Goal: Information Seeking & Learning: Learn about a topic

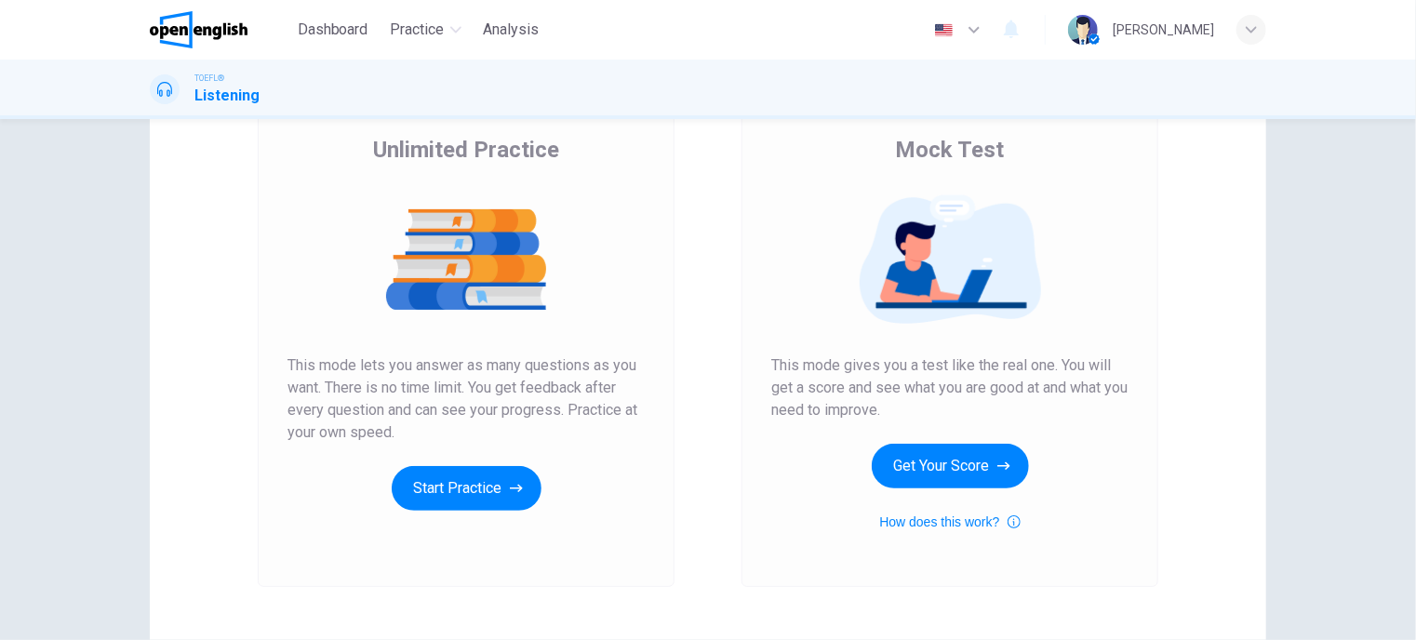
scroll to position [259, 0]
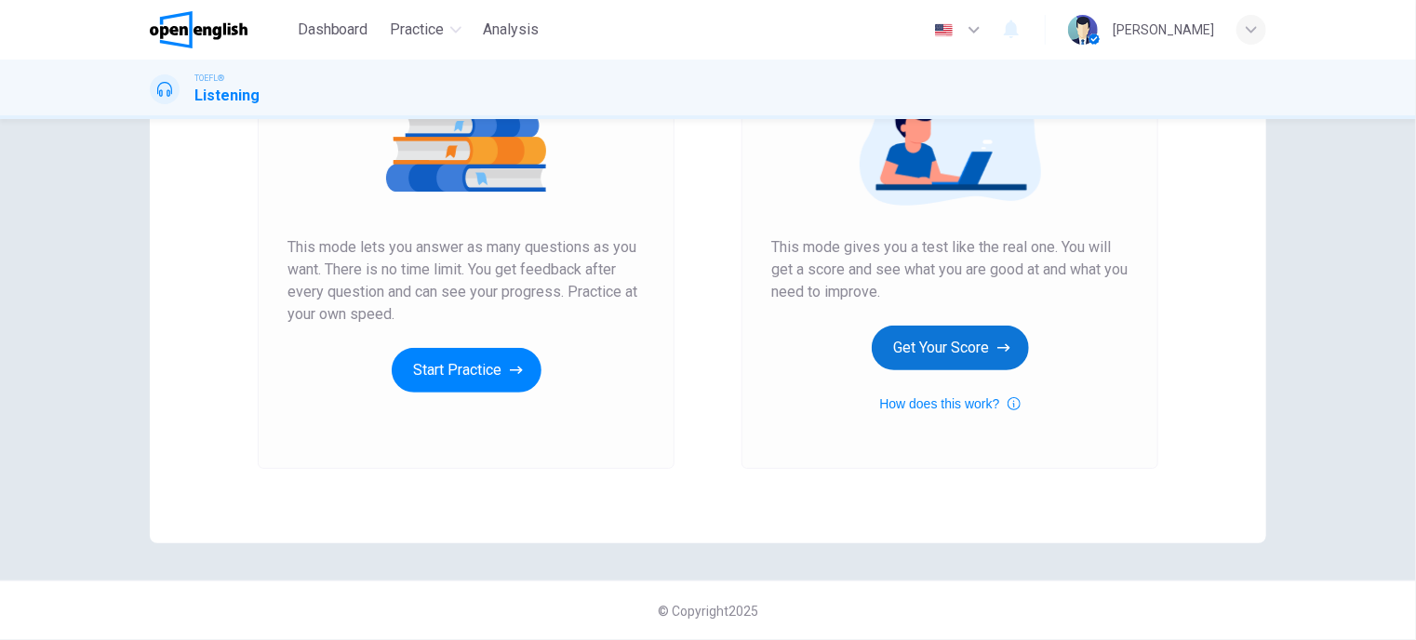
click at [932, 350] on button "Get Your Score" at bounding box center [949, 348] width 157 height 45
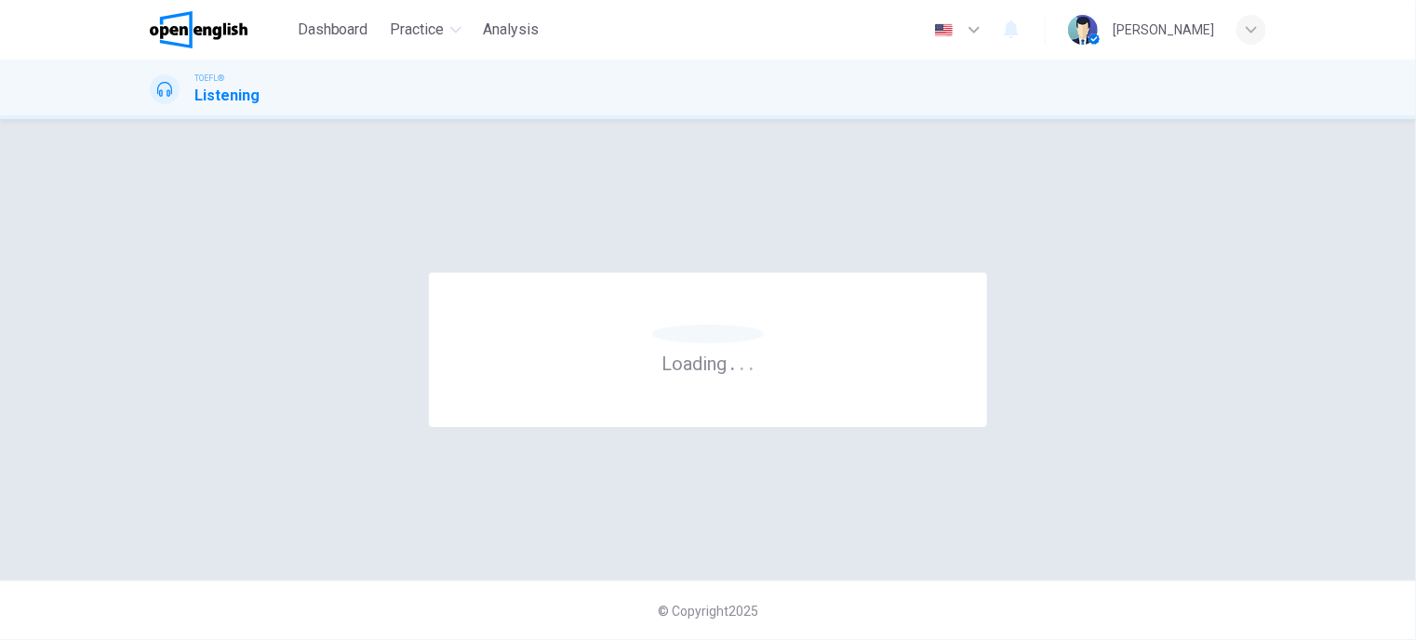
scroll to position [0, 0]
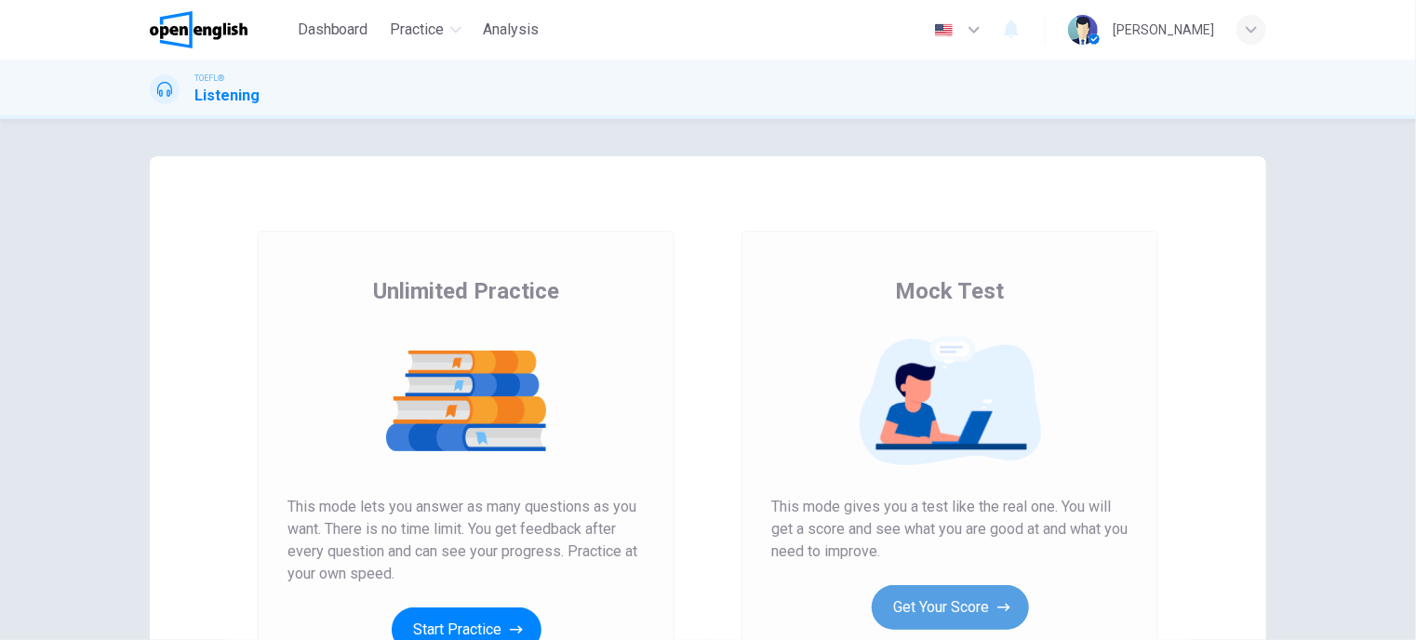
click at [953, 601] on button "Get Your Score" at bounding box center [949, 607] width 157 height 45
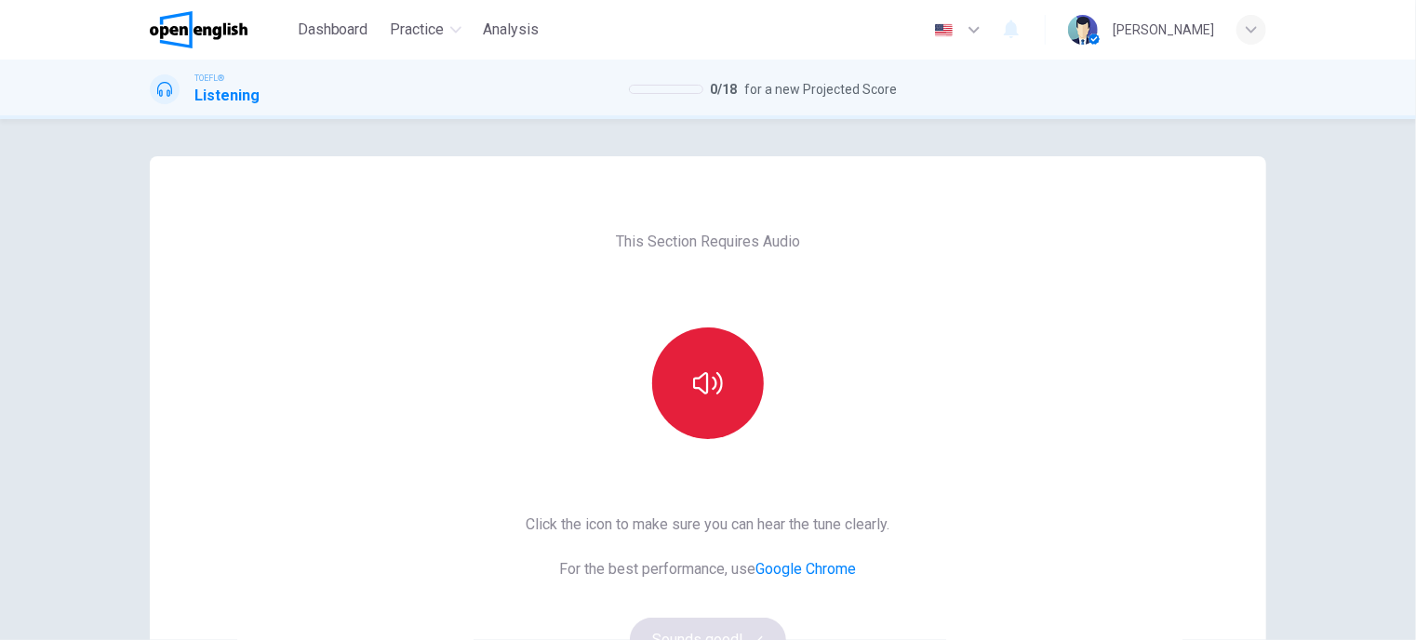
click at [702, 390] on icon "button" at bounding box center [708, 383] width 30 height 22
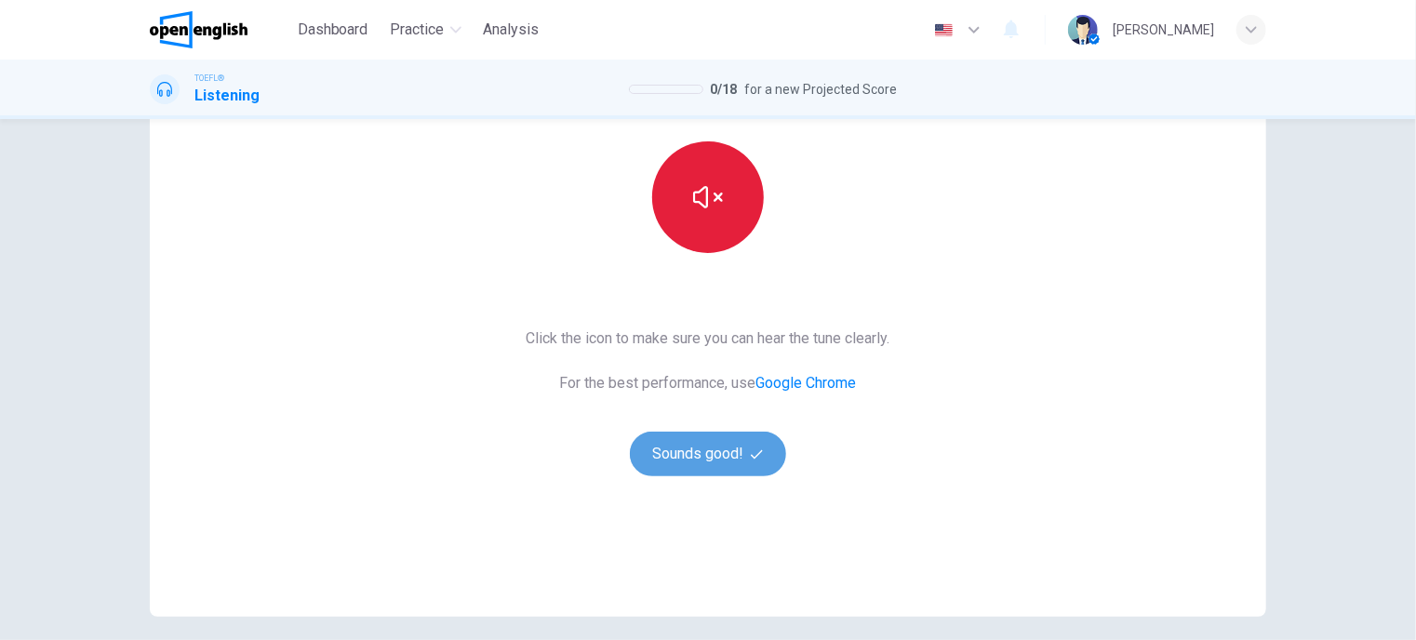
click at [671, 451] on button "Sounds good!" at bounding box center [708, 454] width 156 height 45
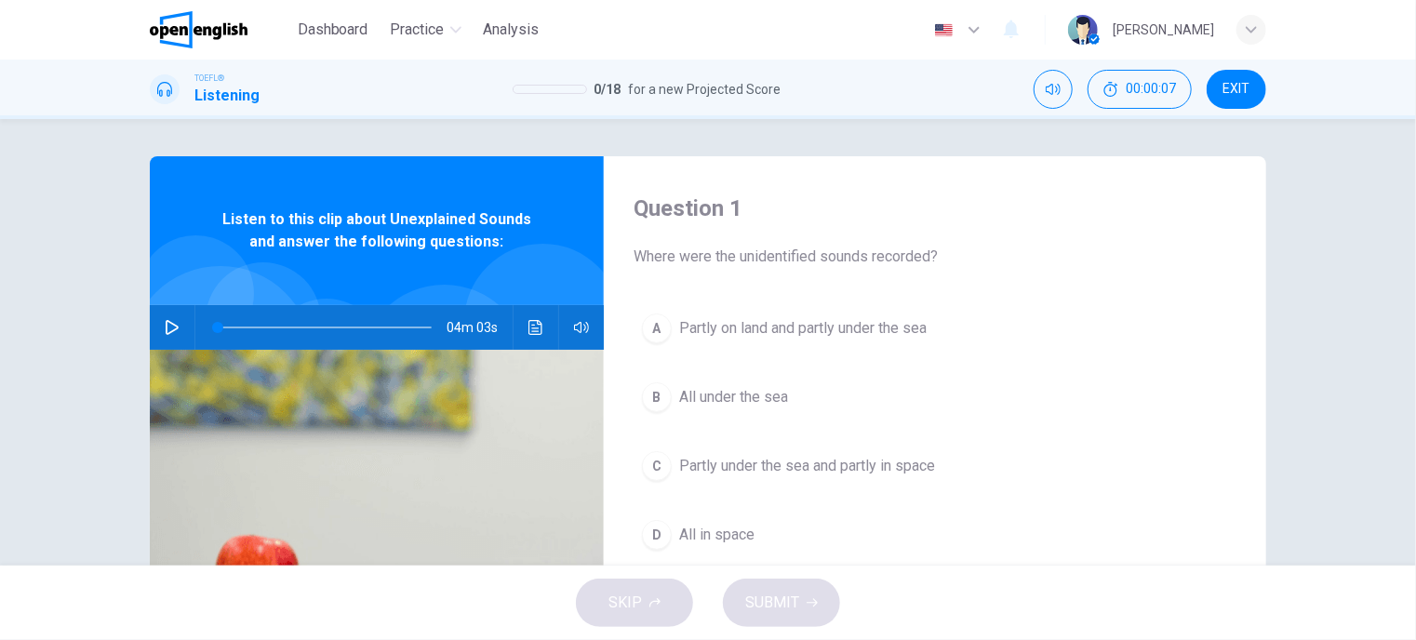
scroll to position [93, 0]
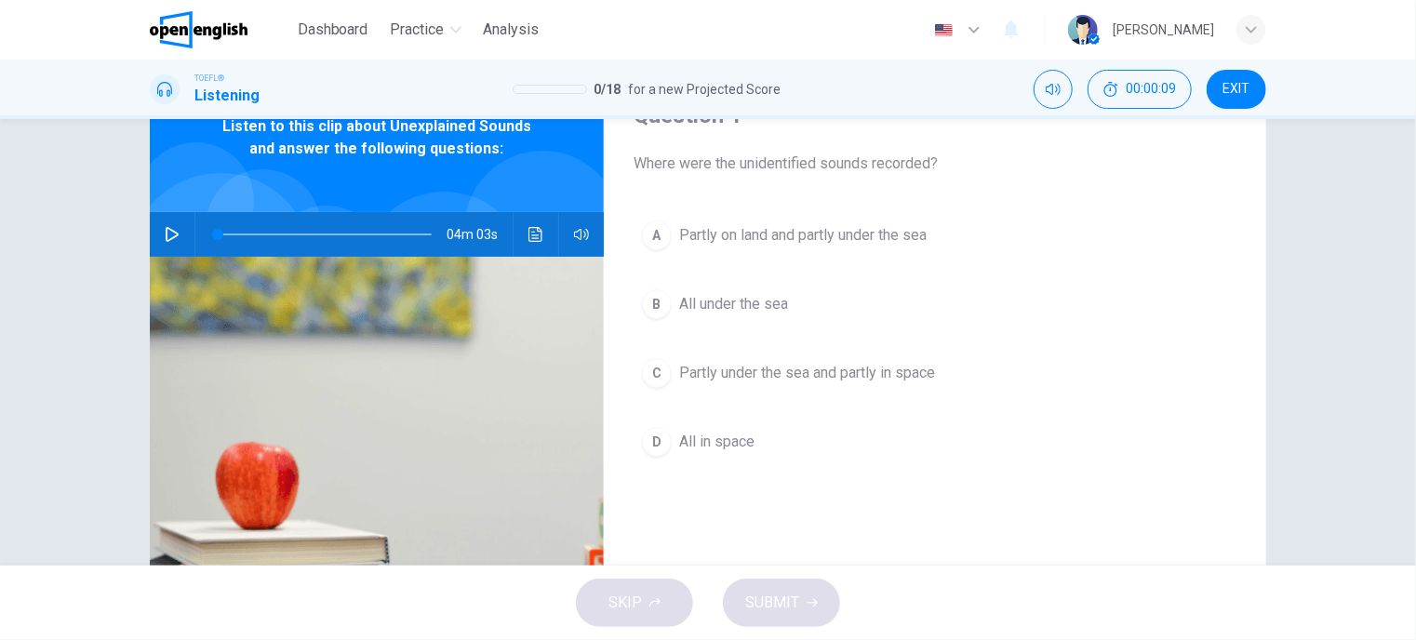
click at [167, 238] on icon "button" at bounding box center [172, 234] width 15 height 15
click at [712, 300] on span "All under the sea" at bounding box center [733, 304] width 109 height 22
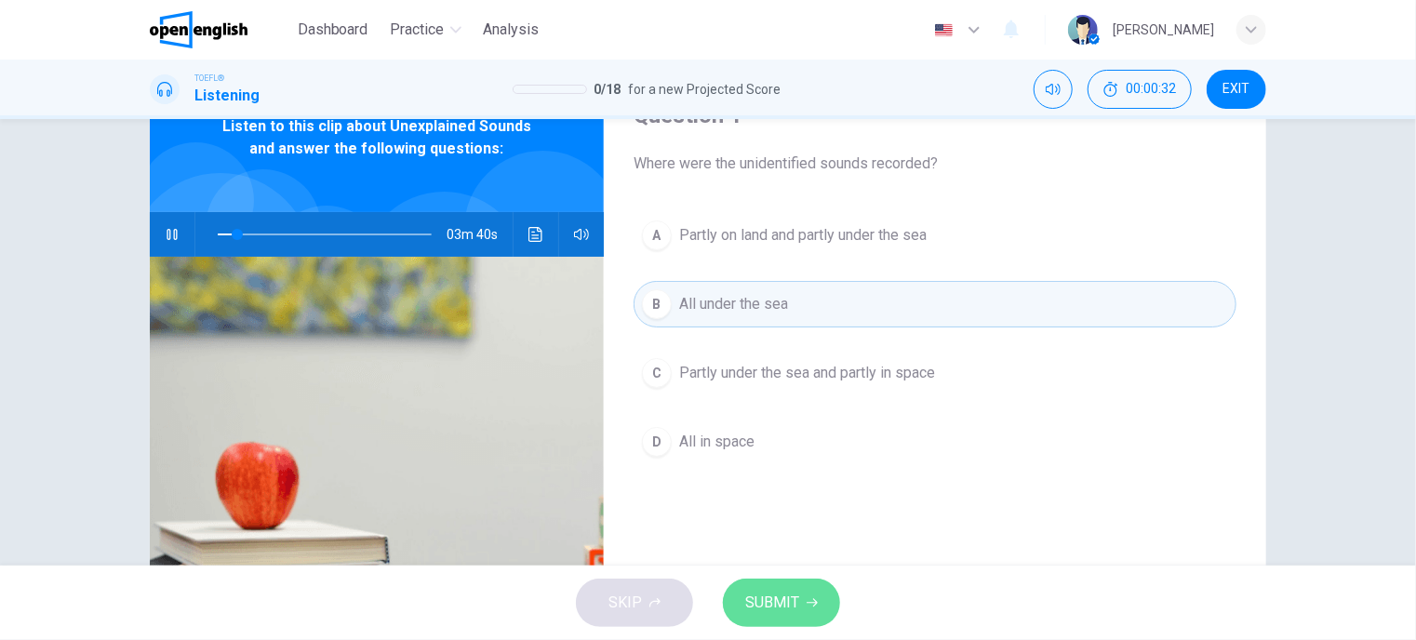
click at [789, 609] on span "SUBMIT" at bounding box center [772, 603] width 54 height 26
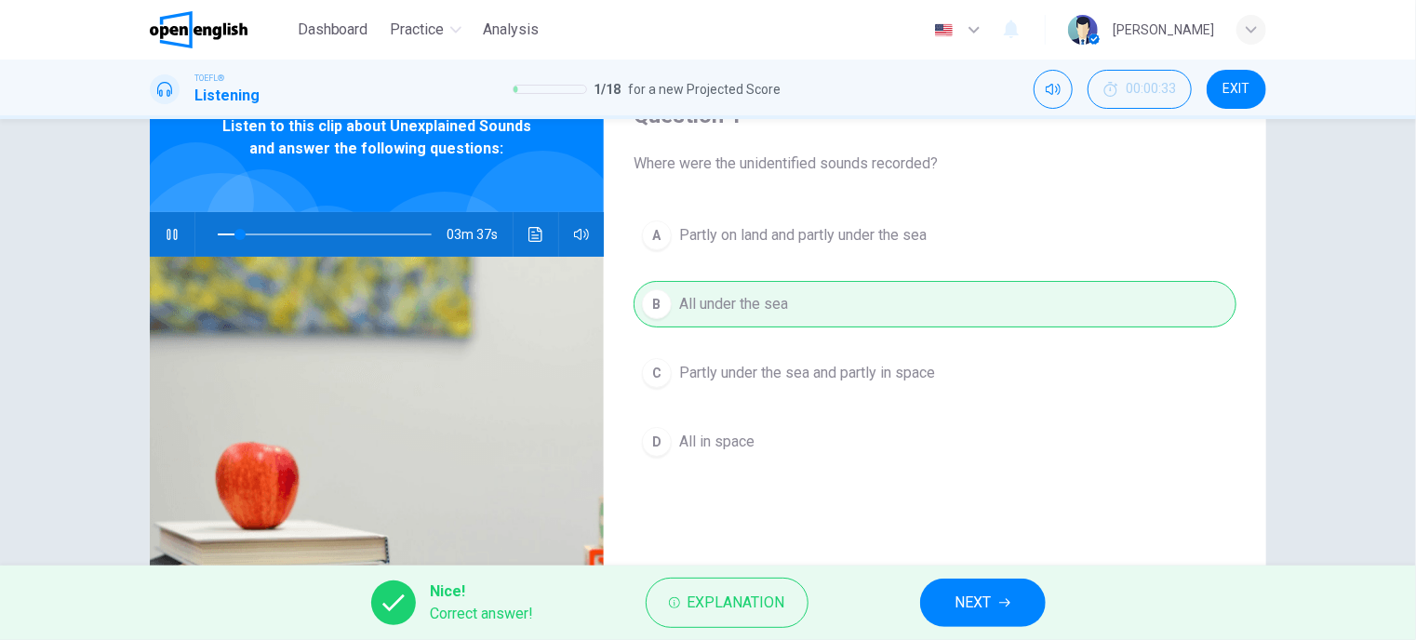
click at [997, 605] on button "NEXT" at bounding box center [983, 602] width 126 height 48
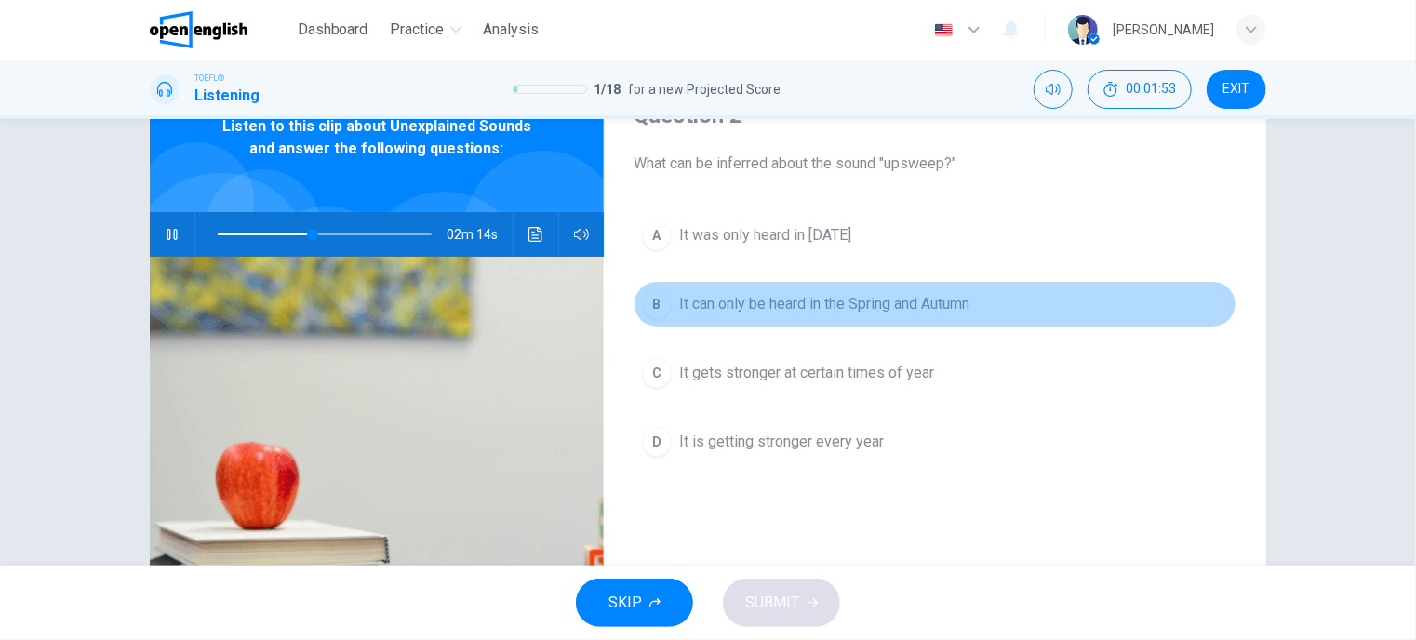
click at [785, 298] on span "It can only be heard in the Spring and Autumn" at bounding box center [824, 304] width 290 height 22
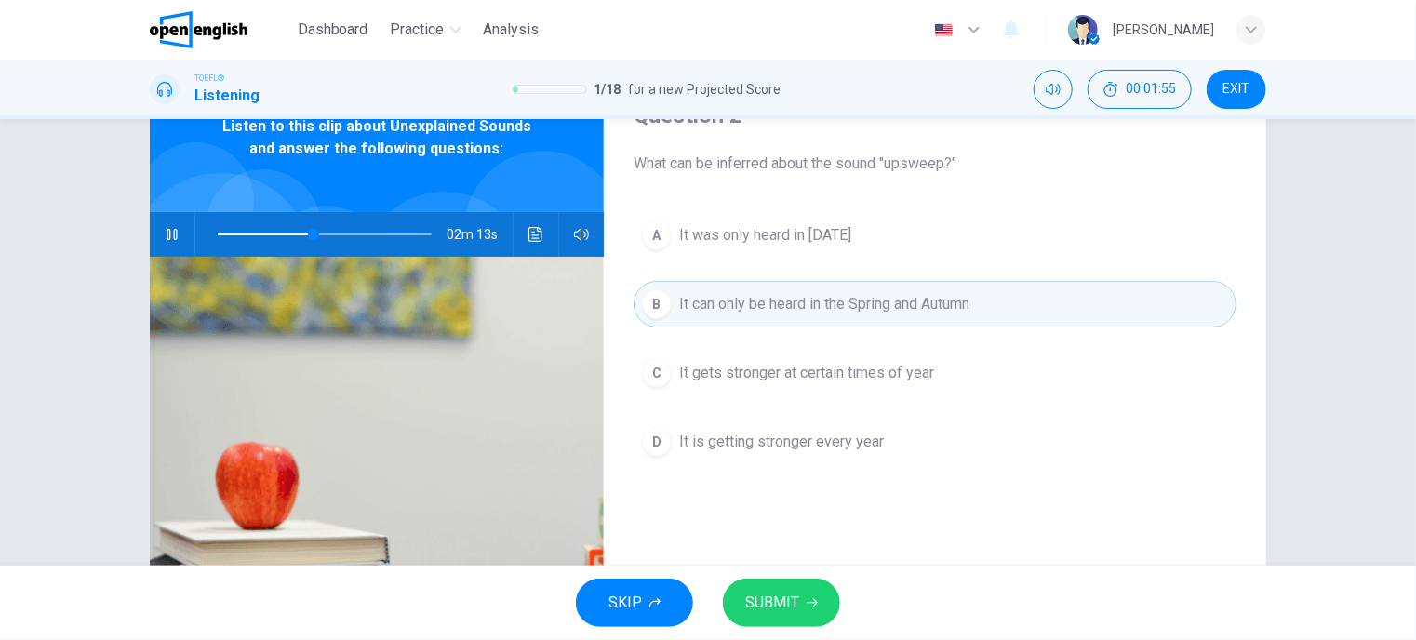
drag, startPoint x: 768, startPoint y: 613, endPoint x: 743, endPoint y: 464, distance: 150.9
click at [768, 615] on span "SUBMIT" at bounding box center [772, 603] width 54 height 26
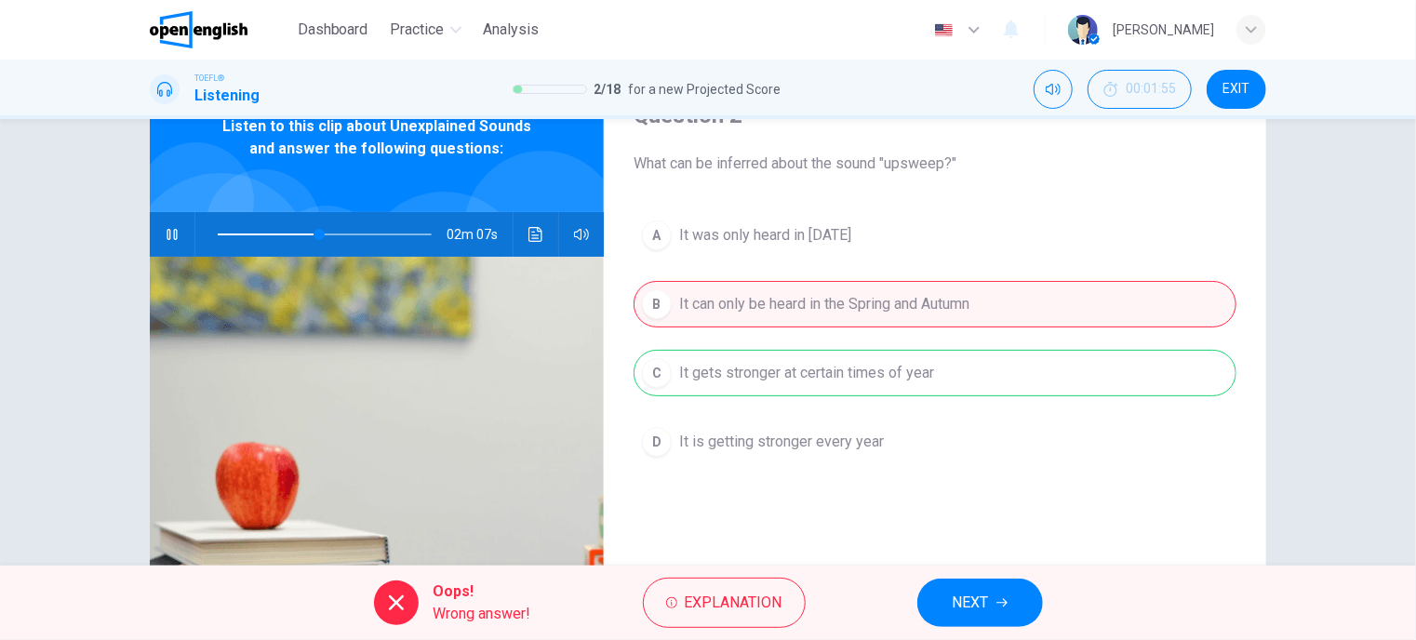
click at [975, 605] on span "NEXT" at bounding box center [970, 603] width 36 height 26
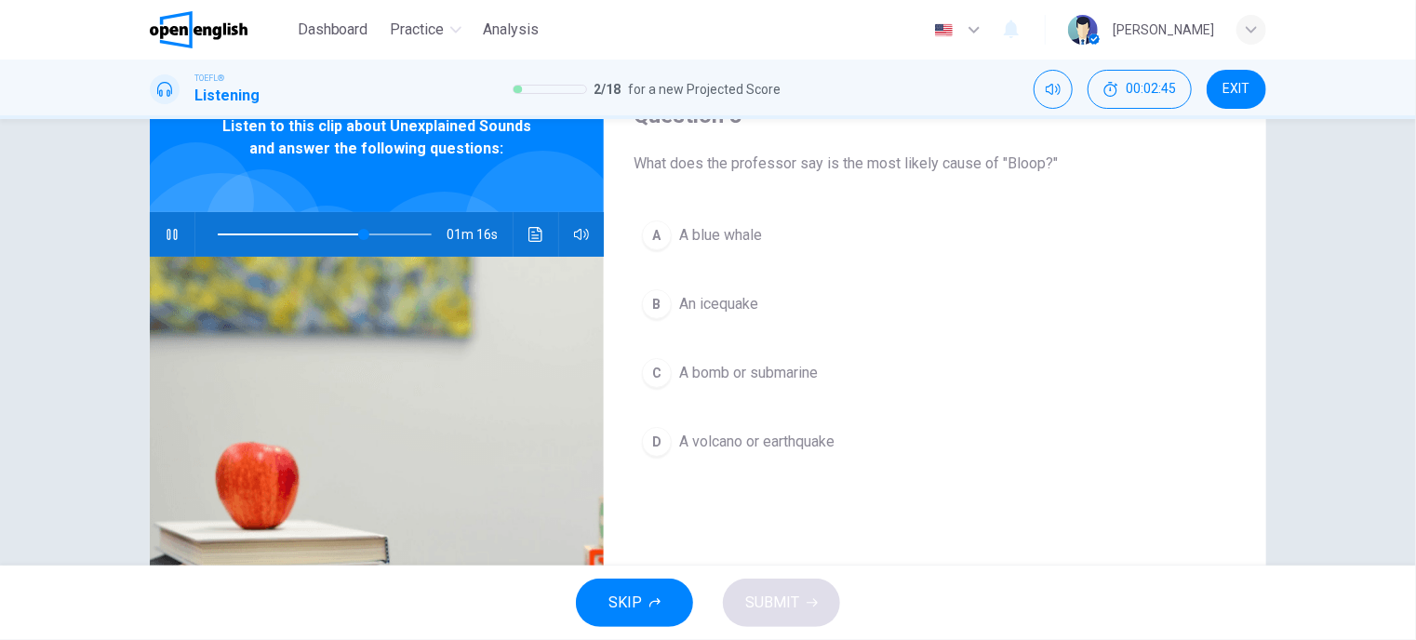
click at [302, 233] on span at bounding box center [325, 234] width 214 height 26
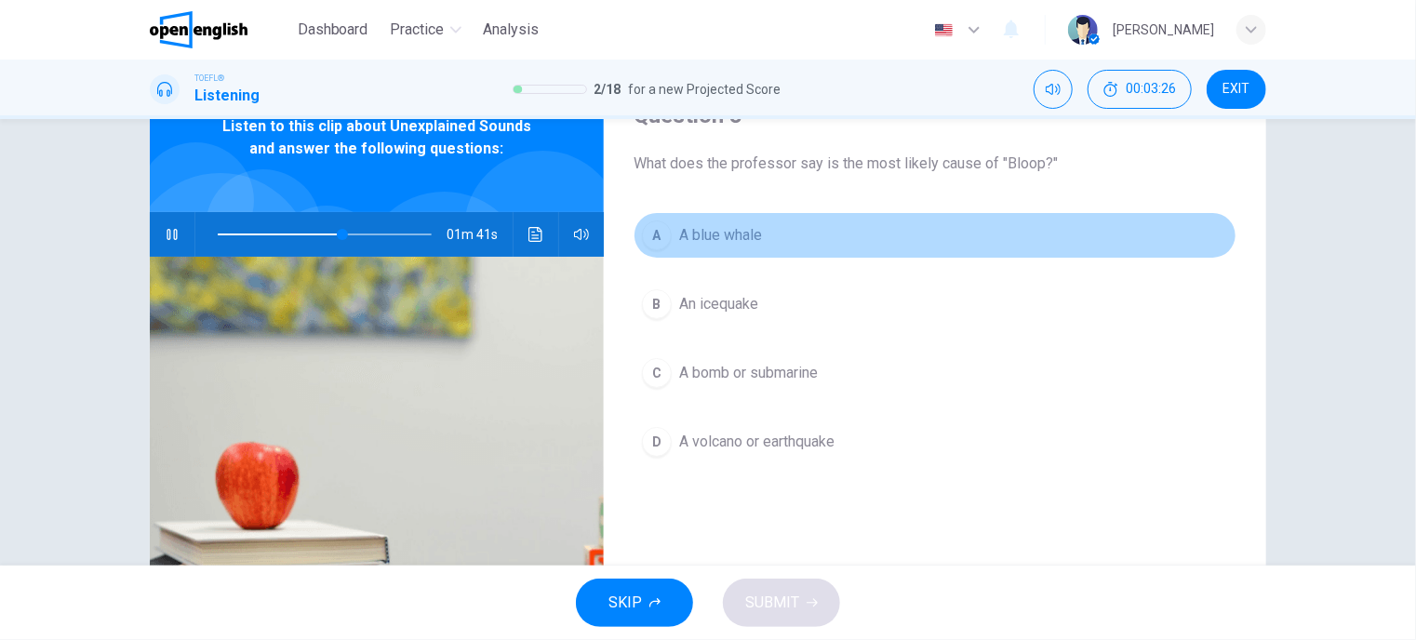
click at [699, 233] on span "A blue whale" at bounding box center [720, 235] width 83 height 22
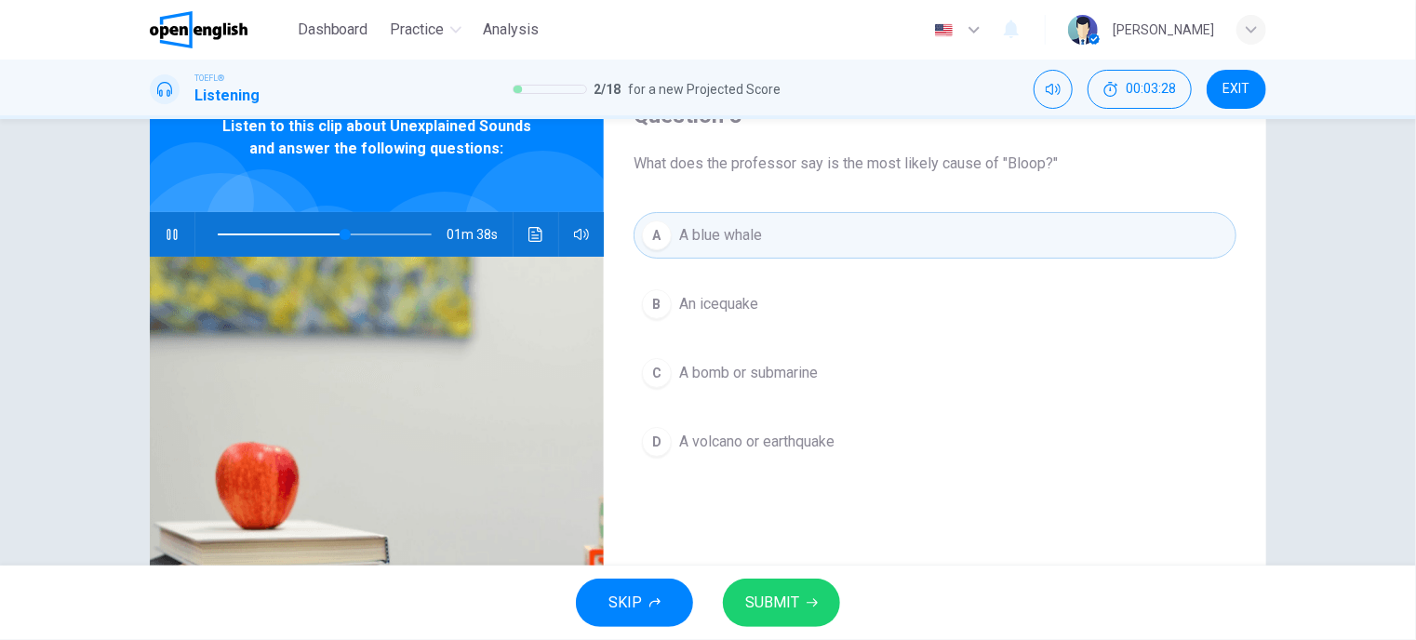
click at [771, 605] on span "SUBMIT" at bounding box center [772, 603] width 54 height 26
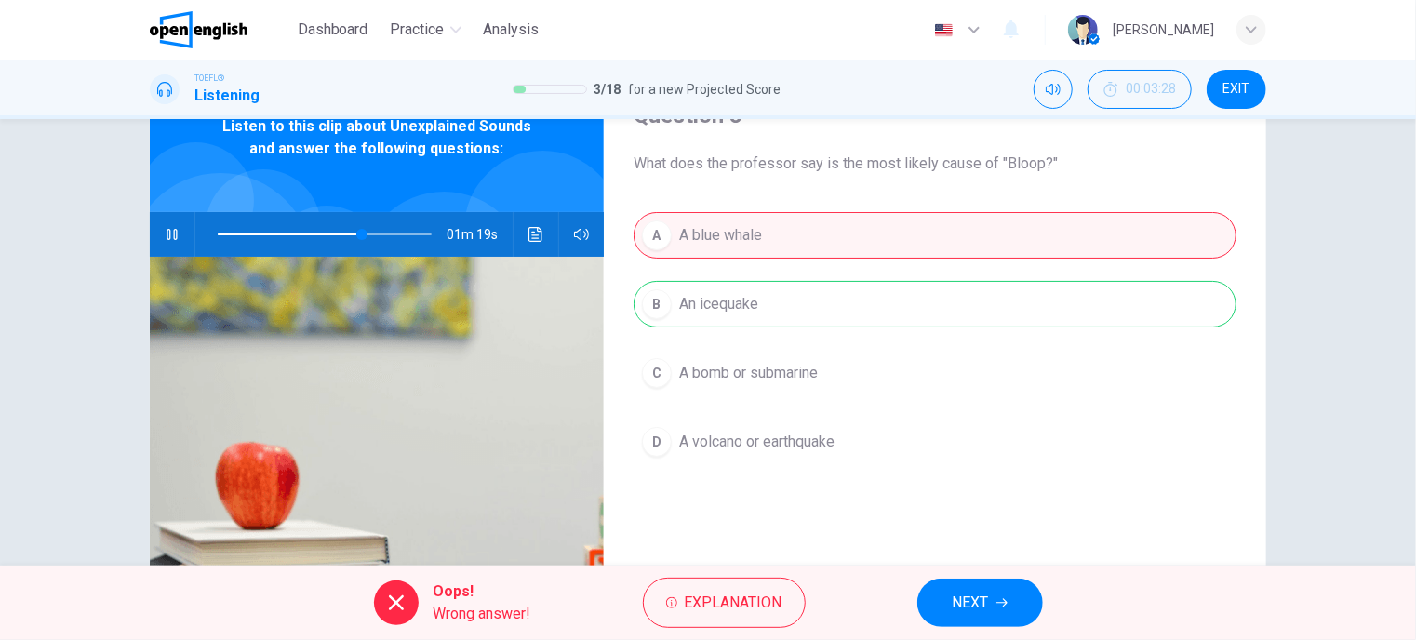
click at [960, 609] on span "NEXT" at bounding box center [970, 603] width 36 height 26
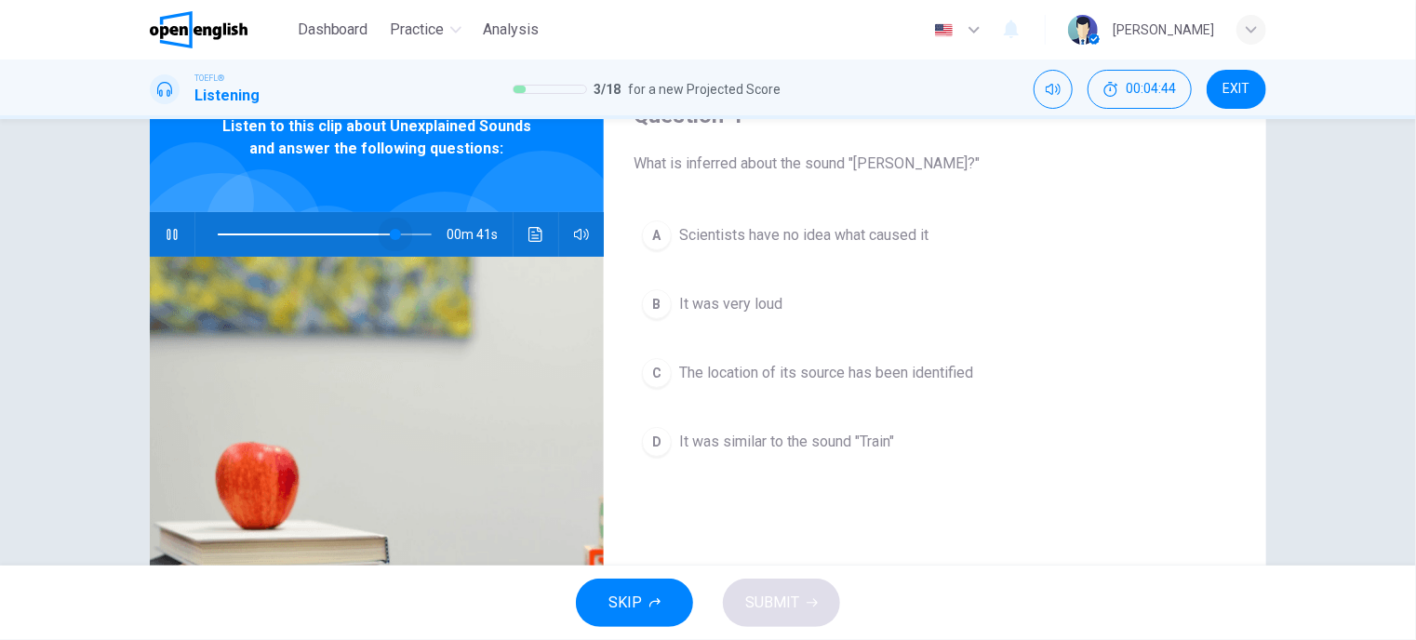
click at [391, 231] on span at bounding box center [325, 234] width 214 height 26
click at [392, 233] on span at bounding box center [325, 234] width 214 height 2
click at [166, 233] on icon "button" at bounding box center [172, 234] width 13 height 15
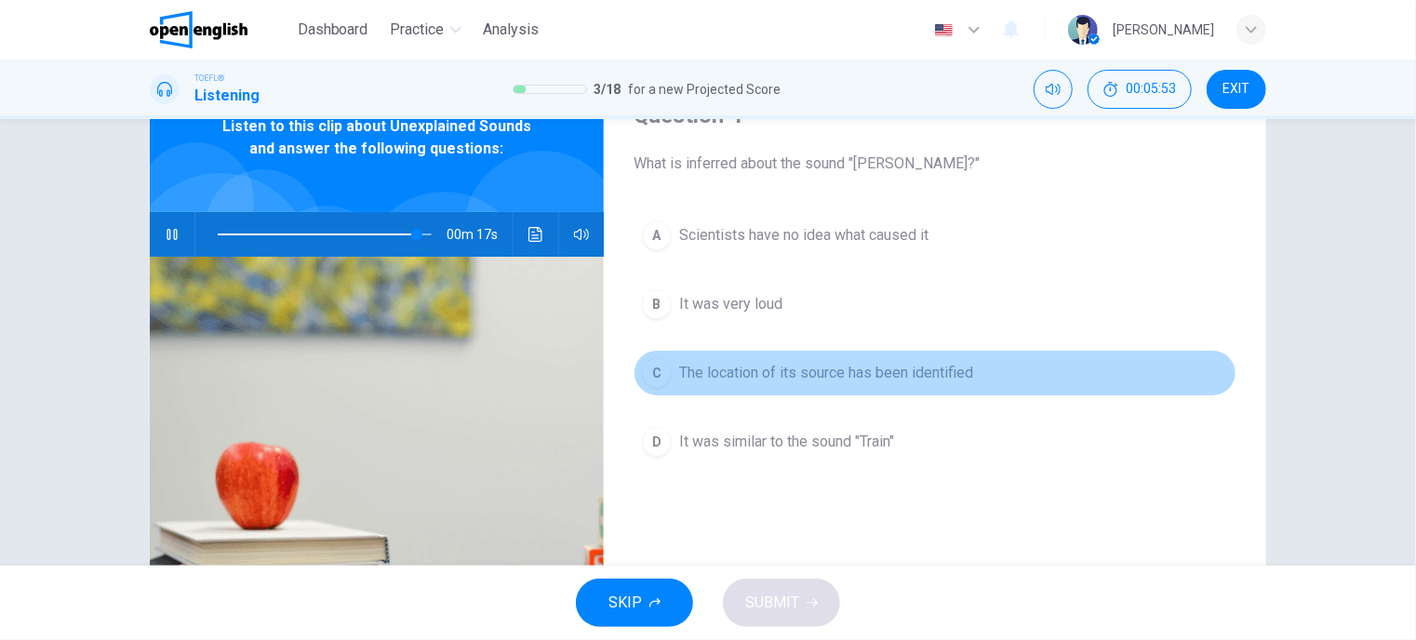
click at [788, 365] on span "The location of its source has been identified" at bounding box center [826, 373] width 294 height 22
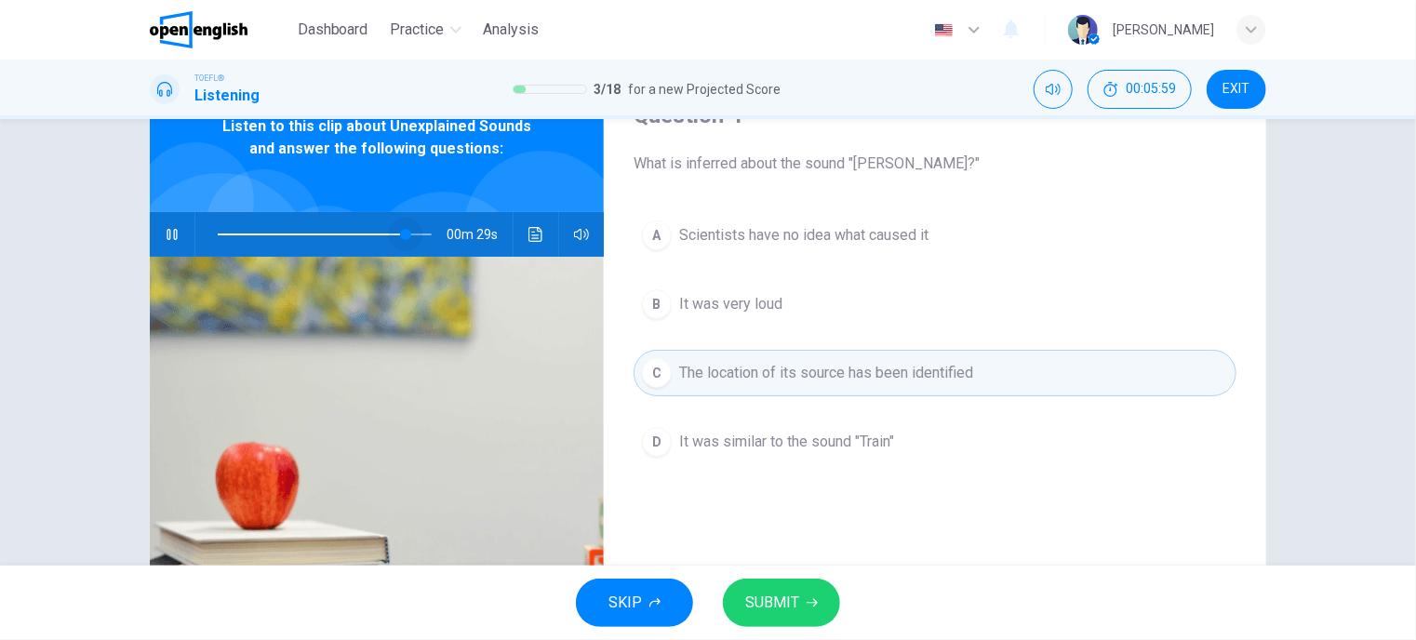
click at [402, 234] on span at bounding box center [405, 234] width 11 height 11
click at [783, 605] on span "SUBMIT" at bounding box center [772, 603] width 54 height 26
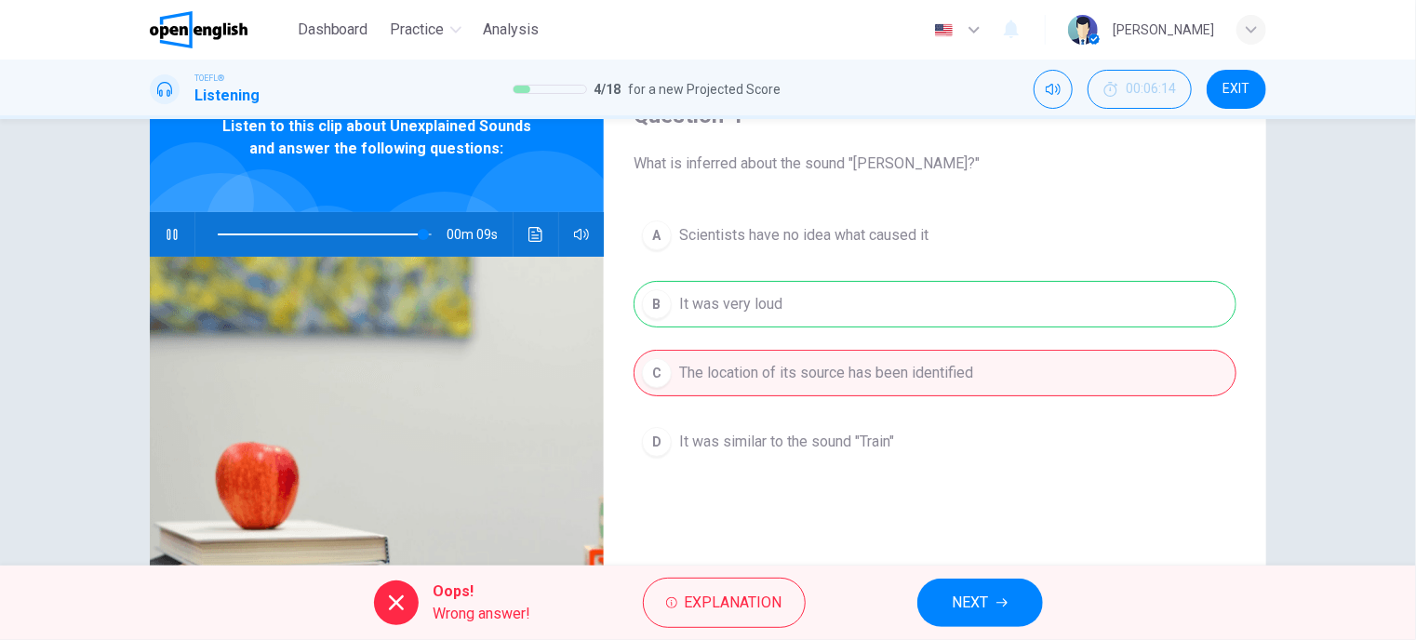
type input "**"
click at [992, 609] on button "NEXT" at bounding box center [980, 602] width 126 height 48
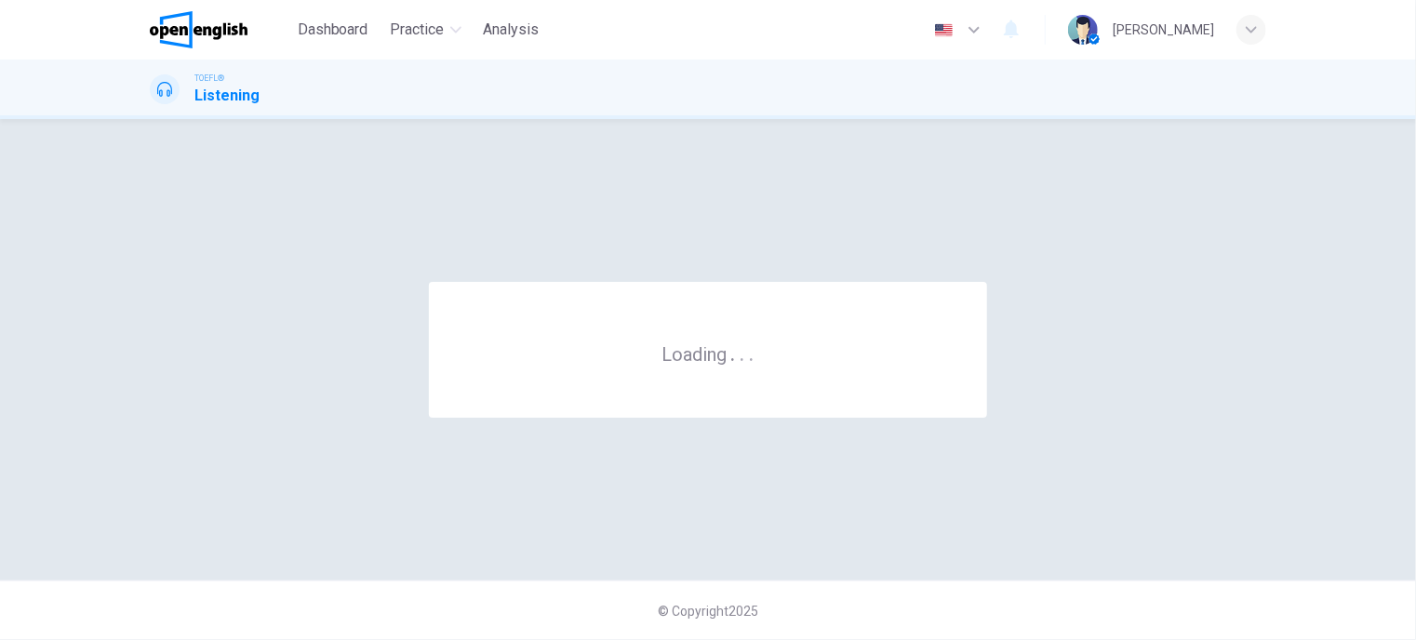
scroll to position [0, 0]
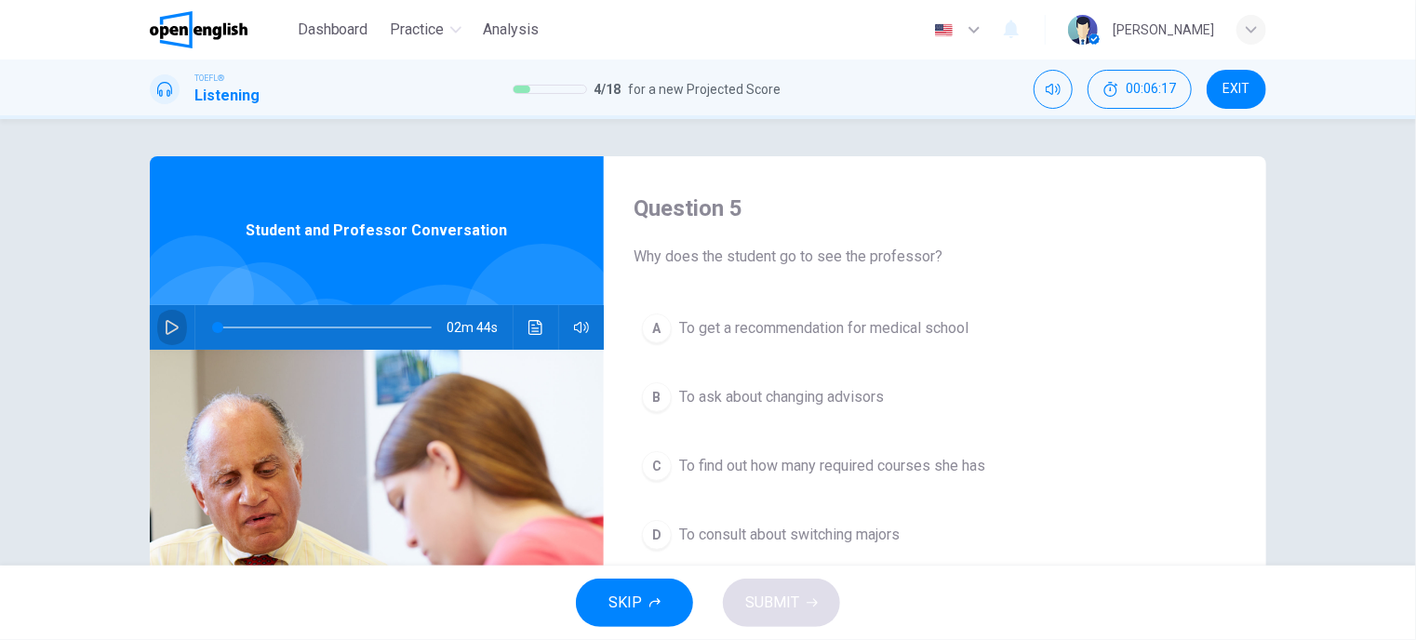
click at [165, 323] on icon "button" at bounding box center [172, 327] width 15 height 15
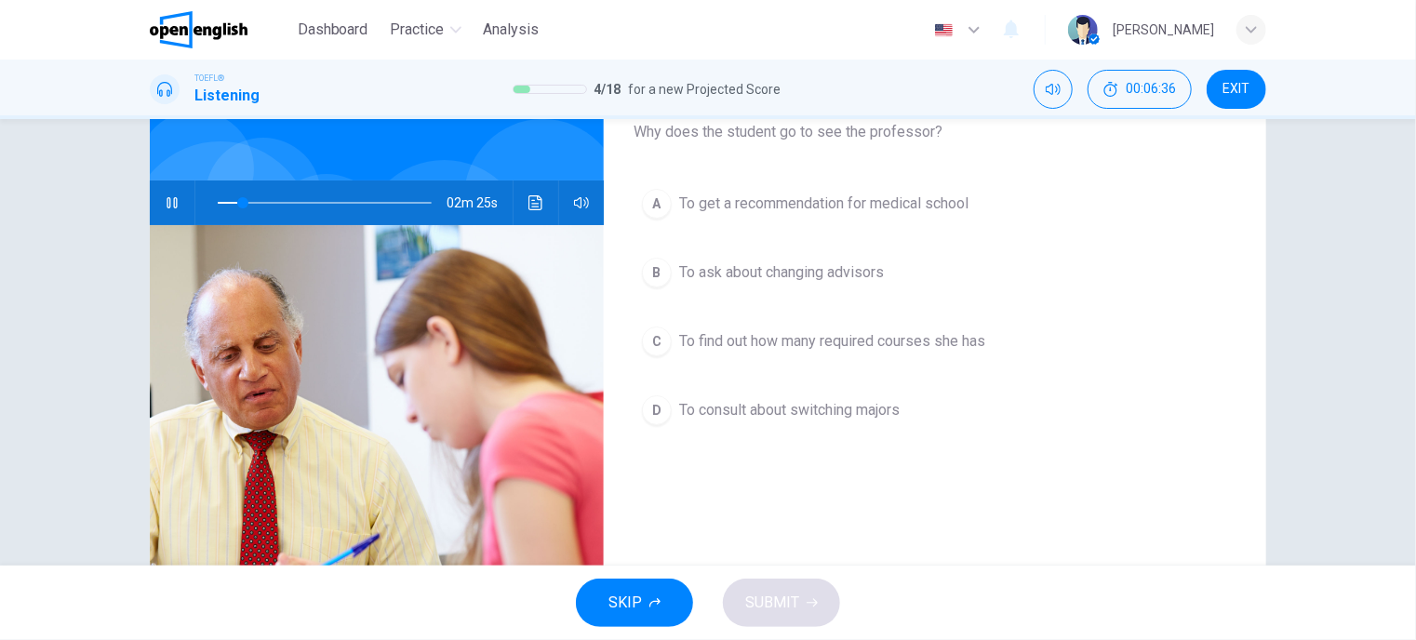
scroll to position [93, 0]
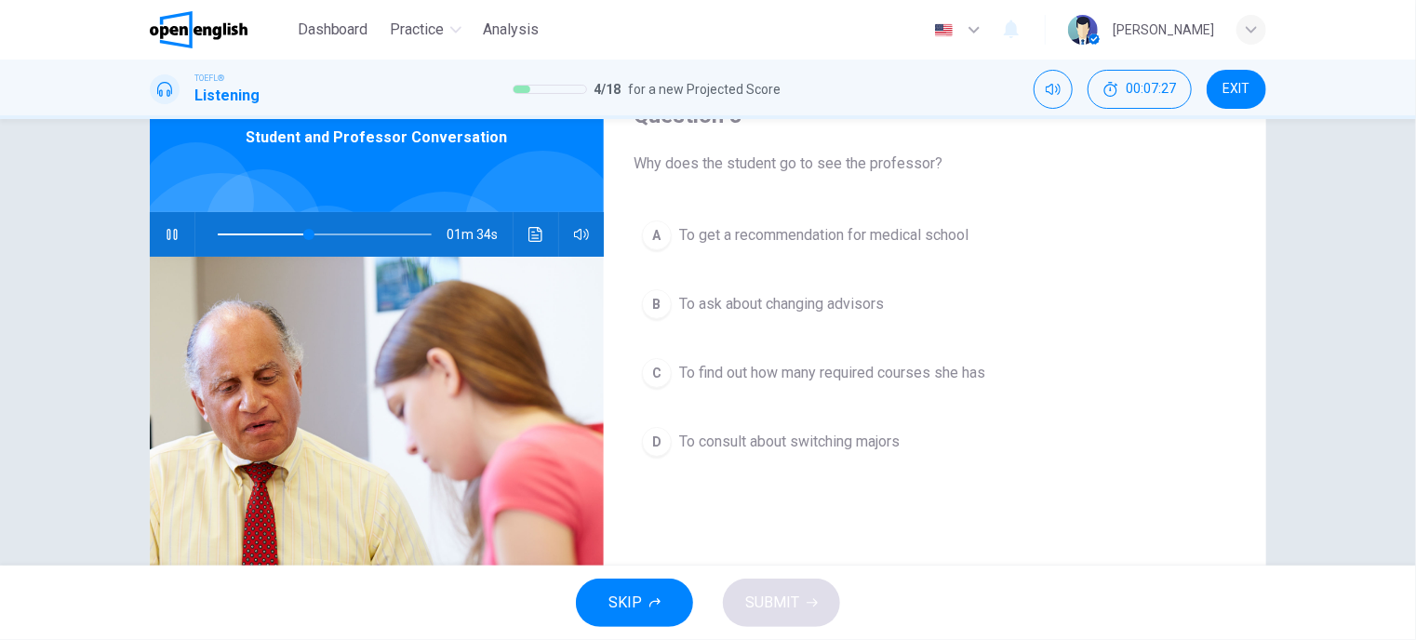
click at [745, 442] on span "To consult about switching majors" at bounding box center [789, 442] width 220 height 22
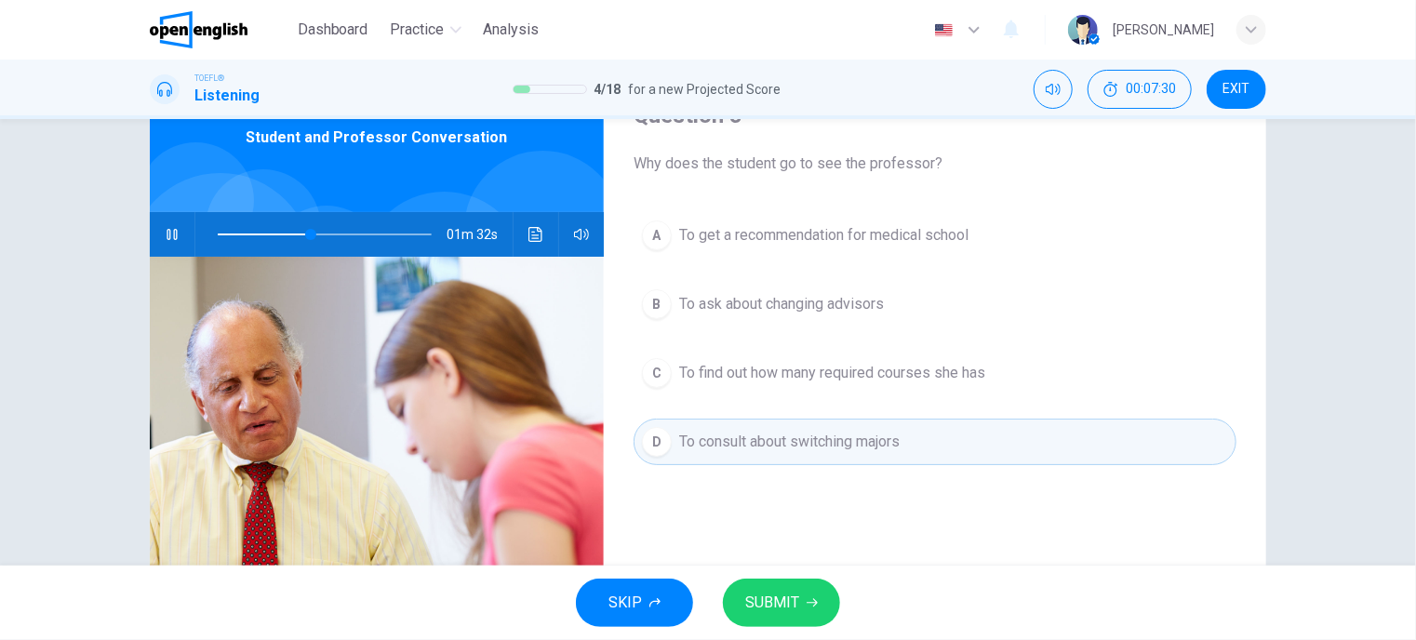
drag, startPoint x: 763, startPoint y: 598, endPoint x: 760, endPoint y: 576, distance: 22.5
click at [763, 598] on span "SUBMIT" at bounding box center [772, 603] width 54 height 26
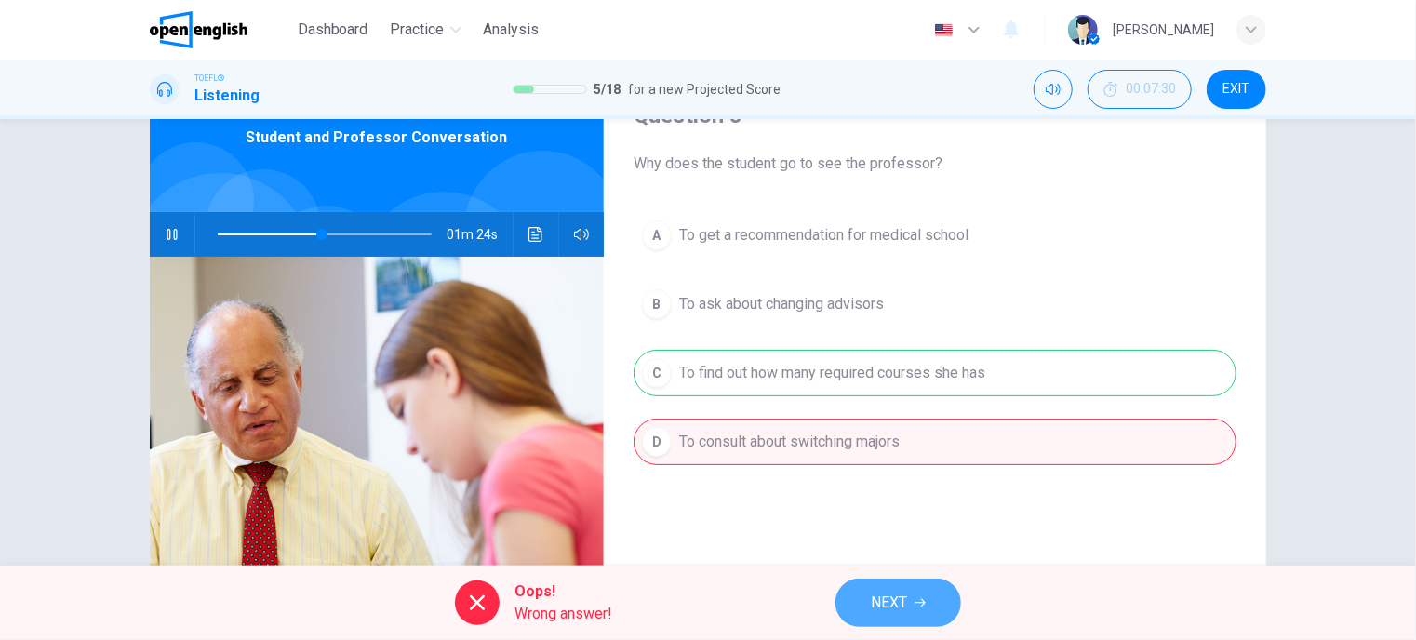
click at [904, 601] on span "NEXT" at bounding box center [889, 603] width 36 height 26
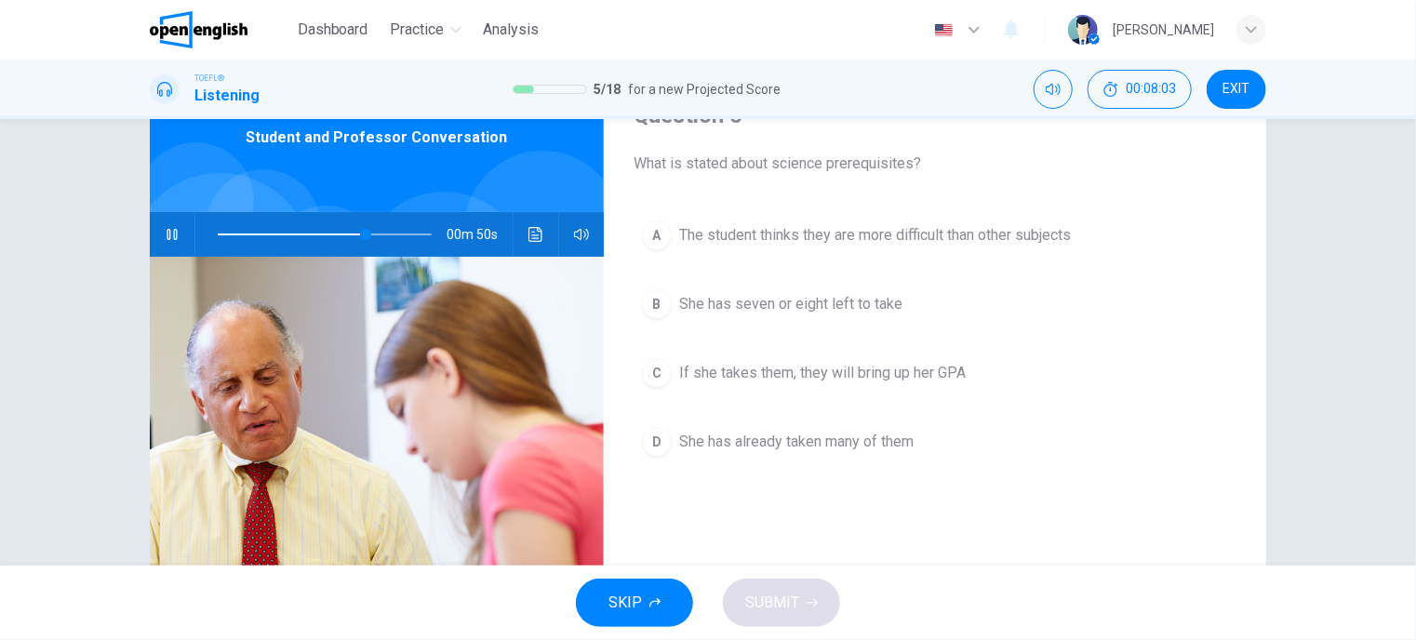
click at [312, 233] on span at bounding box center [325, 234] width 214 height 26
click at [290, 231] on span at bounding box center [325, 234] width 214 height 26
click at [784, 378] on span "If she takes them, they will bring up her GPA" at bounding box center [822, 373] width 286 height 22
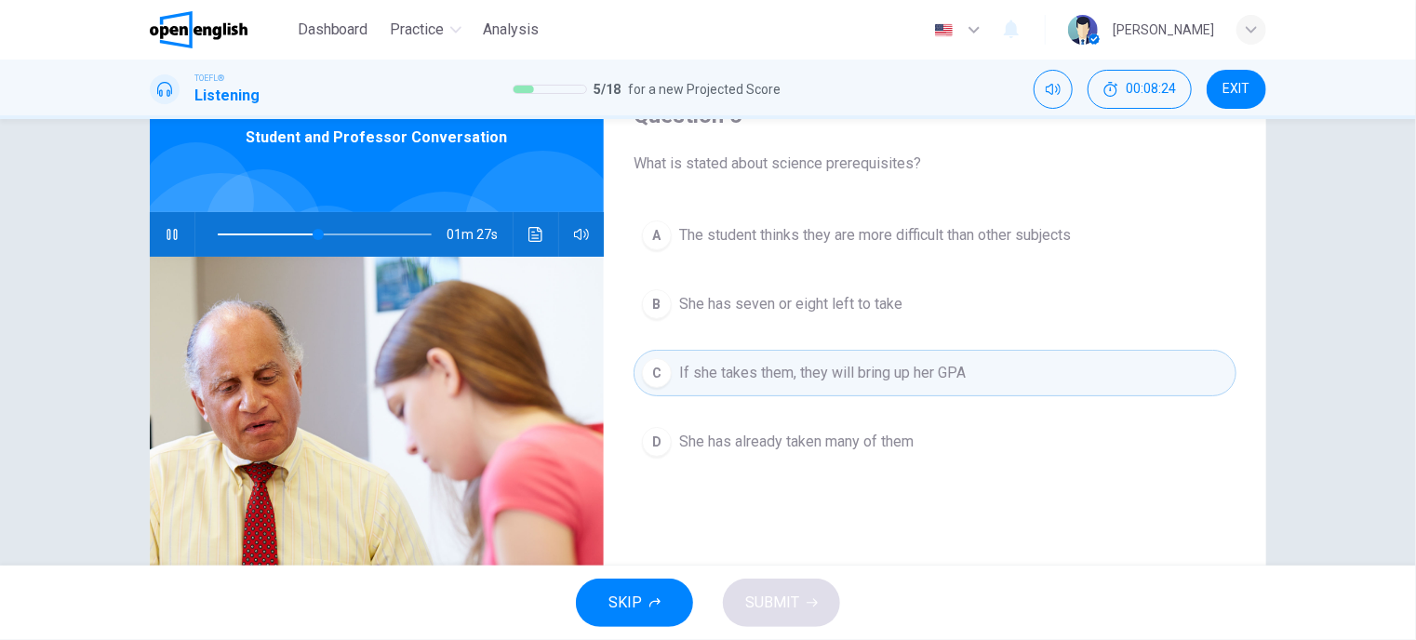
scroll to position [0, 0]
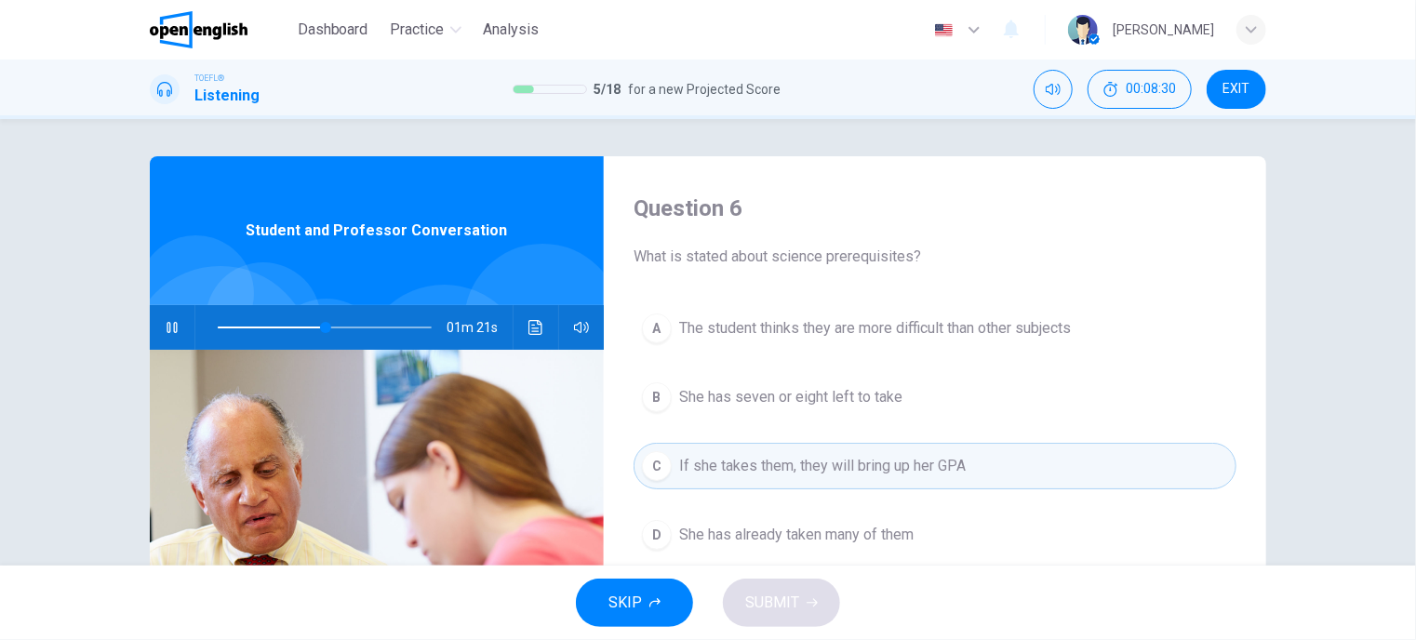
click at [843, 328] on span "The student thinks they are more difficult than other subjects" at bounding box center [875, 328] width 392 height 22
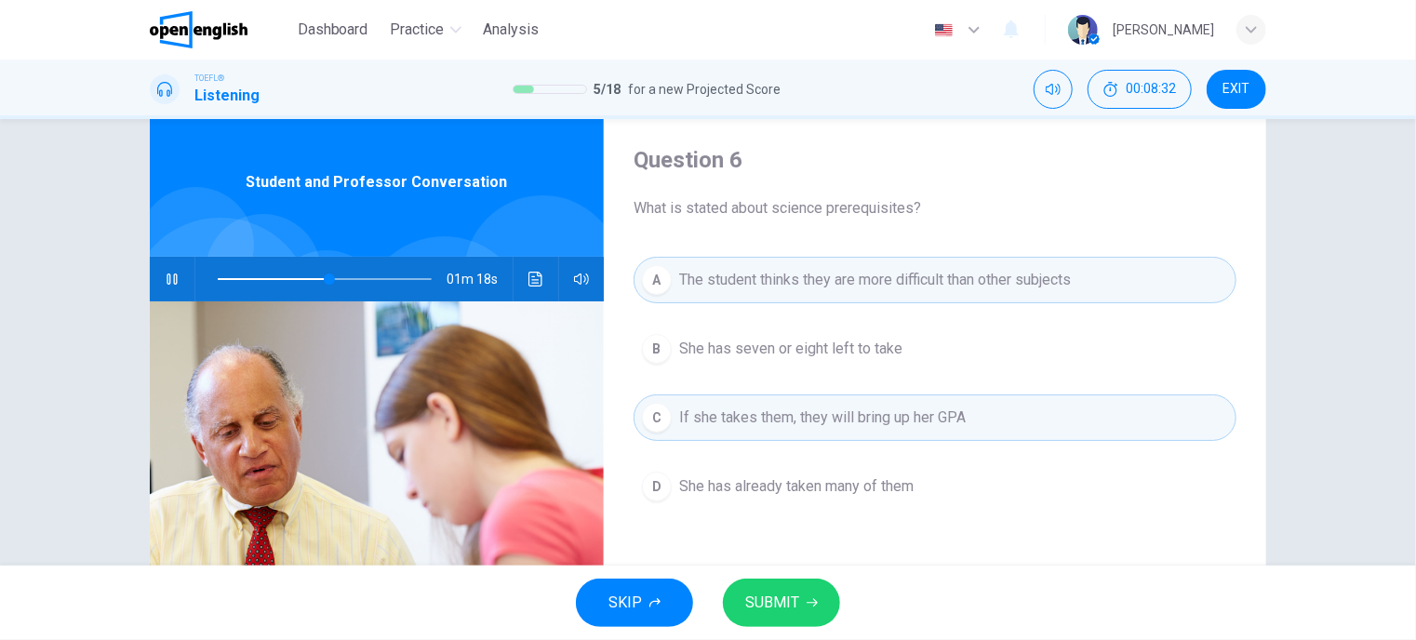
scroll to position [93, 0]
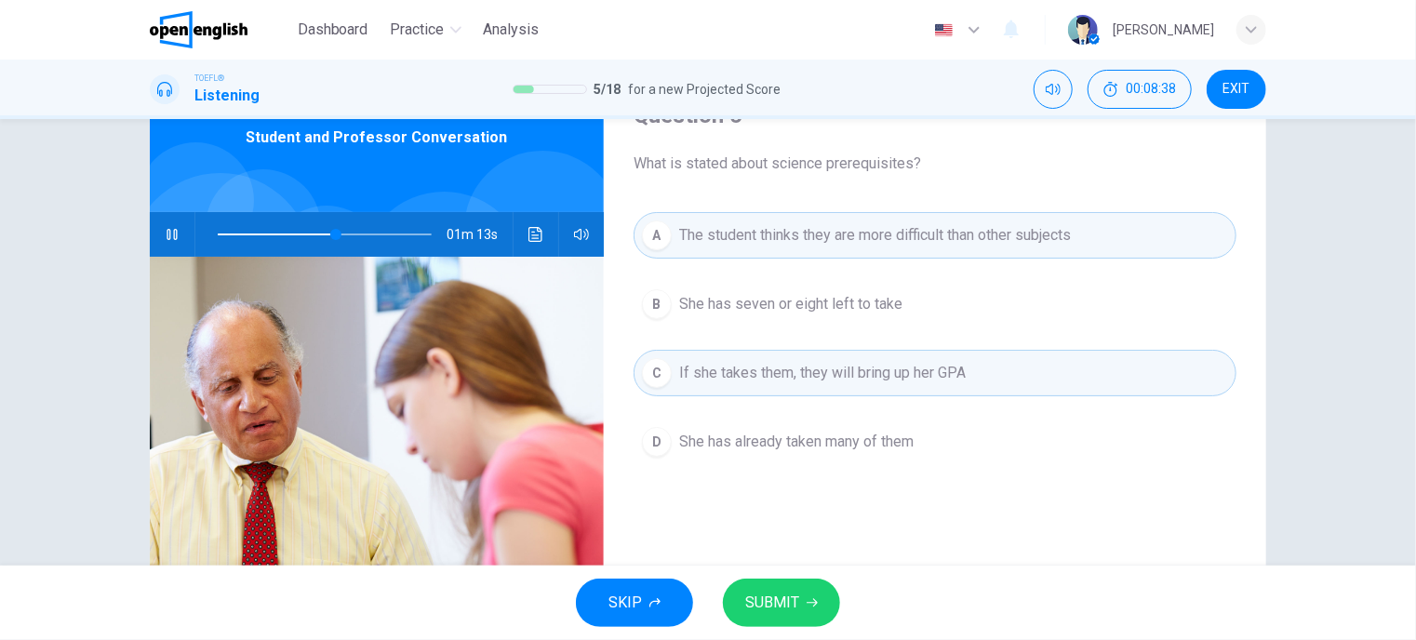
click at [774, 602] on span "SUBMIT" at bounding box center [772, 603] width 54 height 26
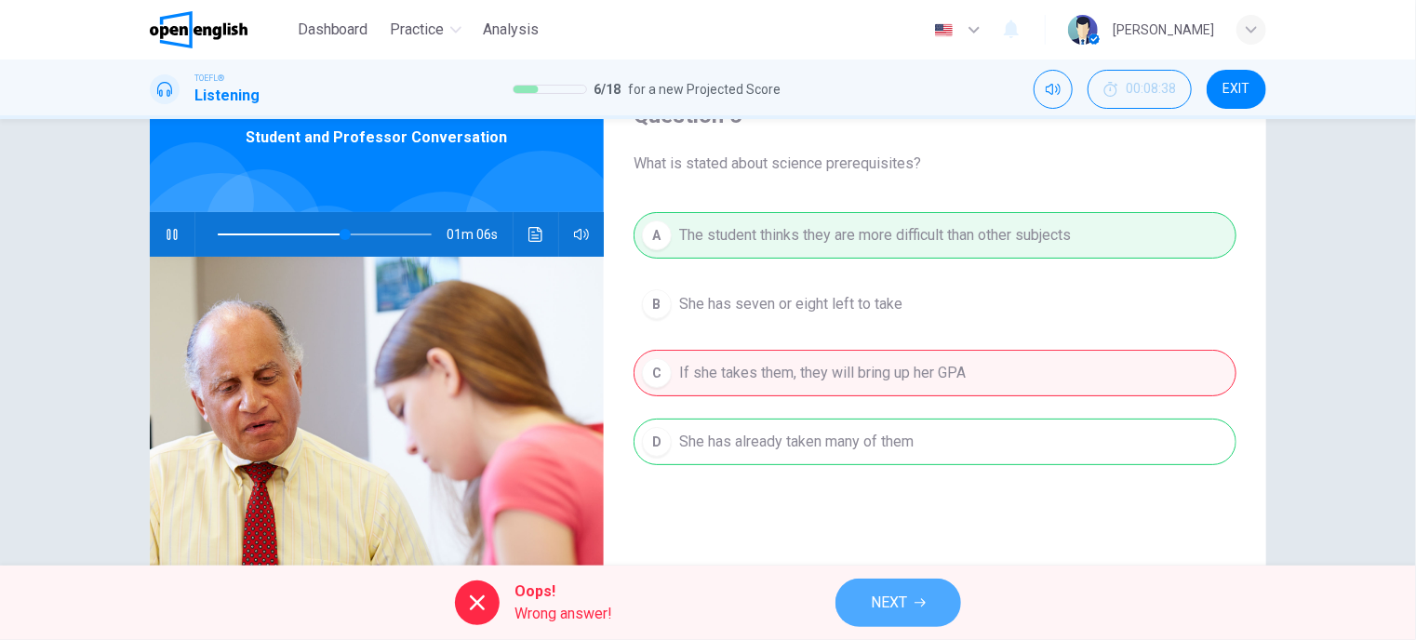
drag, startPoint x: 882, startPoint y: 598, endPoint x: 882, endPoint y: 565, distance: 32.6
click at [882, 599] on span "NEXT" at bounding box center [889, 603] width 36 height 26
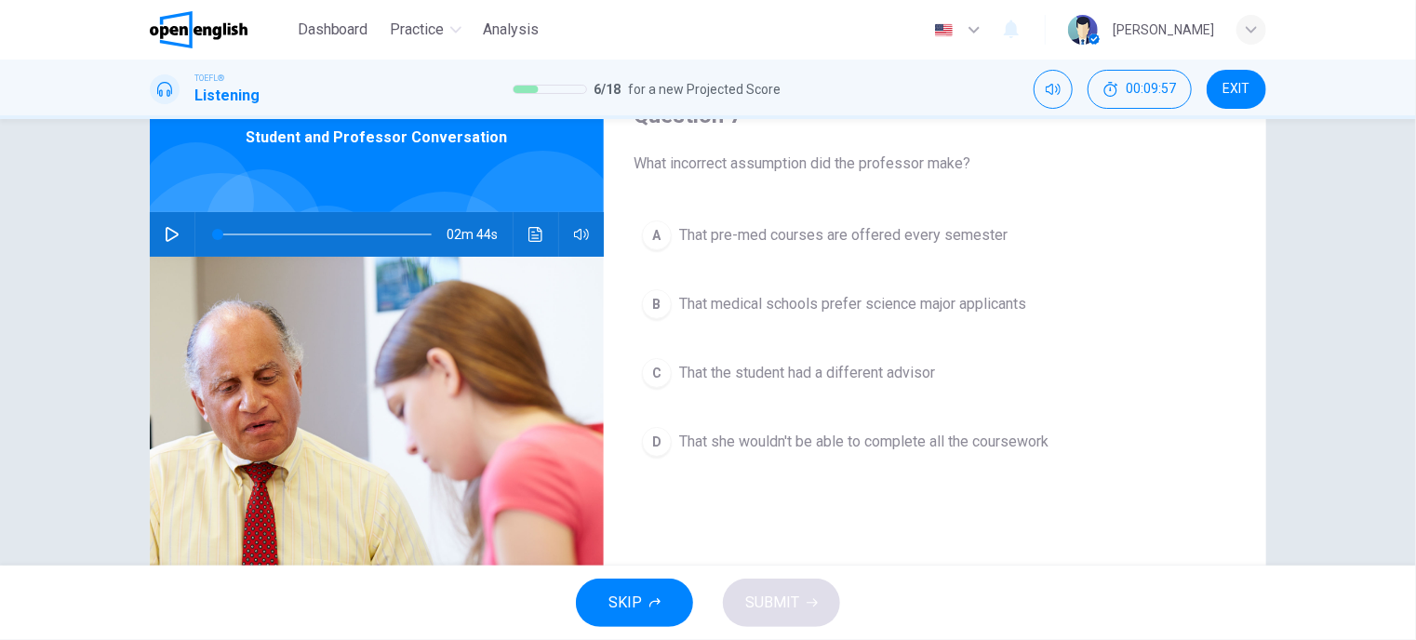
click at [788, 372] on span "That the student had a different advisor" at bounding box center [807, 373] width 256 height 22
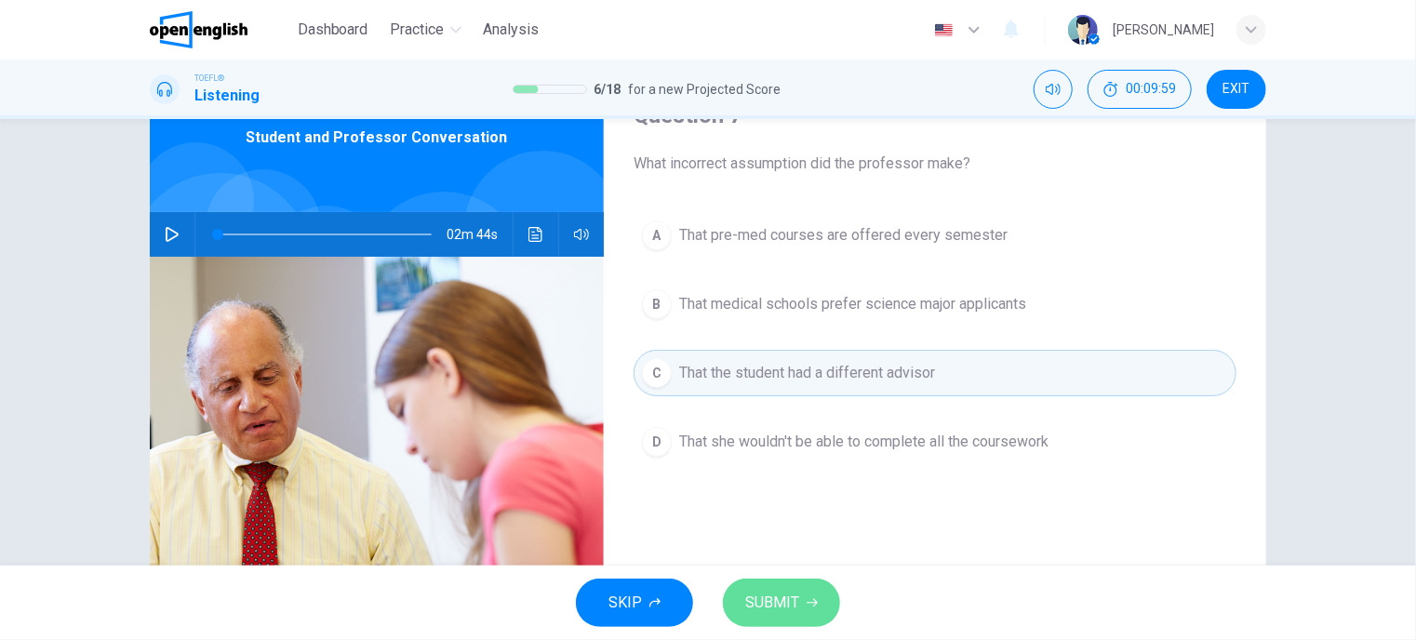
drag, startPoint x: 772, startPoint y: 605, endPoint x: 833, endPoint y: 510, distance: 113.0
click at [772, 605] on span "SUBMIT" at bounding box center [772, 603] width 54 height 26
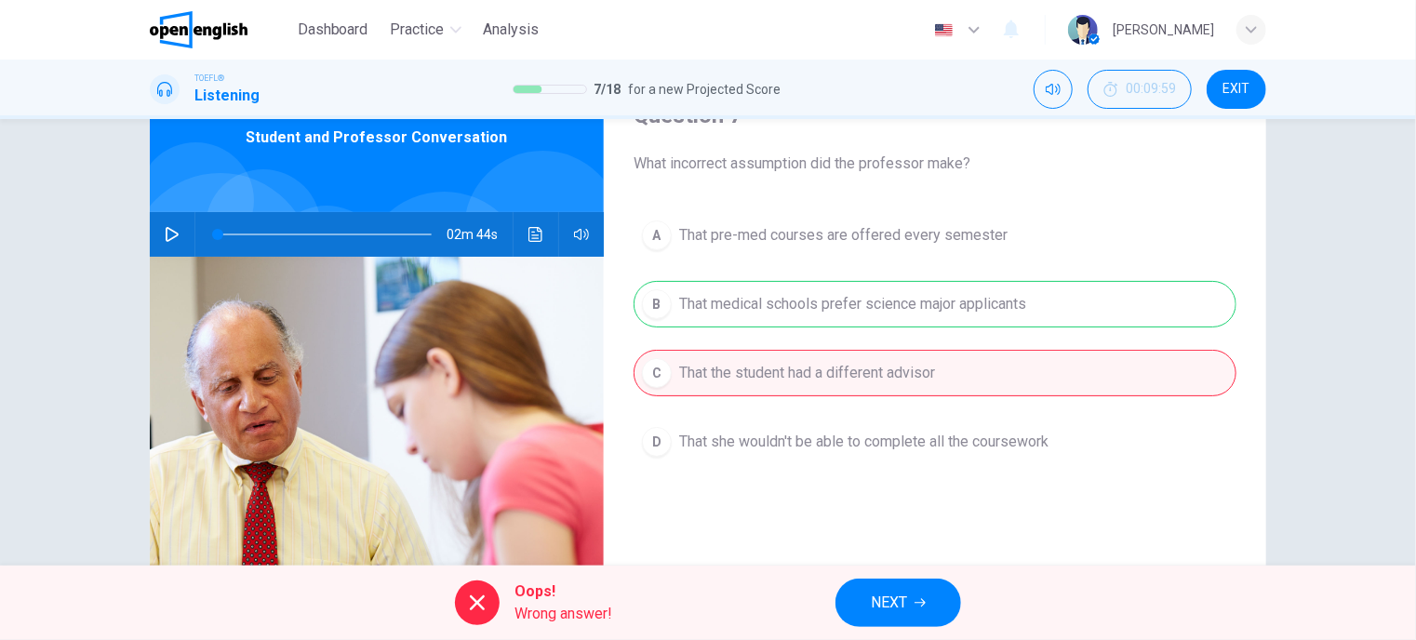
click at [902, 617] on button "NEXT" at bounding box center [898, 602] width 126 height 48
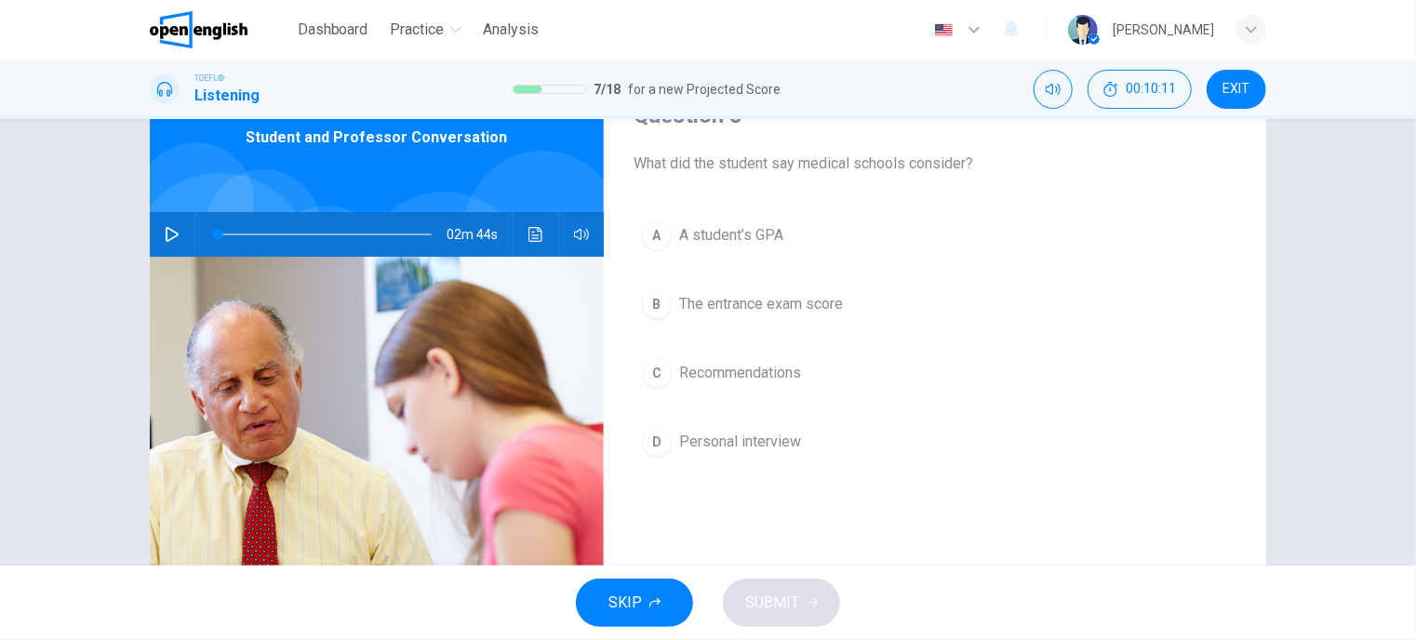
click at [738, 233] on span "A student’s GPA" at bounding box center [731, 235] width 104 height 22
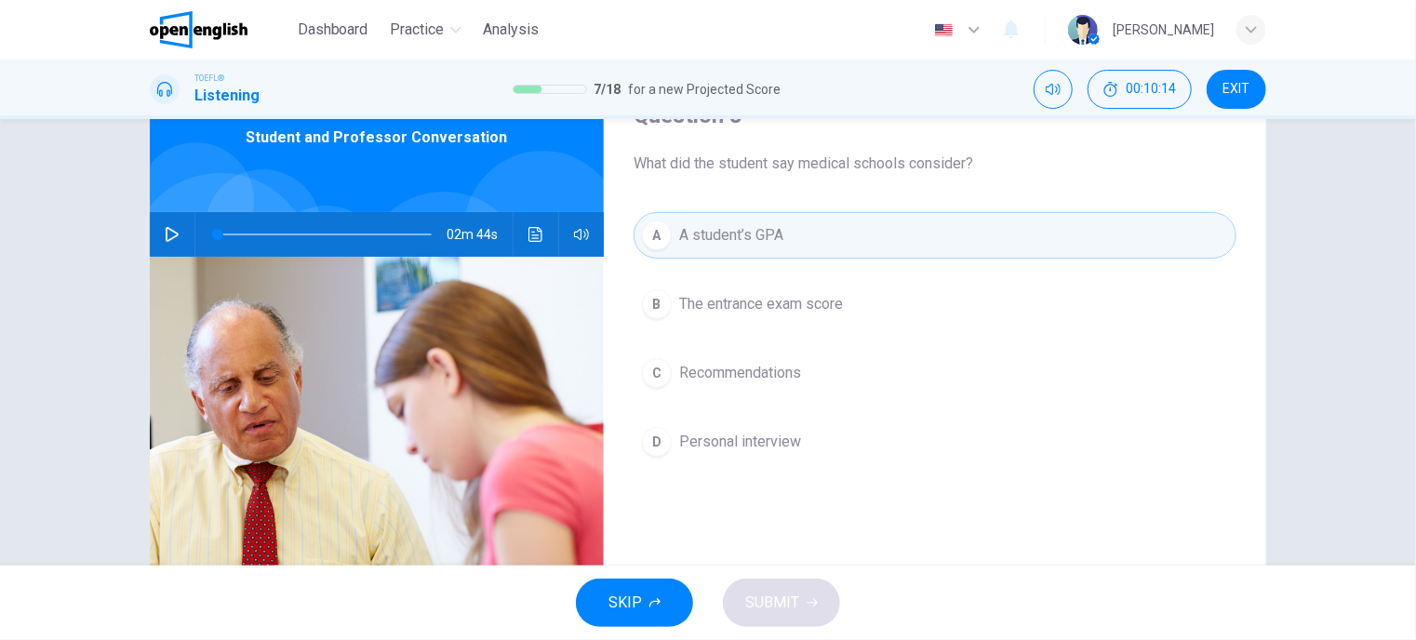
click at [734, 445] on span "Personal interview" at bounding box center [740, 442] width 122 height 22
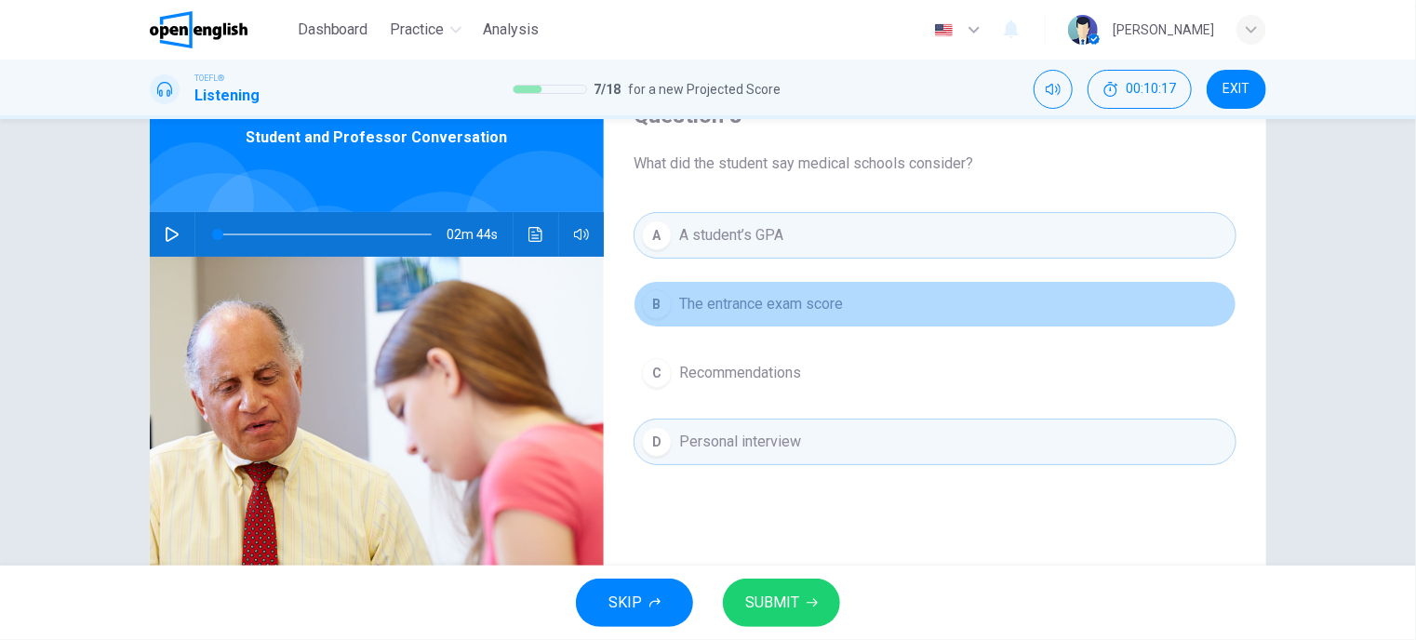
click at [743, 301] on span "The entrance exam score" at bounding box center [761, 304] width 164 height 22
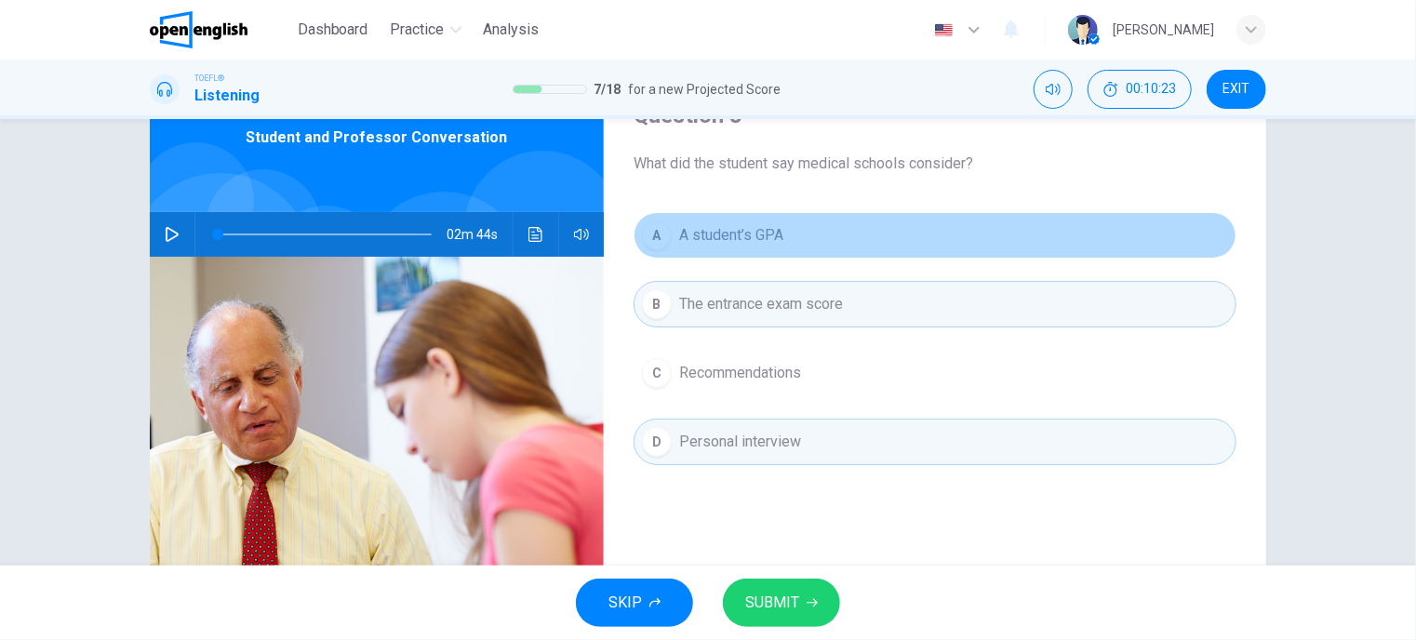
click at [722, 232] on span "A student’s GPA" at bounding box center [731, 235] width 104 height 22
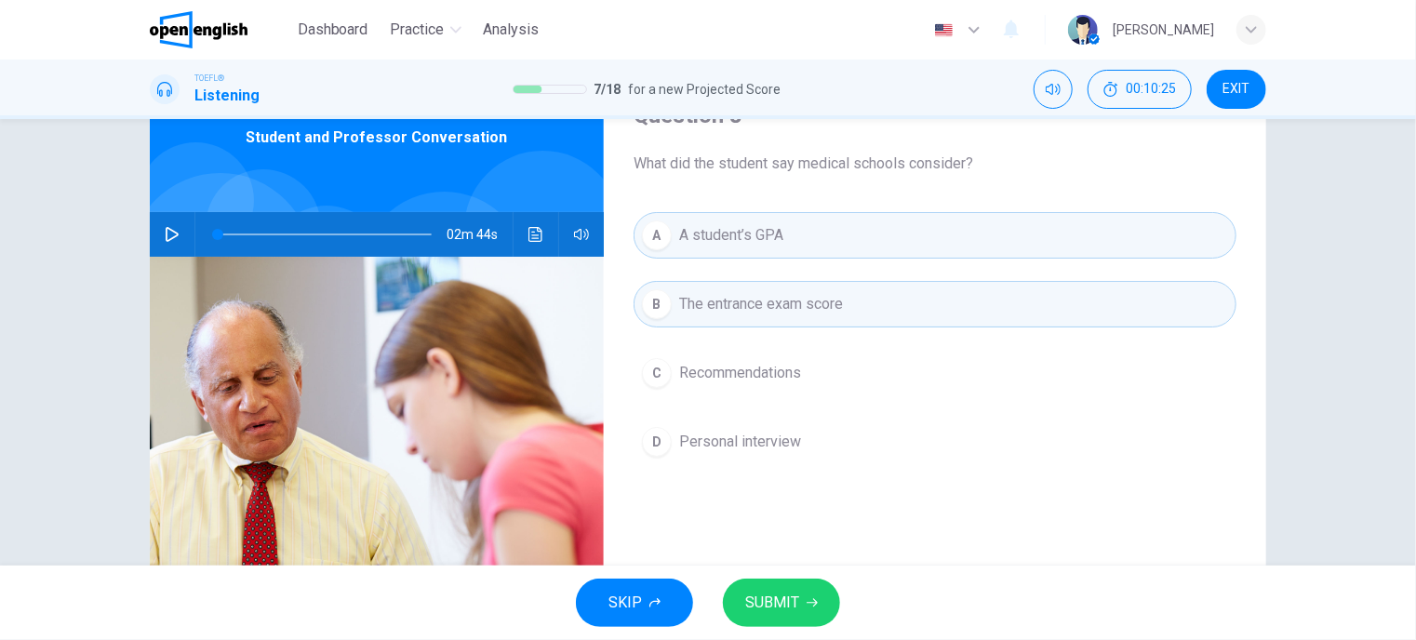
click at [776, 594] on span "SUBMIT" at bounding box center [772, 603] width 54 height 26
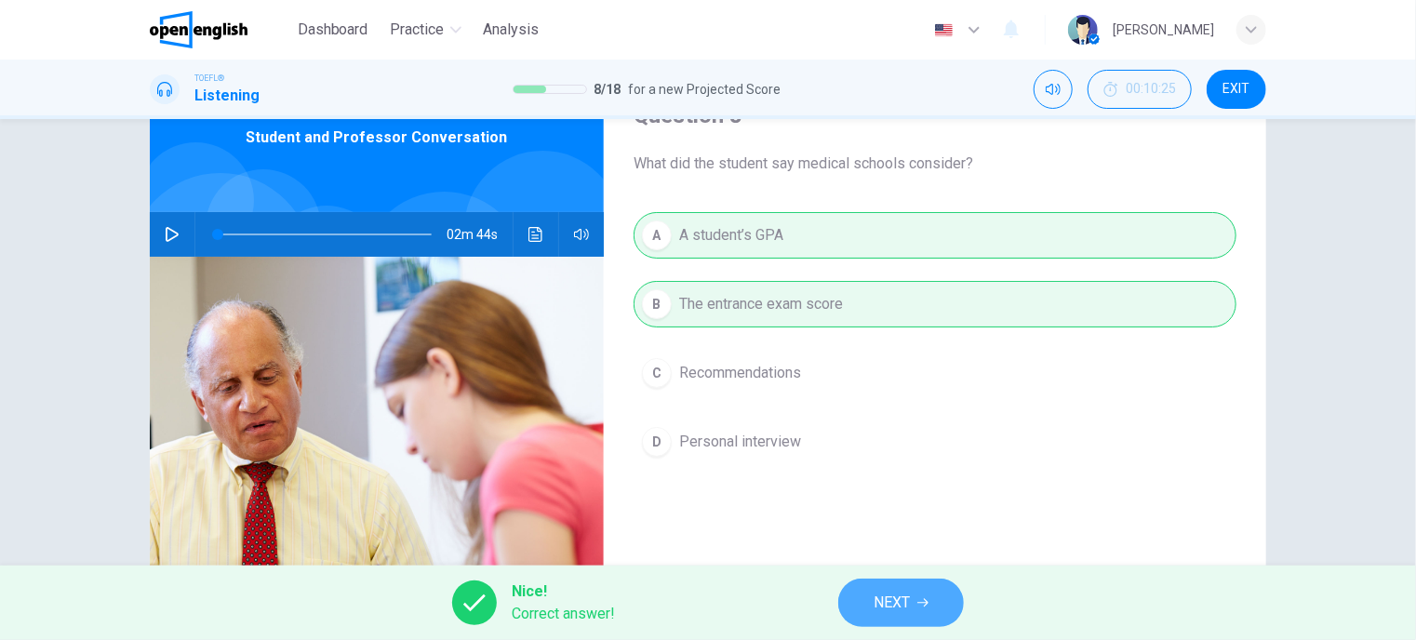
click at [911, 603] on button "NEXT" at bounding box center [901, 602] width 126 height 48
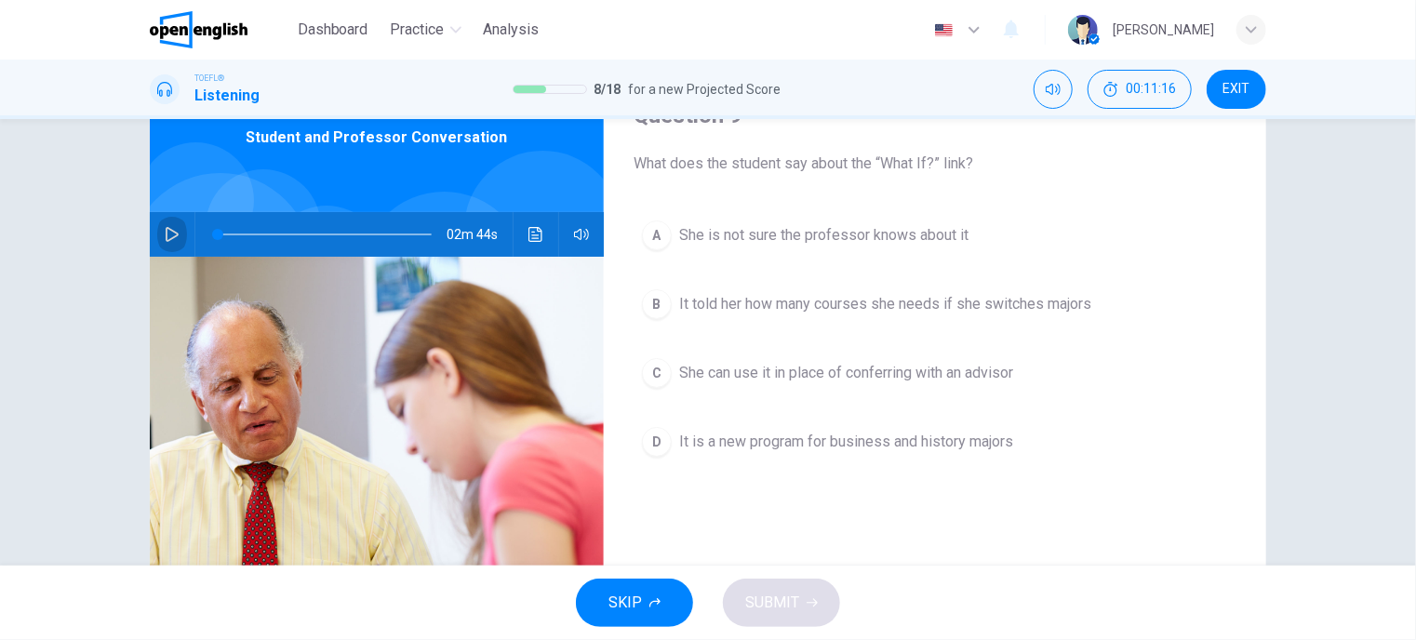
click at [165, 237] on icon "button" at bounding box center [172, 234] width 15 height 15
click at [292, 232] on span at bounding box center [297, 234] width 11 height 11
click at [165, 233] on icon "button" at bounding box center [172, 234] width 15 height 15
click at [268, 234] on span at bounding box center [325, 234] width 214 height 26
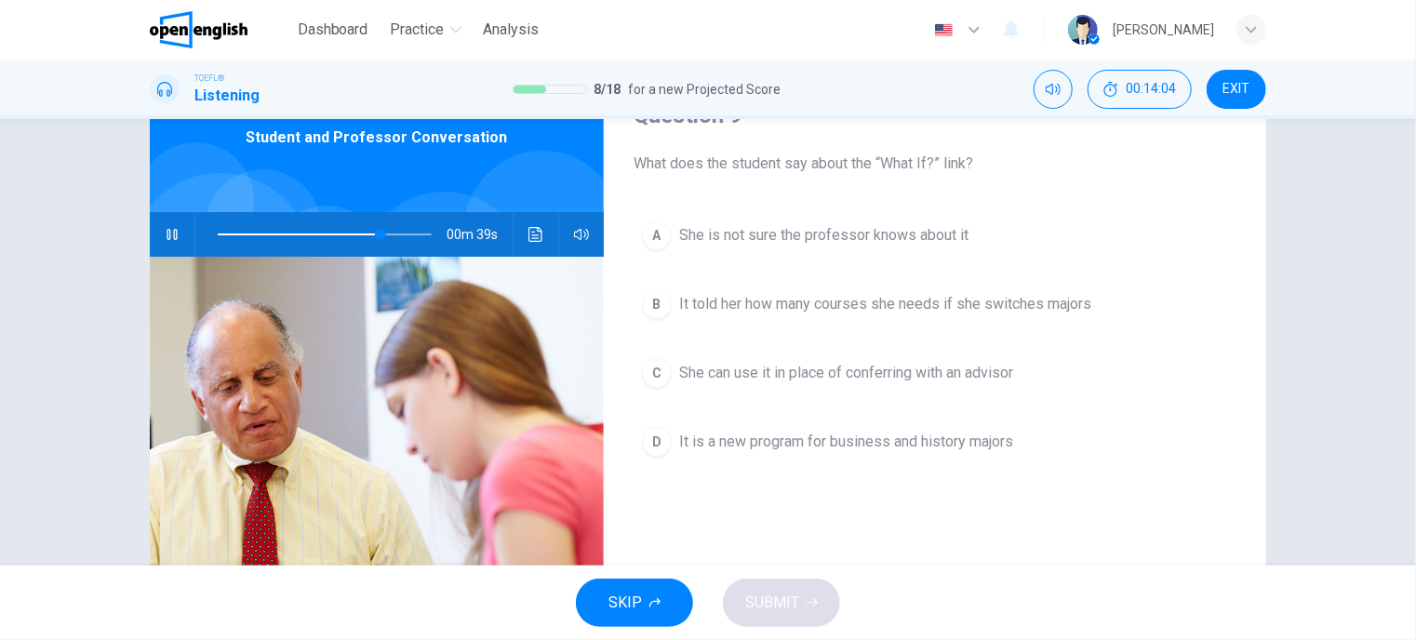
click at [790, 233] on span "She is not sure the professor knows about it" at bounding box center [823, 235] width 289 height 22
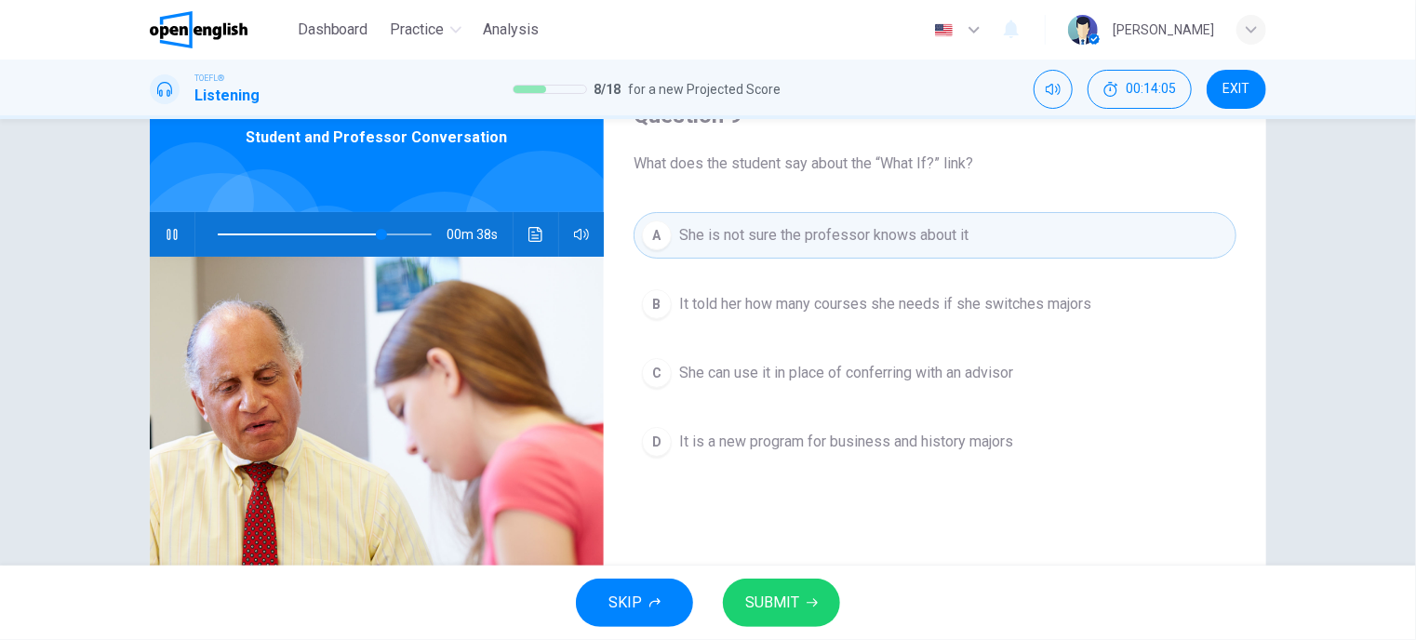
click at [794, 605] on span "SUBMIT" at bounding box center [772, 603] width 54 height 26
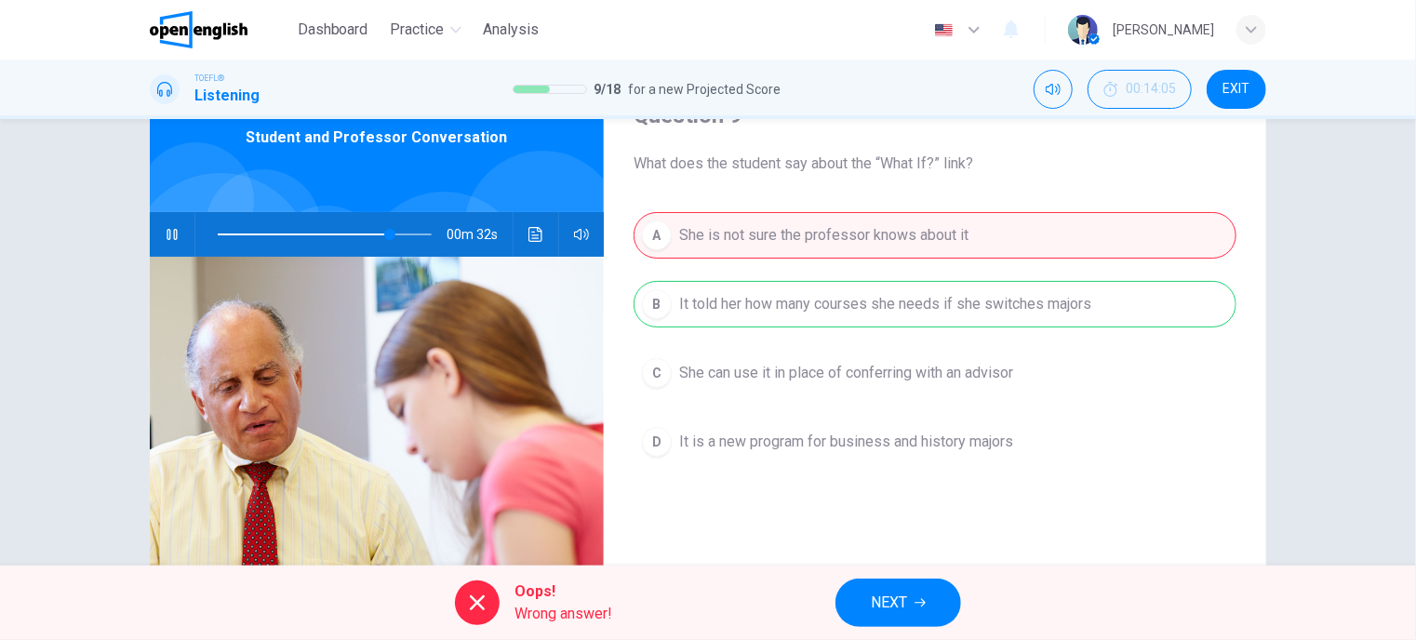
type input "**"
click at [900, 601] on span "NEXT" at bounding box center [889, 603] width 36 height 26
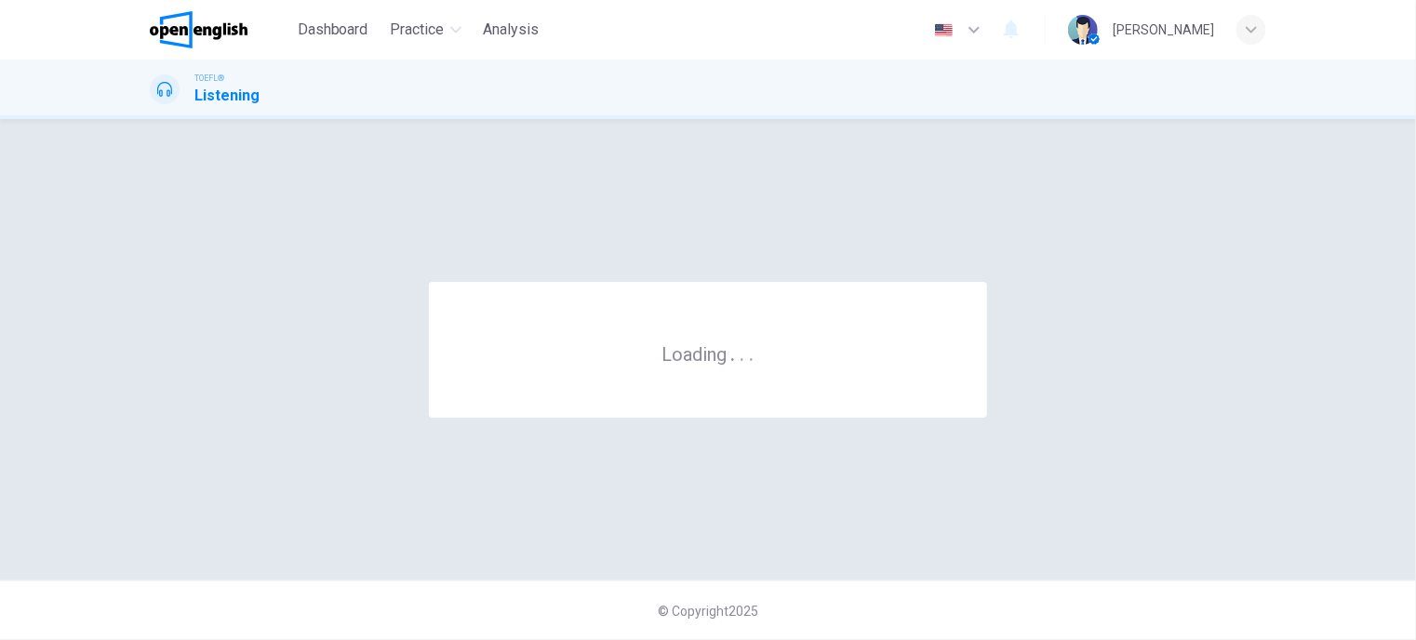
scroll to position [0, 0]
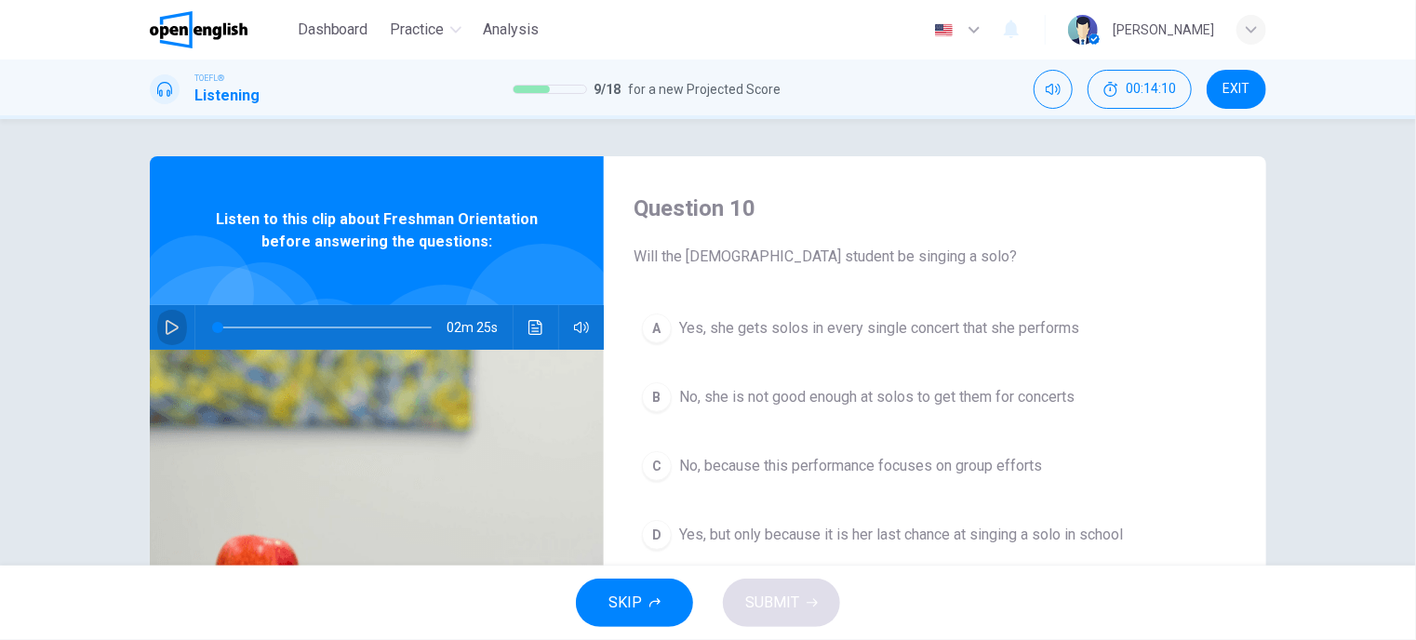
click at [157, 329] on button "button" at bounding box center [172, 327] width 30 height 45
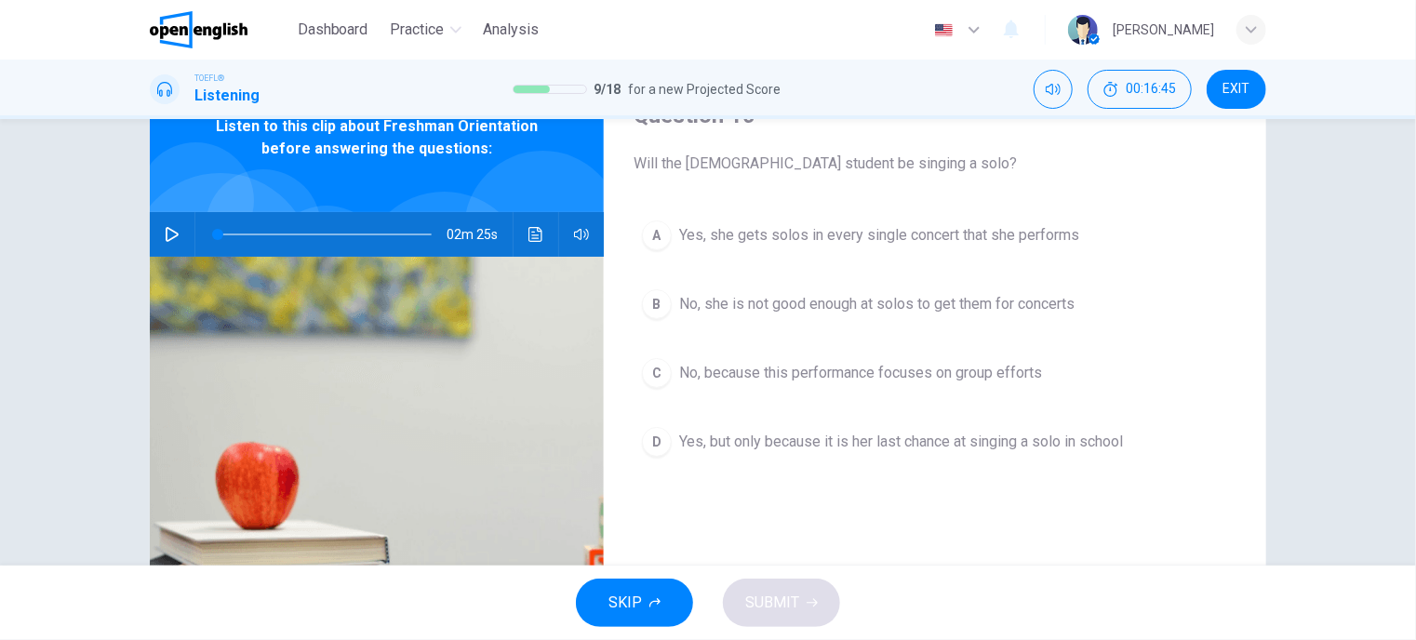
scroll to position [93, 0]
click at [166, 234] on icon "button" at bounding box center [172, 234] width 15 height 15
click at [167, 231] on icon "button" at bounding box center [172, 234] width 15 height 15
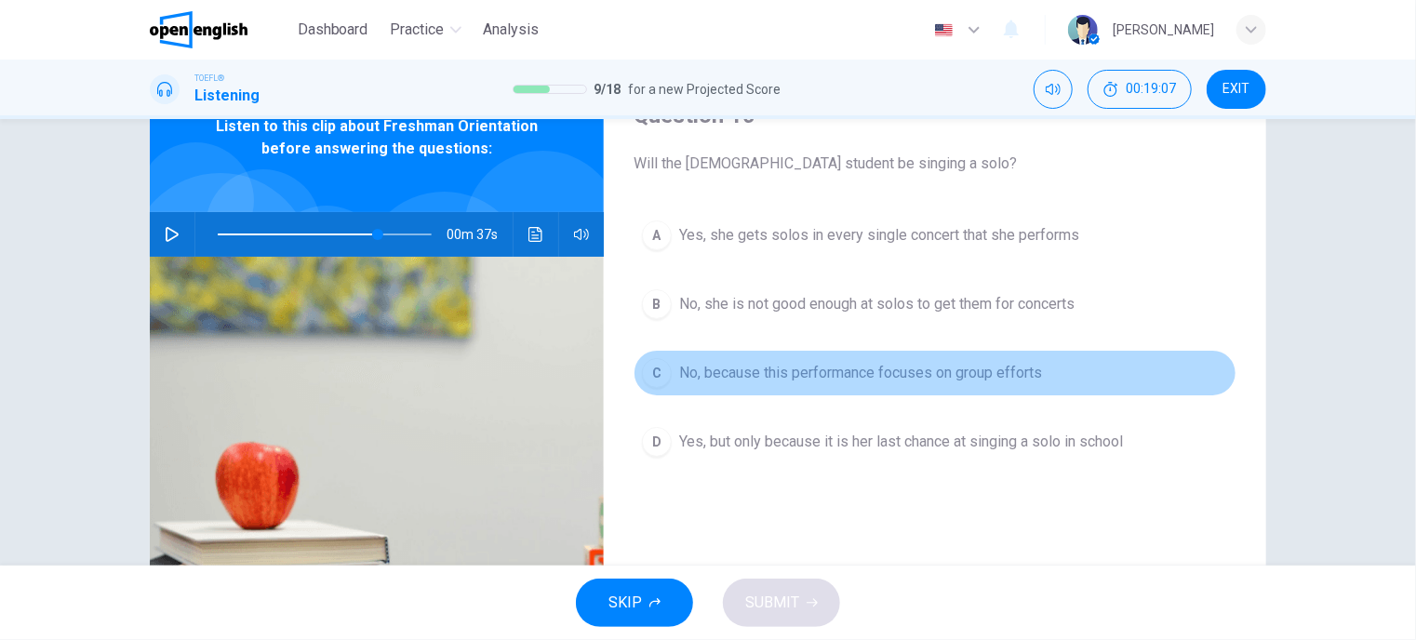
click at [863, 364] on span "No, because this performance focuses on group efforts" at bounding box center [860, 373] width 363 height 22
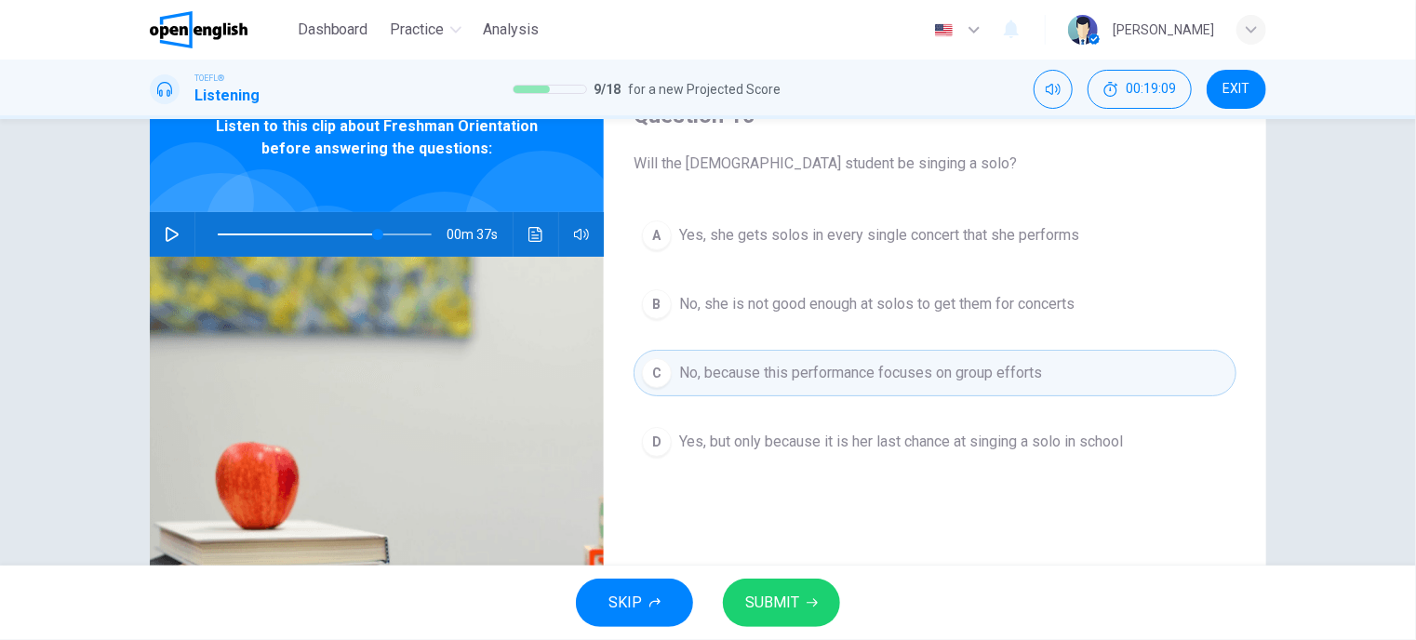
click at [781, 609] on span "SUBMIT" at bounding box center [772, 603] width 54 height 26
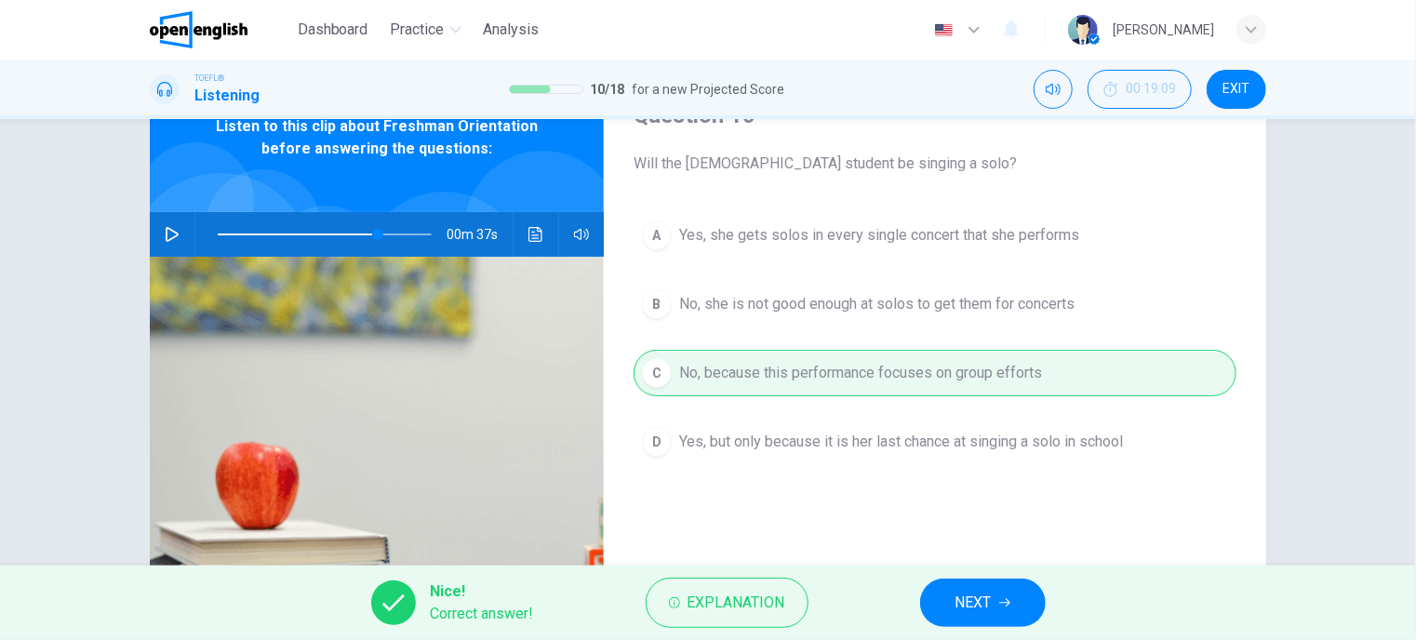
click at [995, 608] on button "NEXT" at bounding box center [983, 602] width 126 height 48
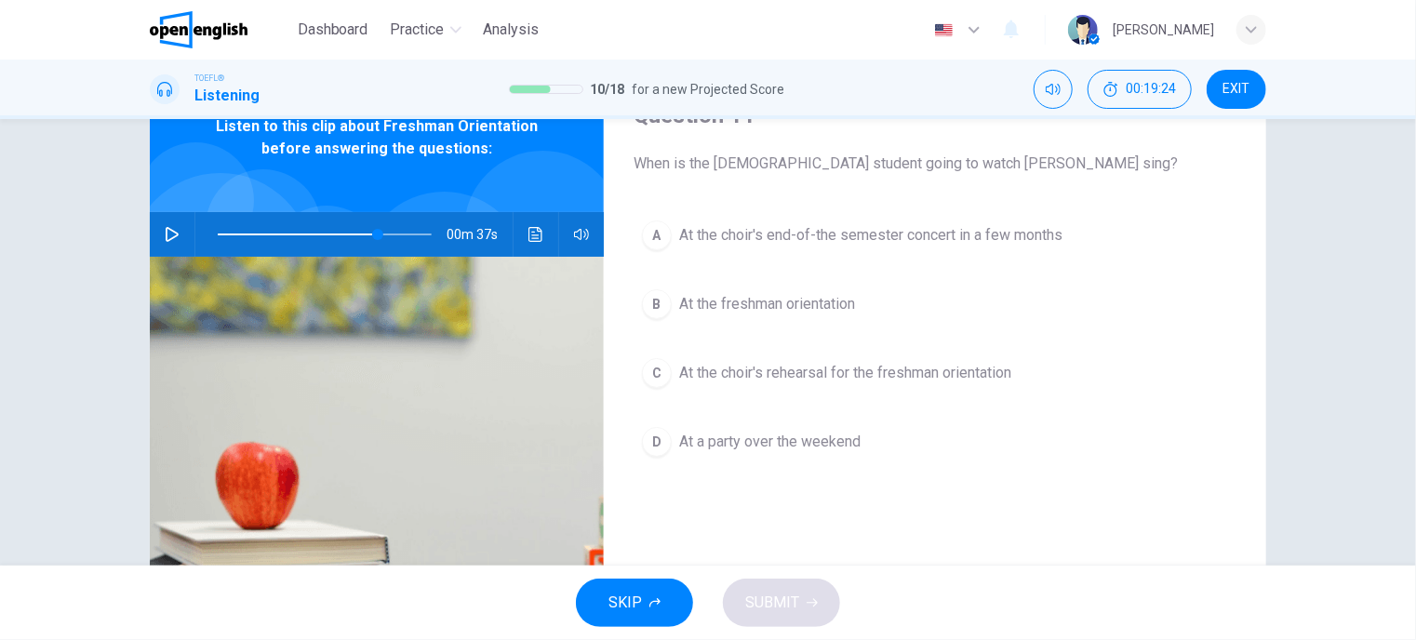
click at [756, 367] on span "At the choir's rehearsal for the freshman orientation" at bounding box center [845, 373] width 332 height 22
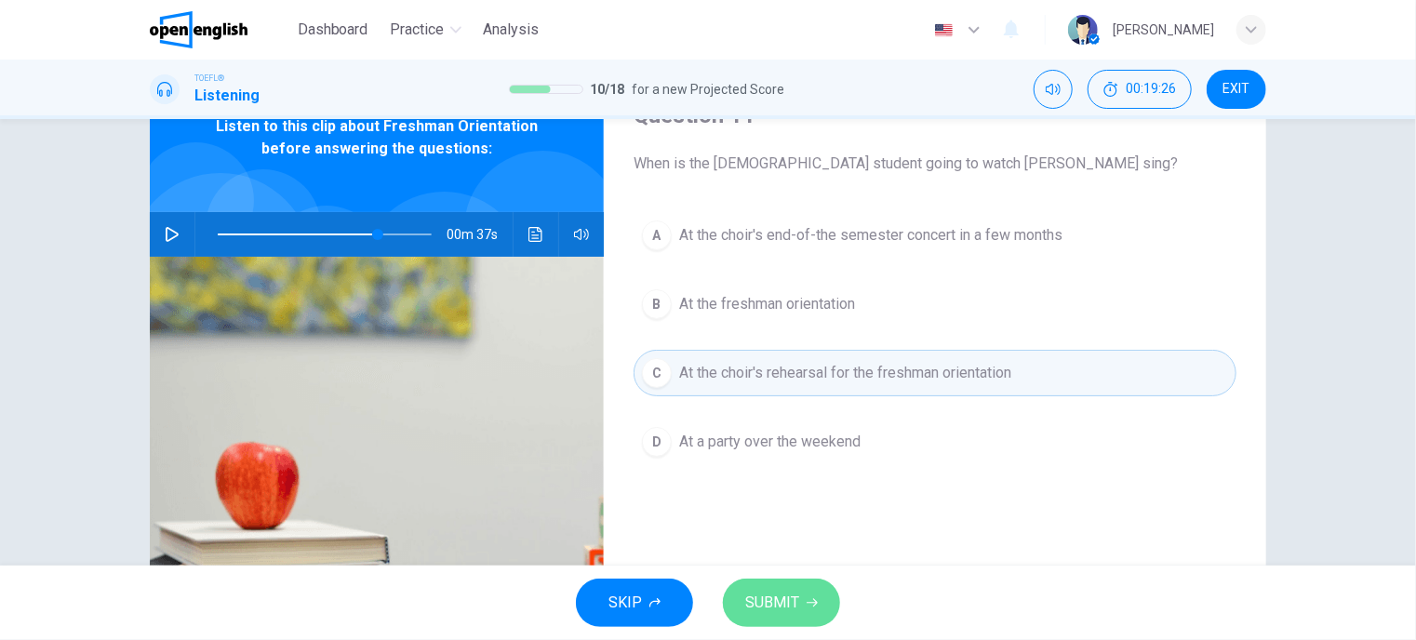
click at [774, 608] on span "SUBMIT" at bounding box center [772, 603] width 54 height 26
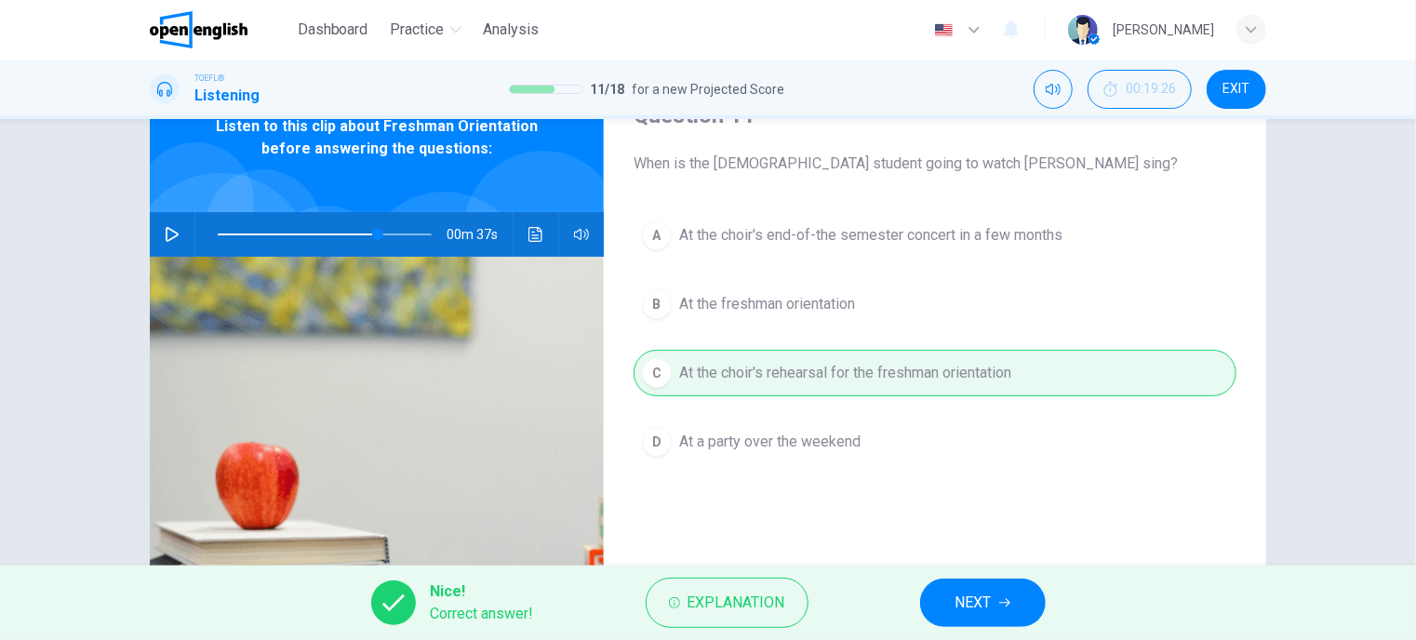
click at [977, 605] on span "NEXT" at bounding box center [973, 603] width 36 height 26
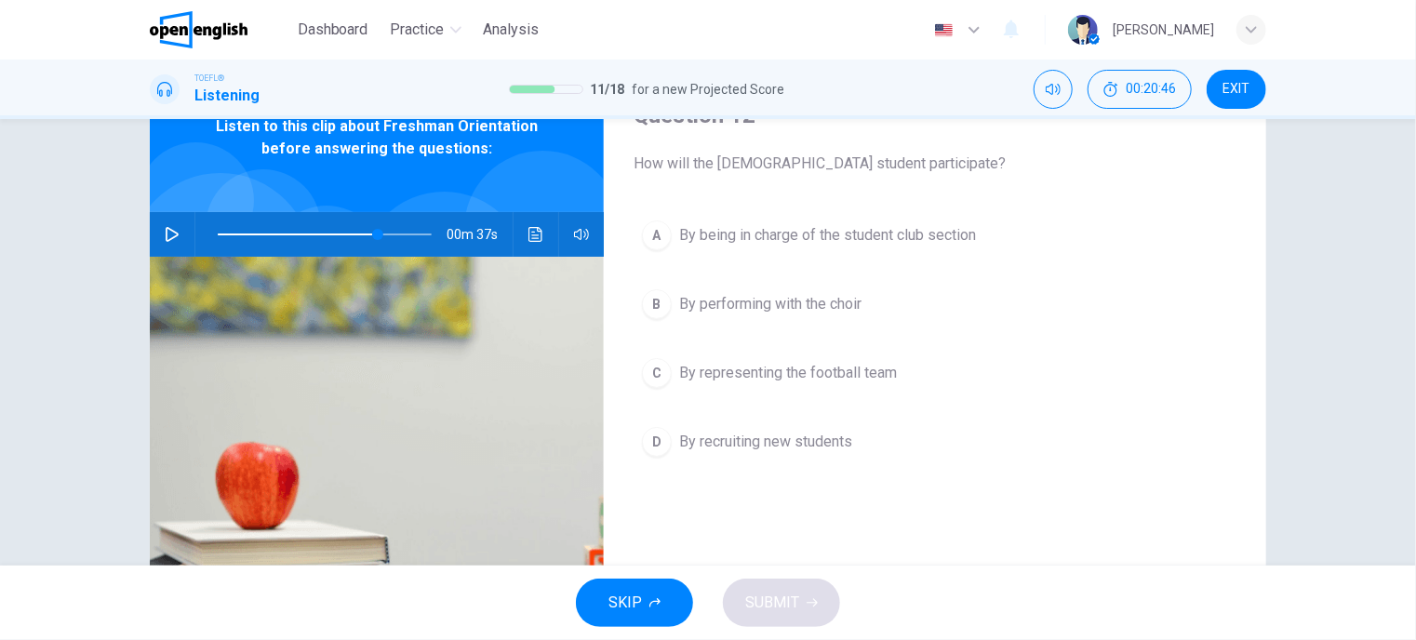
click at [810, 236] on span "By being in charge of the student club section" at bounding box center [827, 235] width 297 height 22
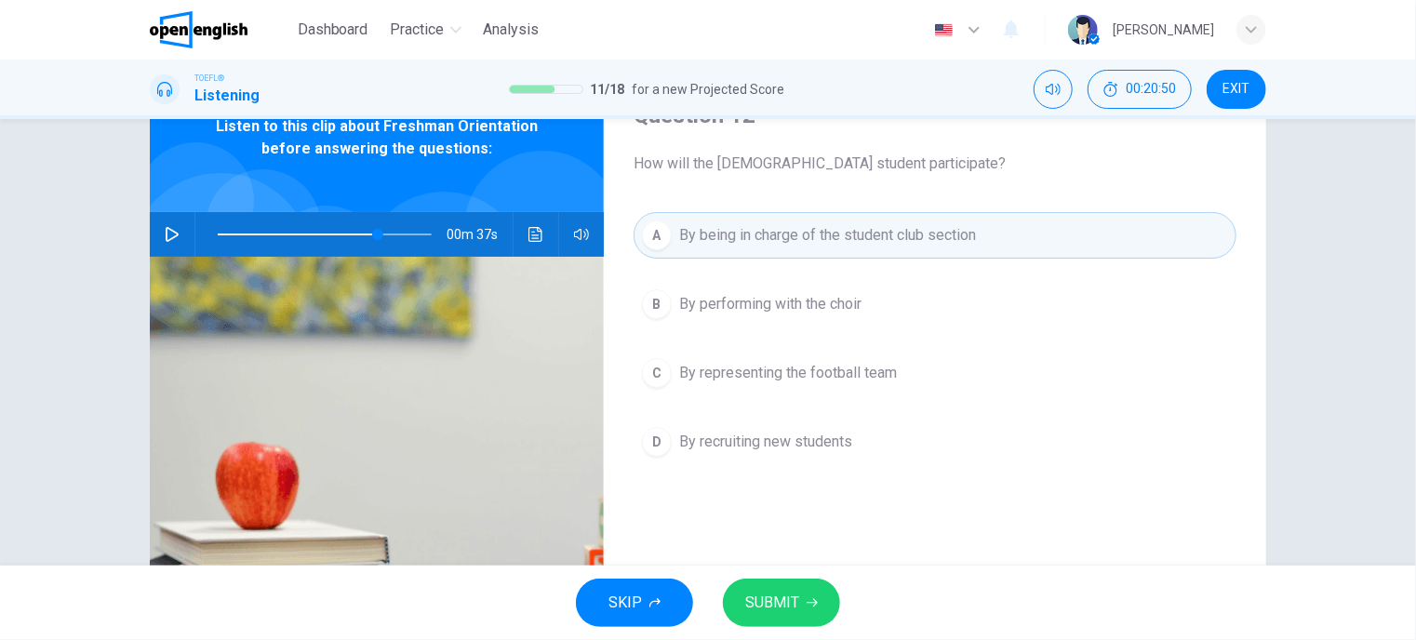
click at [781, 614] on span "SUBMIT" at bounding box center [772, 603] width 54 height 26
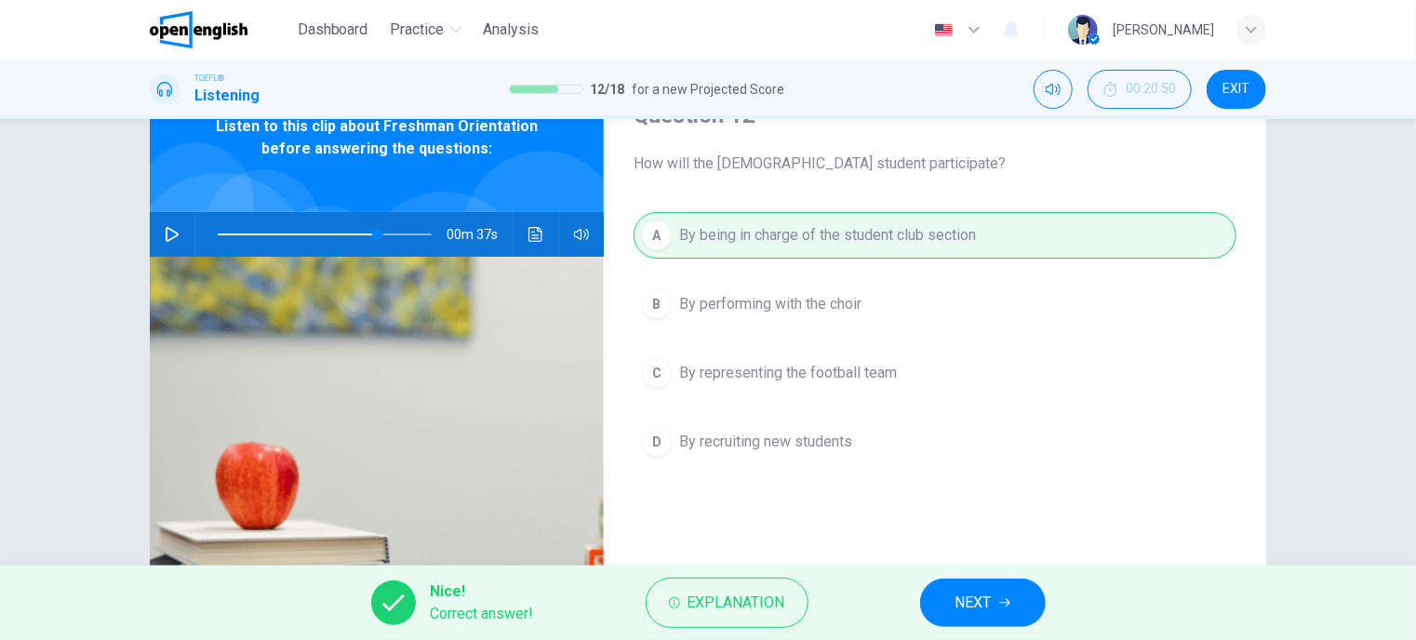
click at [986, 605] on span "NEXT" at bounding box center [973, 603] width 36 height 26
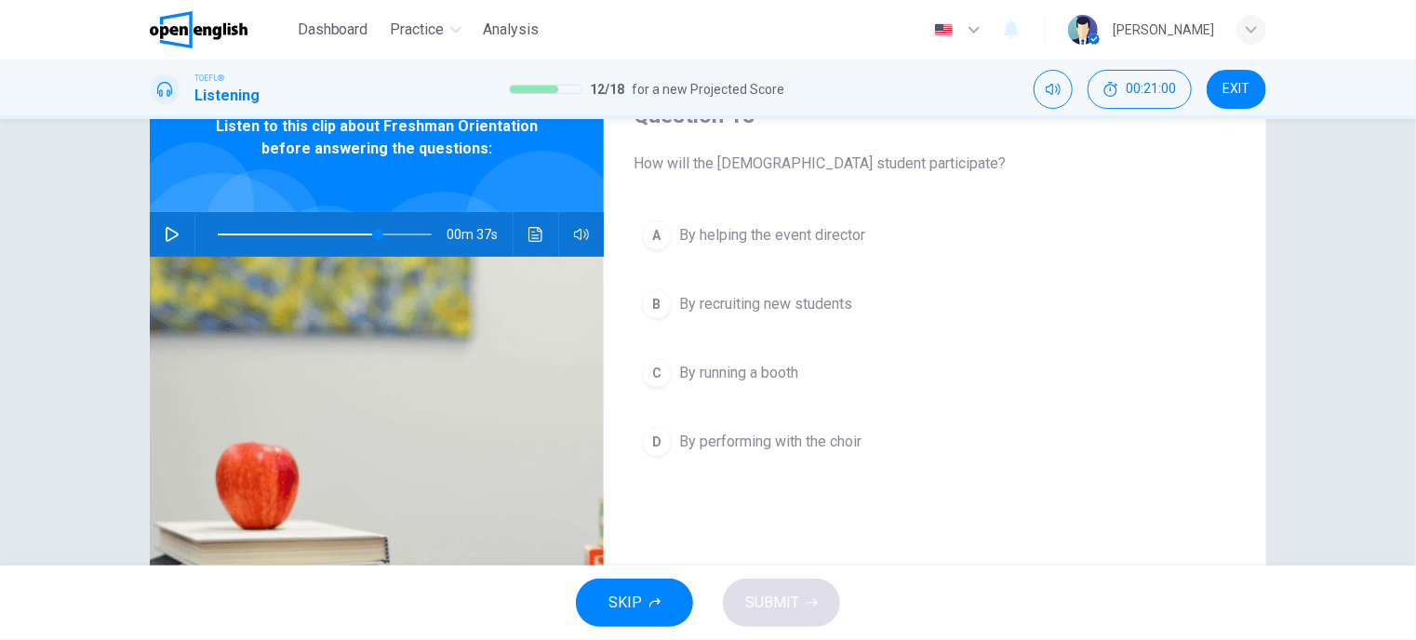
click at [789, 437] on span "By performing with the choir" at bounding box center [770, 442] width 182 height 22
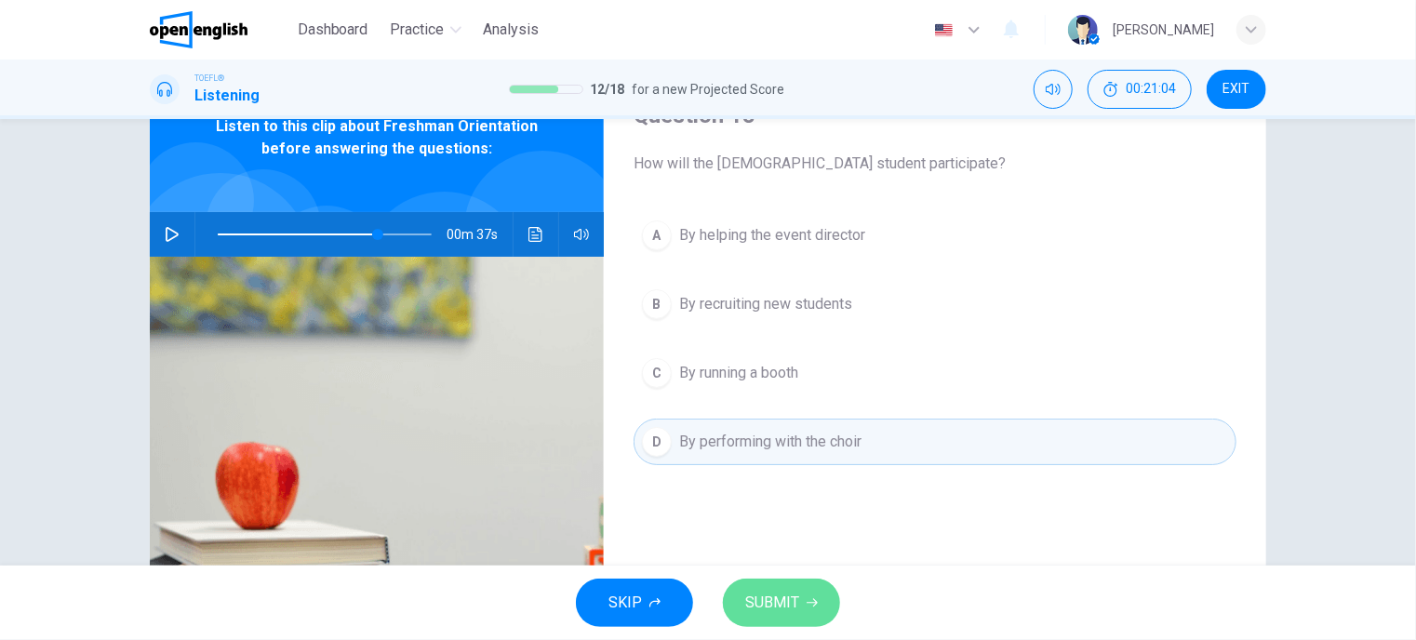
click at [774, 599] on span "SUBMIT" at bounding box center [772, 603] width 54 height 26
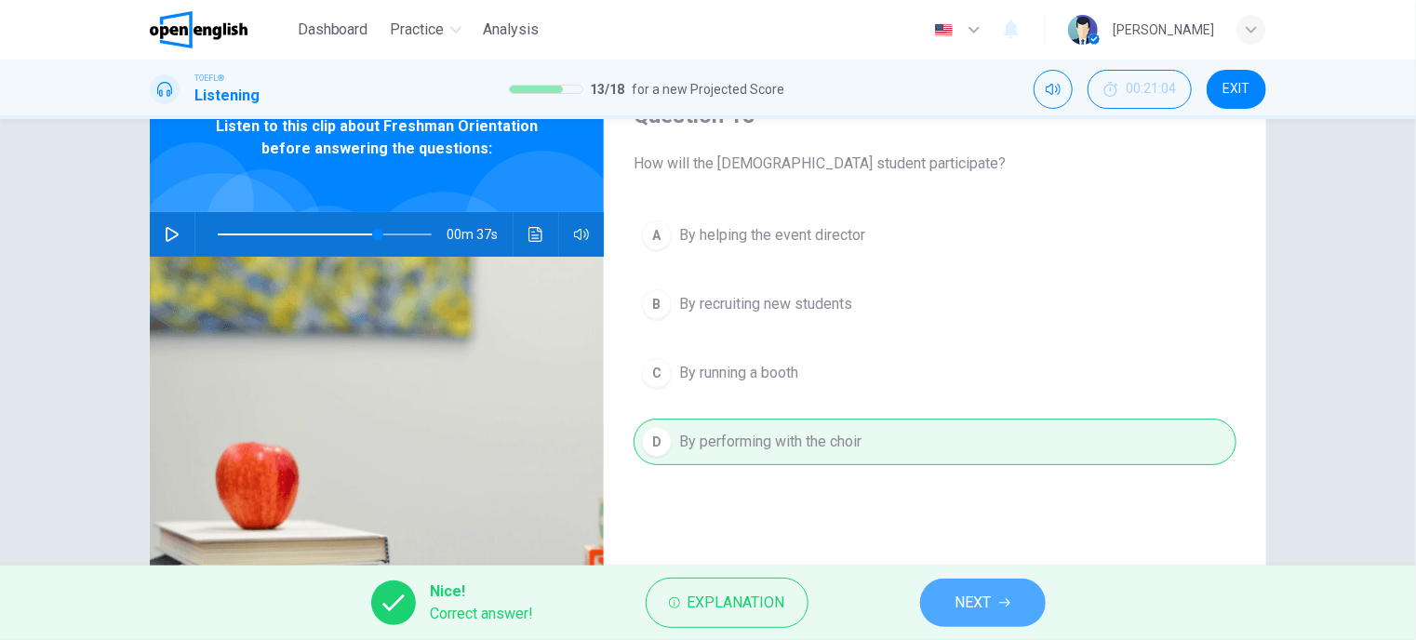
click at [986, 614] on span "NEXT" at bounding box center [973, 603] width 36 height 26
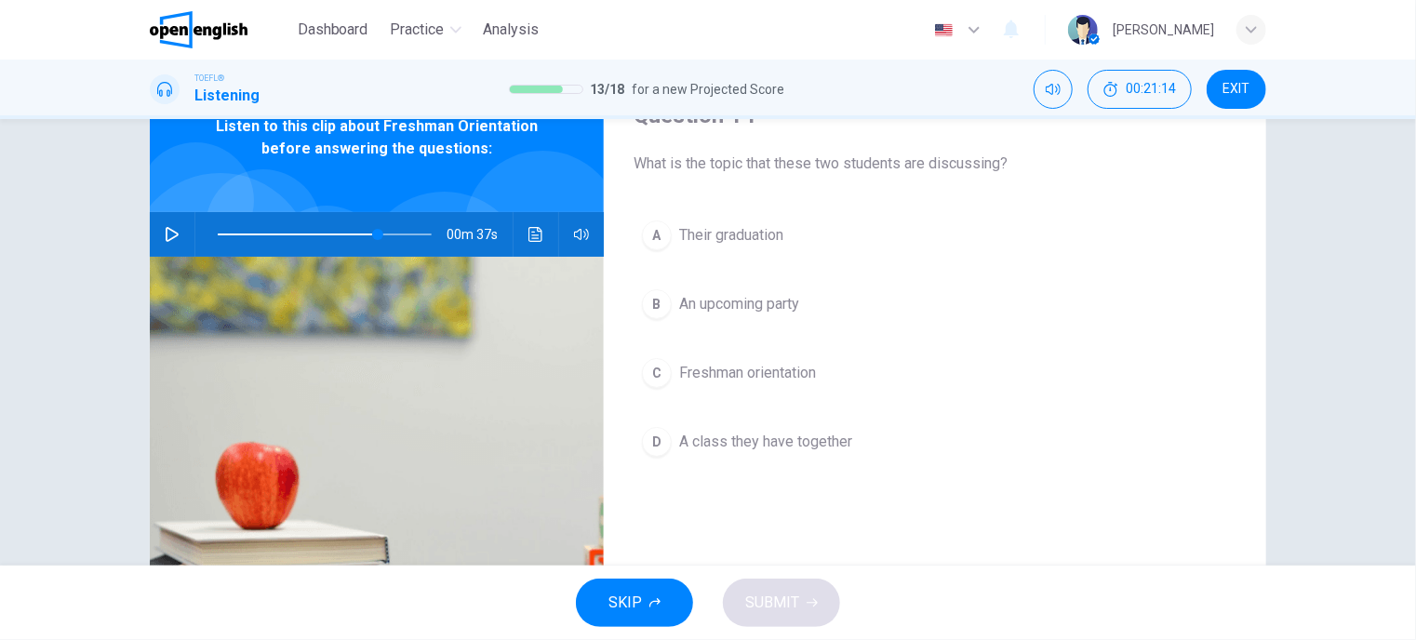
click at [754, 379] on span "Freshman orientation" at bounding box center [747, 373] width 137 height 22
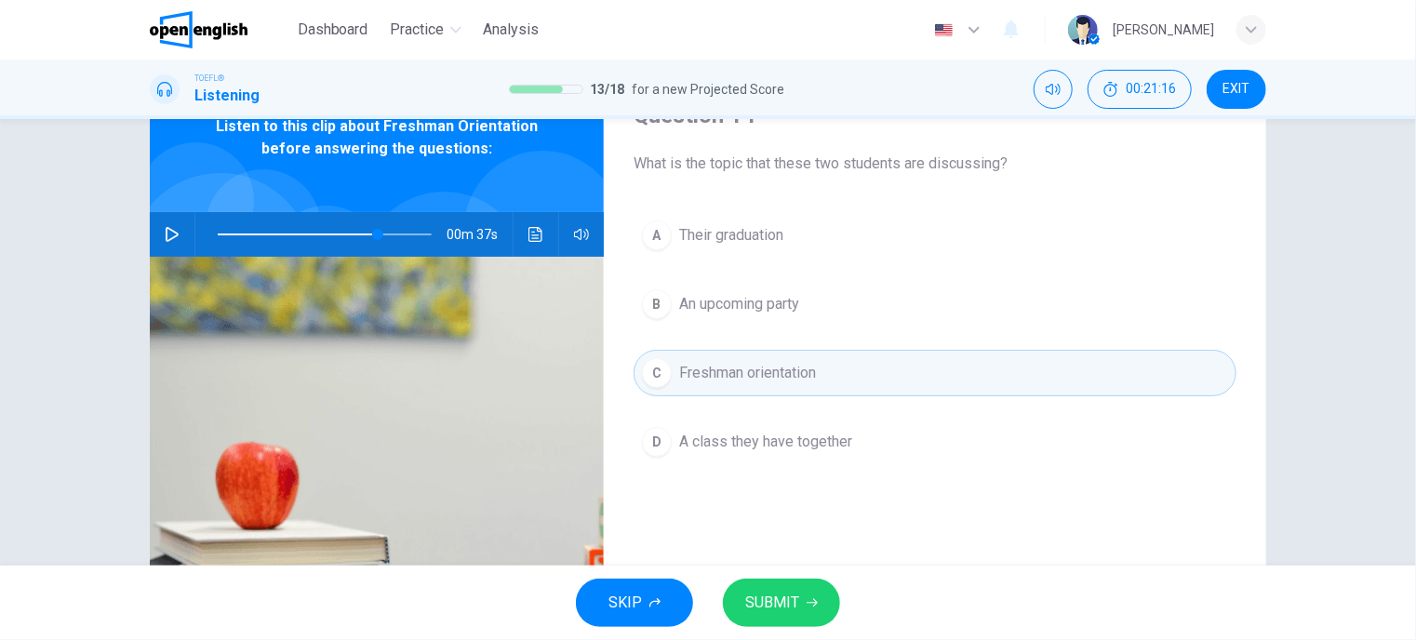
click at [775, 605] on span "SUBMIT" at bounding box center [772, 603] width 54 height 26
click at [778, 606] on span "SUBMIT" at bounding box center [772, 603] width 54 height 26
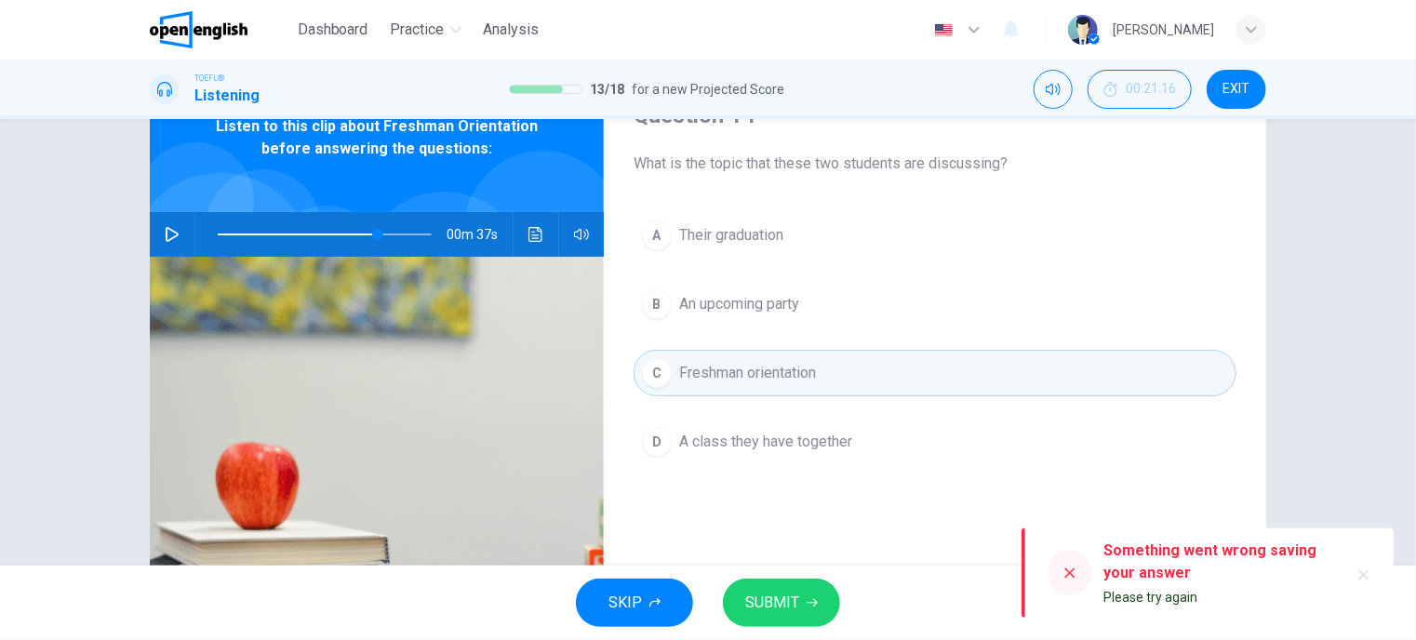
click at [781, 609] on span "SUBMIT" at bounding box center [772, 603] width 54 height 26
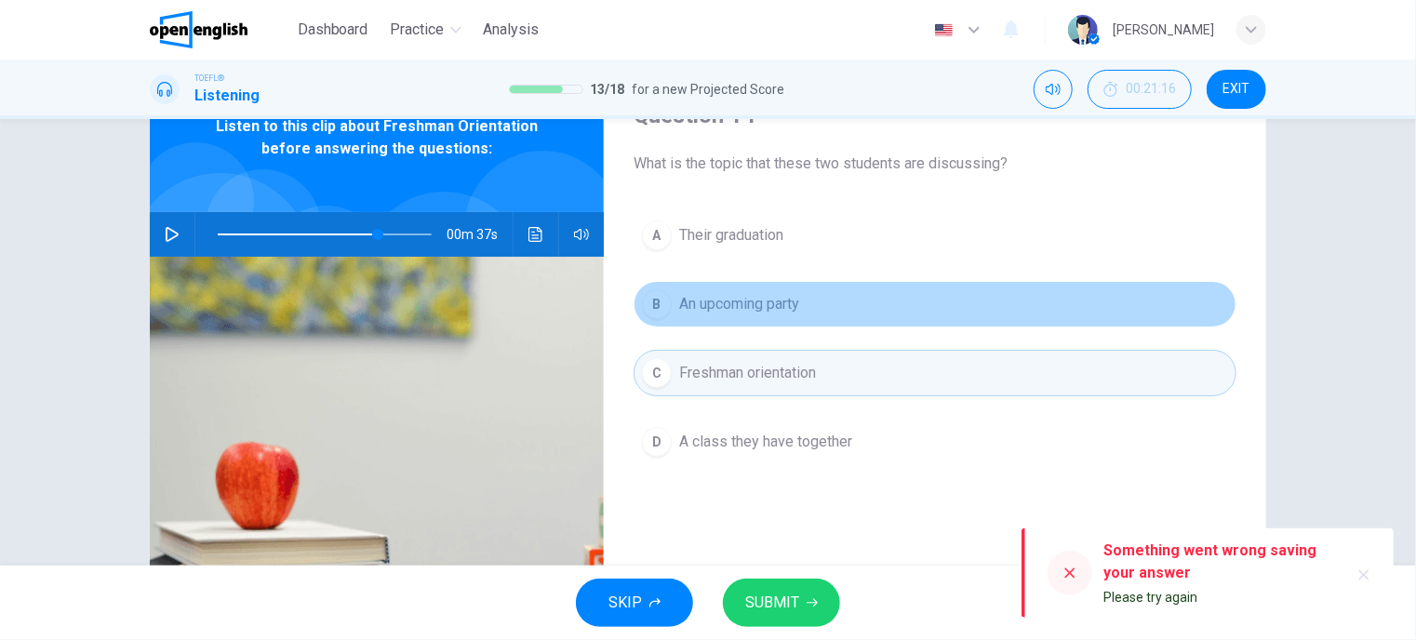
click at [736, 308] on span "An upcoming party" at bounding box center [739, 304] width 120 height 22
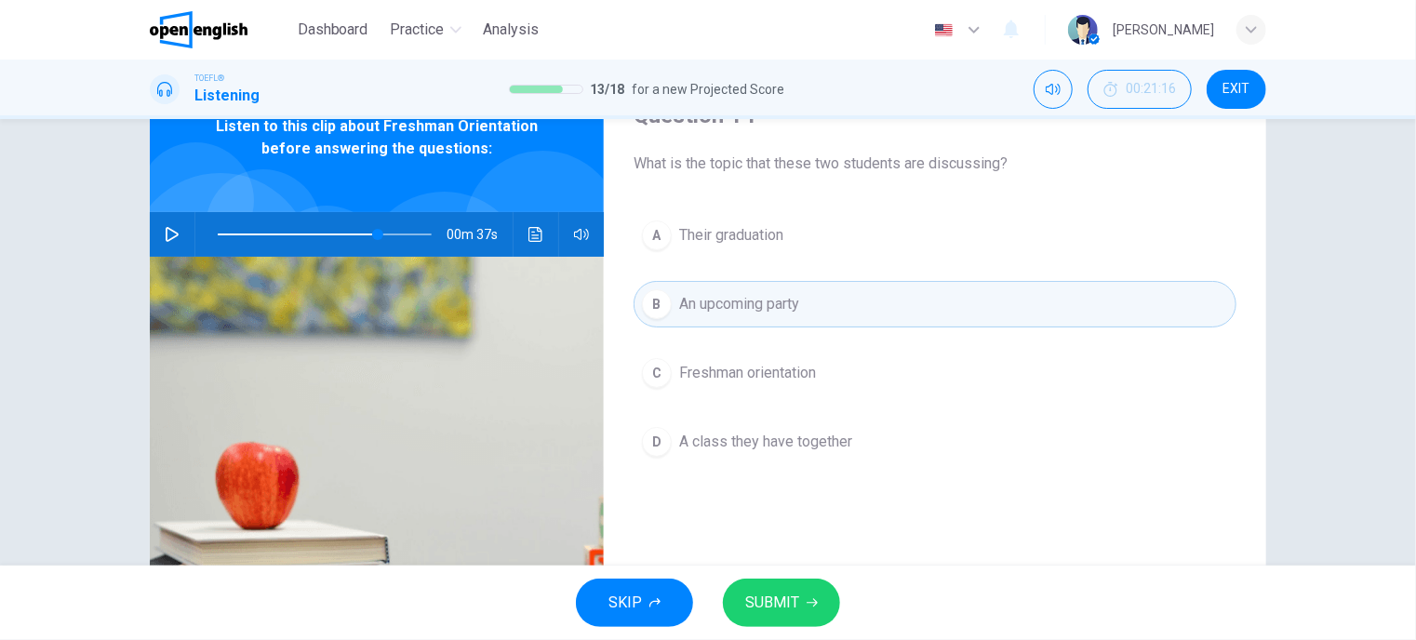
click at [729, 371] on span "Freshman orientation" at bounding box center [747, 373] width 137 height 22
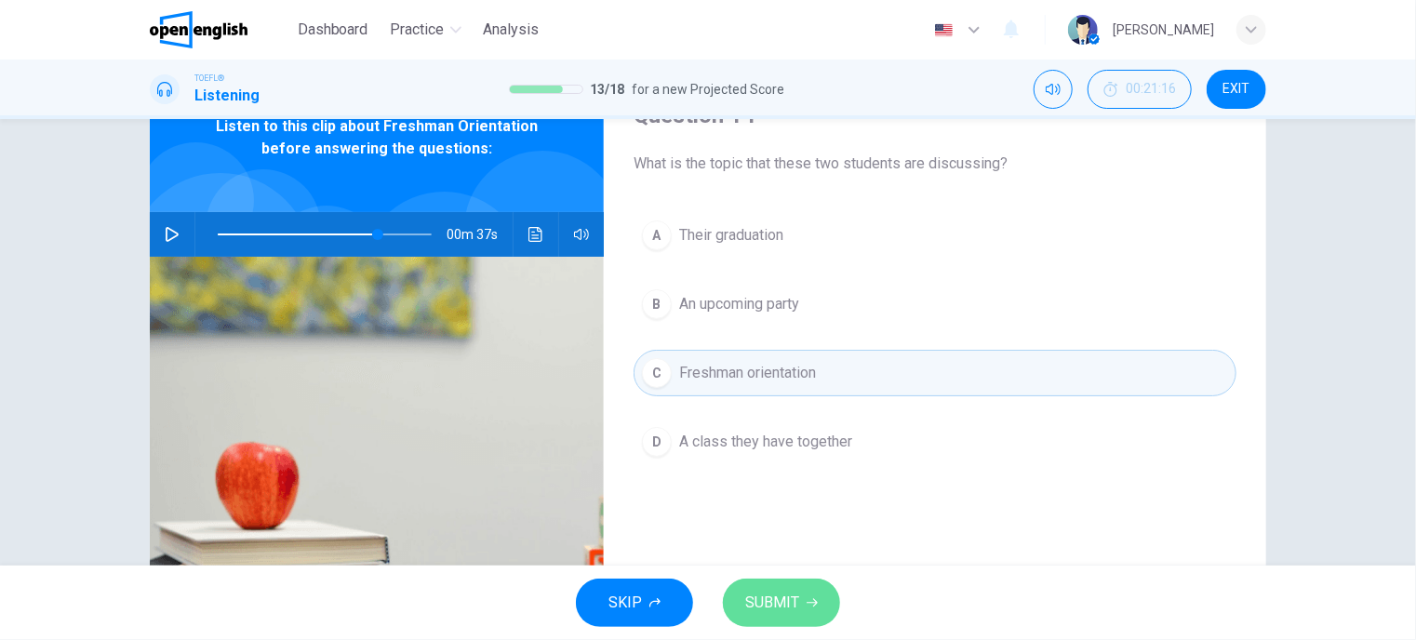
click at [785, 603] on span "SUBMIT" at bounding box center [772, 603] width 54 height 26
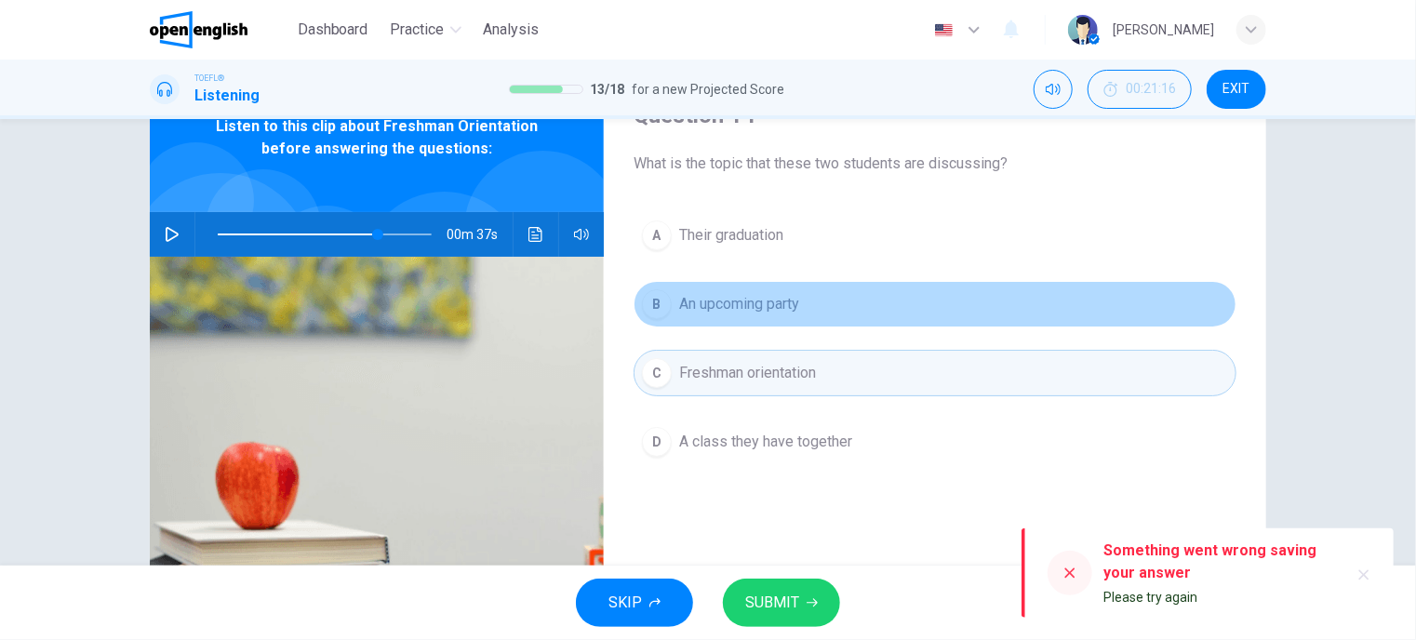
click at [718, 296] on span "An upcoming party" at bounding box center [739, 304] width 120 height 22
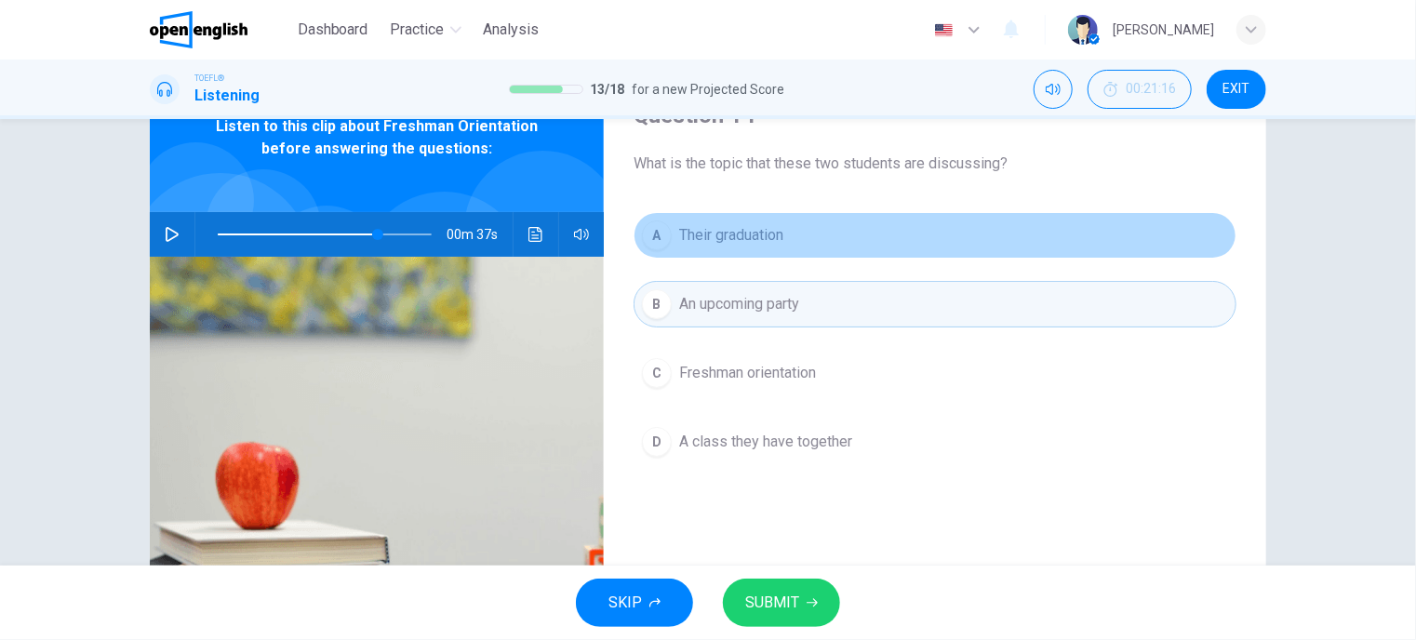
click at [707, 235] on span "Their graduation" at bounding box center [731, 235] width 104 height 22
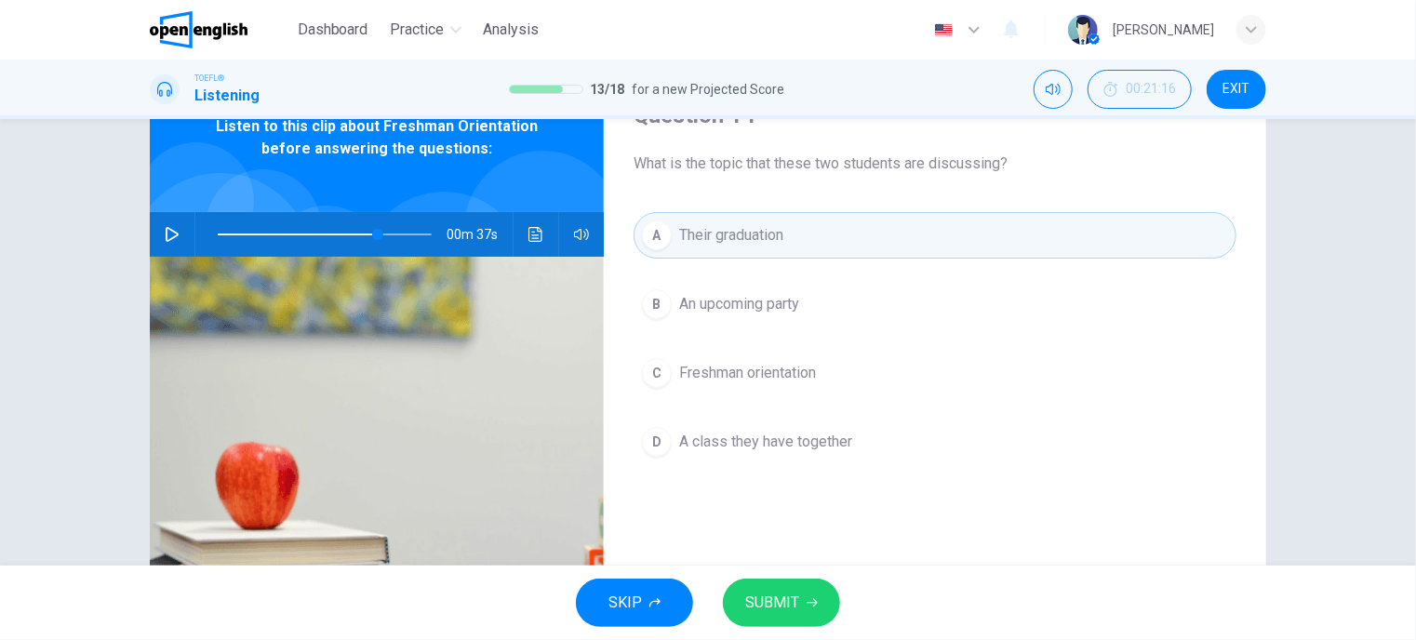
click at [699, 368] on span "Freshman orientation" at bounding box center [747, 373] width 137 height 22
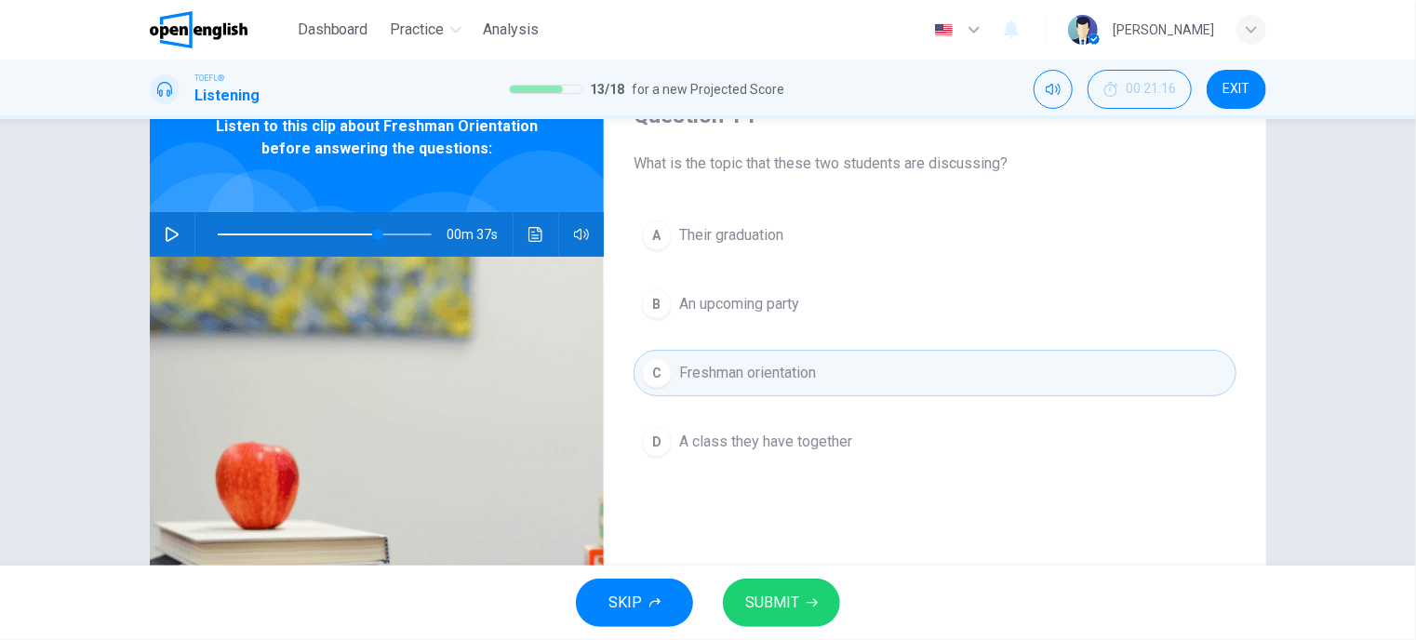
click at [755, 603] on span "SUBMIT" at bounding box center [772, 603] width 54 height 26
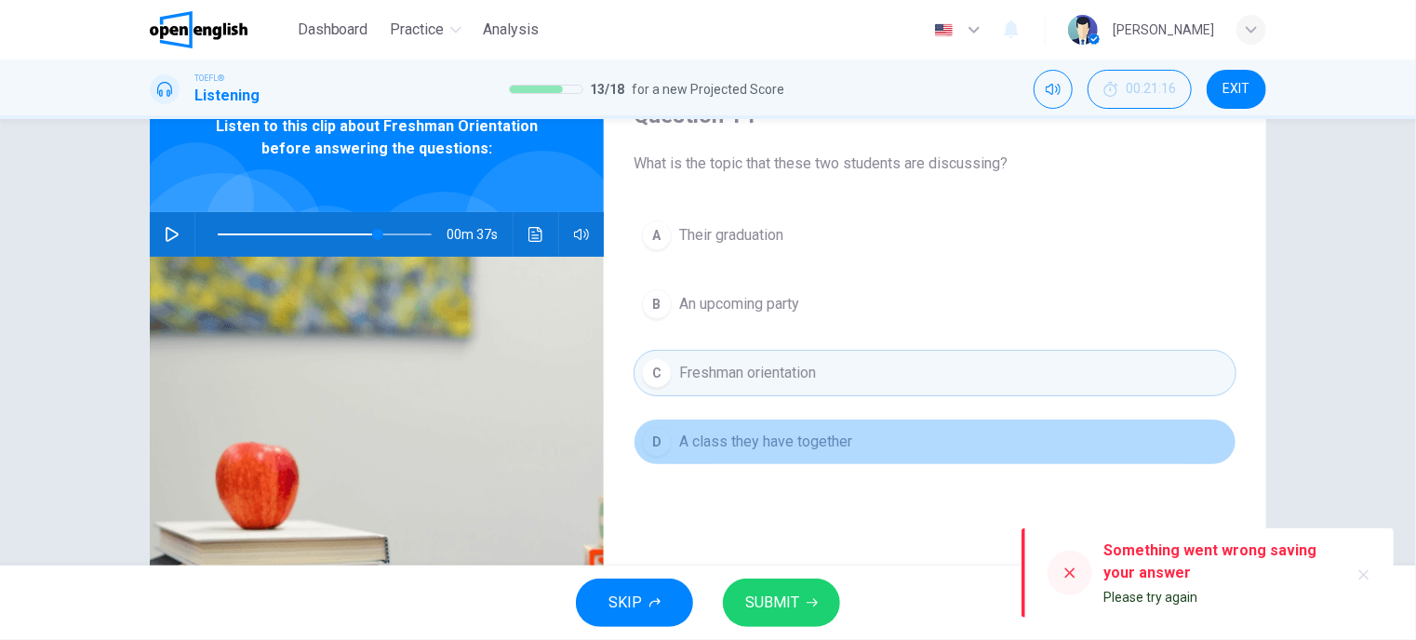
click at [671, 437] on button "D A class they have together" at bounding box center [934, 442] width 603 height 47
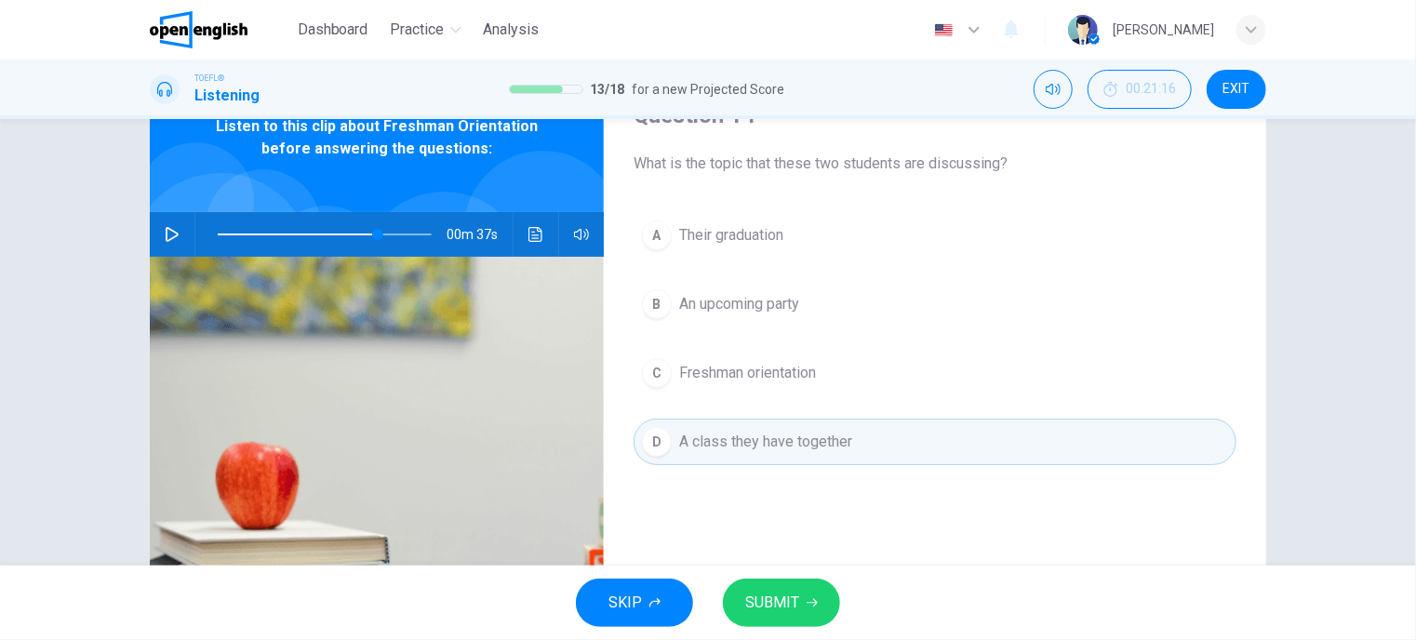
click at [782, 598] on span "SUBMIT" at bounding box center [772, 603] width 54 height 26
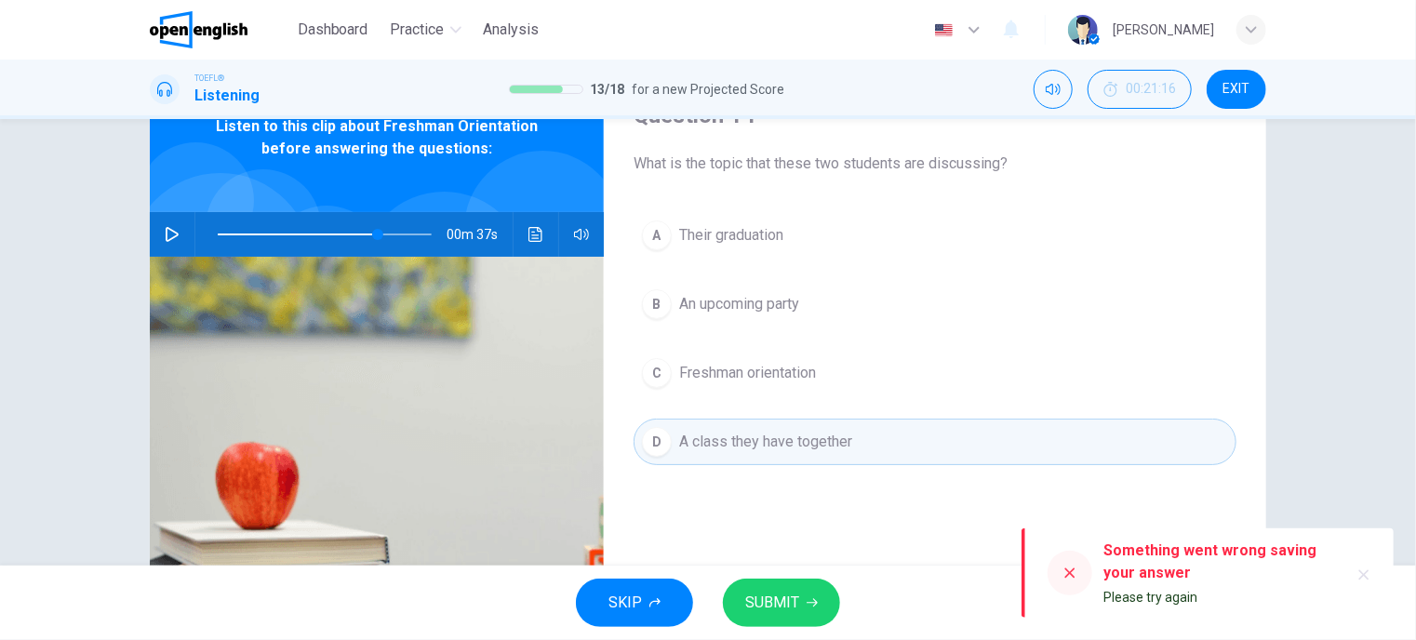
click at [716, 371] on span "Freshman orientation" at bounding box center [747, 373] width 137 height 22
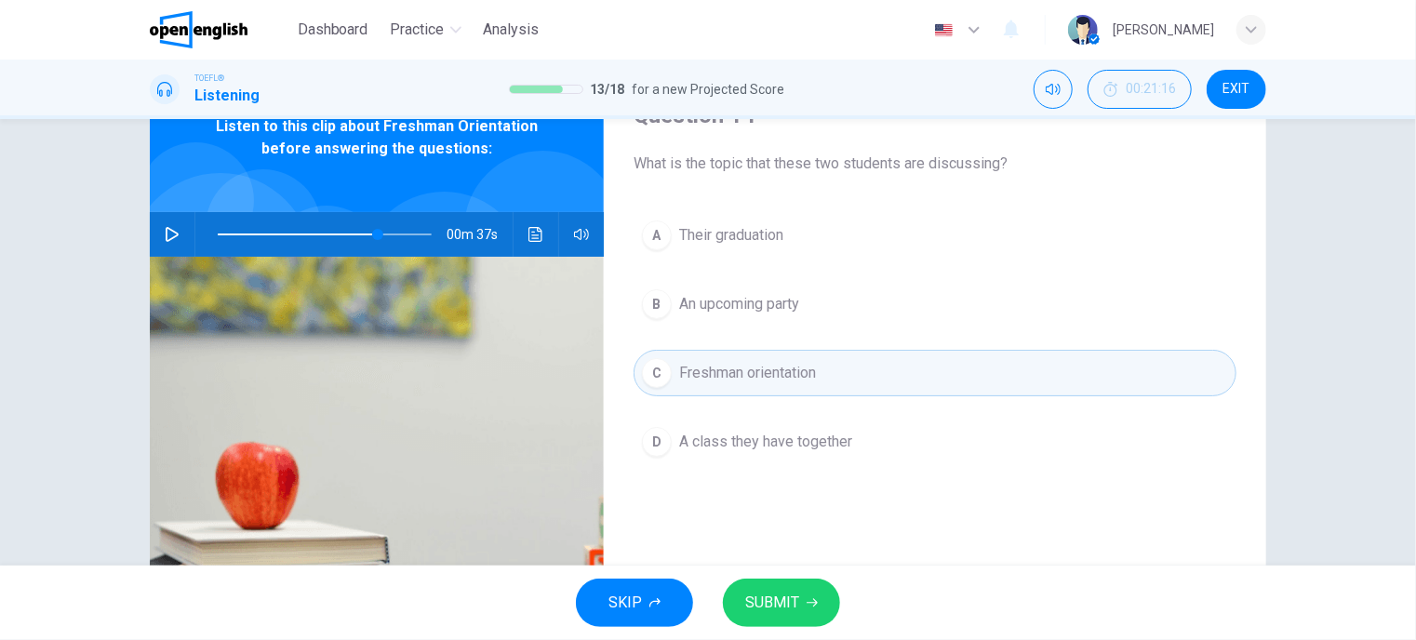
click at [775, 604] on span "SUBMIT" at bounding box center [772, 603] width 54 height 26
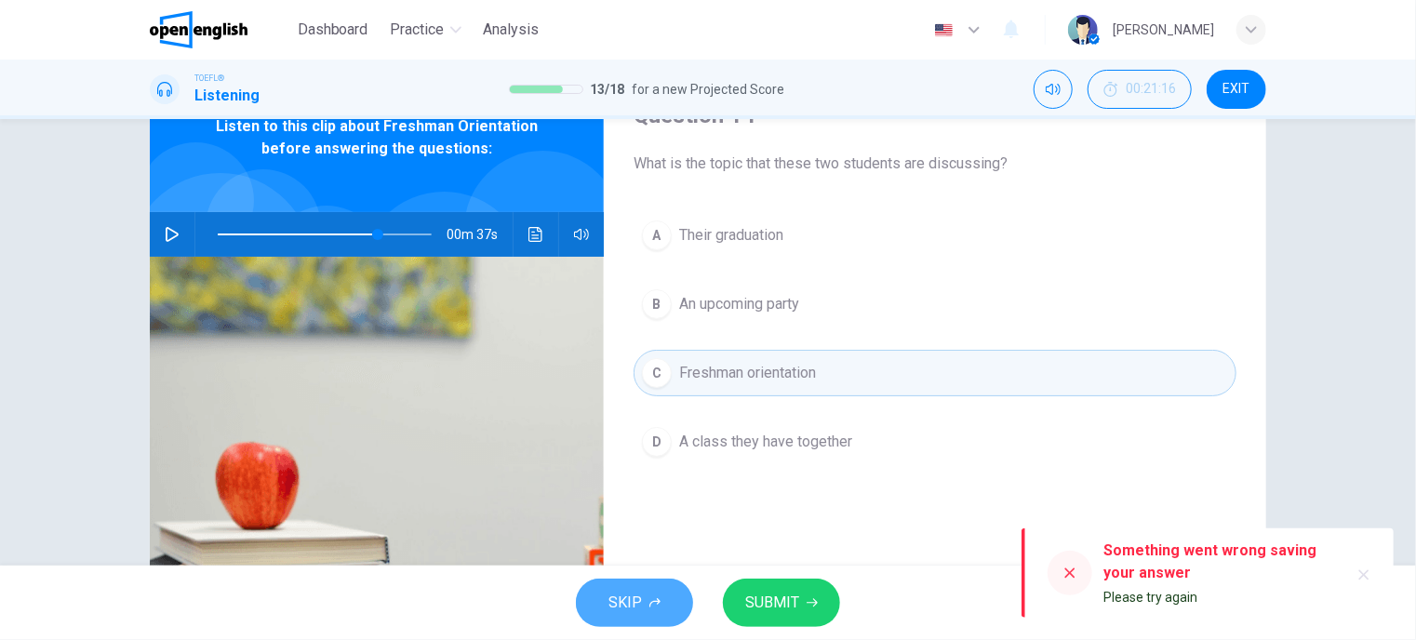
click at [651, 598] on icon "button" at bounding box center [654, 602] width 11 height 11
type input "**"
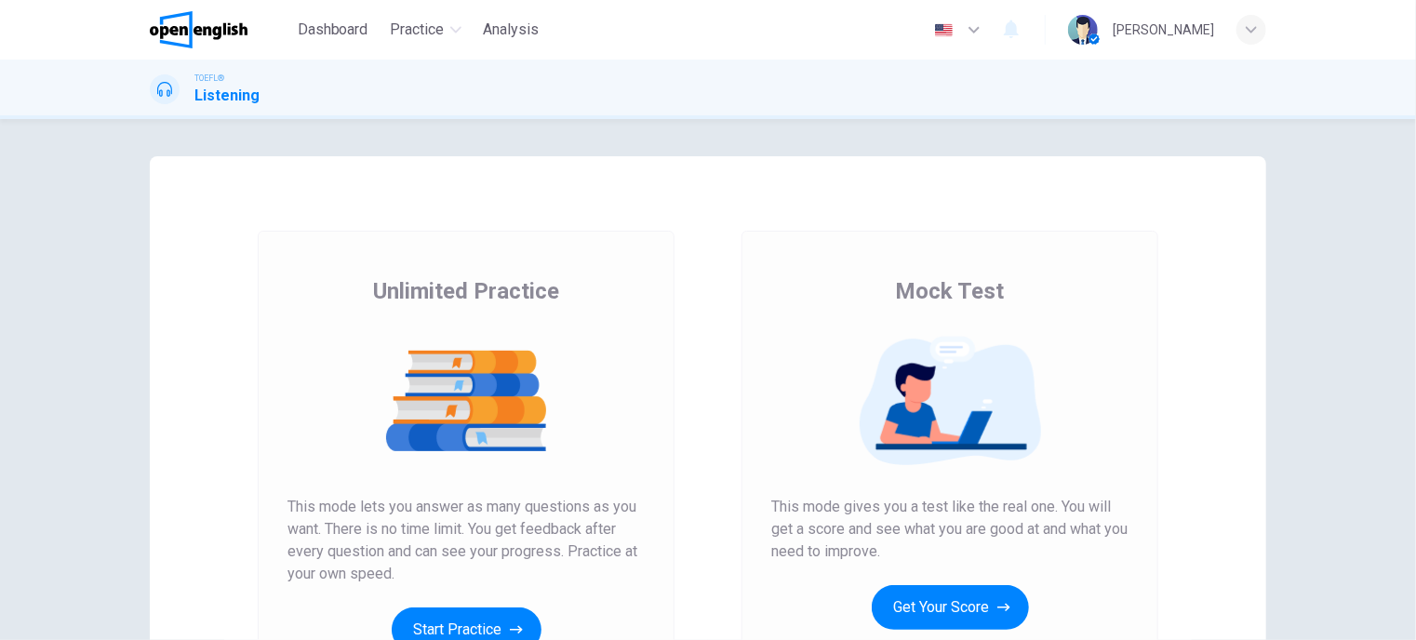
click at [966, 605] on button "Get Your Score" at bounding box center [949, 607] width 157 height 45
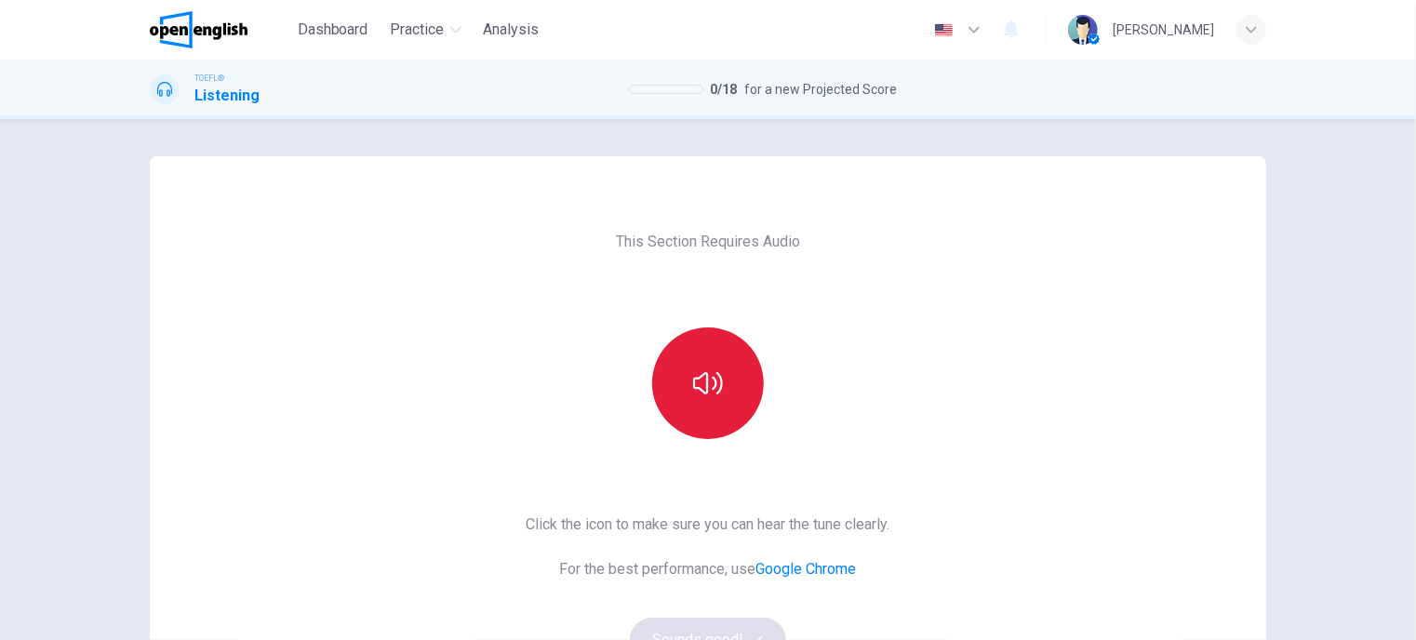
click at [693, 377] on icon "button" at bounding box center [708, 383] width 30 height 30
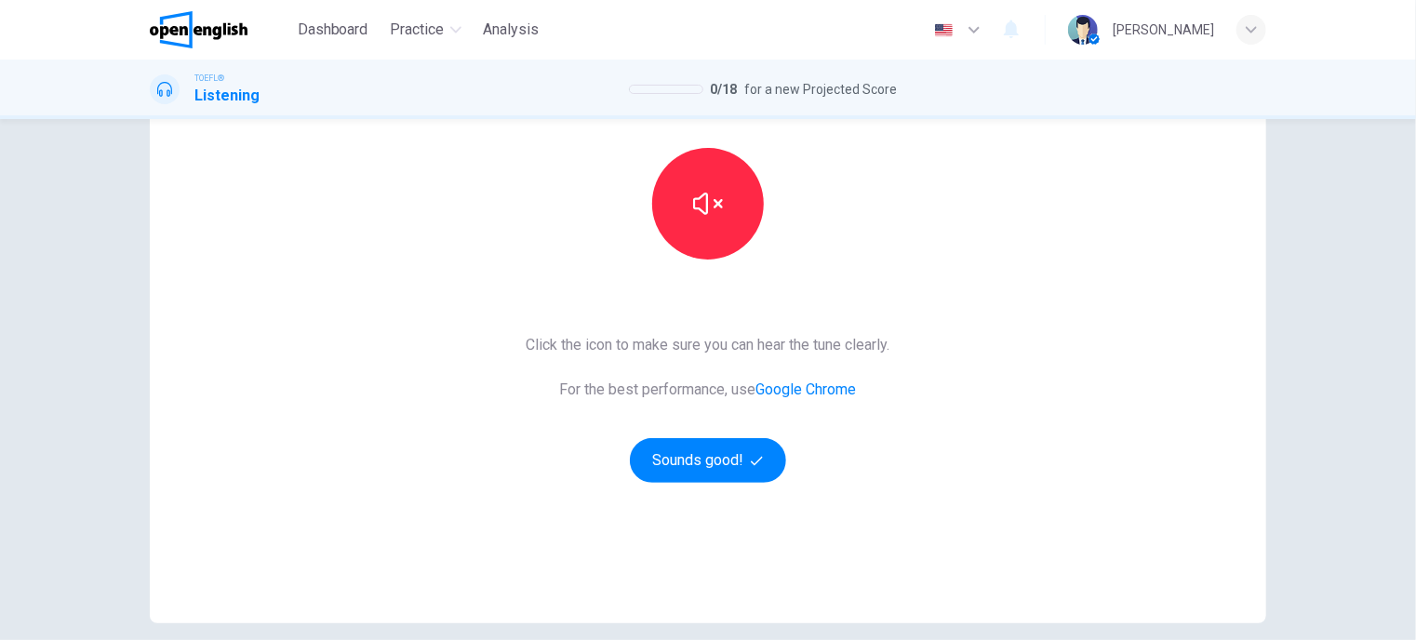
scroll to position [186, 0]
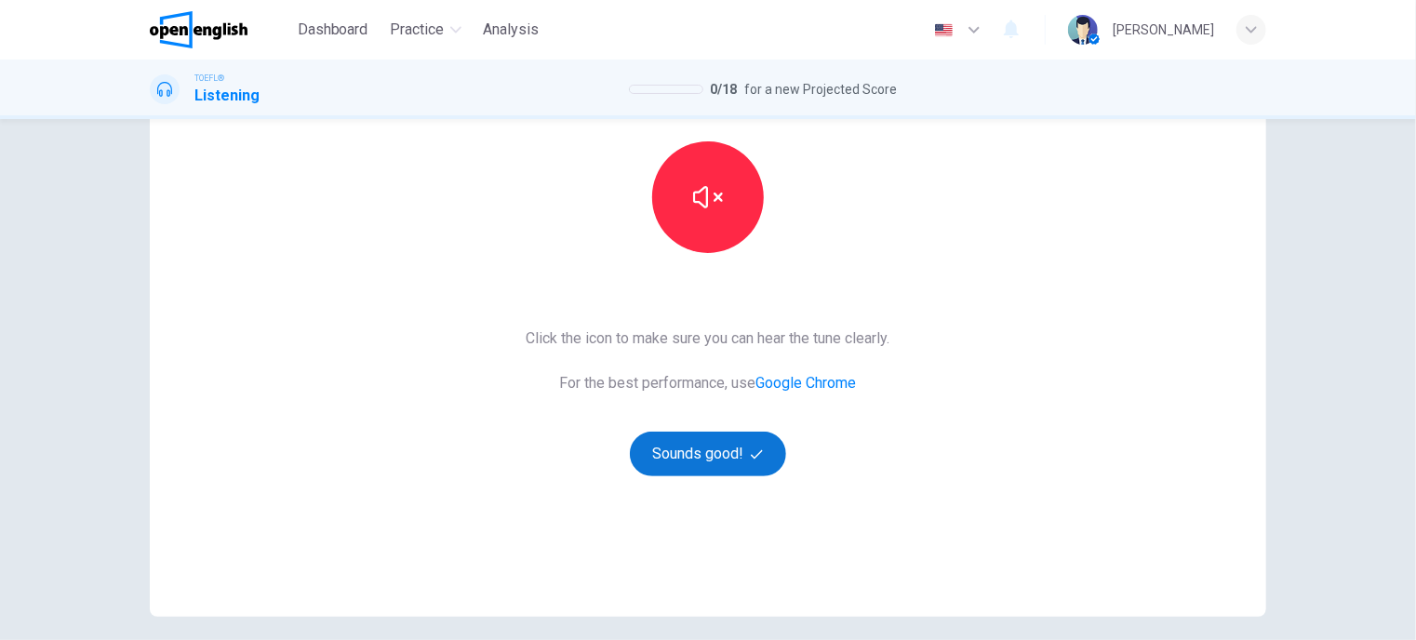
click at [671, 466] on button "Sounds good!" at bounding box center [708, 454] width 156 height 45
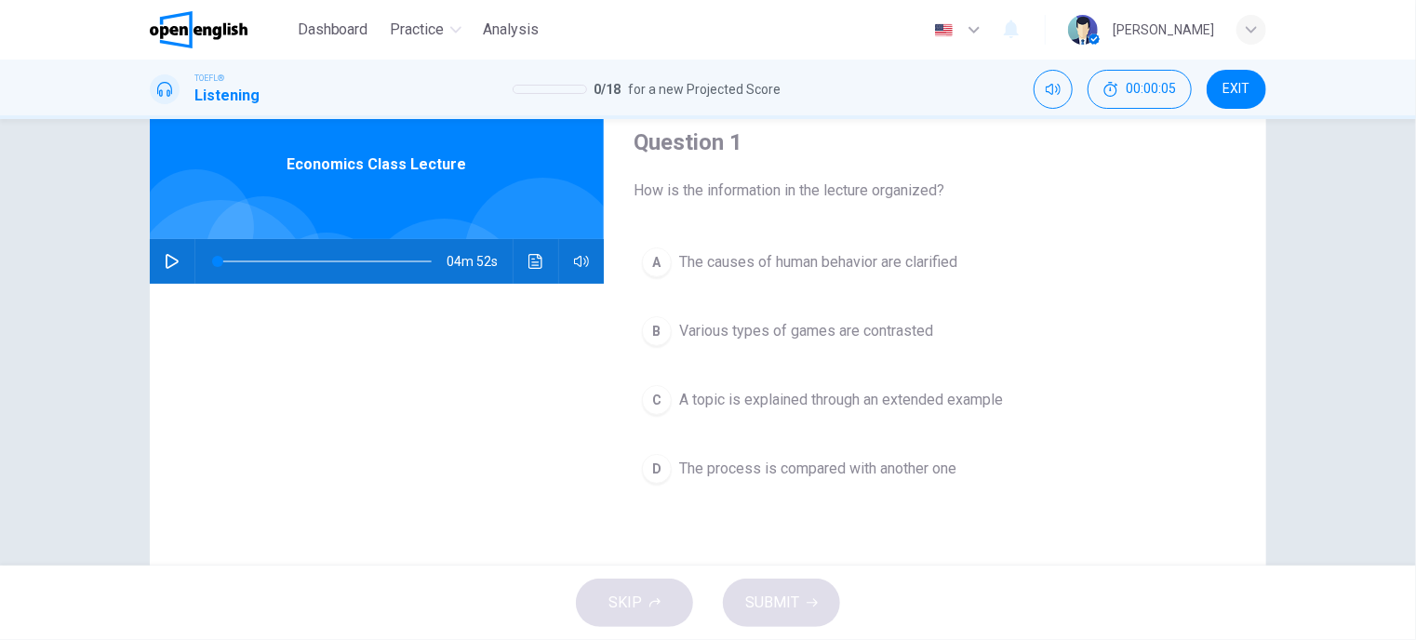
scroll to position [93, 0]
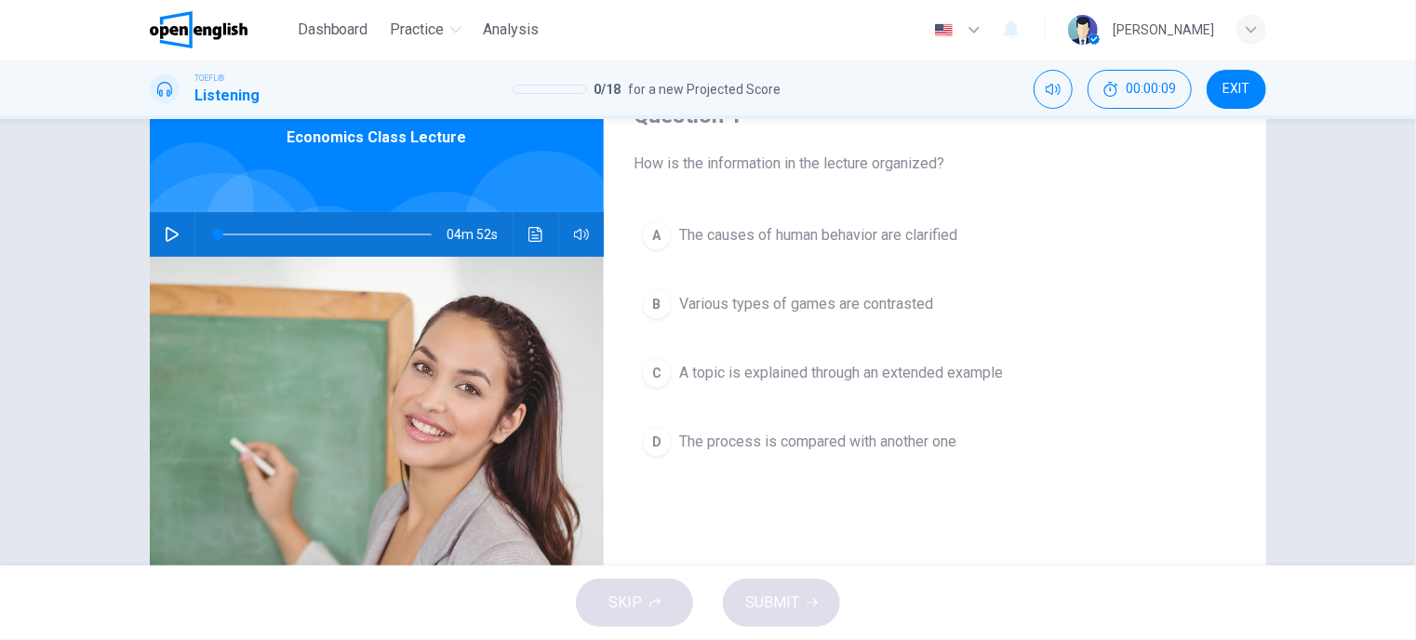
click at [167, 238] on icon "button" at bounding box center [172, 234] width 13 height 15
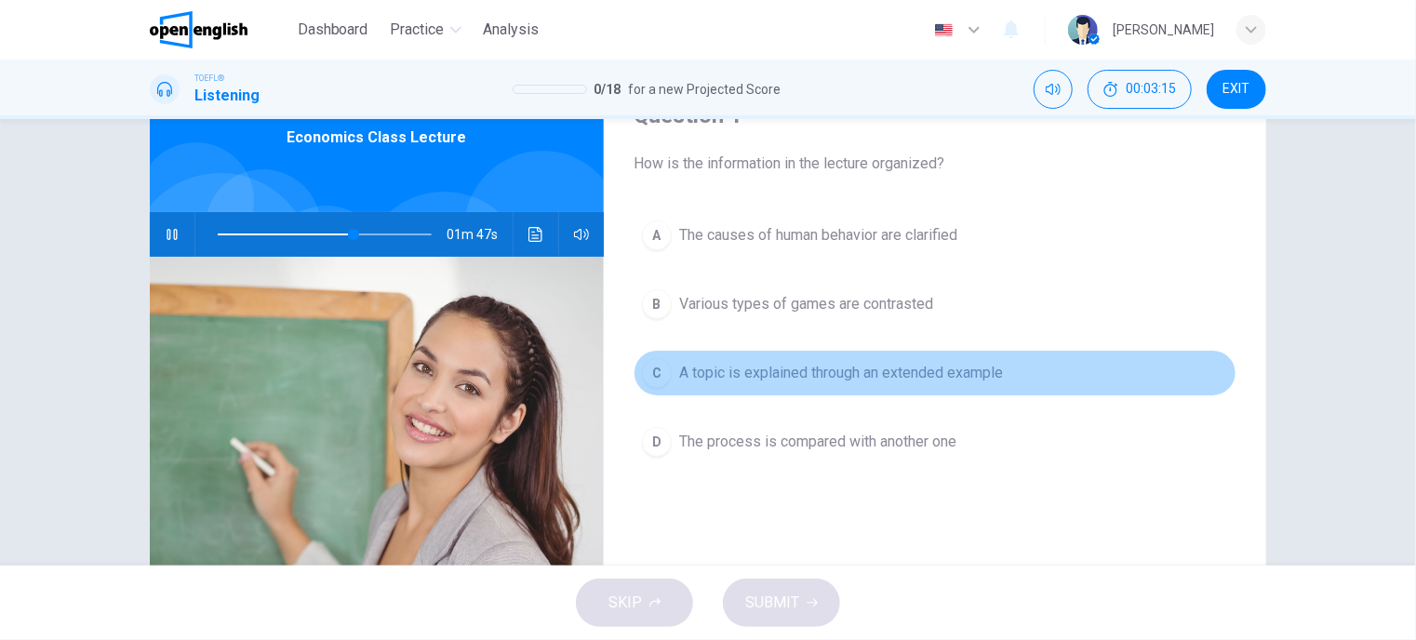
click at [813, 365] on span "A topic is explained through an extended example" at bounding box center [841, 373] width 324 height 22
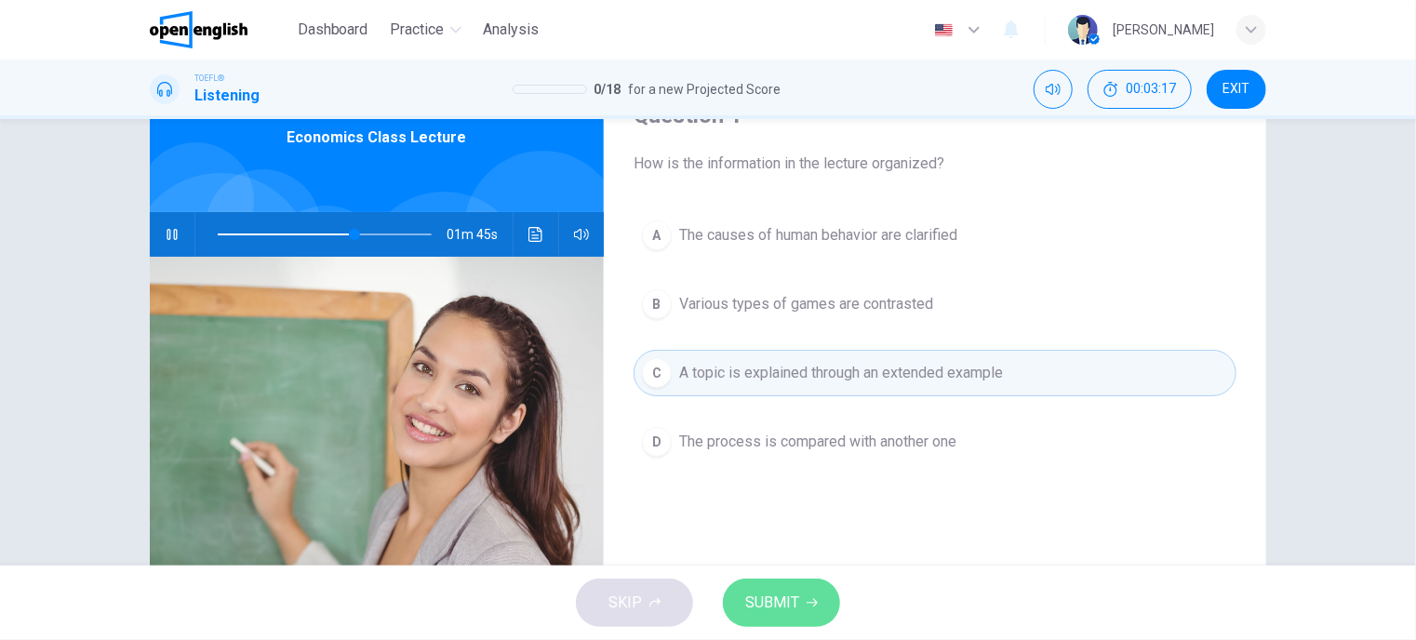
click at [790, 605] on span "SUBMIT" at bounding box center [772, 603] width 54 height 26
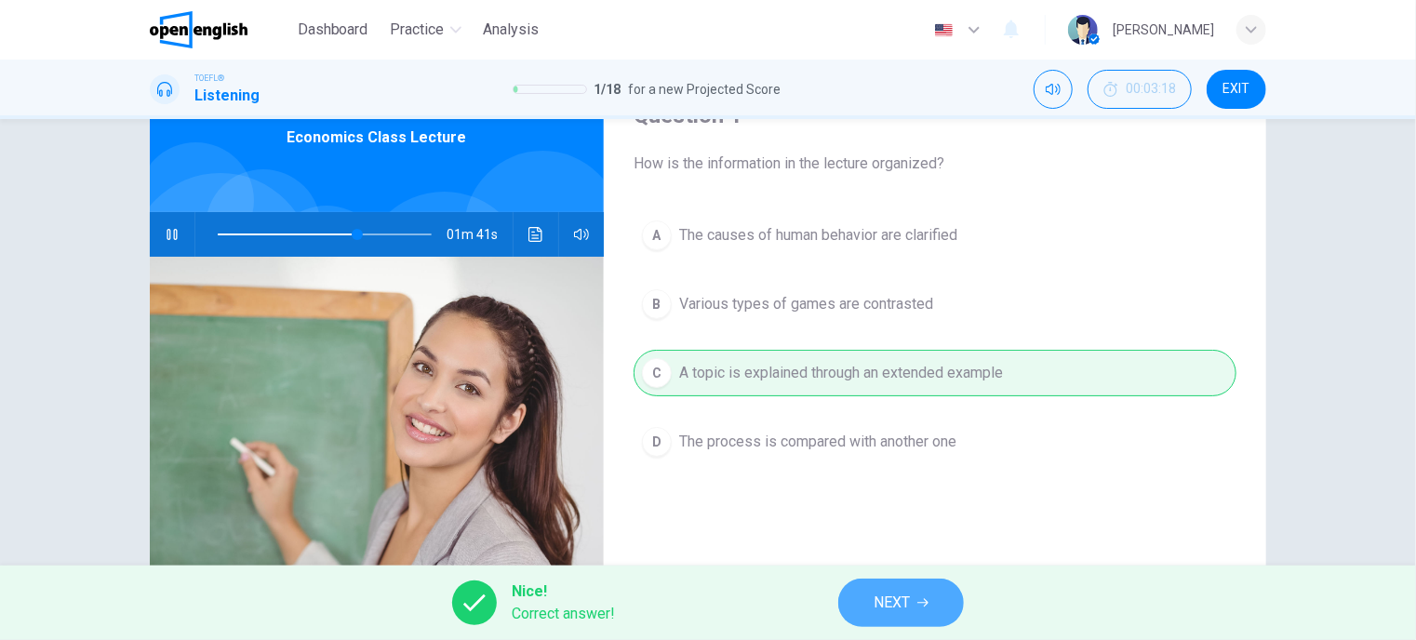
click at [878, 603] on span "NEXT" at bounding box center [891, 603] width 36 height 26
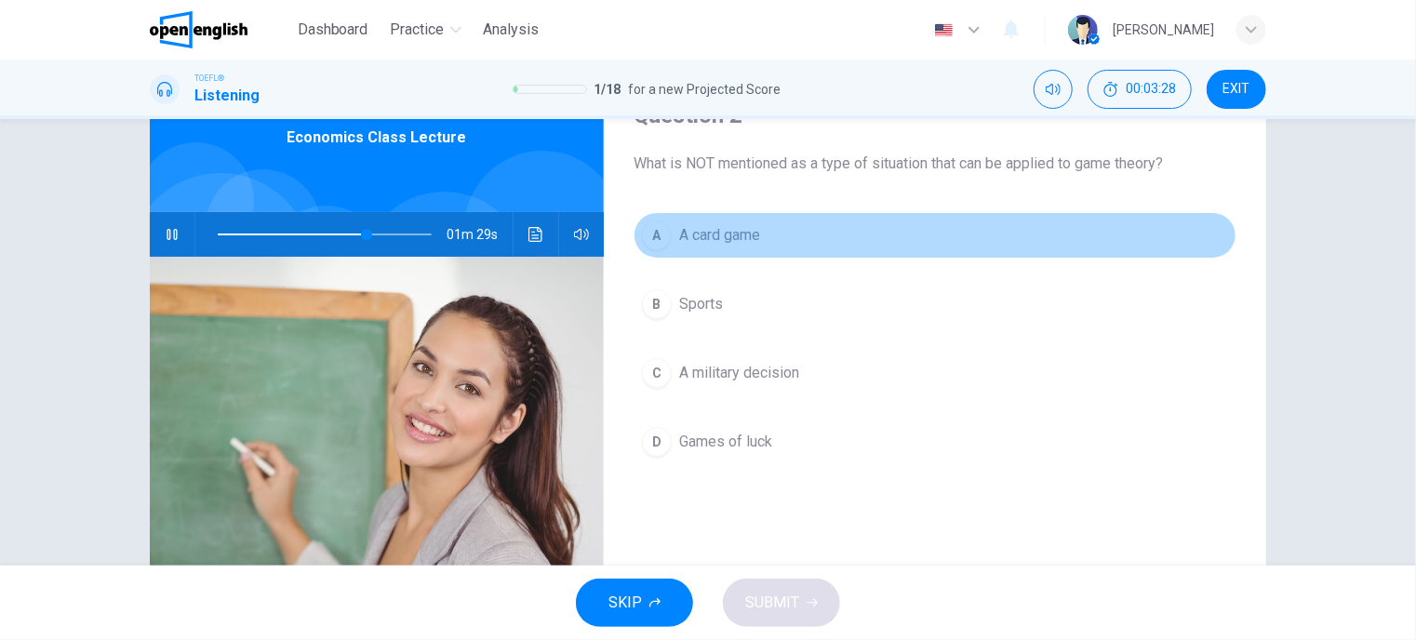
click at [718, 241] on span "A card game" at bounding box center [719, 235] width 81 height 22
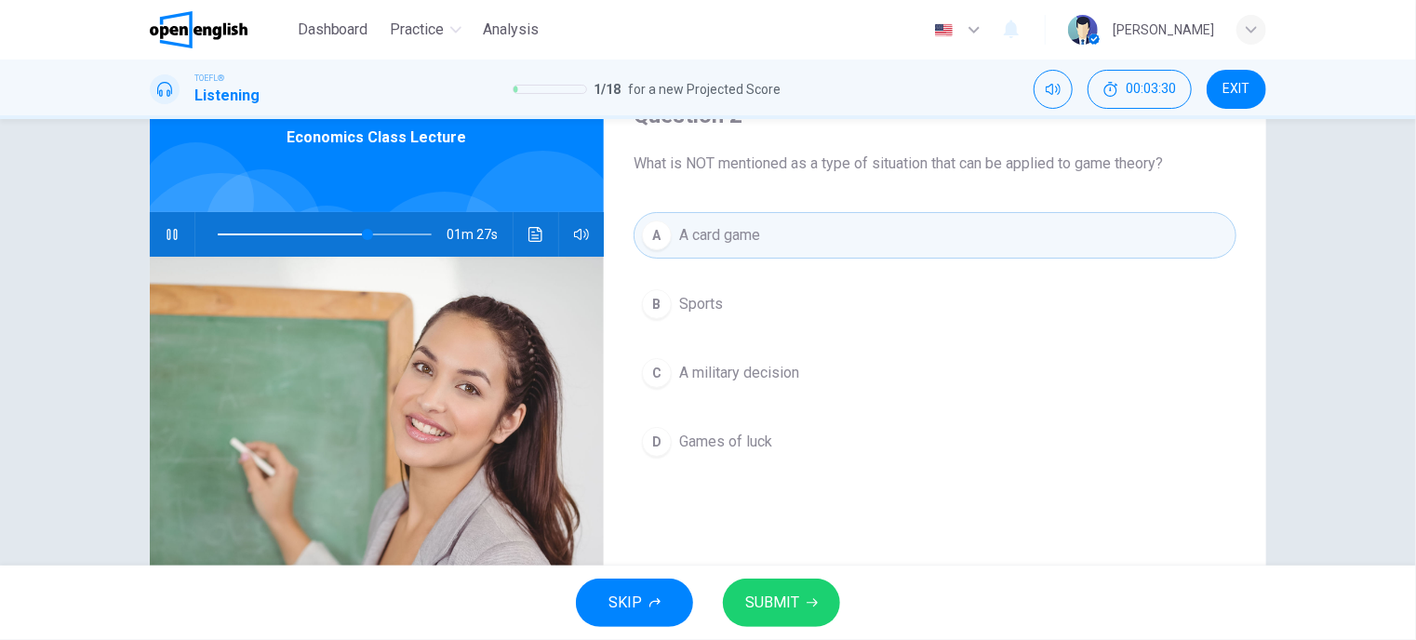
click at [766, 604] on span "SUBMIT" at bounding box center [772, 603] width 54 height 26
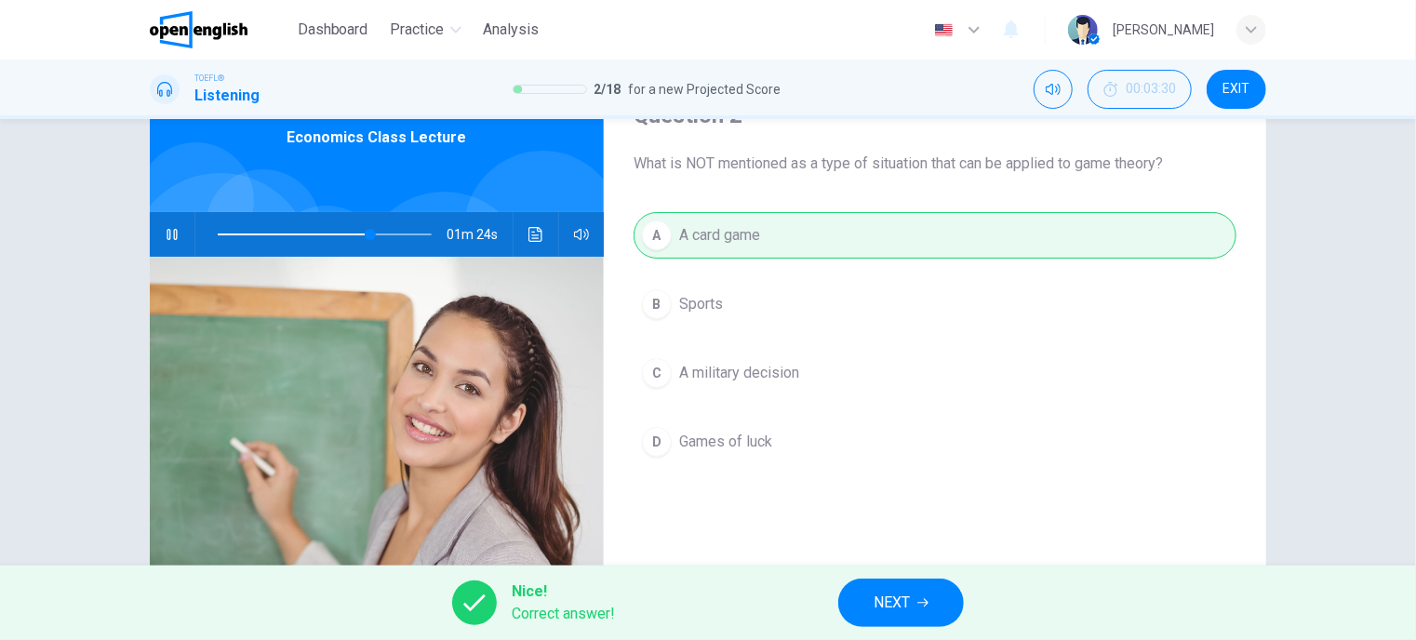
click at [886, 608] on span "NEXT" at bounding box center [891, 603] width 36 height 26
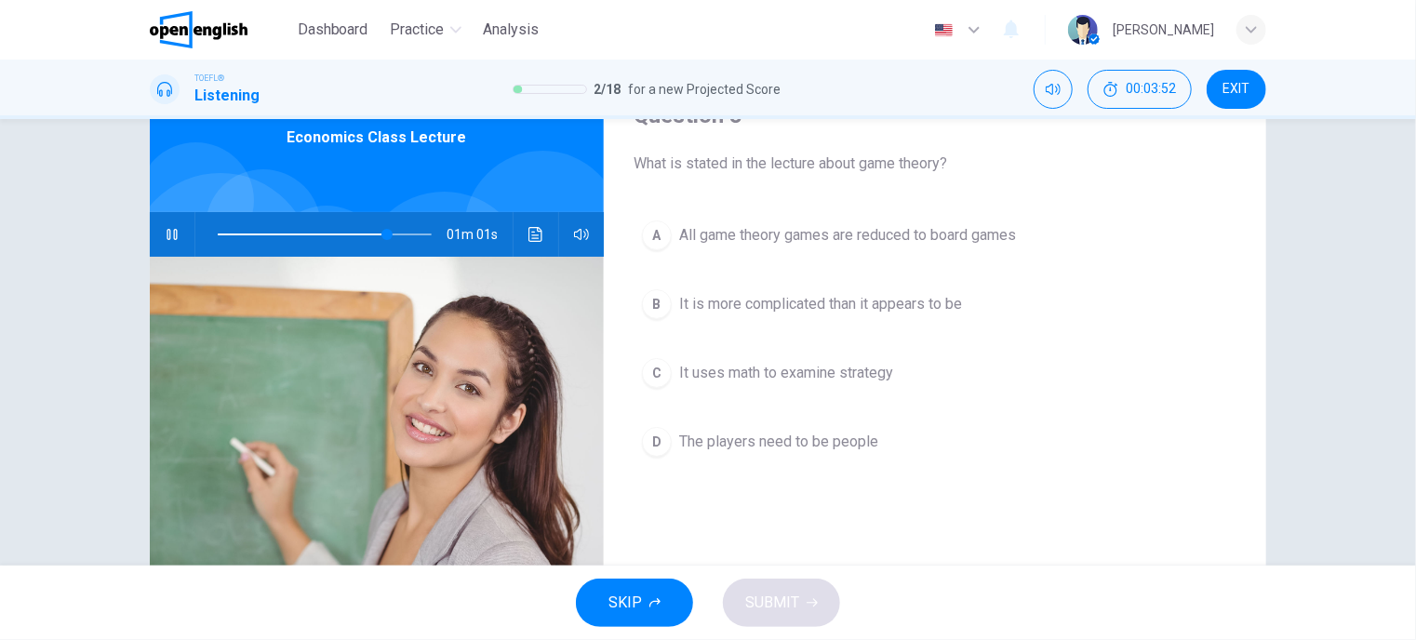
click at [826, 311] on span "It is more complicated than it appears to be" at bounding box center [820, 304] width 283 height 22
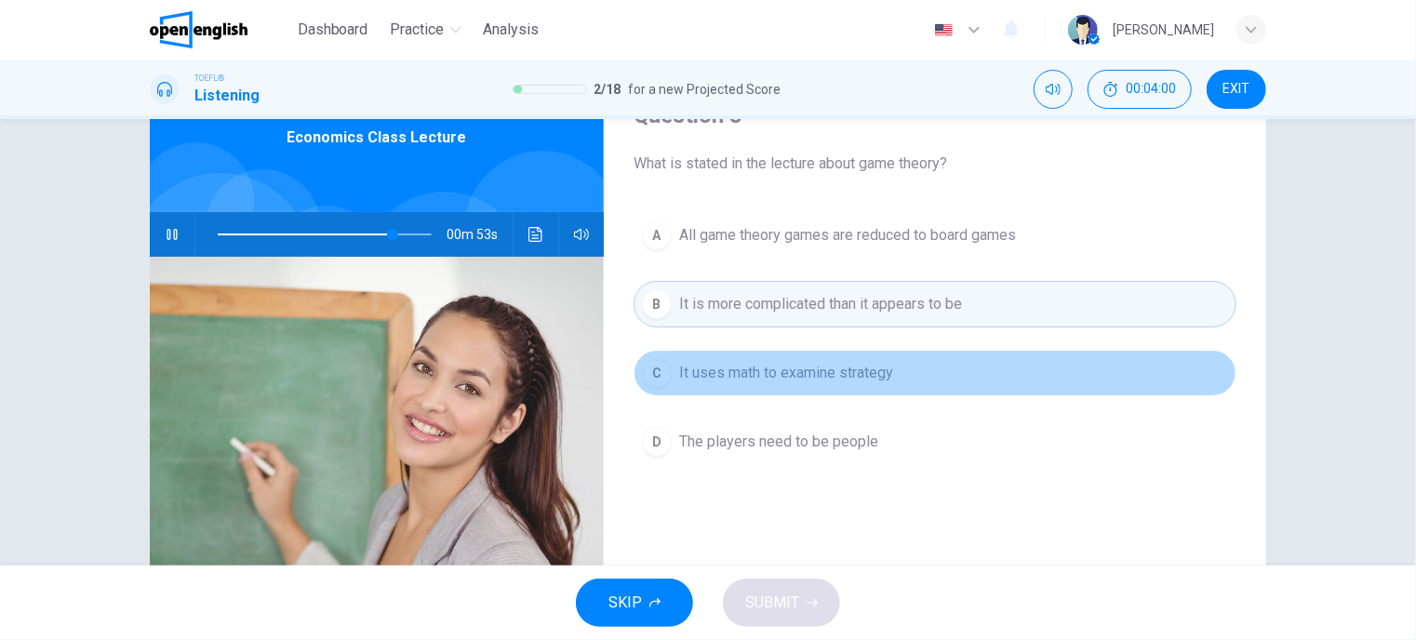
click at [766, 362] on span "It uses math to examine strategy" at bounding box center [786, 373] width 214 height 22
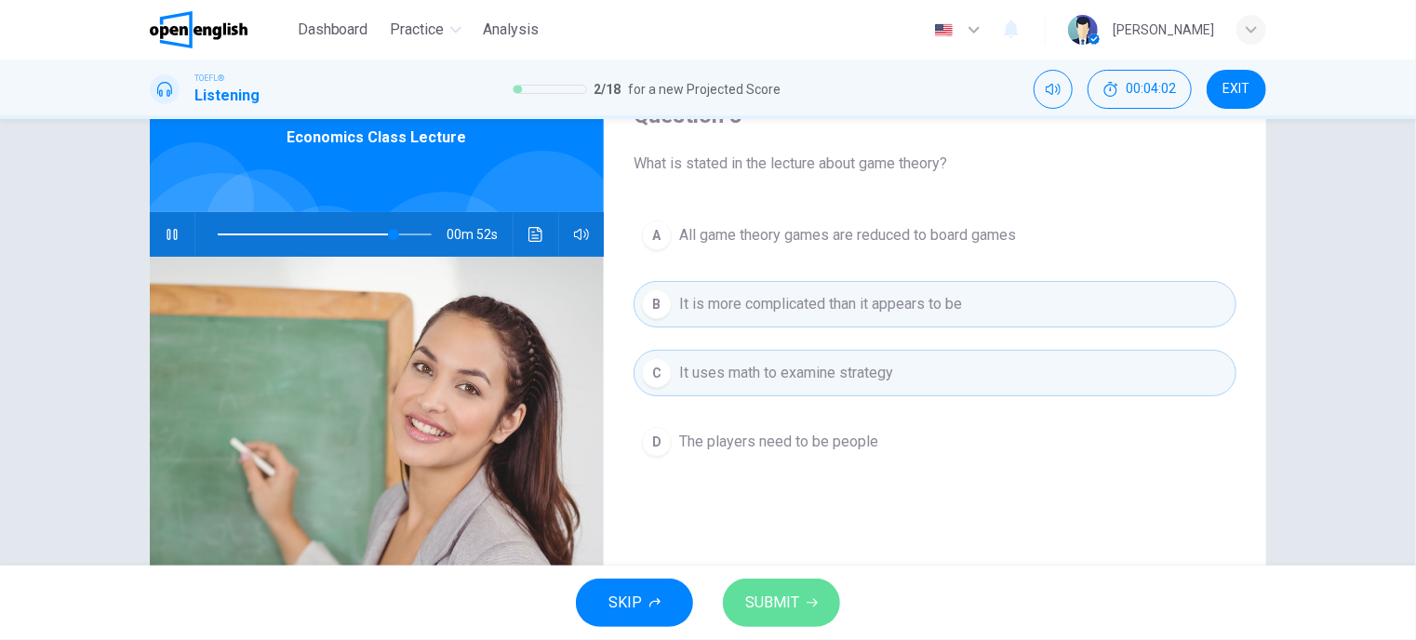
click at [770, 600] on span "SUBMIT" at bounding box center [772, 603] width 54 height 26
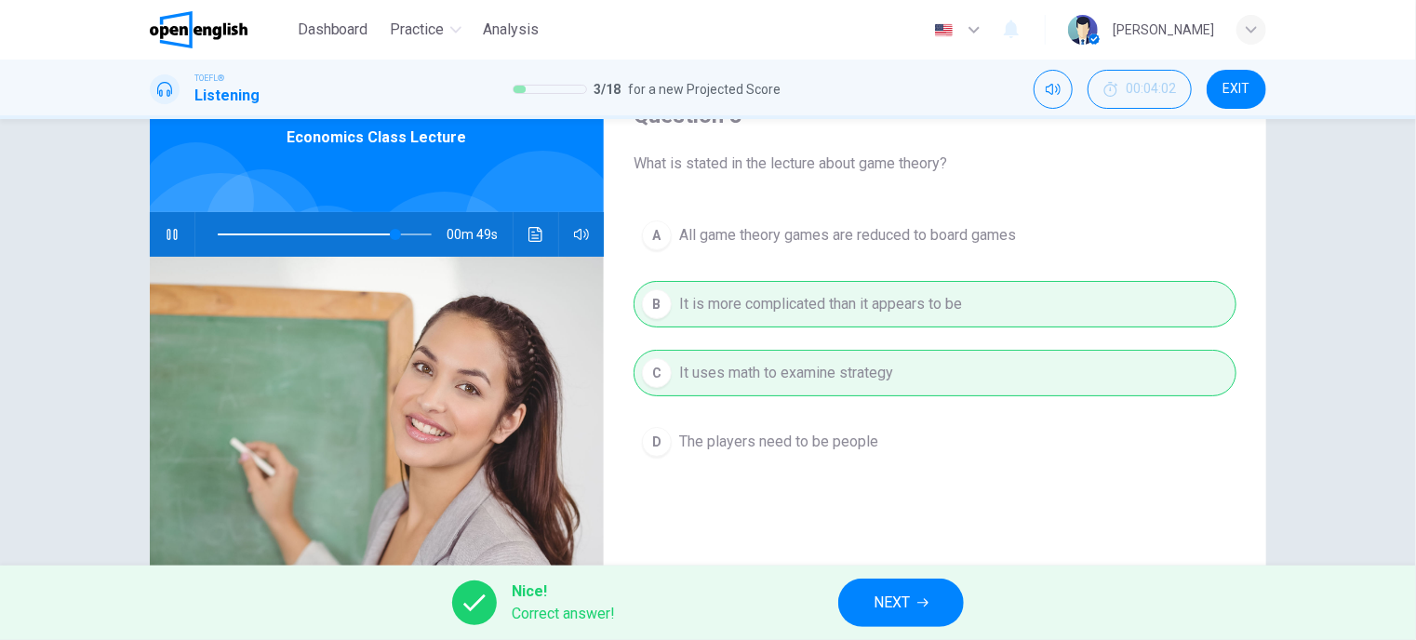
type input "**"
click at [893, 601] on span "NEXT" at bounding box center [891, 603] width 36 height 26
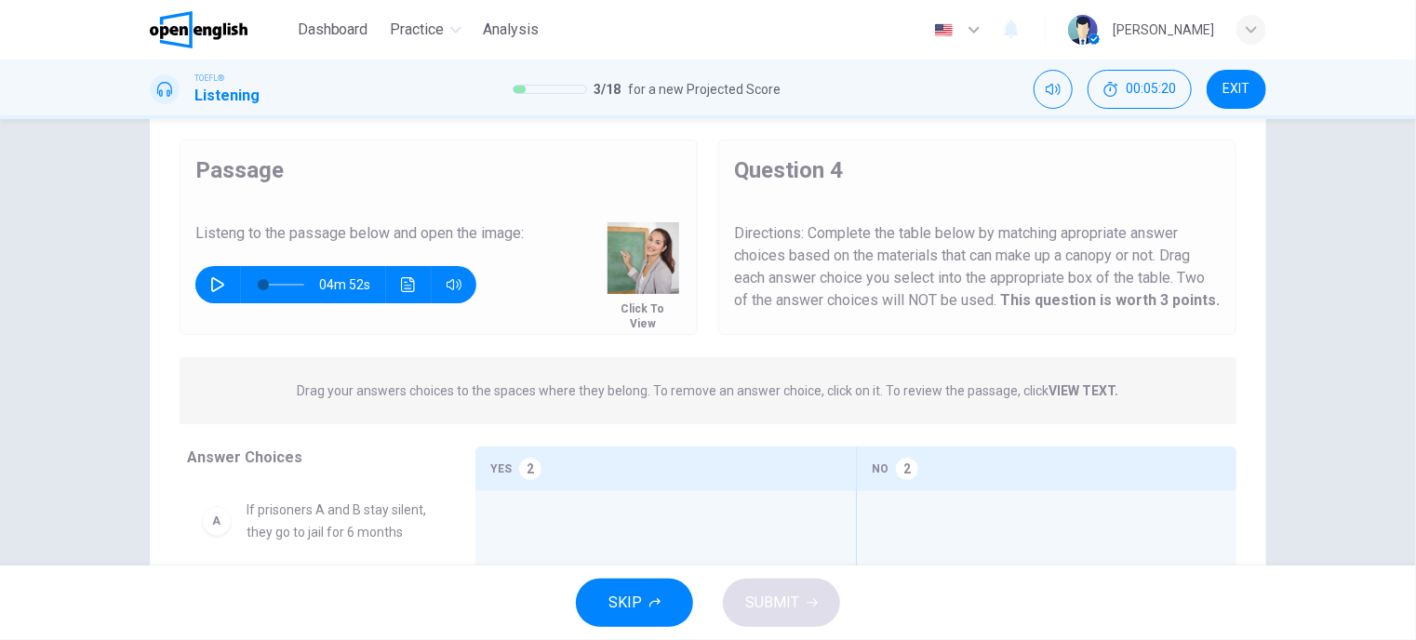
scroll to position [140, 0]
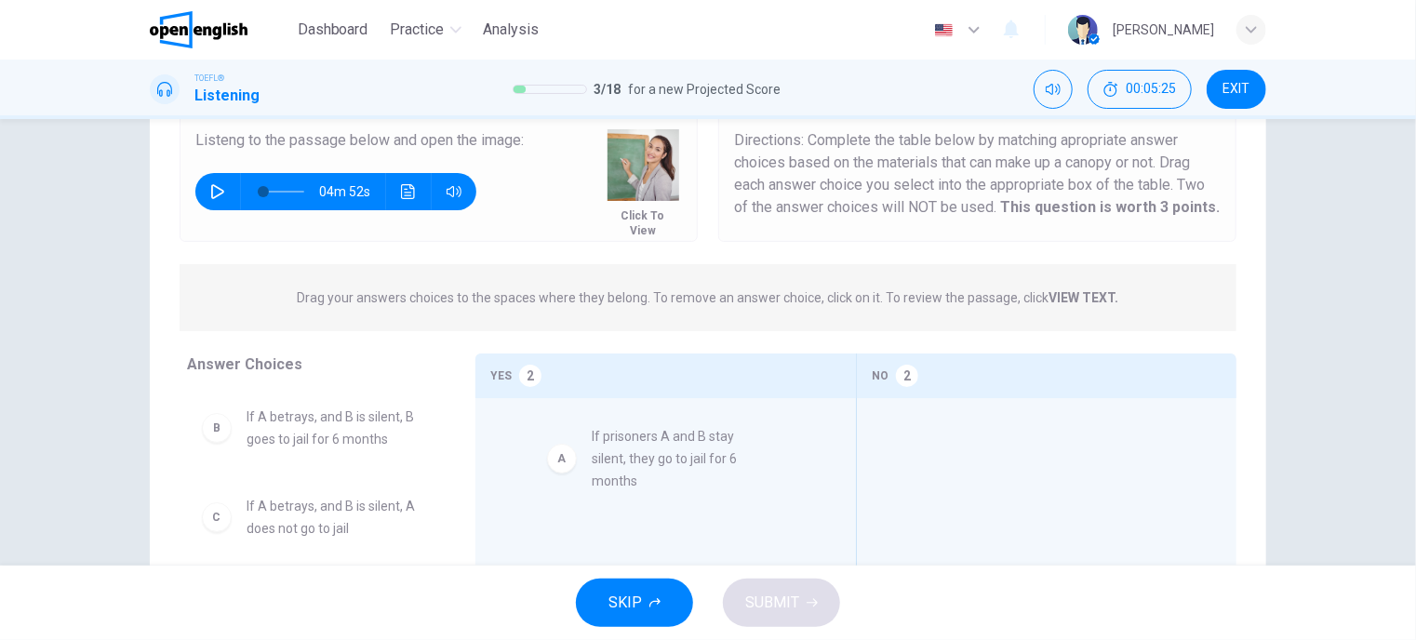
drag, startPoint x: 311, startPoint y: 443, endPoint x: 666, endPoint y: 465, distance: 356.0
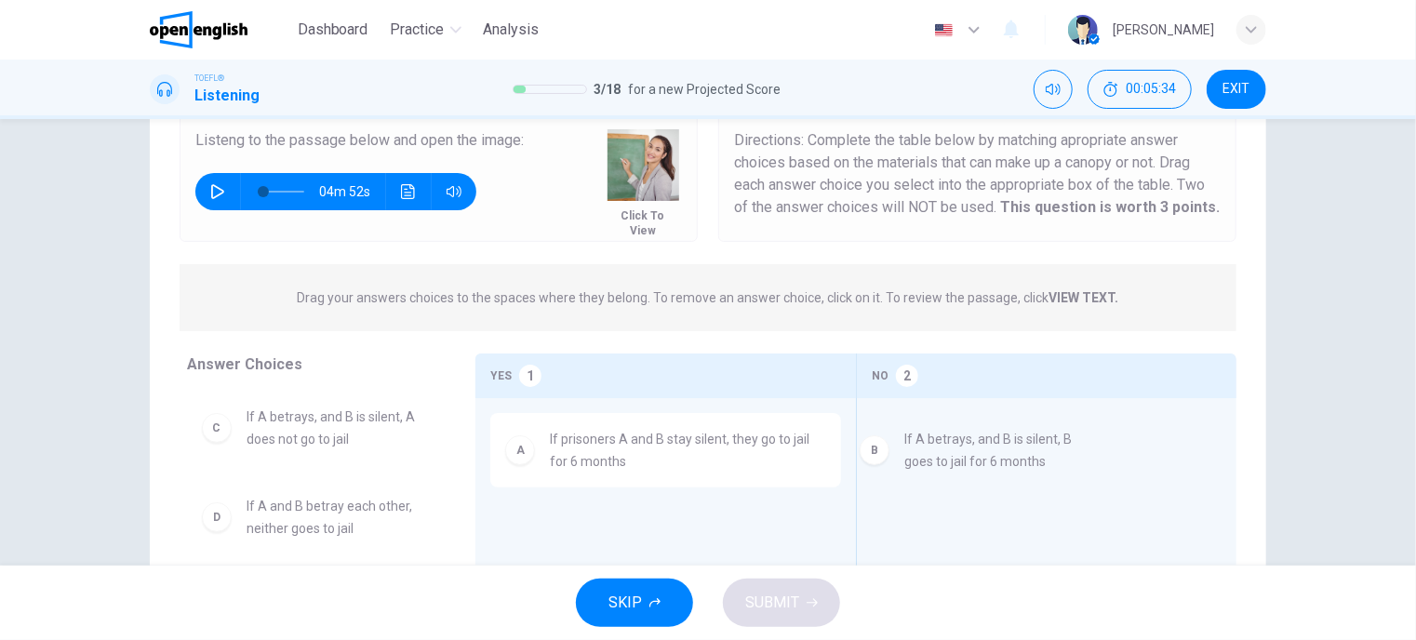
drag, startPoint x: 336, startPoint y: 441, endPoint x: 1004, endPoint y: 463, distance: 669.1
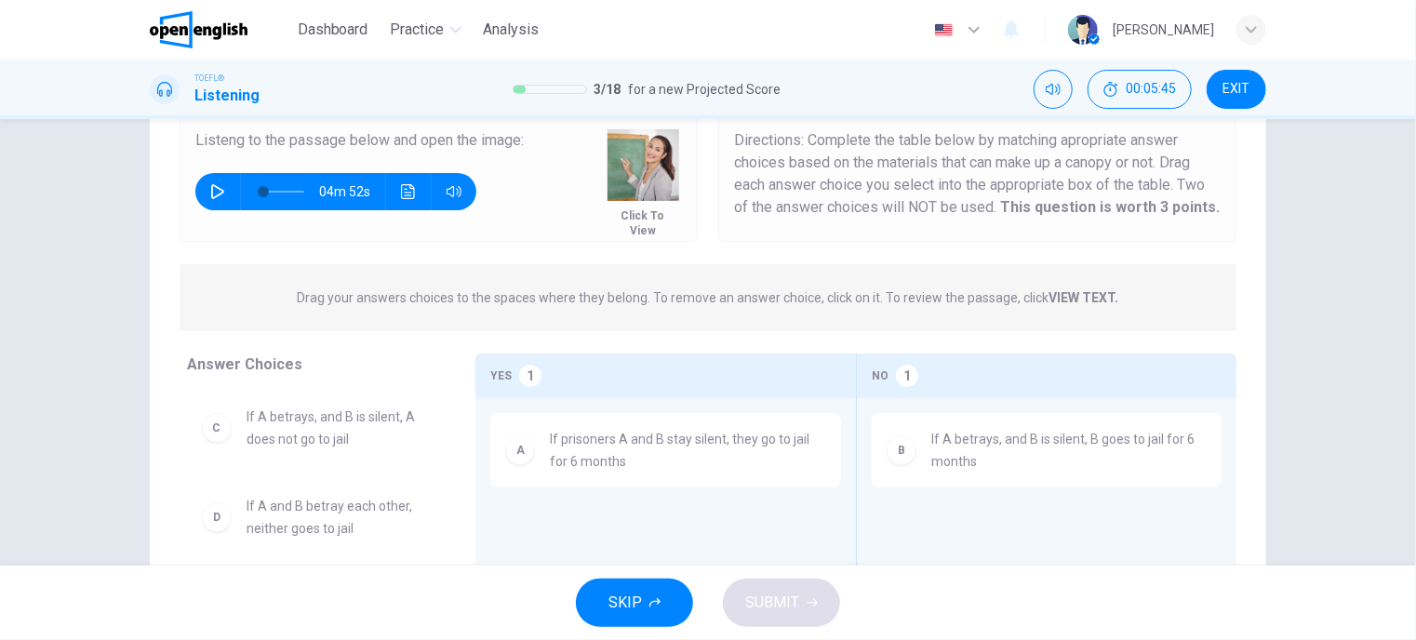
scroll to position [233, 0]
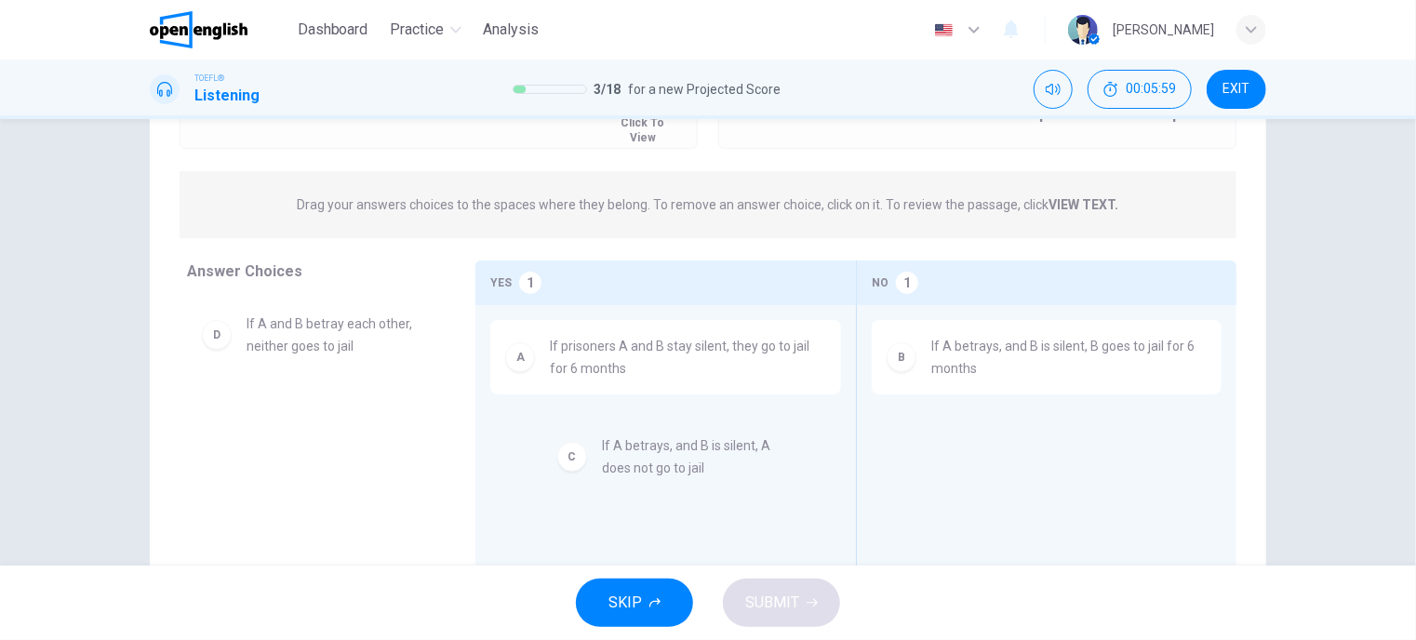
drag, startPoint x: 318, startPoint y: 338, endPoint x: 684, endPoint y: 464, distance: 386.8
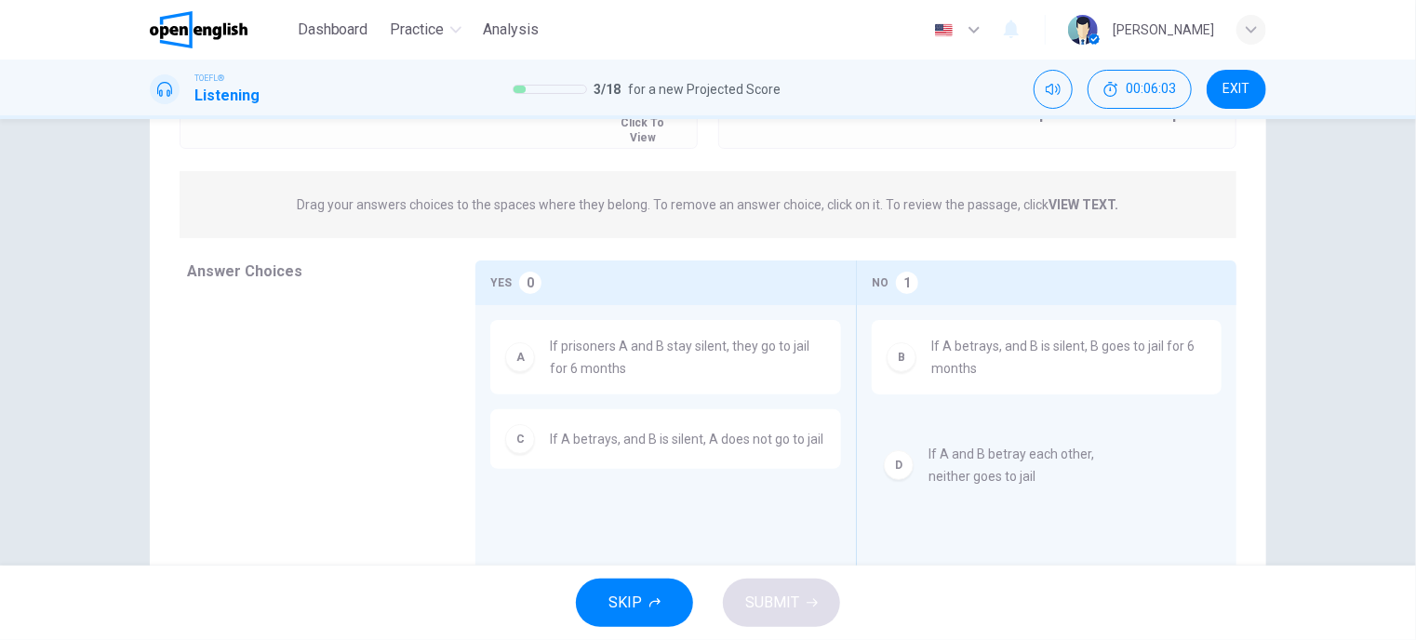
drag, startPoint x: 312, startPoint y: 338, endPoint x: 1007, endPoint y: 472, distance: 707.7
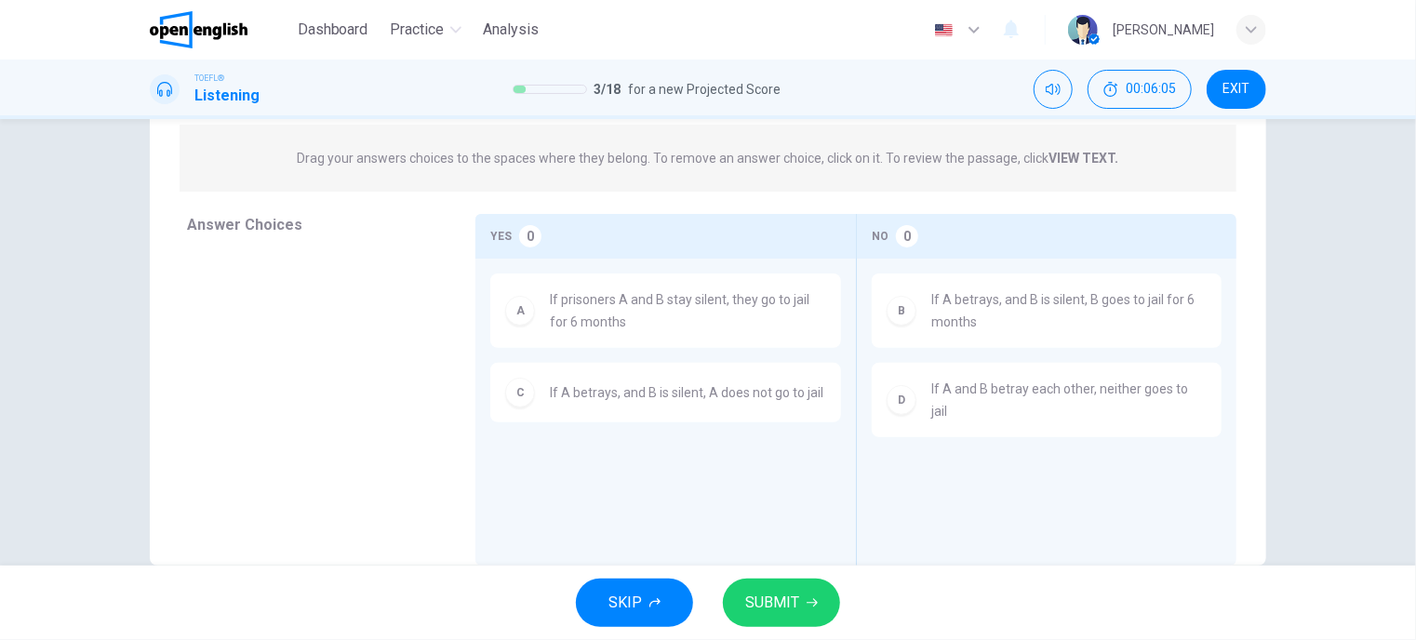
scroll to position [316, 0]
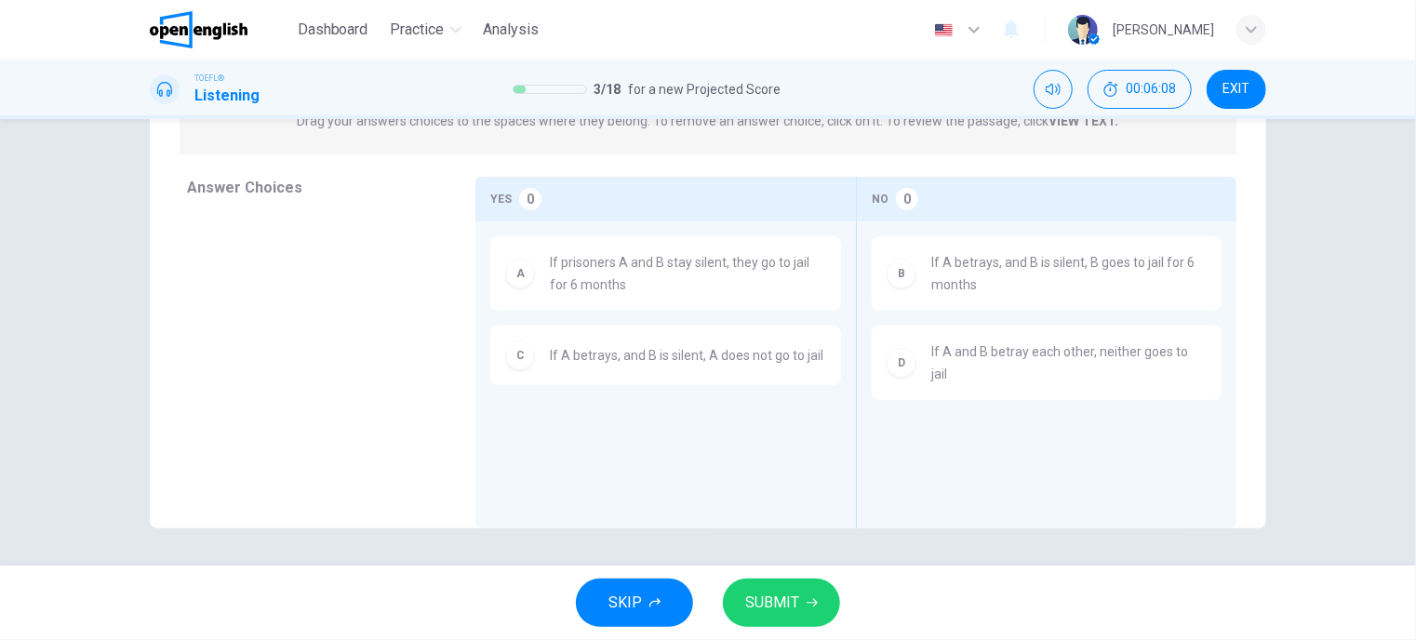
click at [785, 608] on span "SUBMIT" at bounding box center [772, 603] width 54 height 26
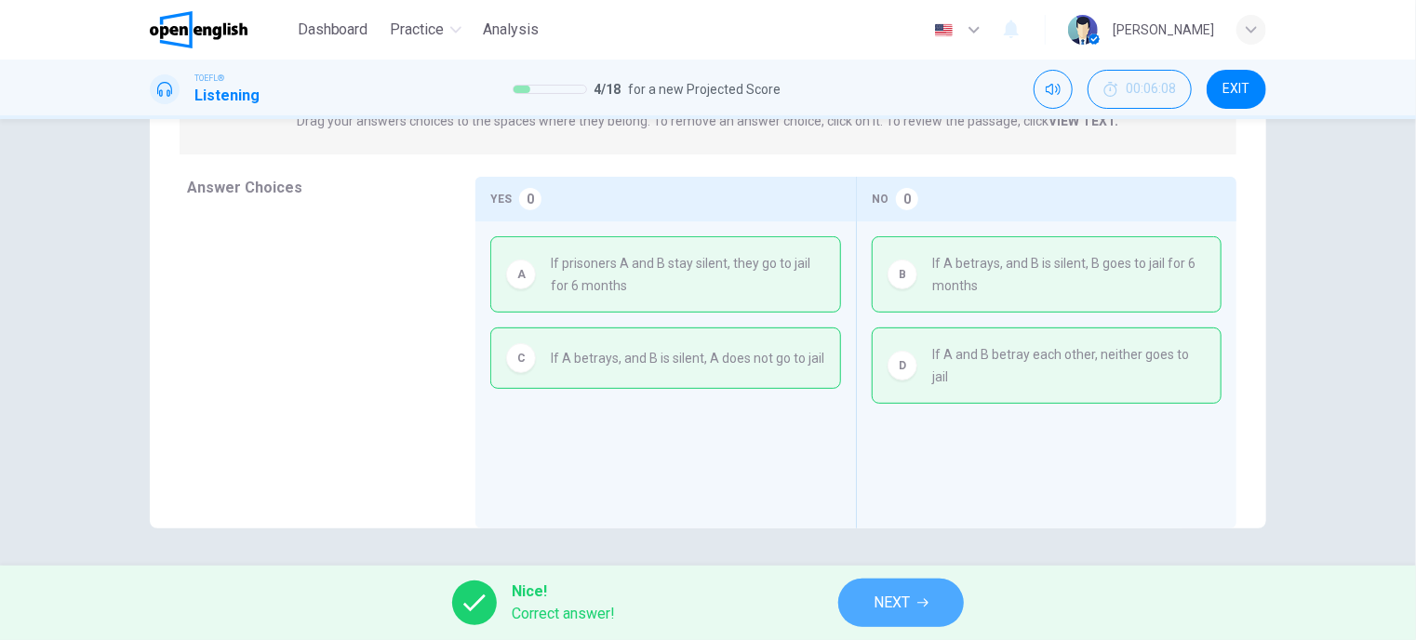
click at [914, 609] on button "NEXT" at bounding box center [901, 602] width 126 height 48
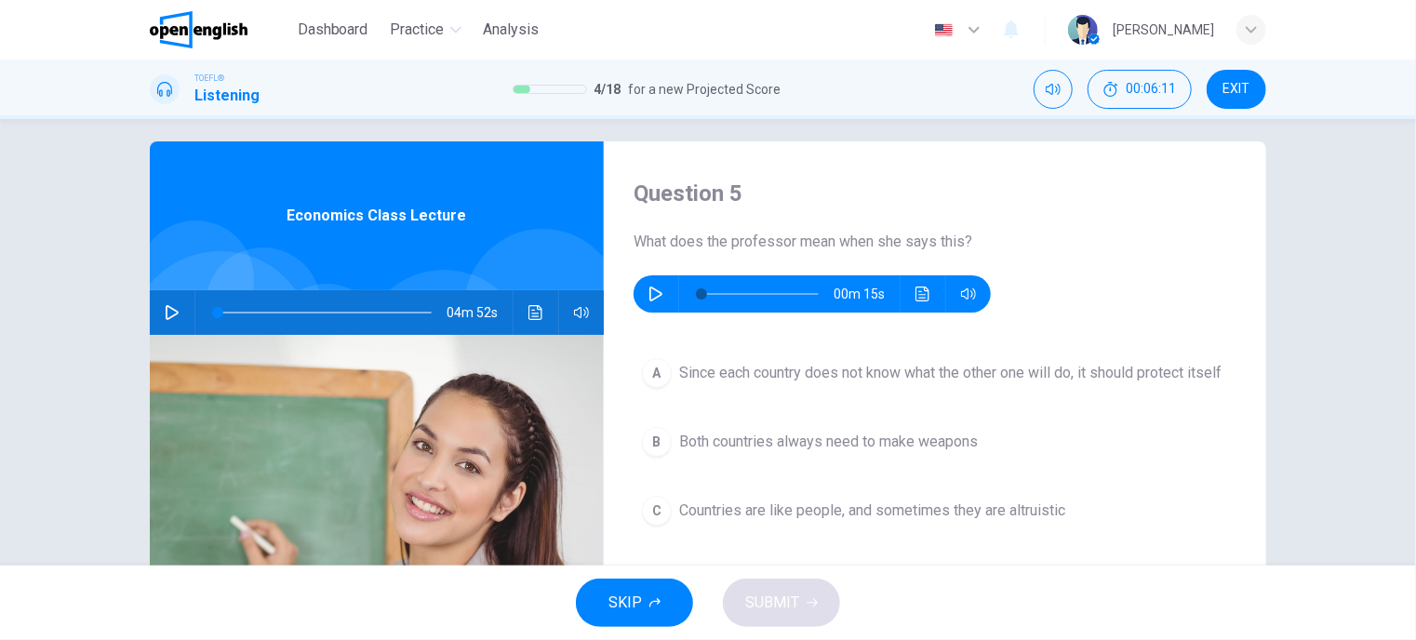
scroll to position [0, 0]
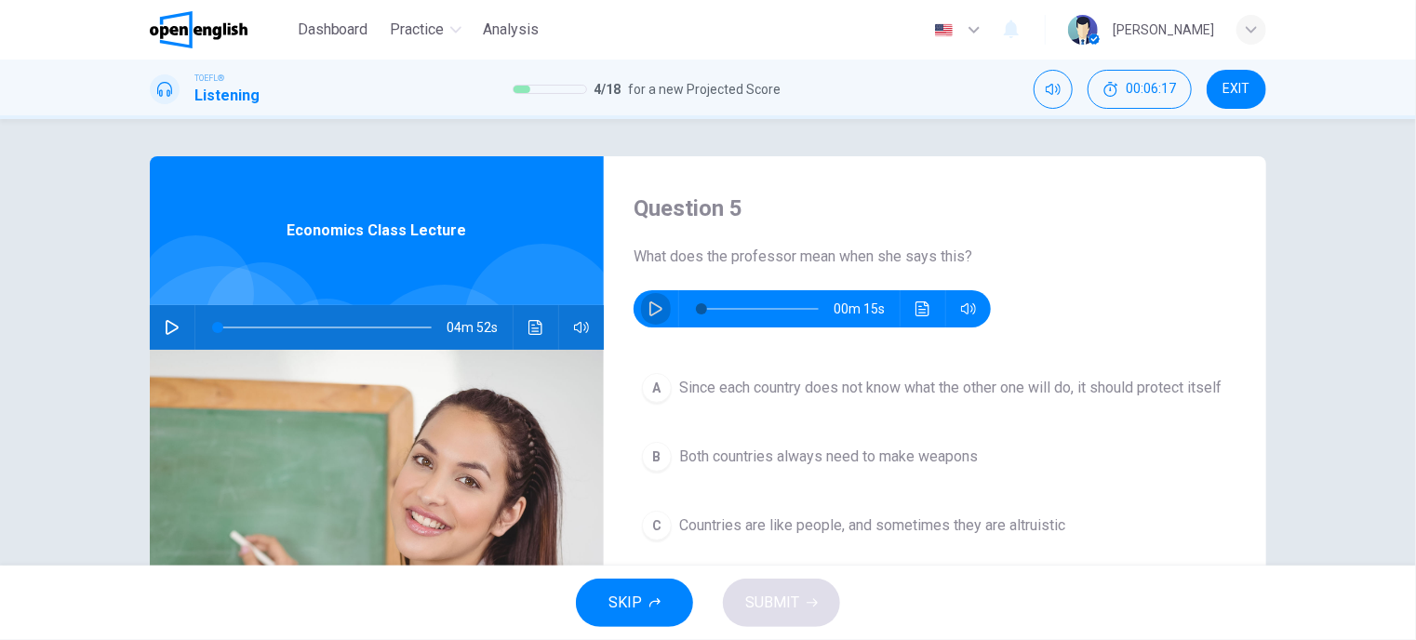
click at [648, 310] on icon "button" at bounding box center [655, 308] width 15 height 15
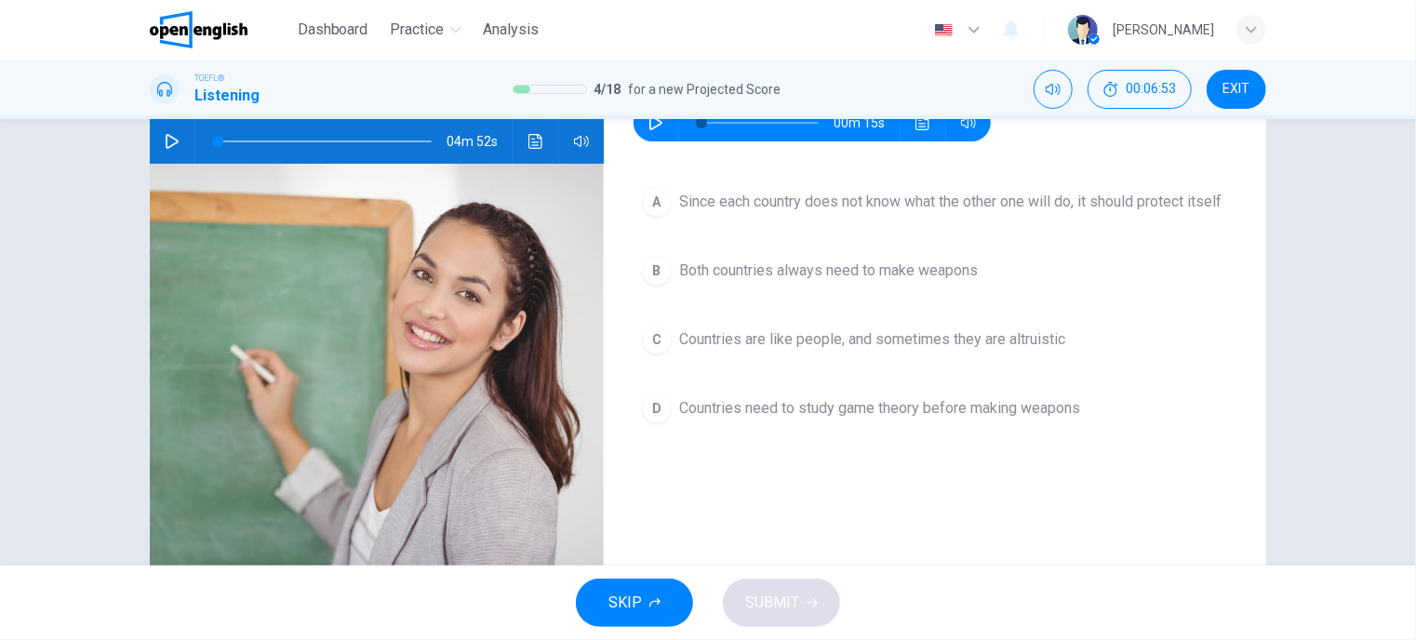
scroll to position [93, 0]
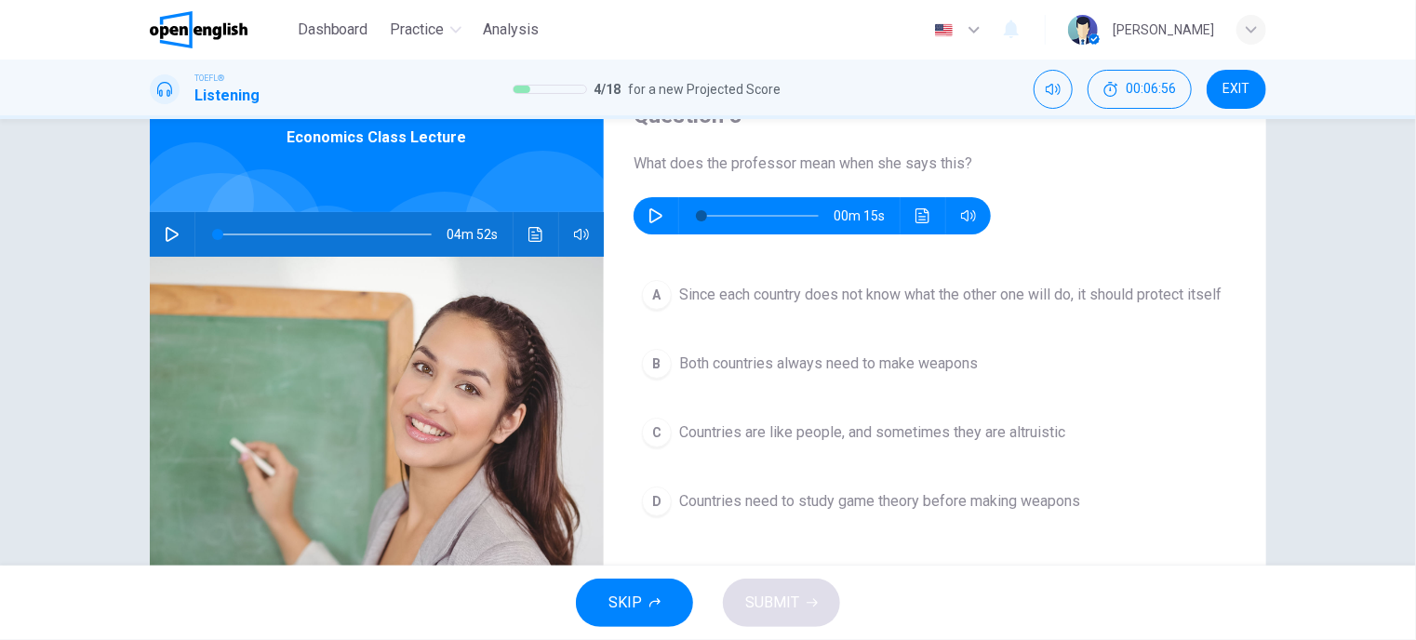
click at [648, 214] on icon "button" at bounding box center [655, 215] width 15 height 15
type input "*"
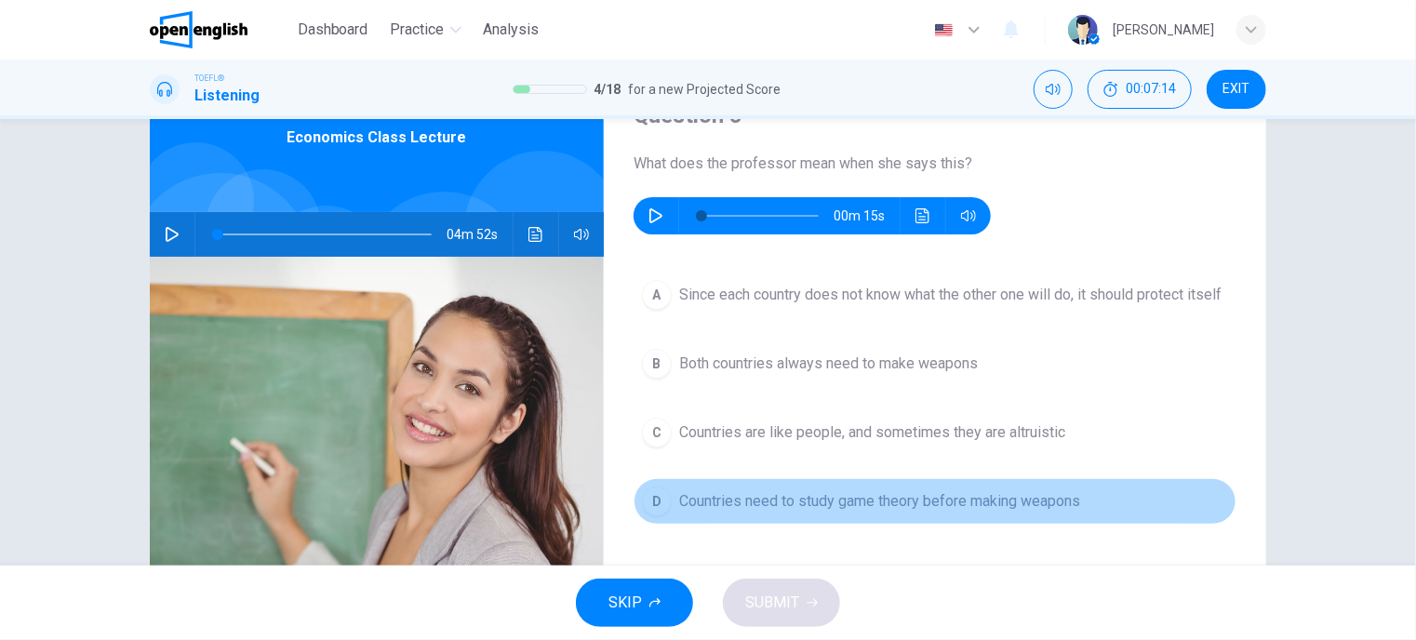
click at [834, 511] on span "Countries need to study game theory before making weapons" at bounding box center [879, 501] width 401 height 22
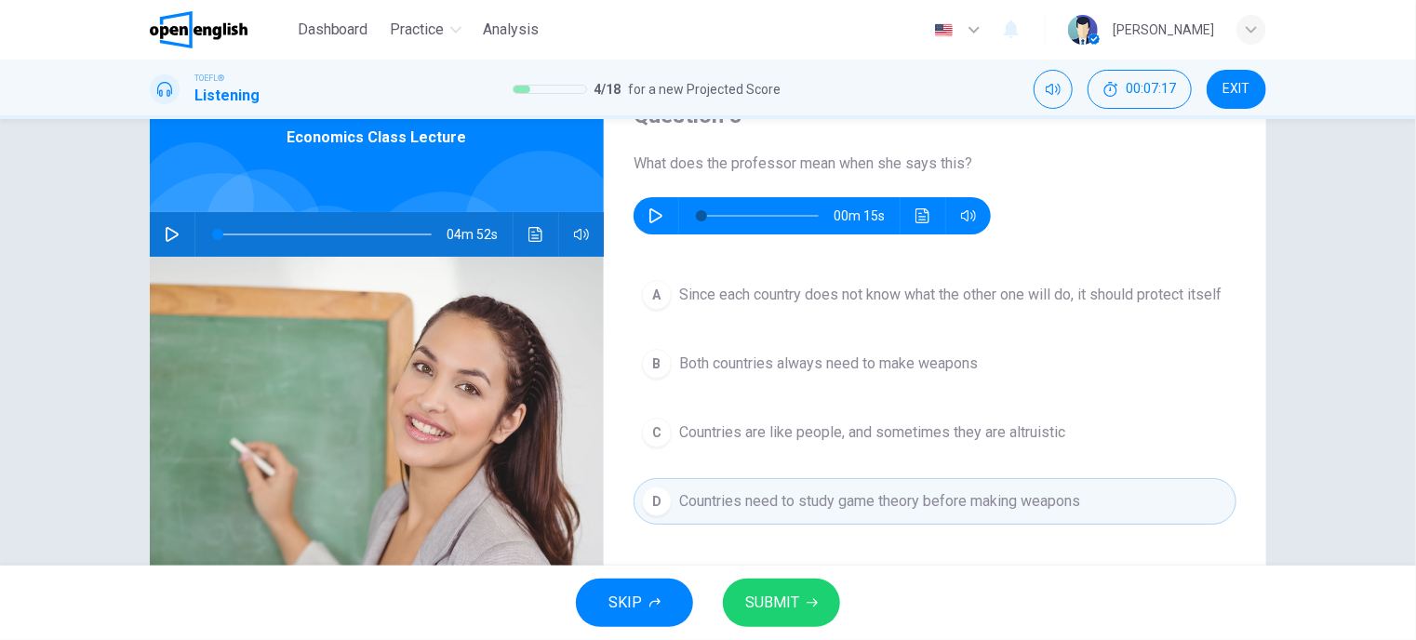
drag, startPoint x: 794, startPoint y: 606, endPoint x: 789, endPoint y: 577, distance: 30.3
click at [794, 607] on span "SUBMIT" at bounding box center [772, 603] width 54 height 26
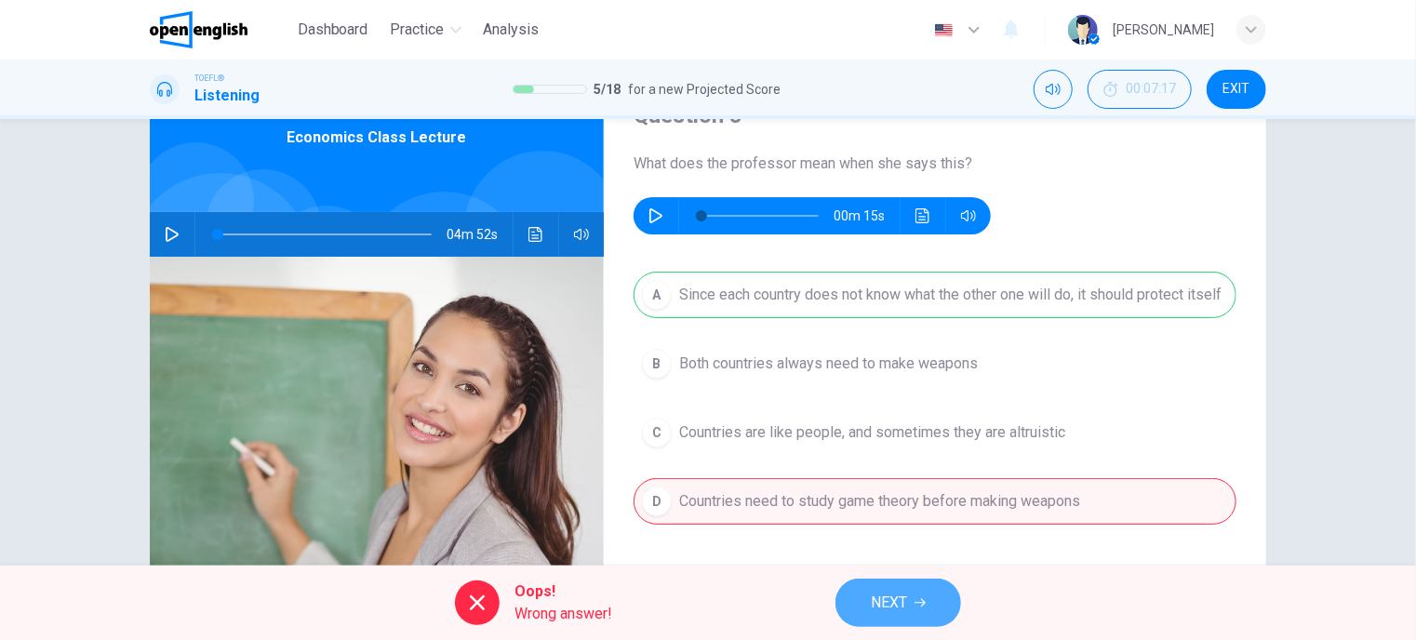
click at [906, 604] on span "NEXT" at bounding box center [889, 603] width 36 height 26
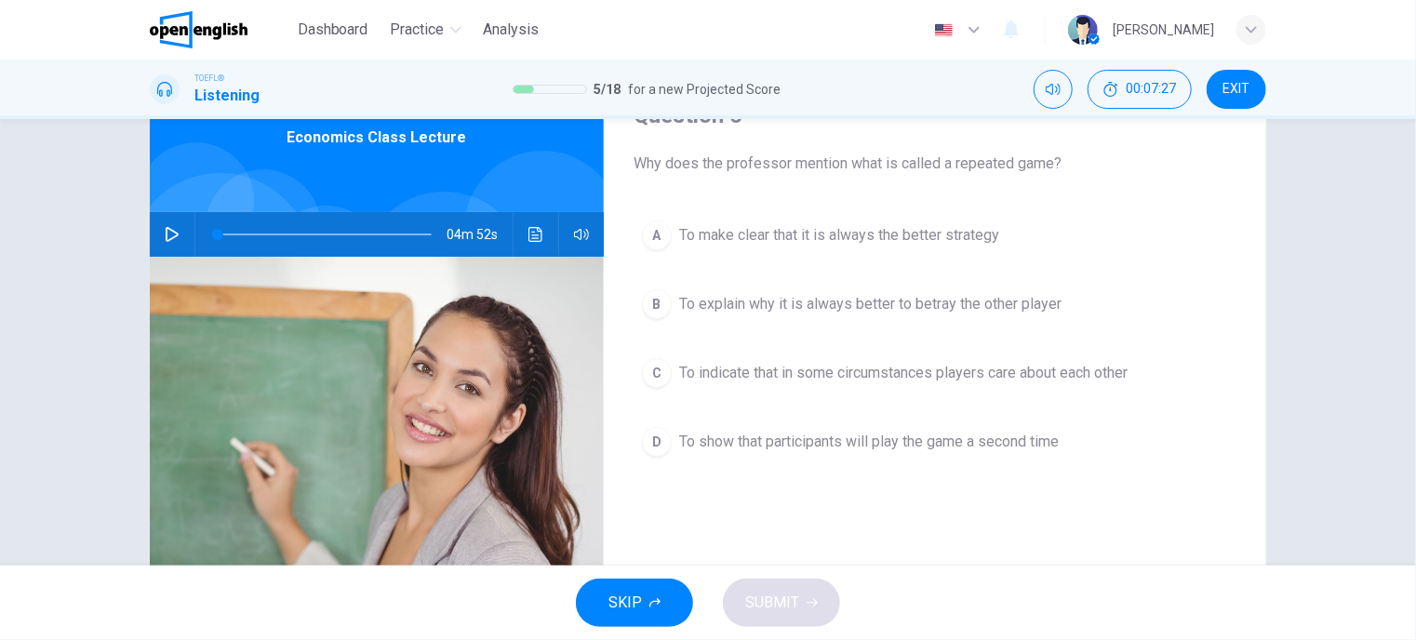
click at [165, 235] on icon "button" at bounding box center [172, 234] width 15 height 15
click at [344, 234] on span at bounding box center [325, 234] width 214 height 2
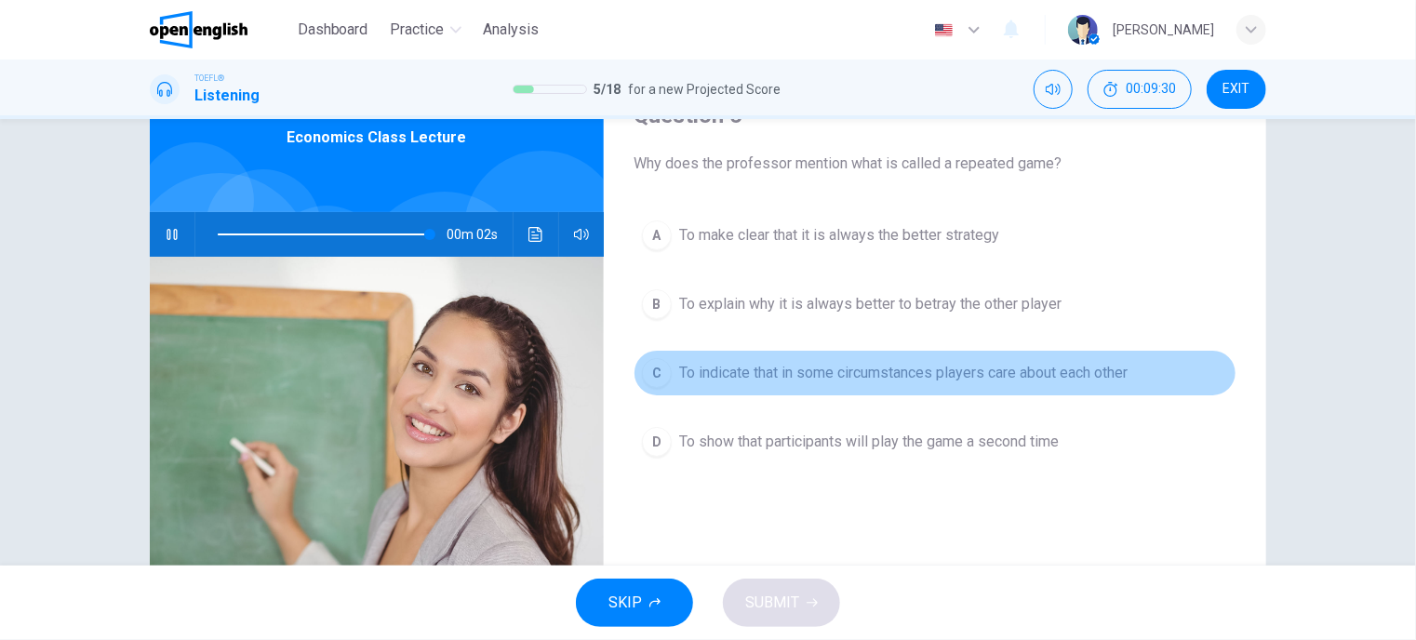
click at [900, 381] on span "To indicate that in some circumstances players care about each other" at bounding box center [903, 373] width 448 height 22
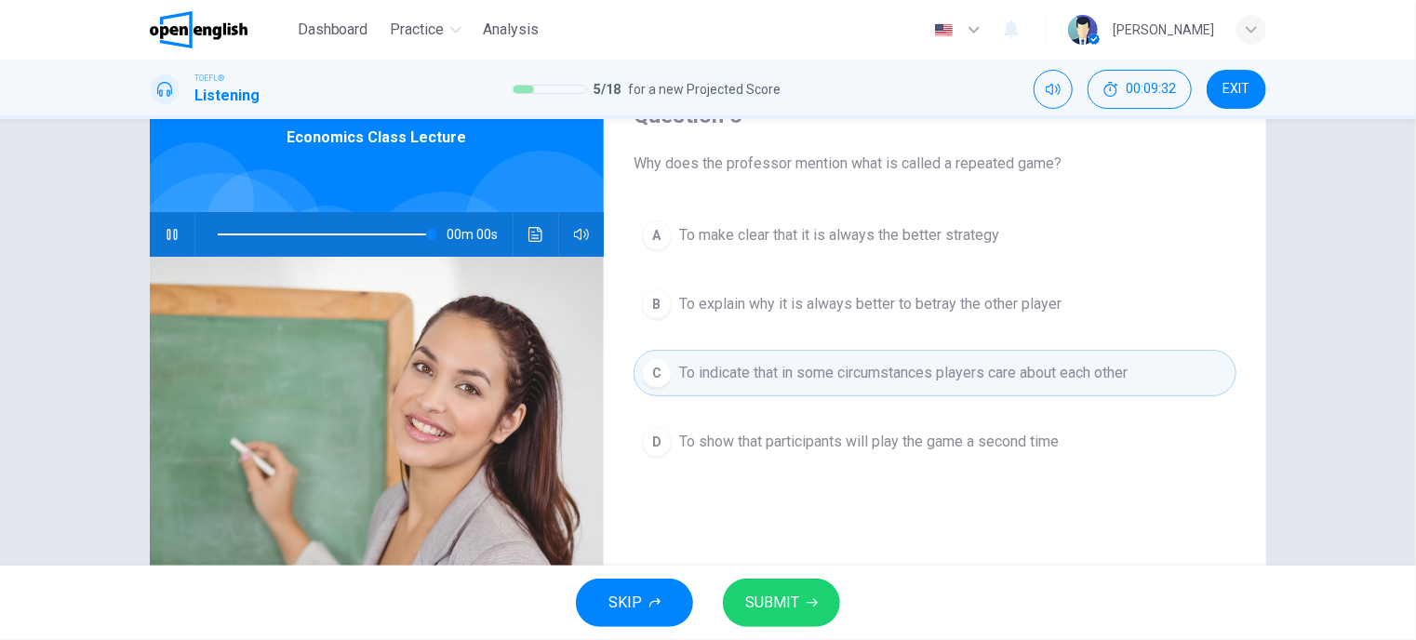
type input "*"
click at [770, 602] on span "SUBMIT" at bounding box center [772, 603] width 54 height 26
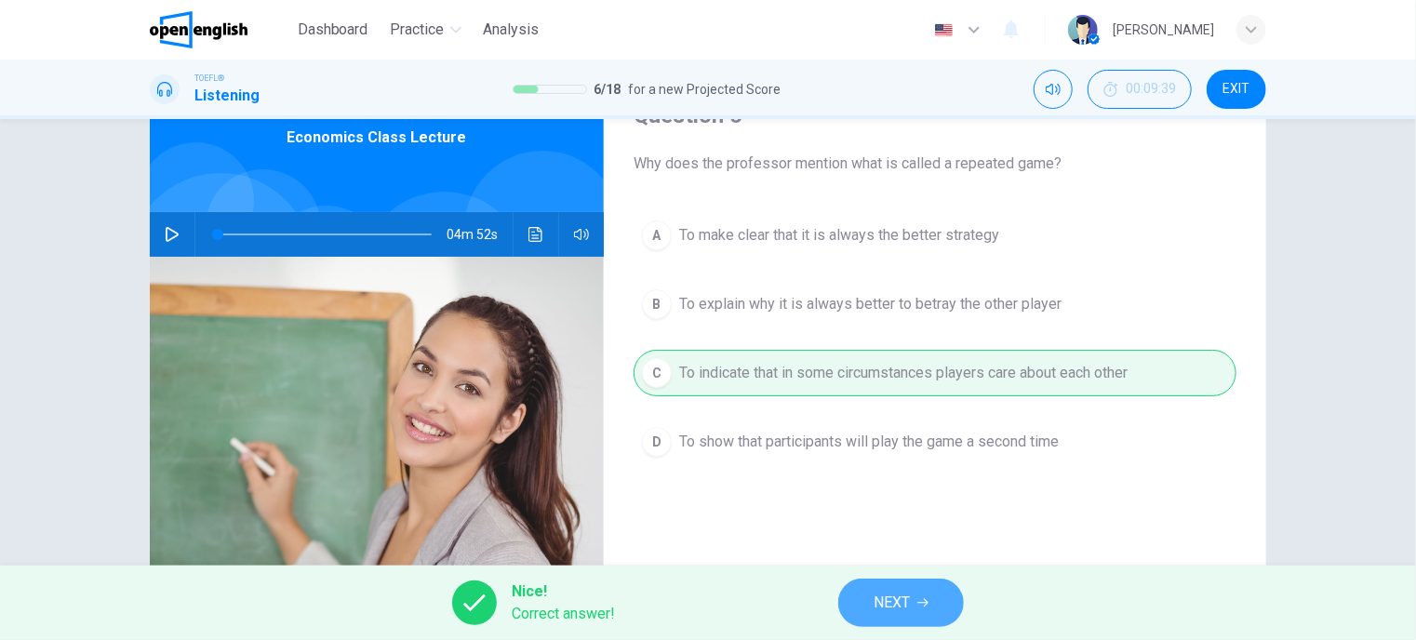
click at [914, 598] on button "NEXT" at bounding box center [901, 602] width 126 height 48
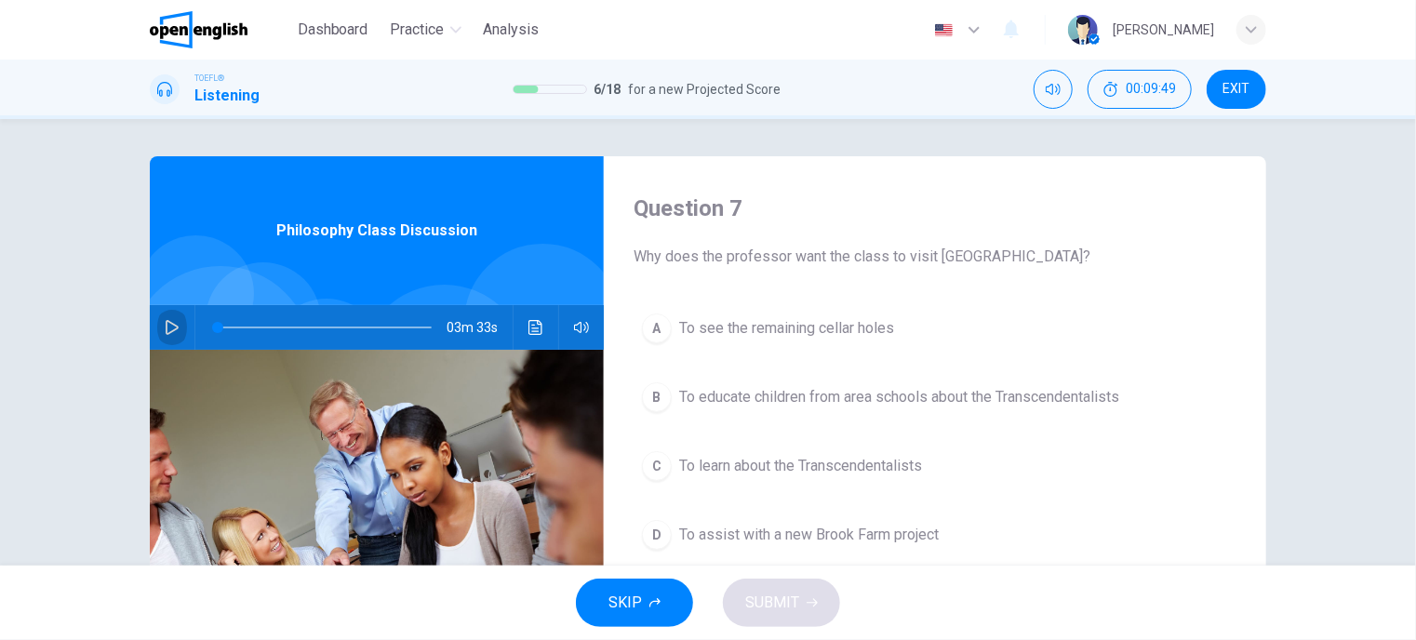
click at [168, 330] on icon "button" at bounding box center [172, 327] width 13 height 15
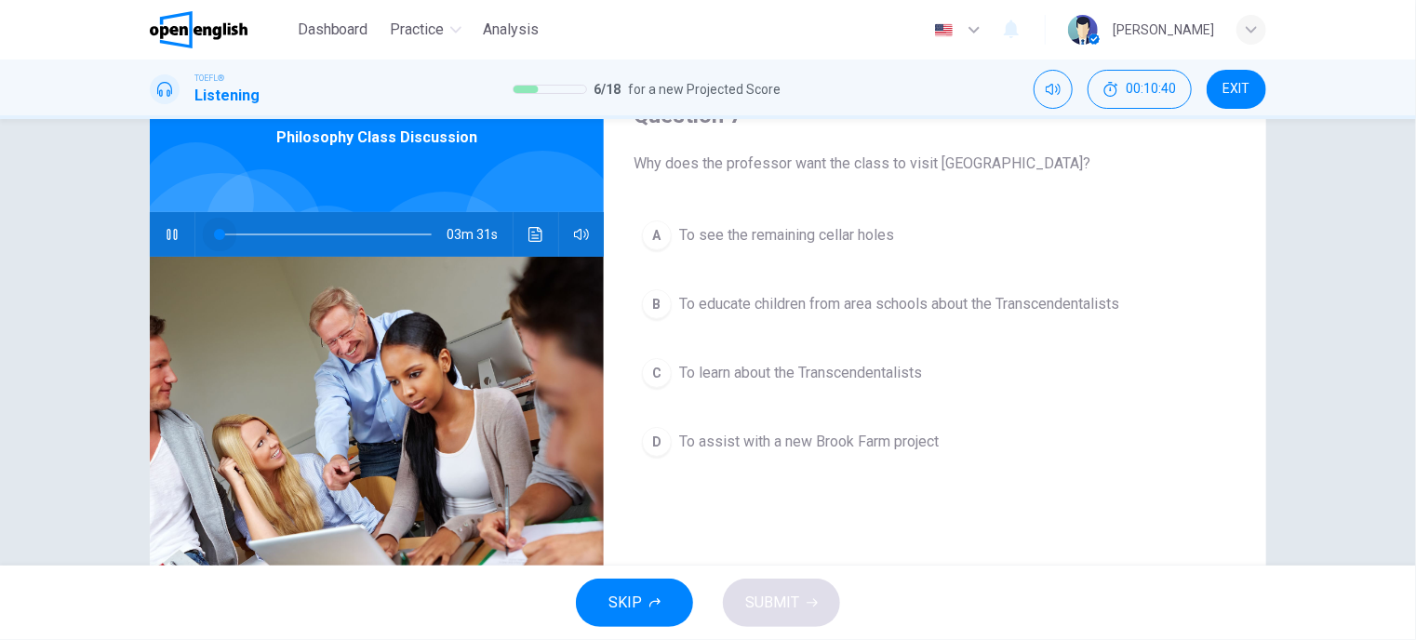
click at [218, 231] on span at bounding box center [325, 234] width 214 height 26
click at [794, 300] on span "To educate children from area schools about the Transcendentalists" at bounding box center [899, 304] width 440 height 22
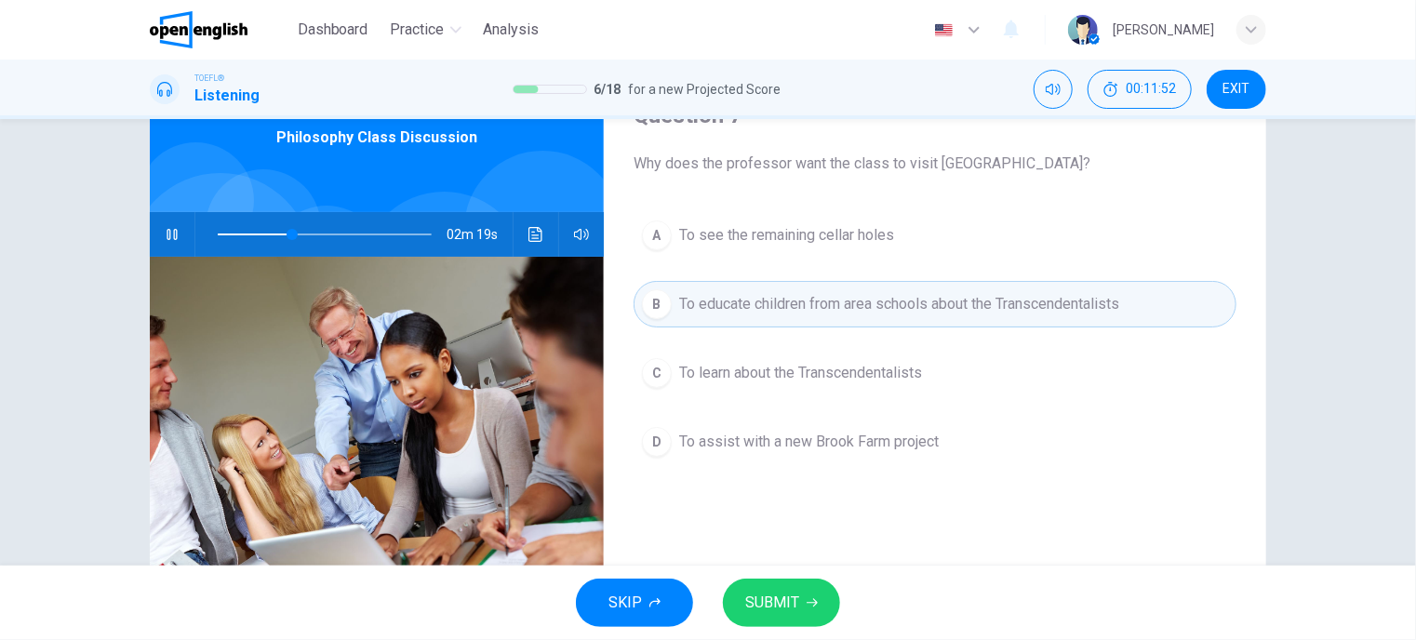
click at [776, 599] on span "SUBMIT" at bounding box center [772, 603] width 54 height 26
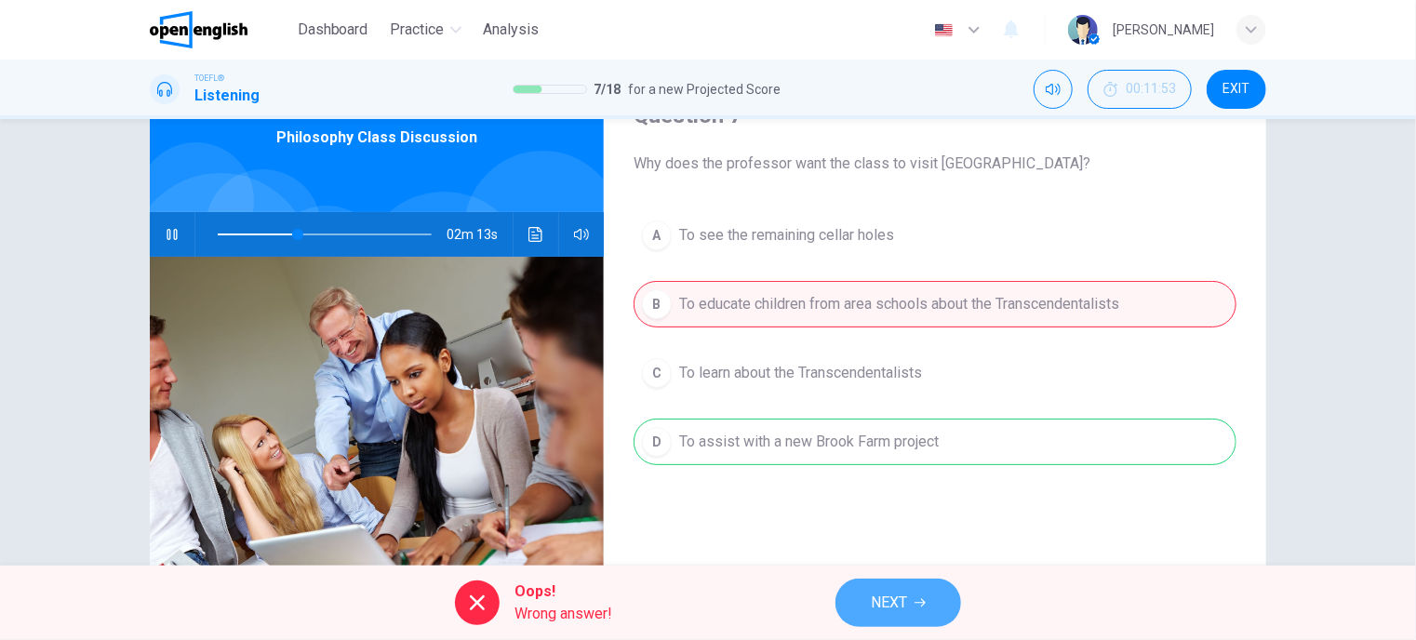
click at [918, 602] on icon "button" at bounding box center [919, 603] width 11 height 8
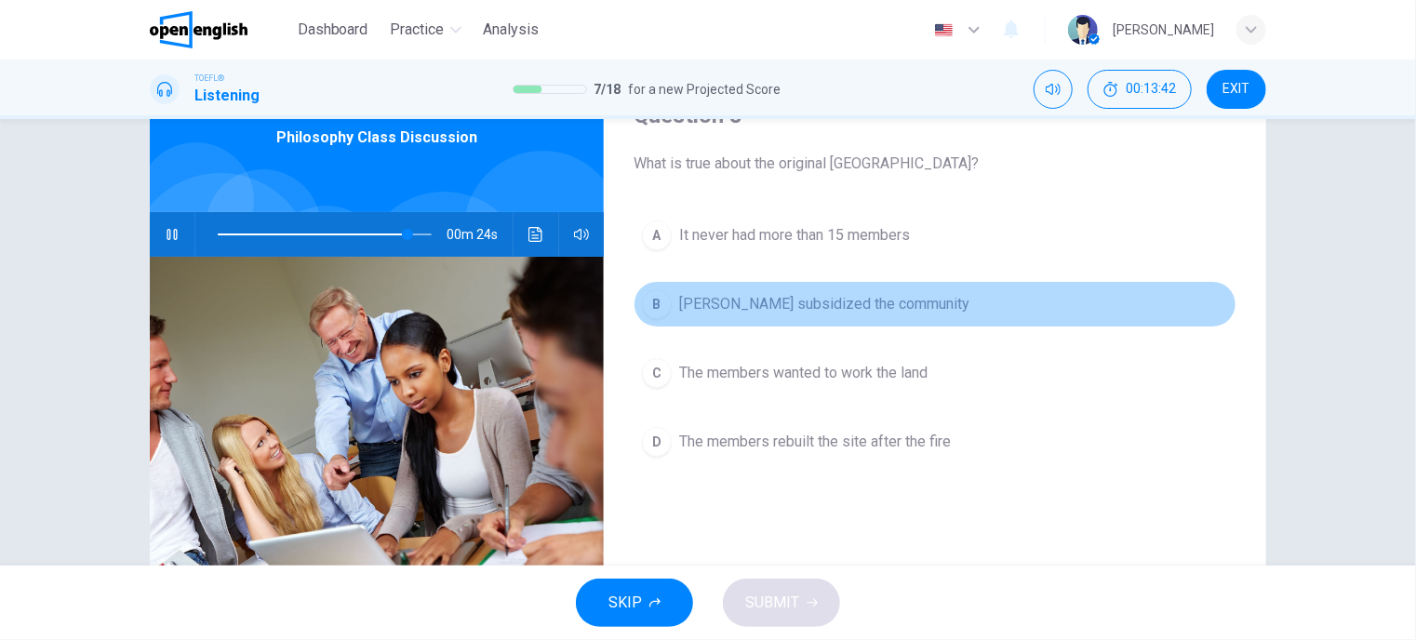
click at [794, 307] on span "[PERSON_NAME] subsidized the community" at bounding box center [824, 304] width 290 height 22
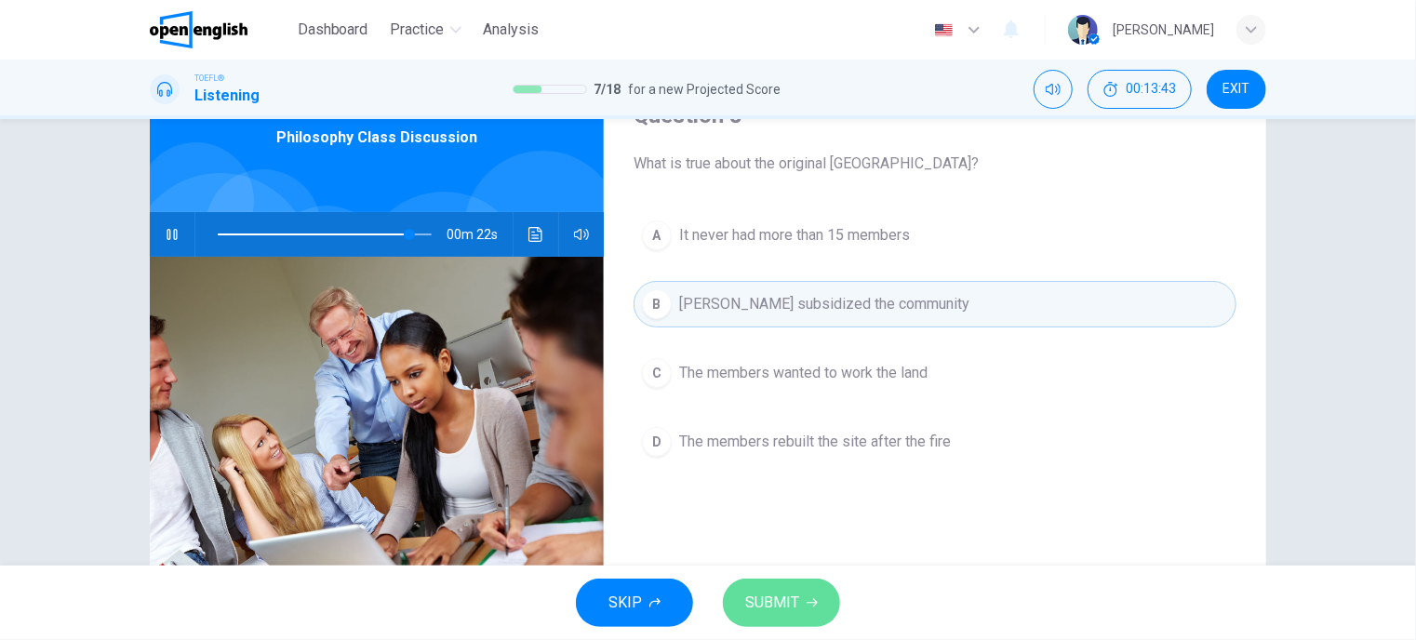
click at [778, 606] on span "SUBMIT" at bounding box center [772, 603] width 54 height 26
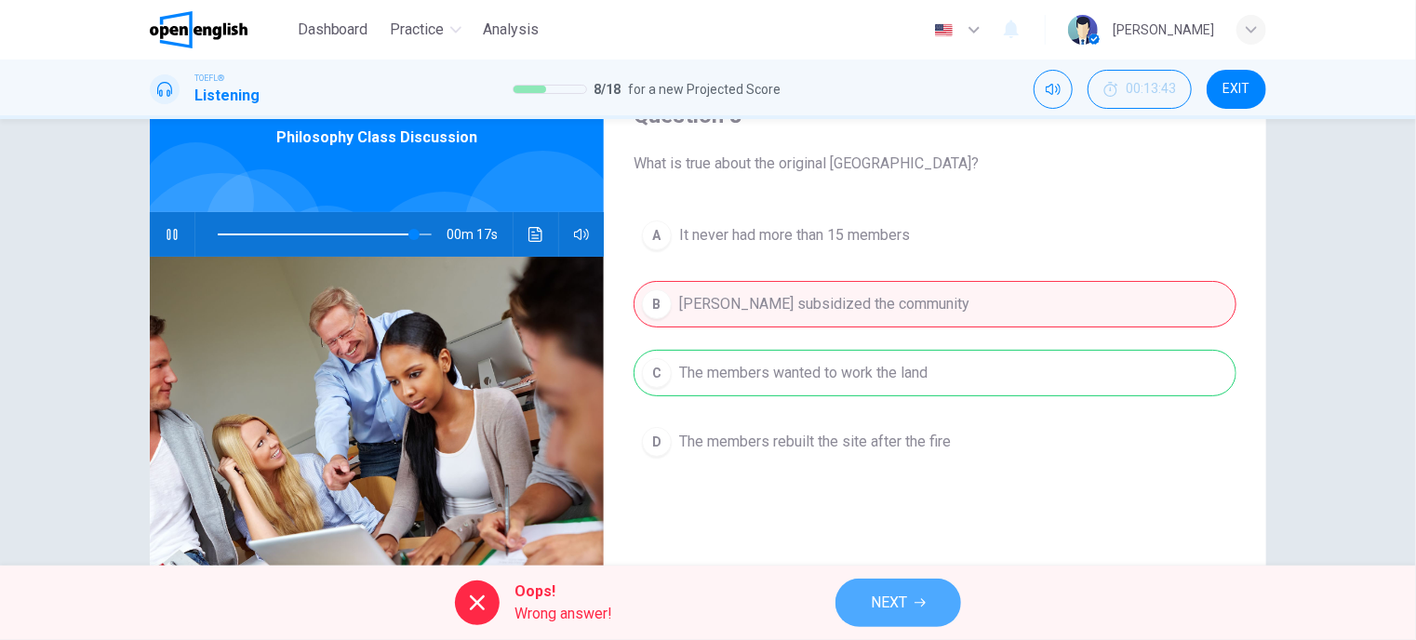
click at [900, 617] on button "NEXT" at bounding box center [898, 602] width 126 height 48
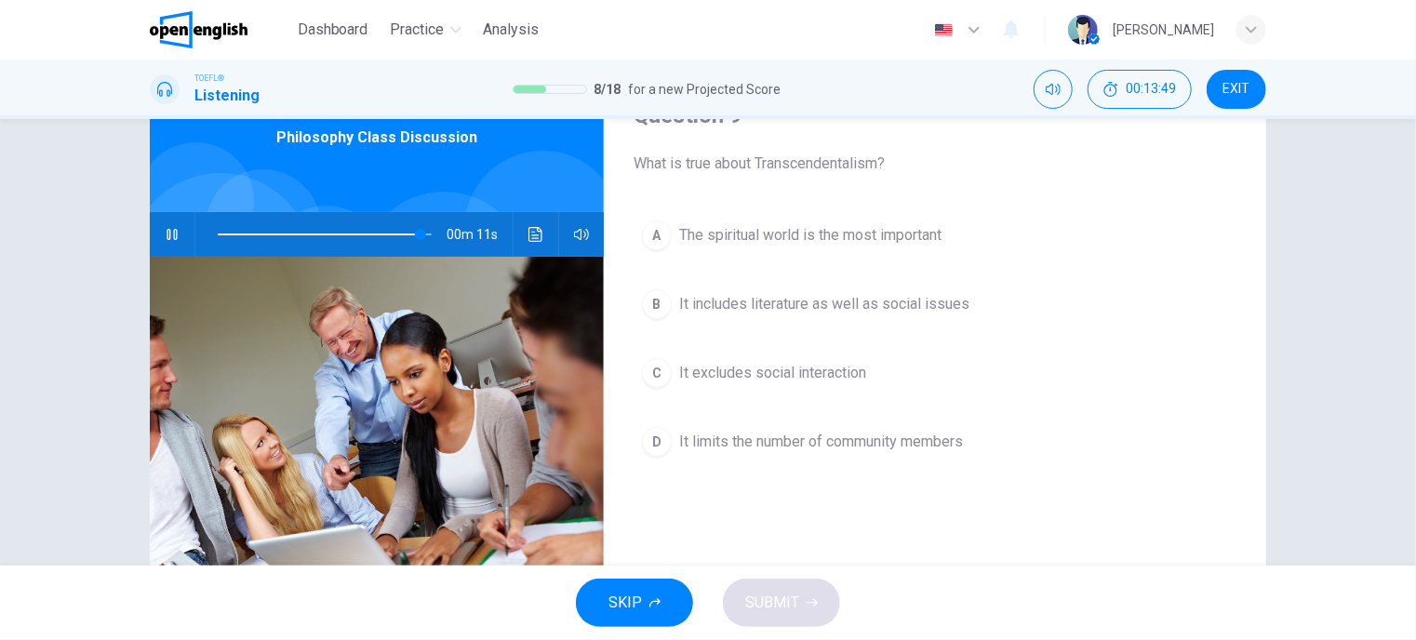
click at [804, 239] on span "The spiritual world is the most important" at bounding box center [810, 235] width 262 height 22
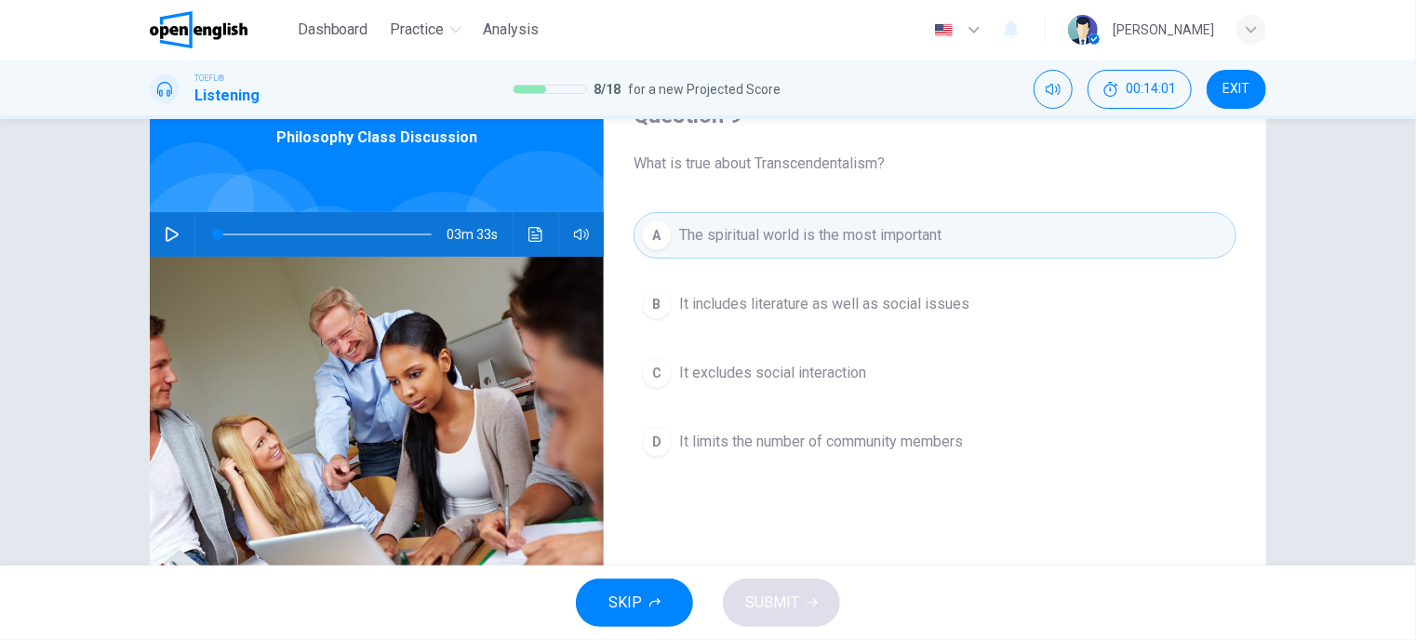
click at [823, 299] on span "It includes literature as well as social issues" at bounding box center [824, 304] width 290 height 22
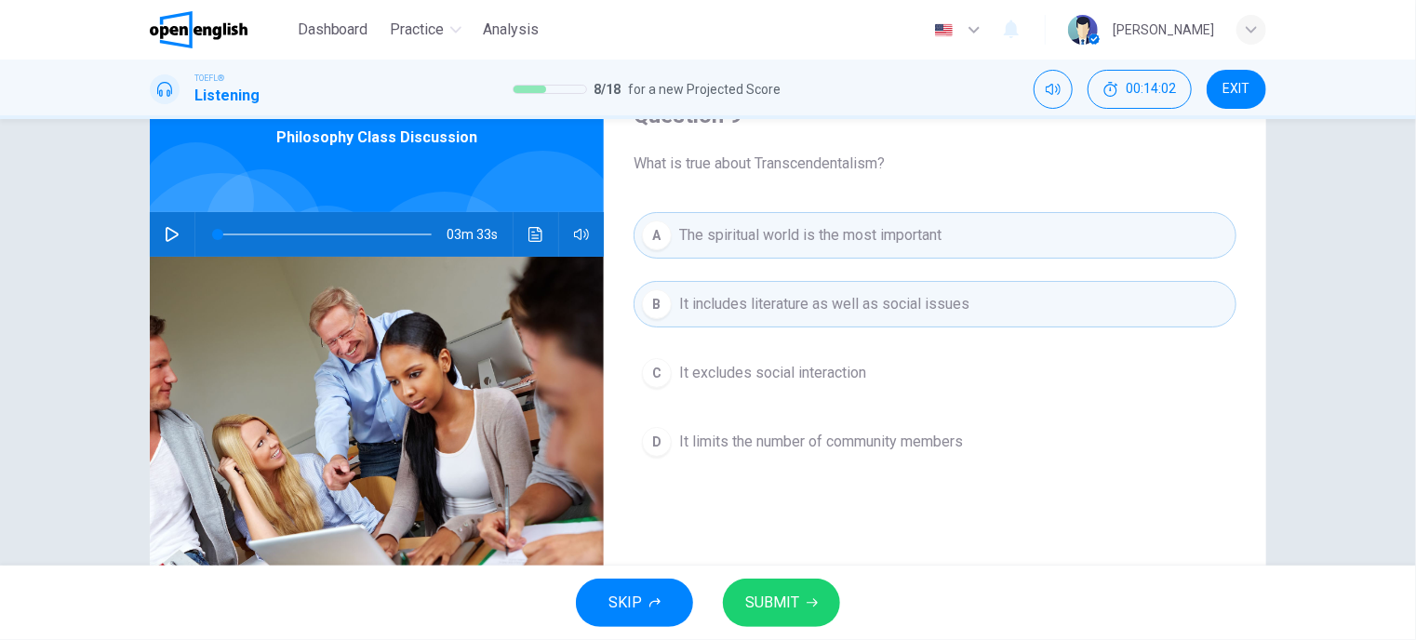
click at [787, 602] on span "SUBMIT" at bounding box center [772, 603] width 54 height 26
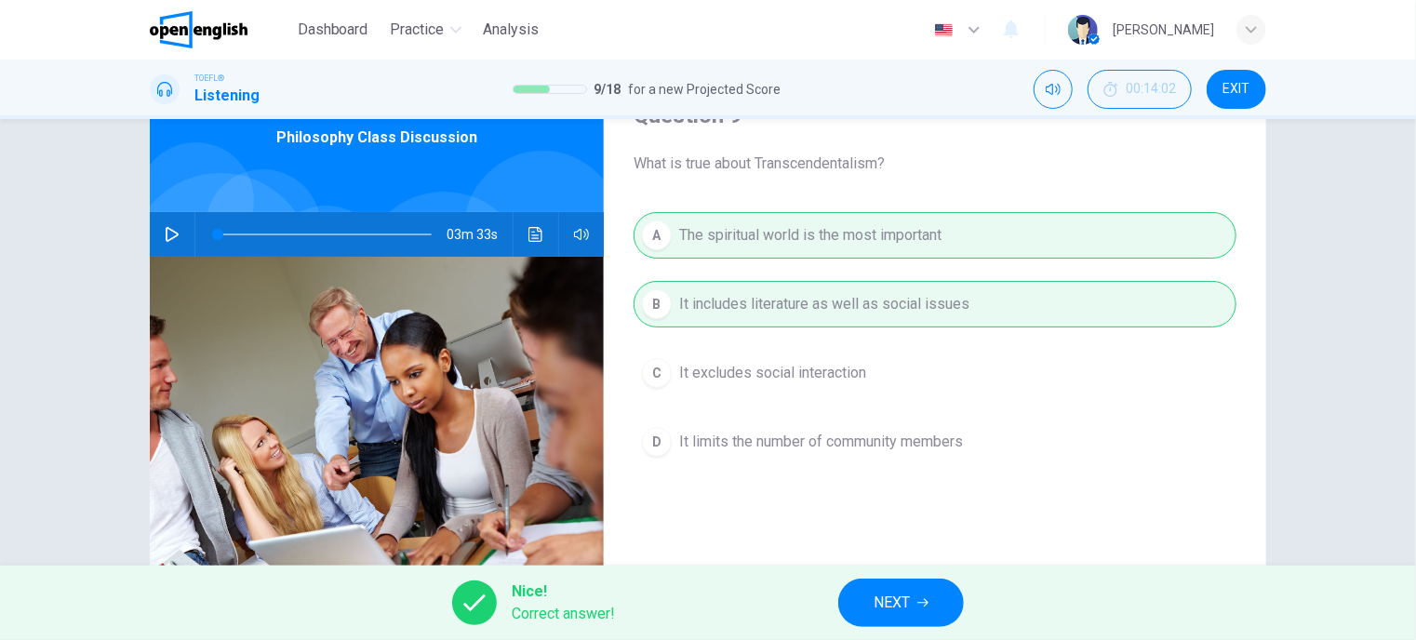
click at [911, 603] on button "NEXT" at bounding box center [901, 602] width 126 height 48
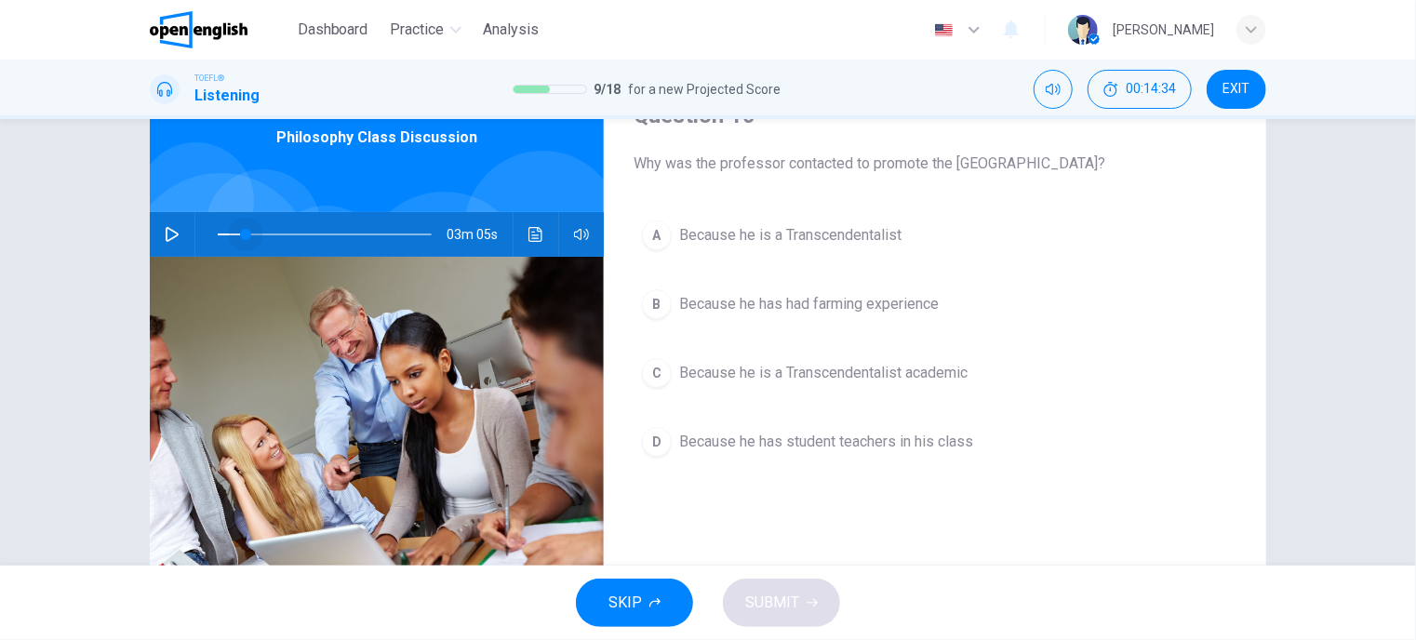
click at [240, 231] on span at bounding box center [325, 234] width 214 height 26
click at [165, 237] on icon "button" at bounding box center [172, 234] width 15 height 15
click at [766, 372] on span "Because he is a Transcendentalist academic" at bounding box center [823, 373] width 288 height 22
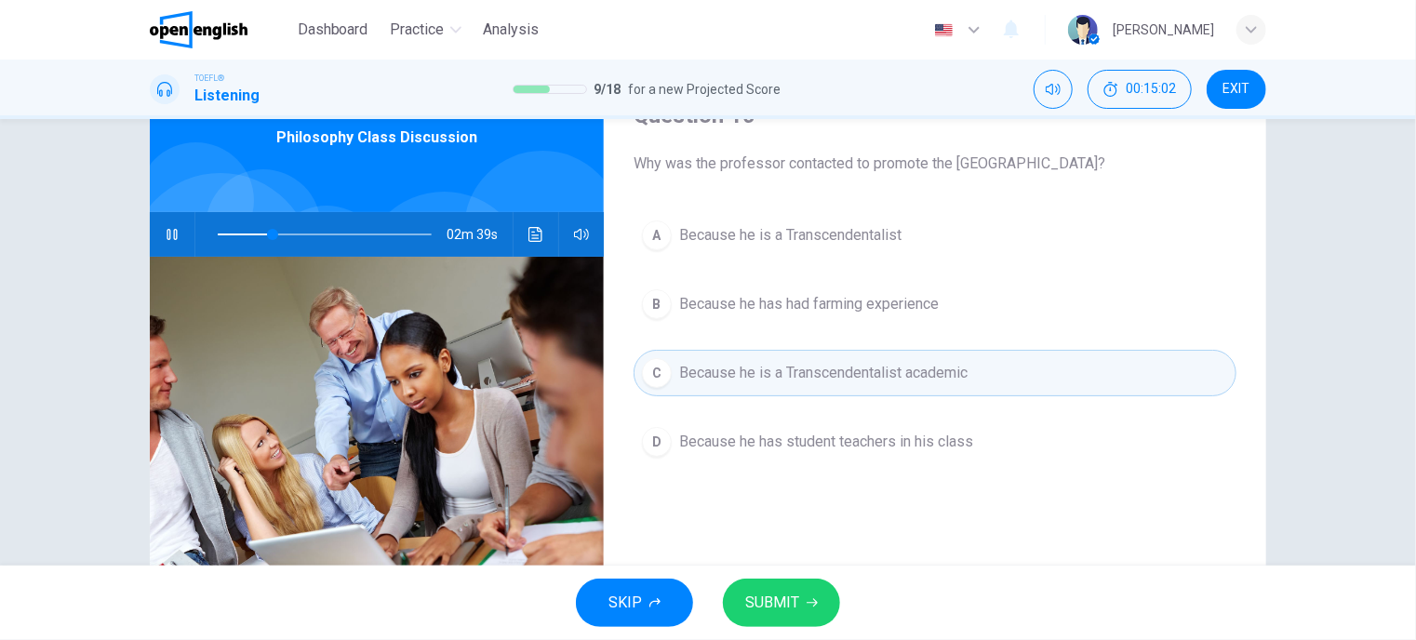
click at [775, 603] on span "SUBMIT" at bounding box center [772, 603] width 54 height 26
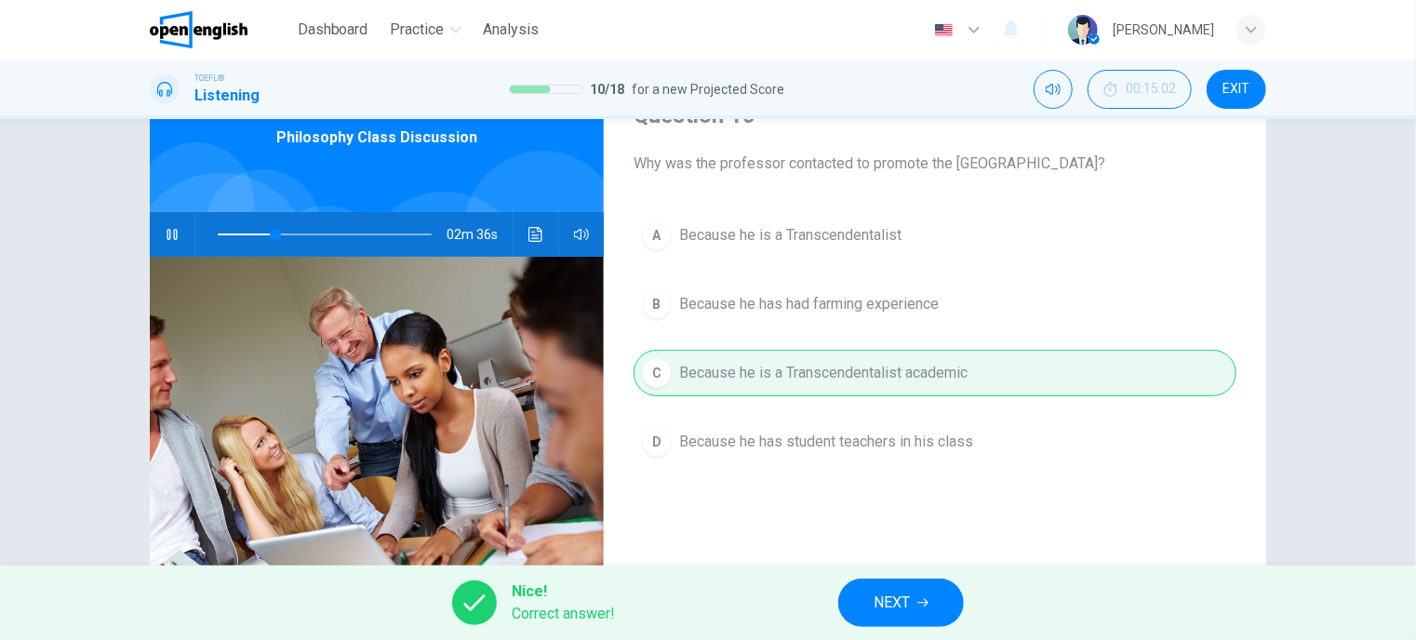
click at [908, 617] on button "NEXT" at bounding box center [901, 602] width 126 height 48
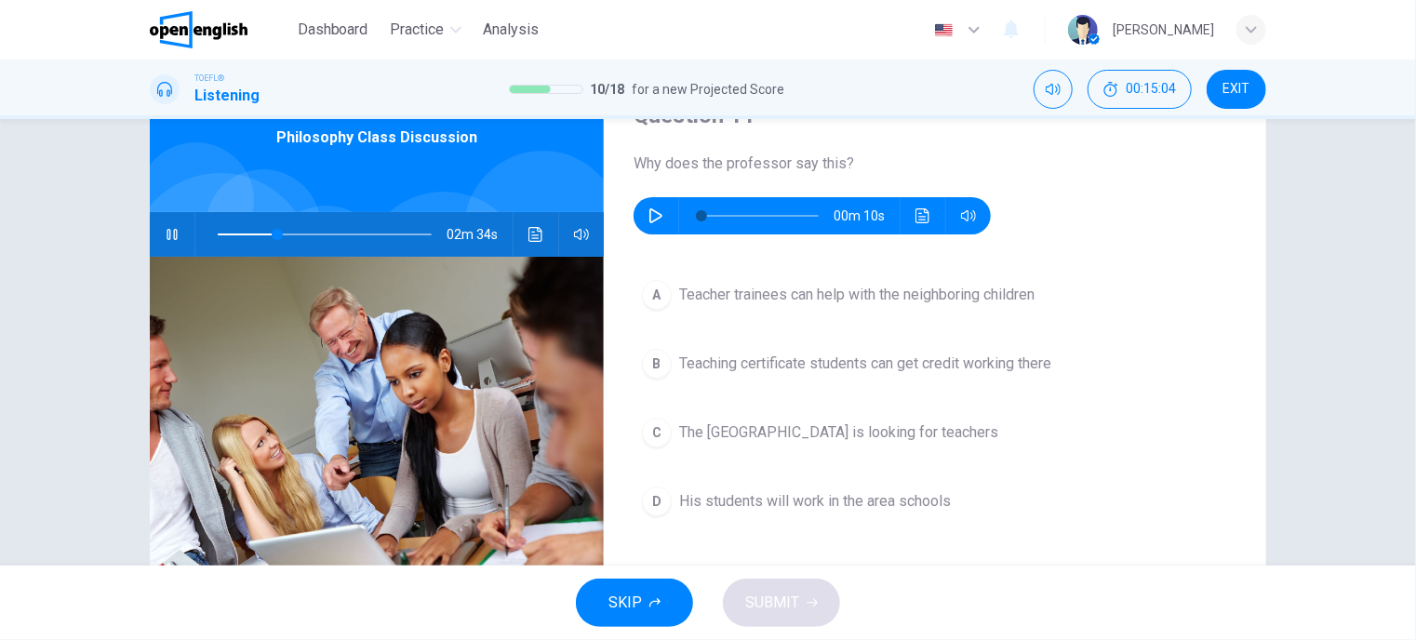
click at [165, 230] on icon "button" at bounding box center [172, 234] width 15 height 15
type input "**"
click at [649, 208] on icon "button" at bounding box center [655, 215] width 13 height 15
click at [651, 219] on icon "button" at bounding box center [655, 215] width 13 height 15
type input "*"
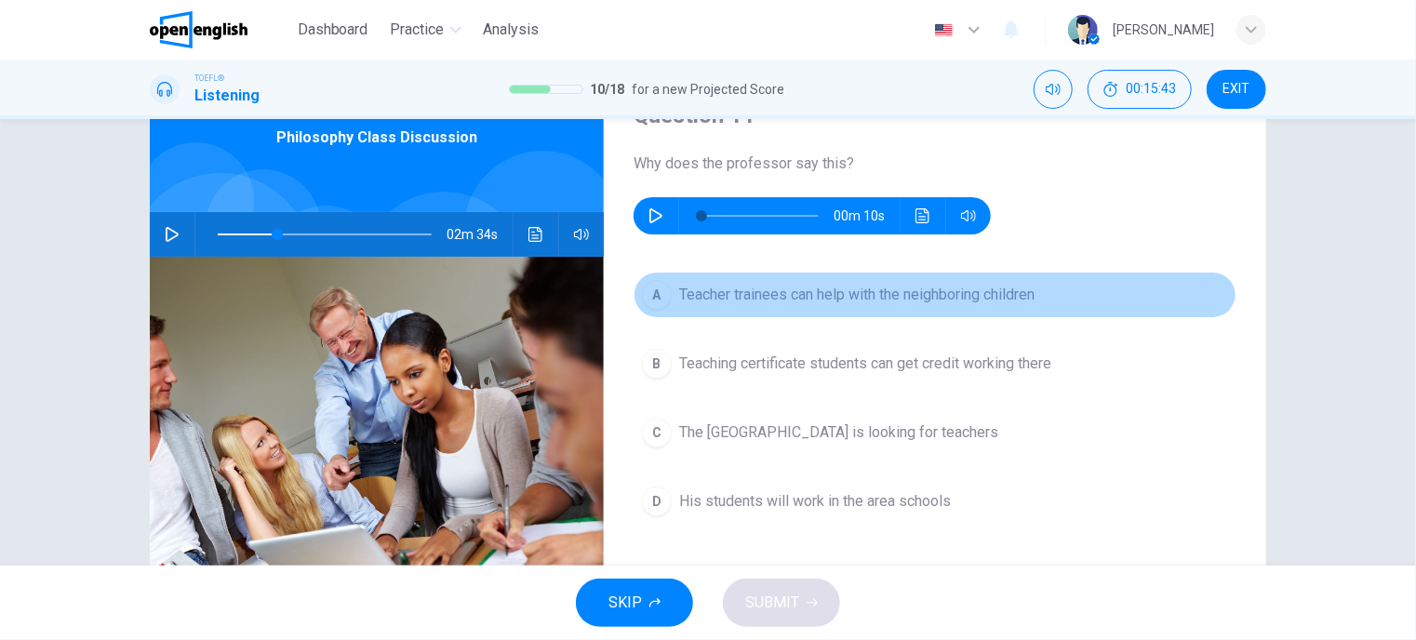
click at [877, 295] on span "Teacher trainees can help with the neighboring children" at bounding box center [856, 295] width 355 height 22
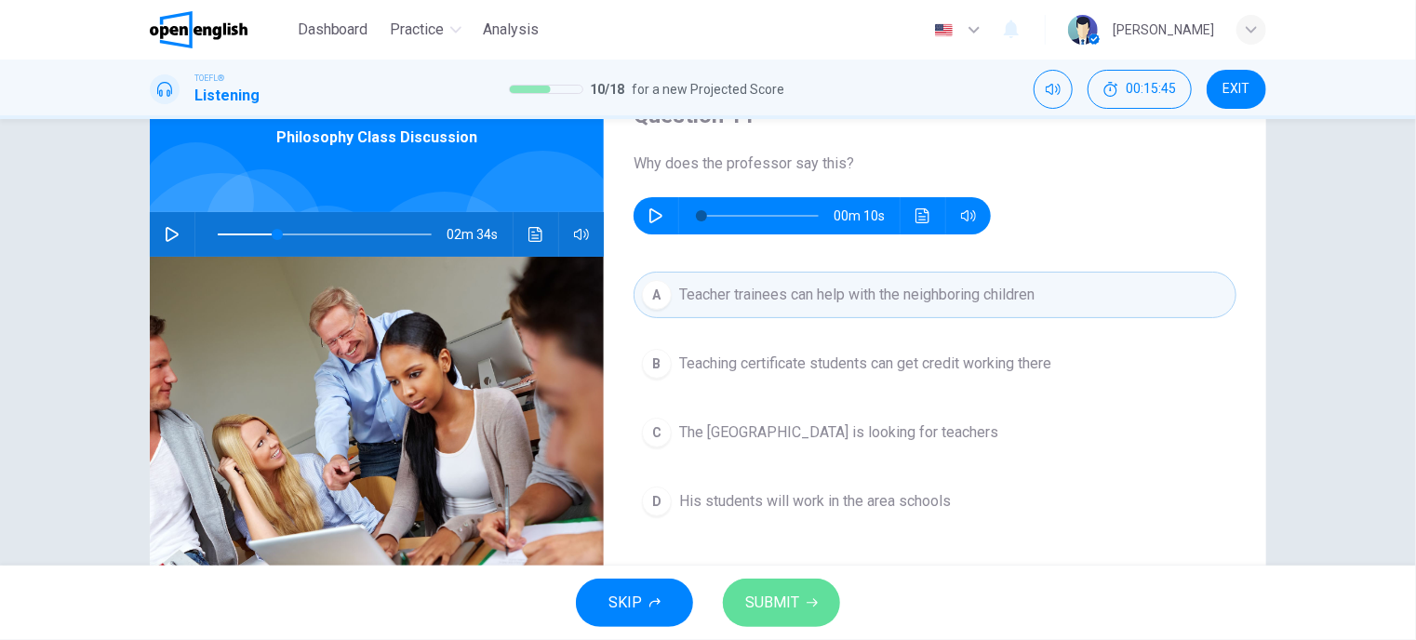
click at [797, 605] on span "SUBMIT" at bounding box center [772, 603] width 54 height 26
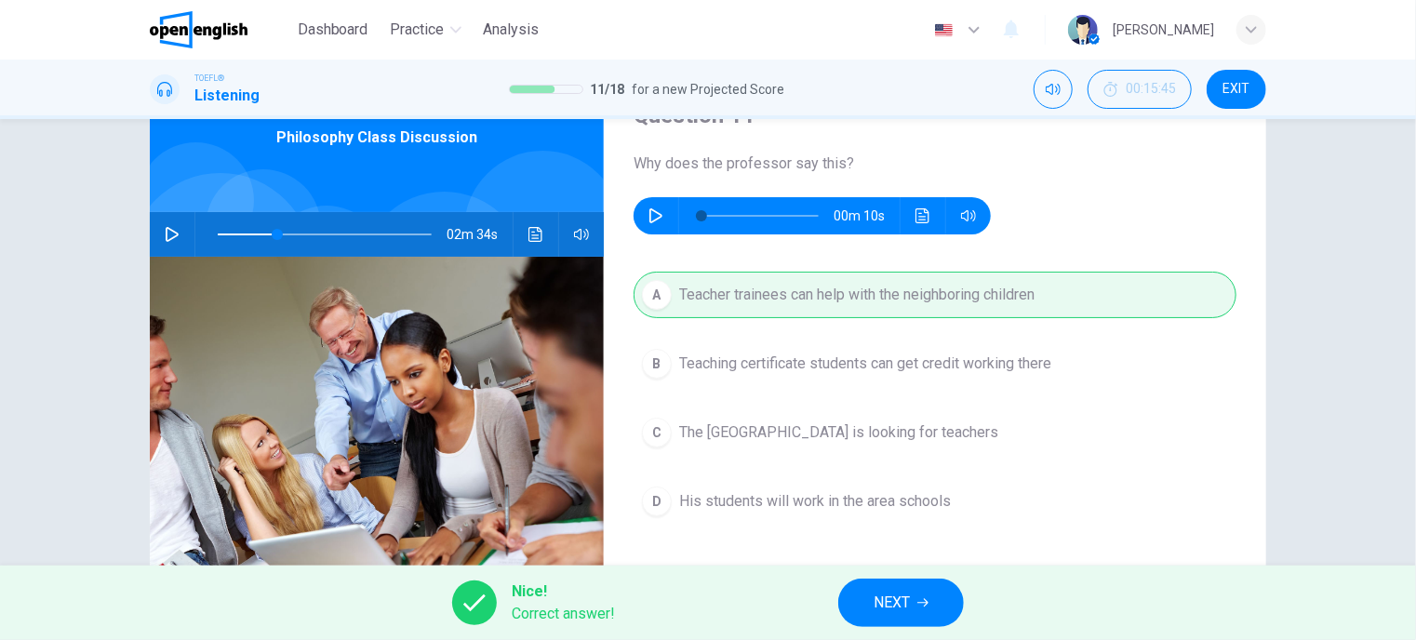
click at [937, 603] on button "NEXT" at bounding box center [901, 602] width 126 height 48
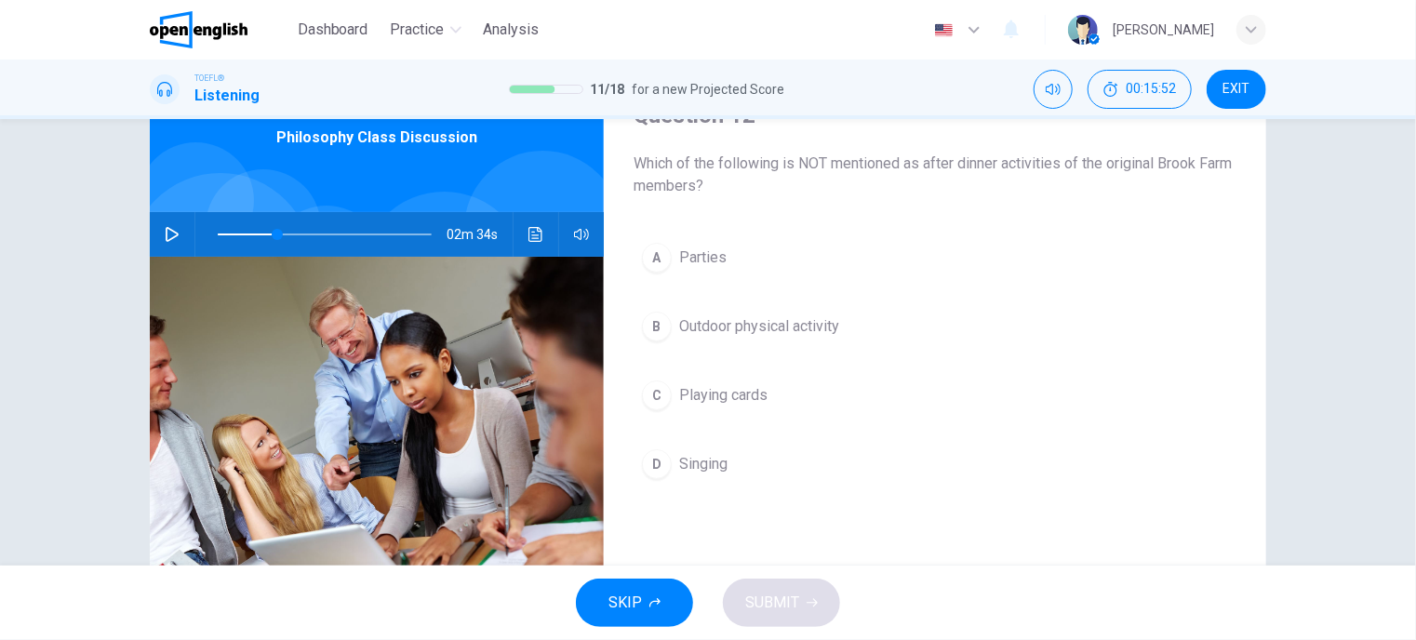
click at [699, 390] on span "Playing cards" at bounding box center [723, 395] width 88 height 22
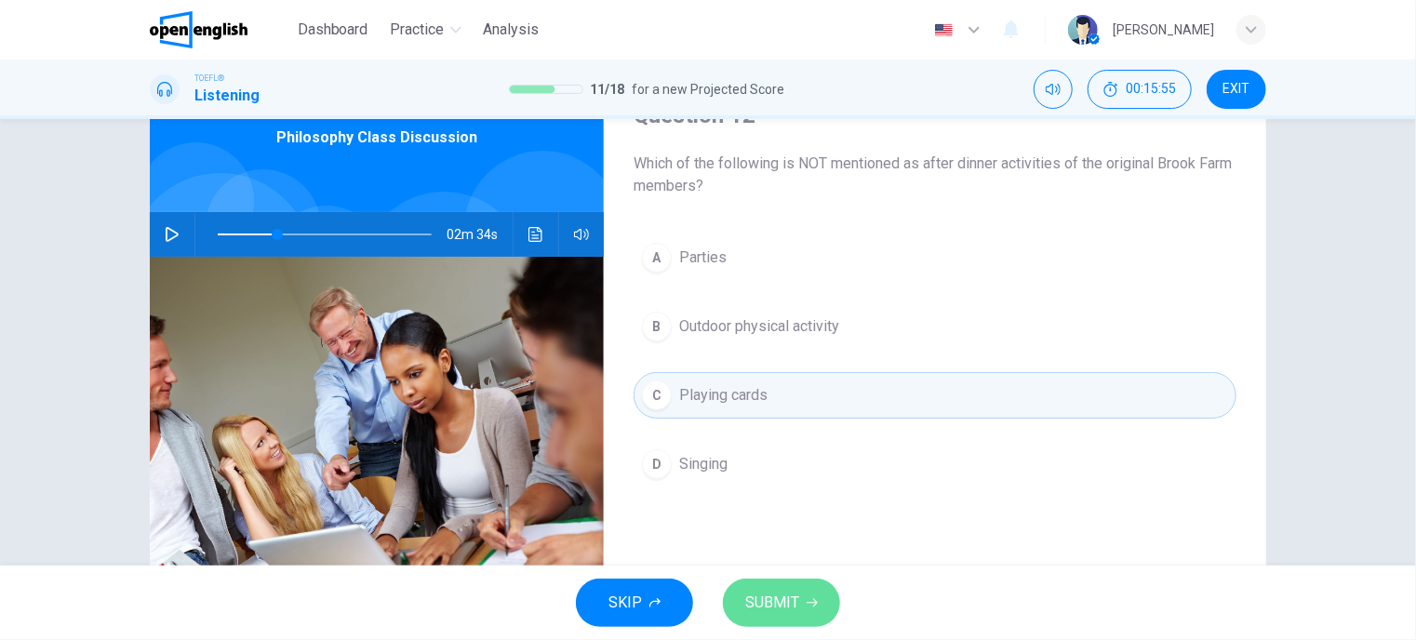
click at [793, 615] on span "SUBMIT" at bounding box center [772, 603] width 54 height 26
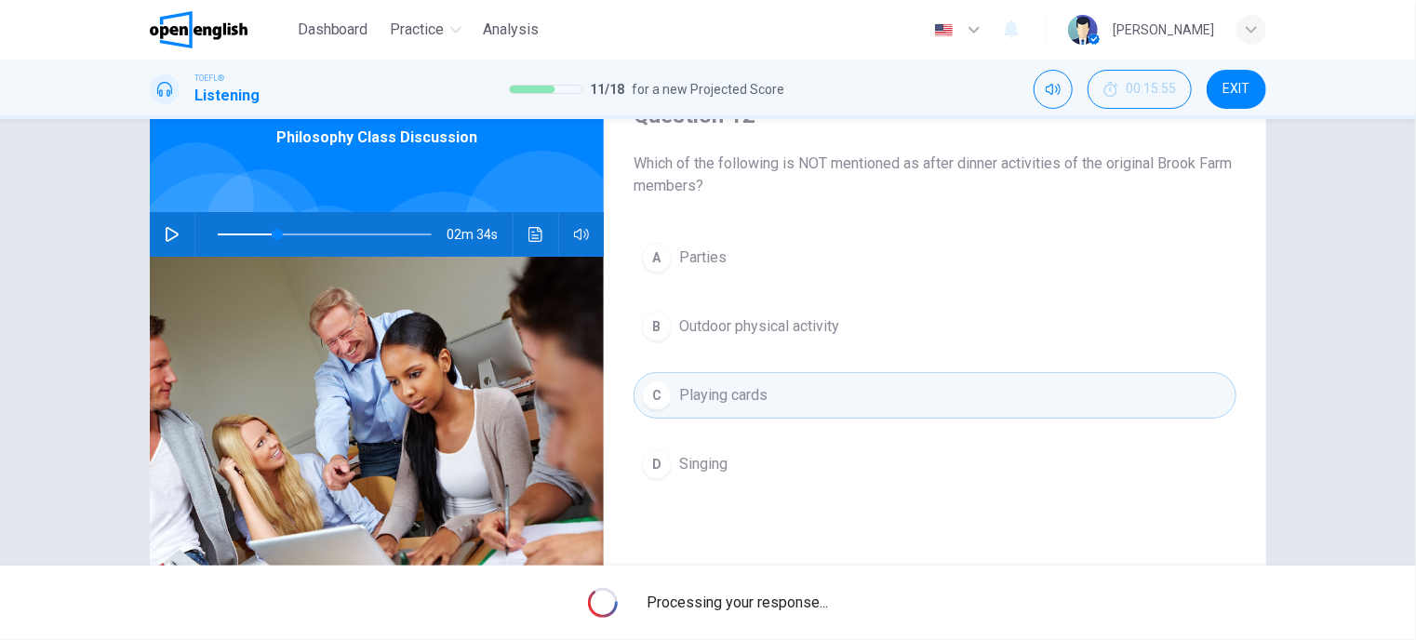
type input "**"
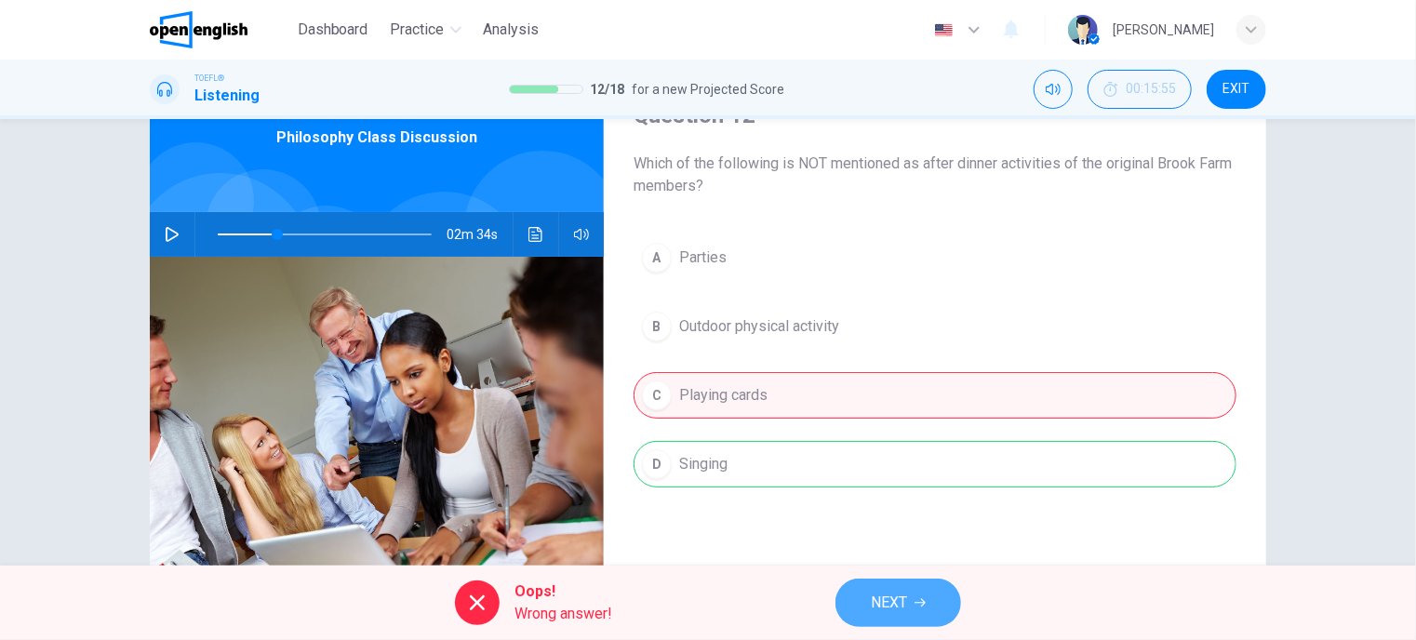
click at [897, 602] on span "NEXT" at bounding box center [889, 603] width 36 height 26
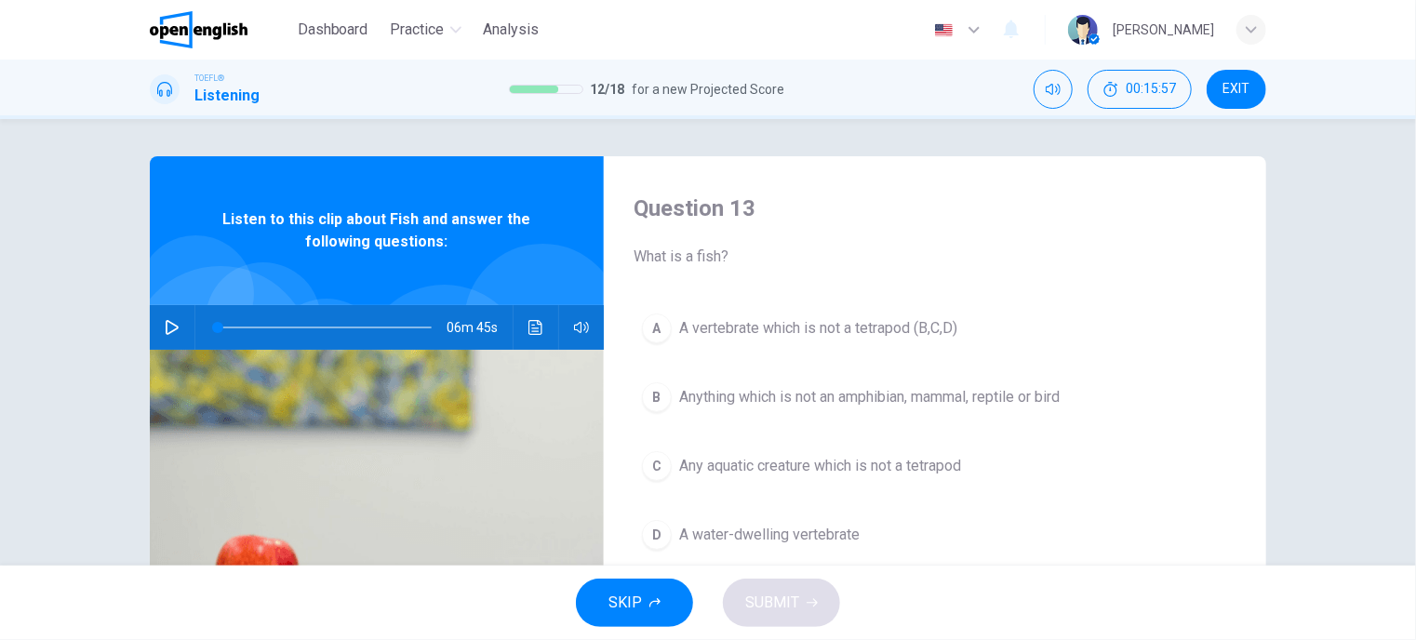
click at [165, 330] on icon "button" at bounding box center [172, 327] width 15 height 15
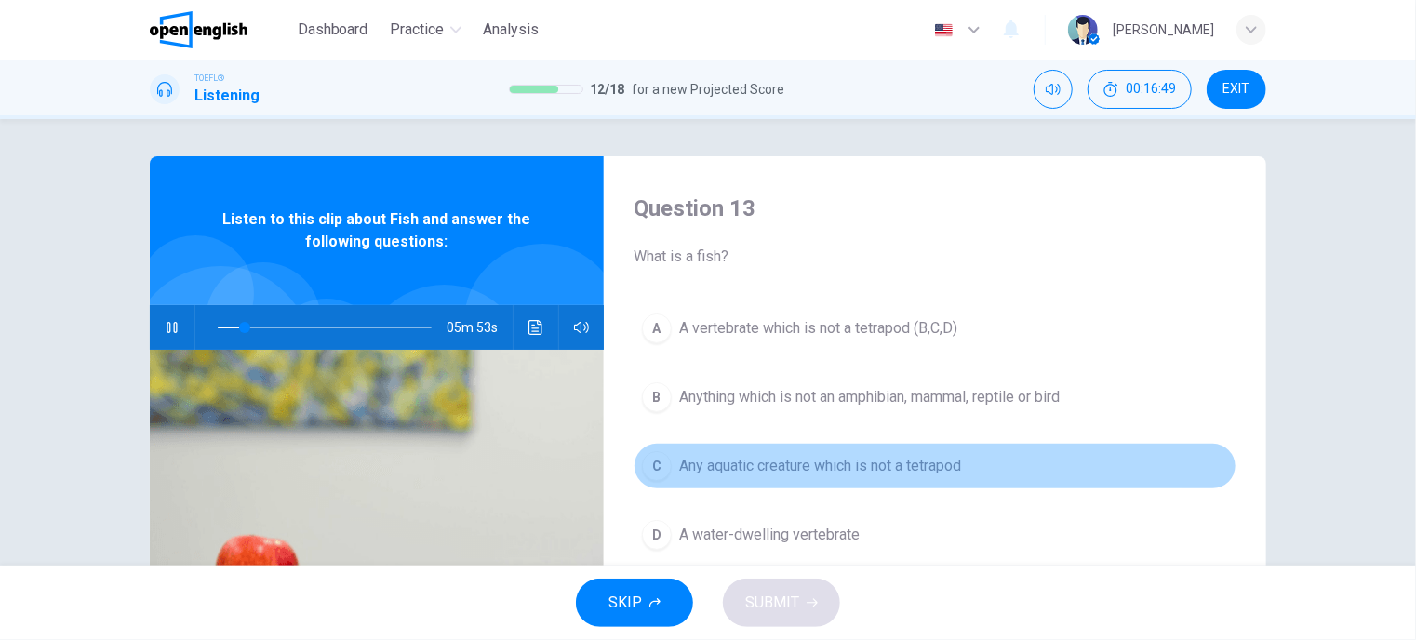
click at [863, 459] on span "Any aquatic creature which is not a tetrapod" at bounding box center [820, 466] width 282 height 22
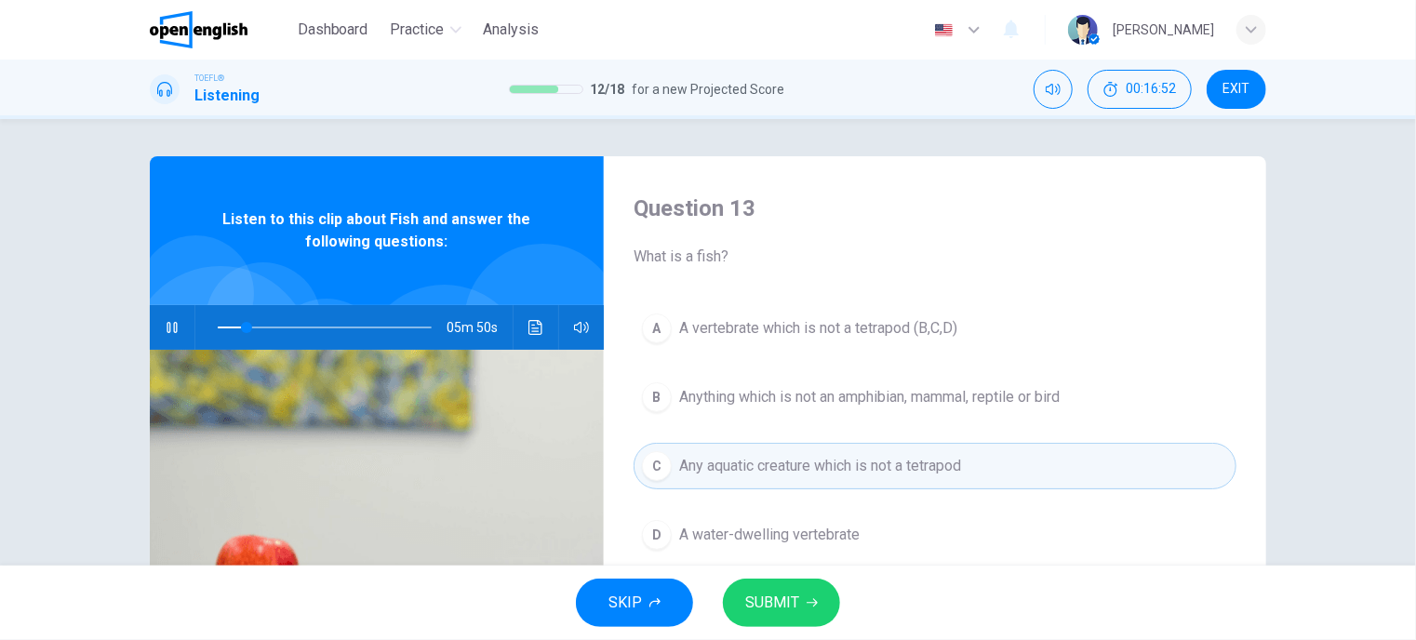
click at [800, 606] on button "SUBMIT" at bounding box center [781, 602] width 117 height 48
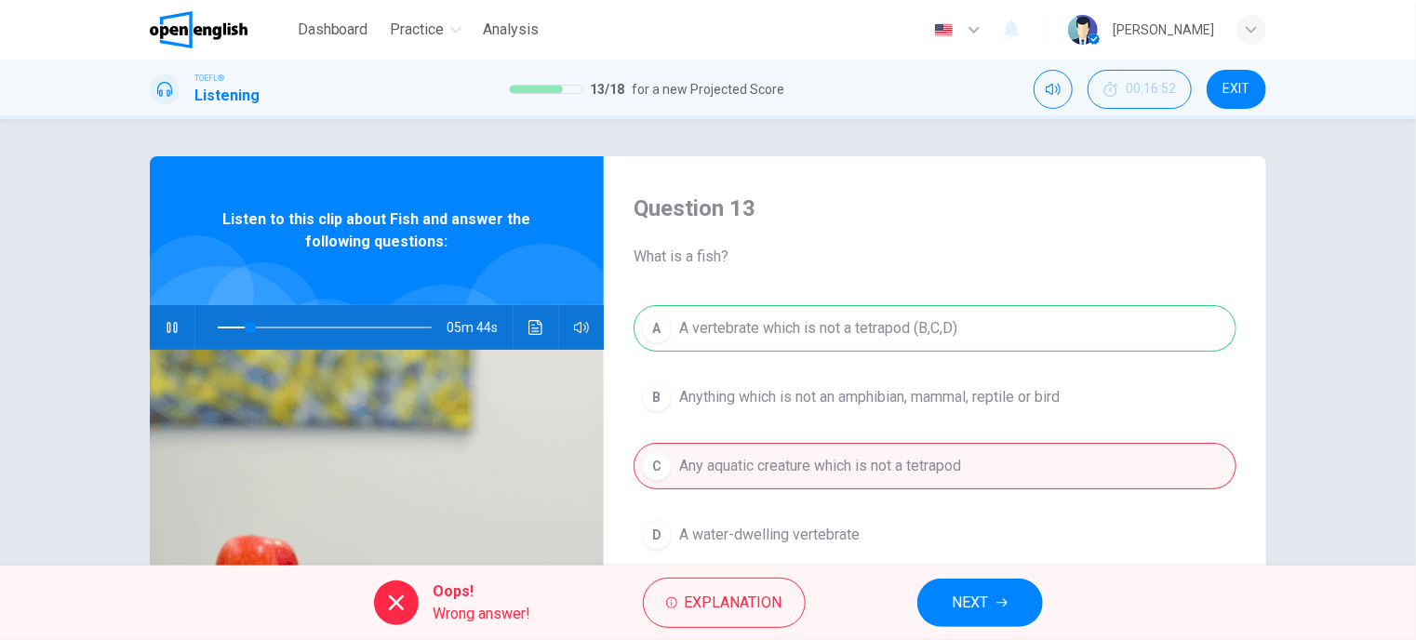
click at [979, 603] on span "NEXT" at bounding box center [970, 603] width 36 height 26
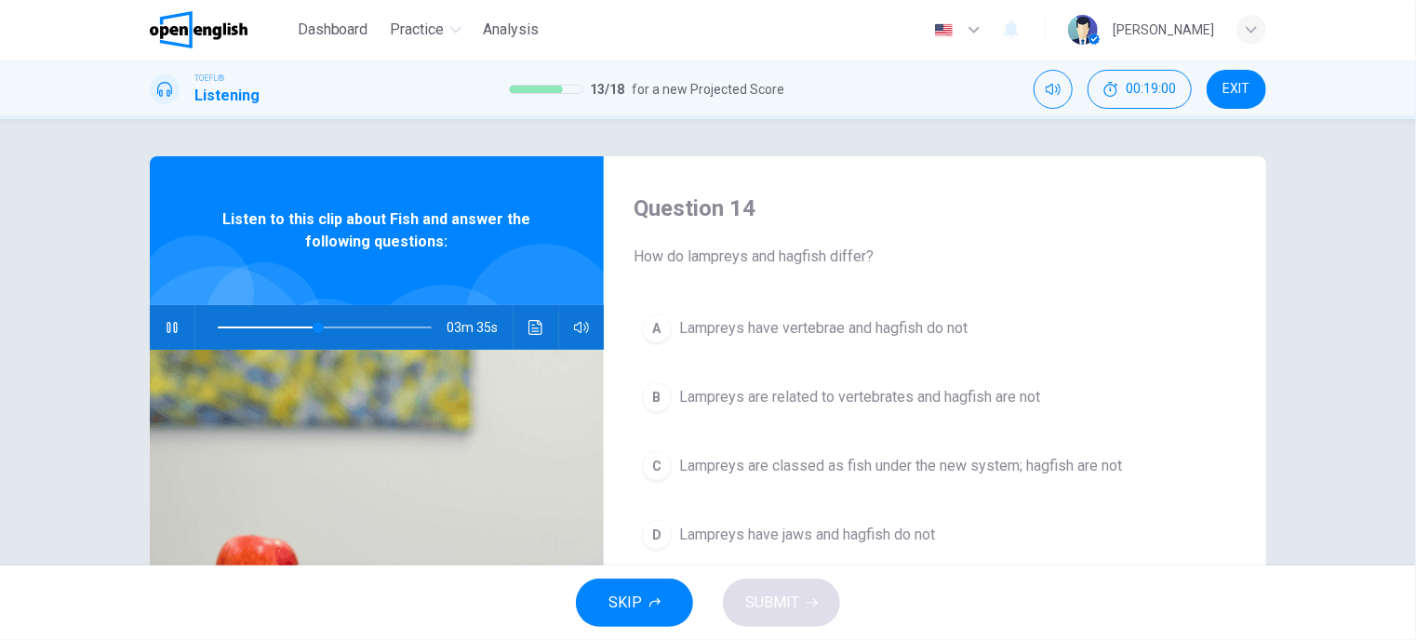
click at [748, 334] on span "Lampreys have vertebrae and hagfish do not" at bounding box center [823, 328] width 288 height 22
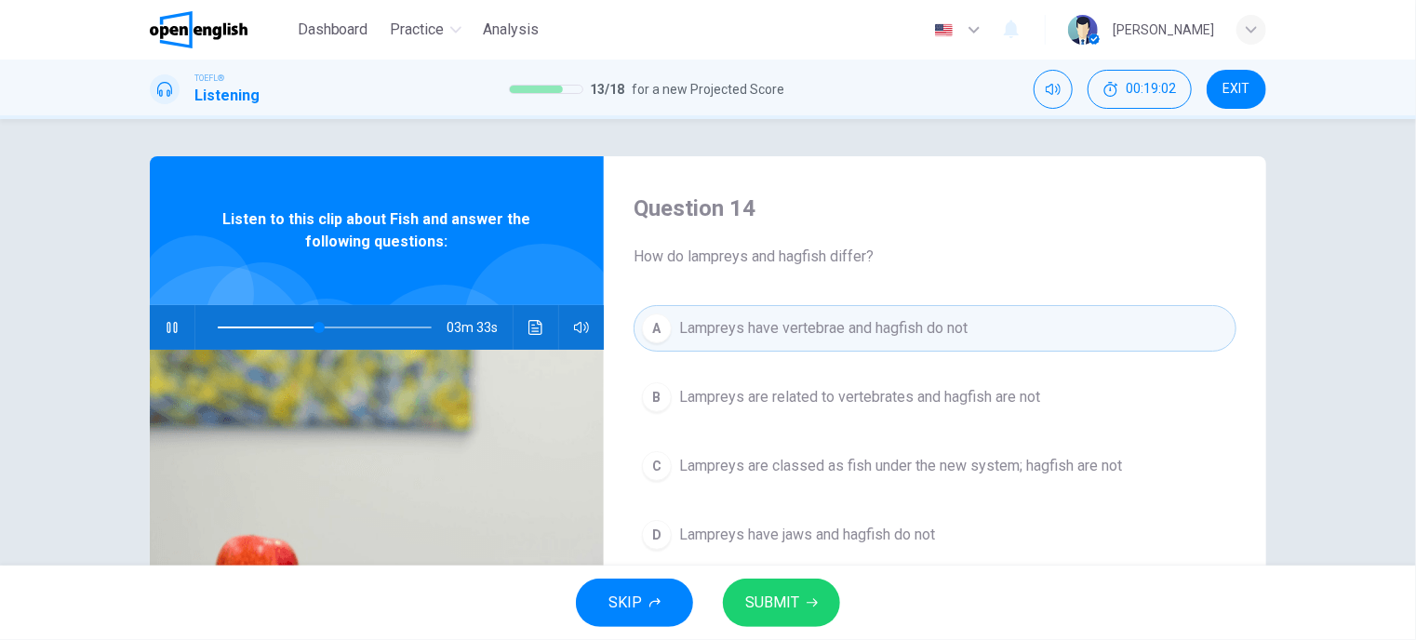
click at [753, 598] on span "SUBMIT" at bounding box center [772, 603] width 54 height 26
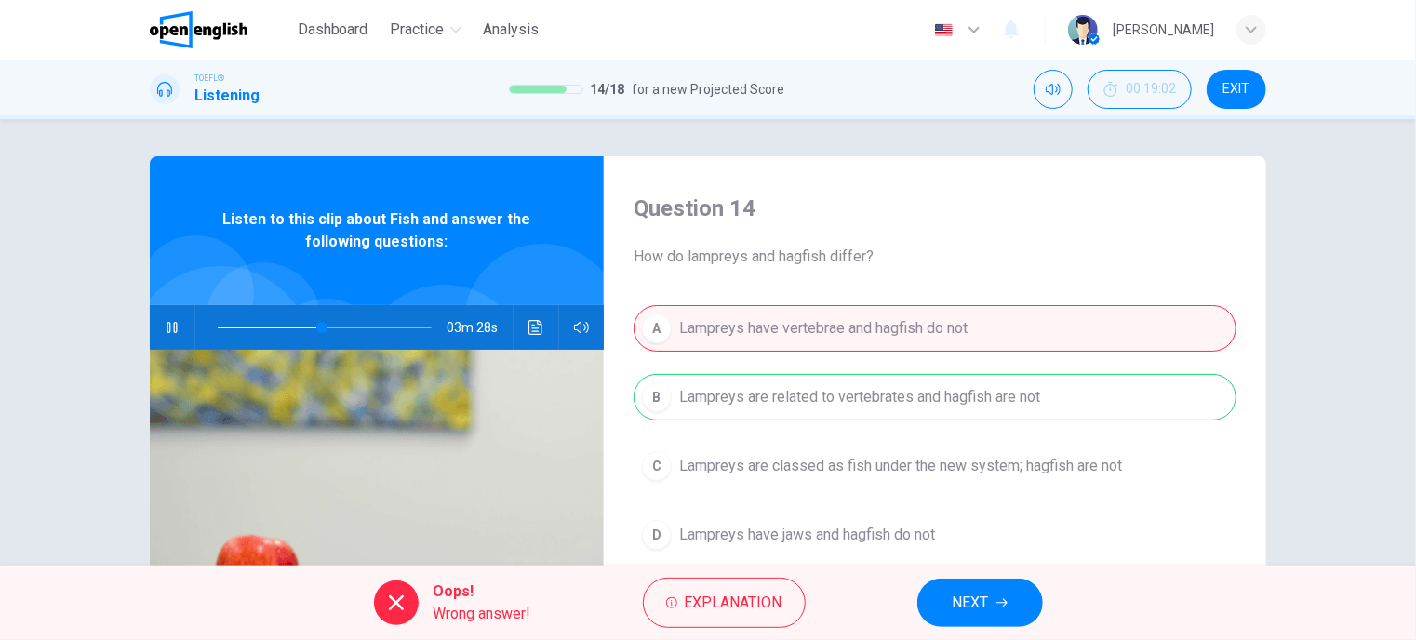
click at [1003, 600] on icon "button" at bounding box center [1001, 602] width 11 height 11
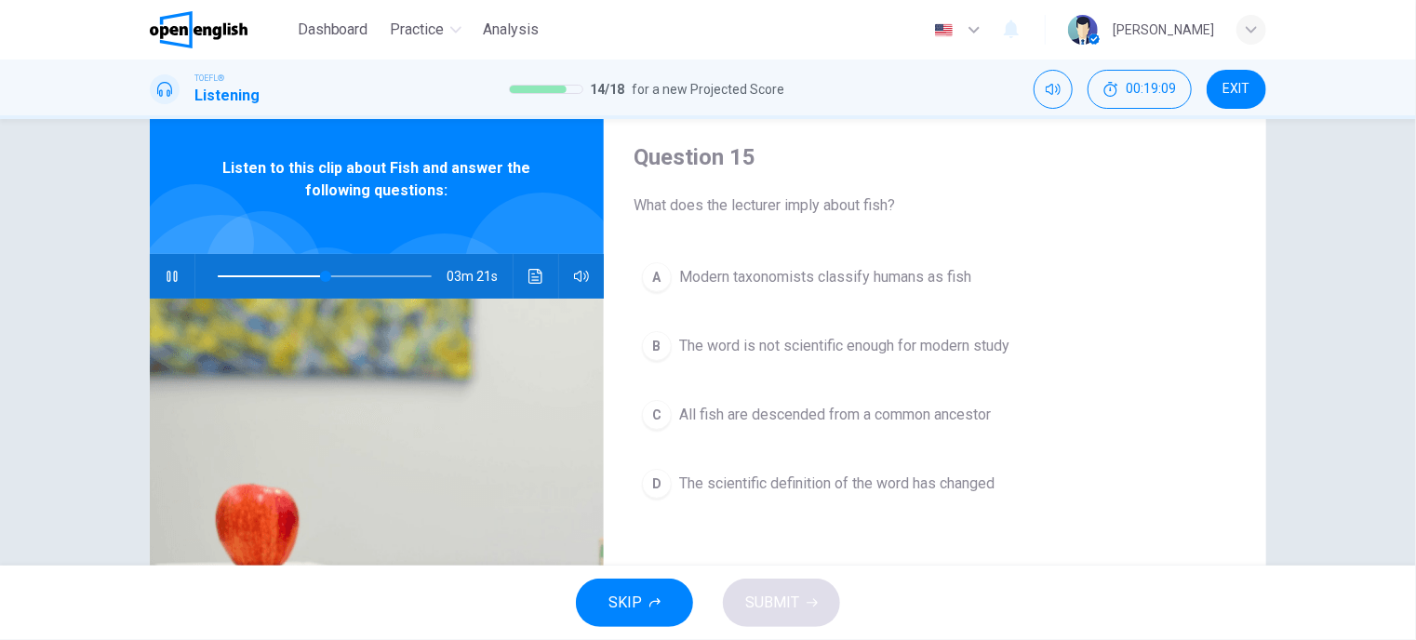
scroll to position [93, 0]
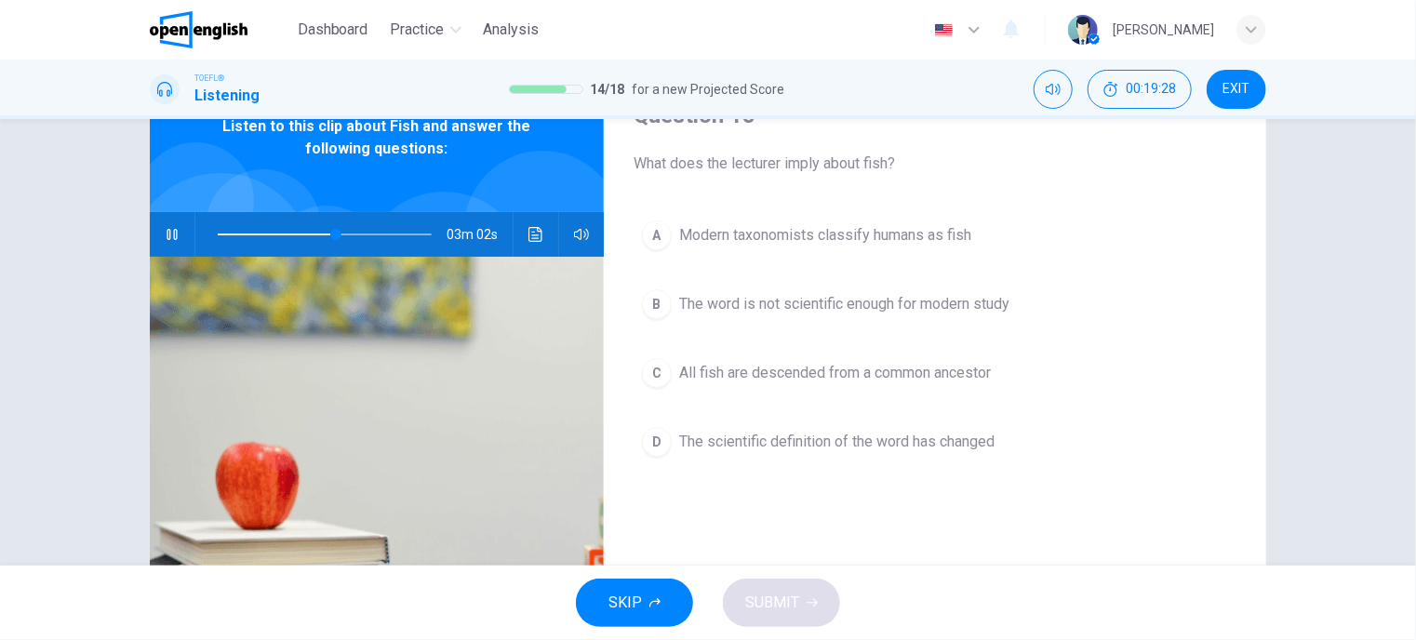
click at [807, 442] on span "The scientific definition of the word has changed" at bounding box center [836, 442] width 315 height 22
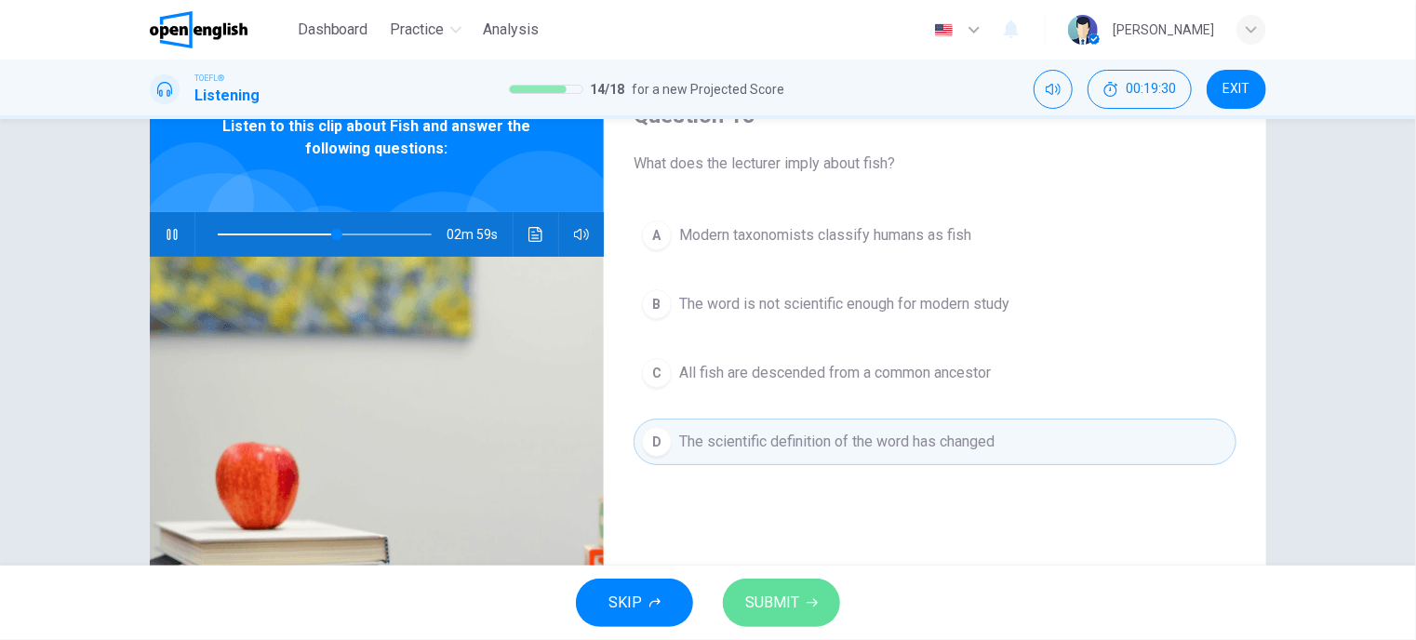
click at [761, 596] on span "SUBMIT" at bounding box center [772, 603] width 54 height 26
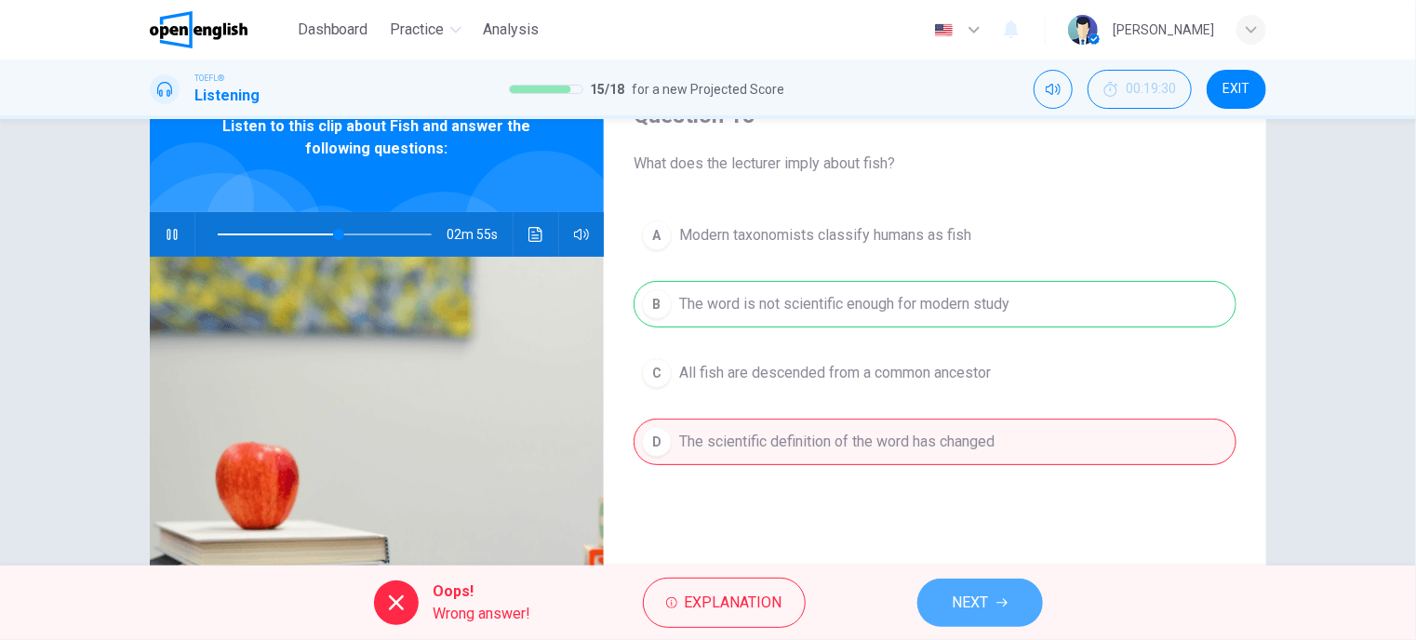
click at [1012, 598] on button "NEXT" at bounding box center [980, 602] width 126 height 48
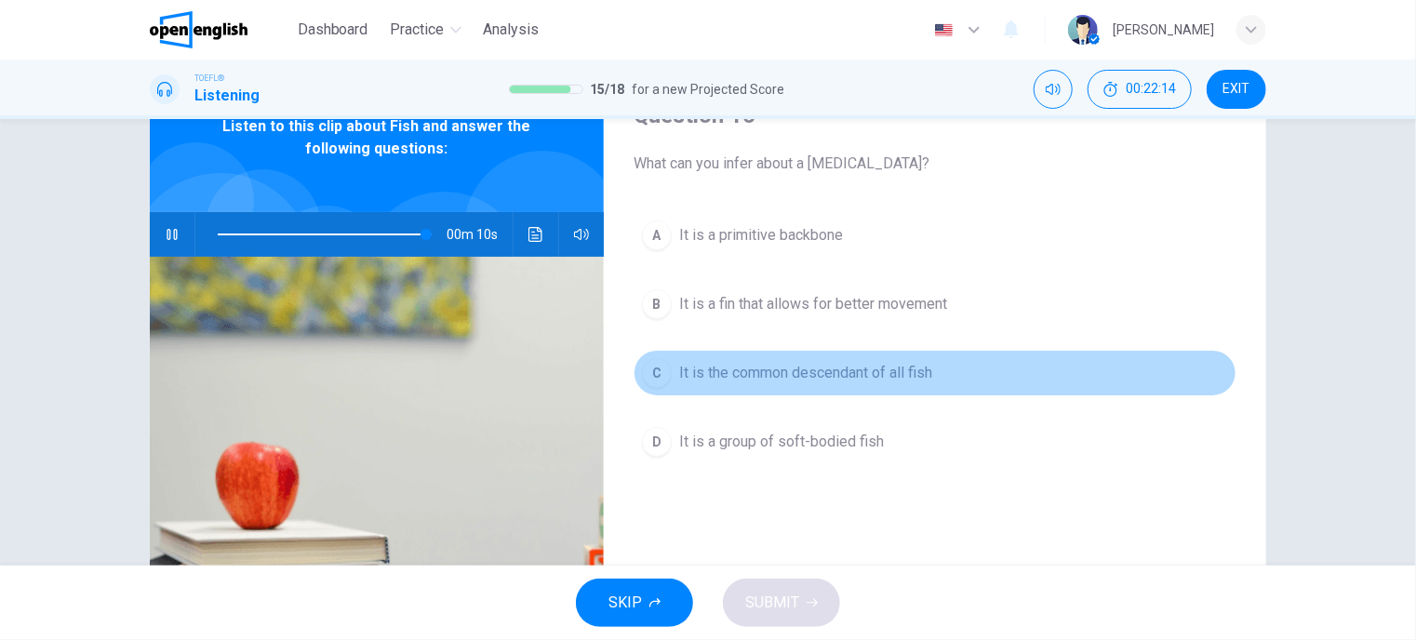
click at [770, 383] on button "C It is the common descendant of all fish" at bounding box center [934, 373] width 603 height 47
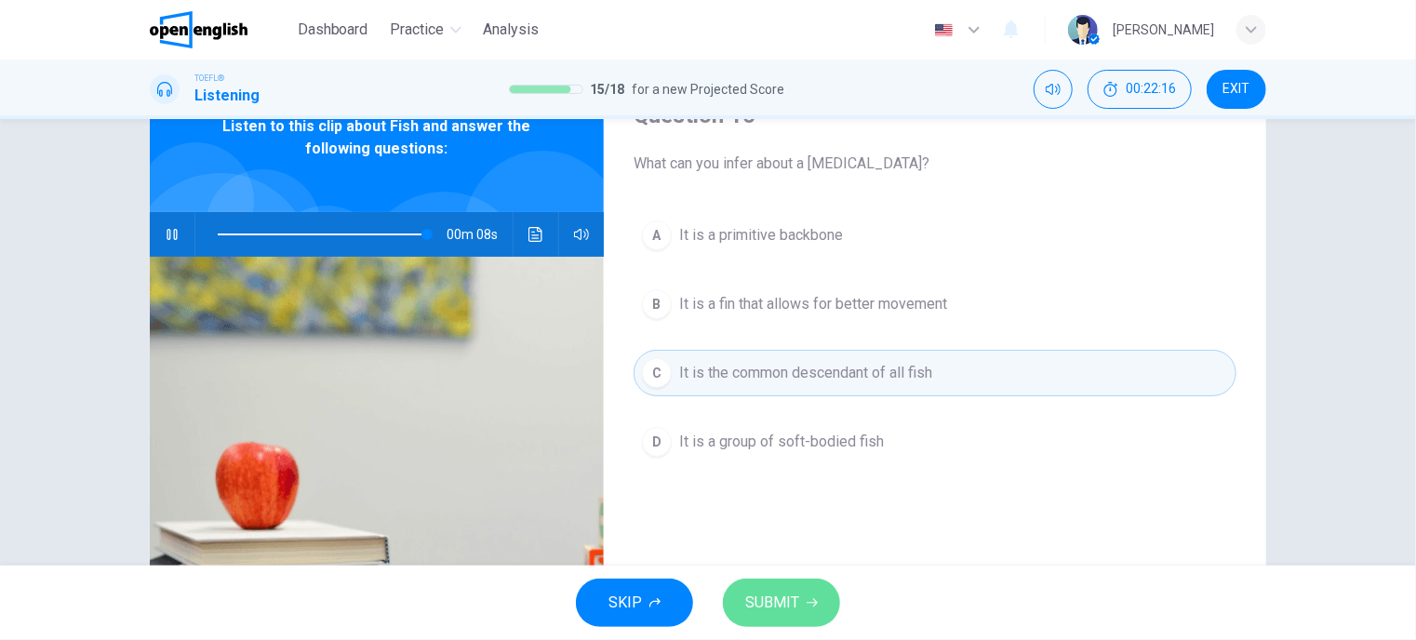
drag, startPoint x: 785, startPoint y: 596, endPoint x: 778, endPoint y: 434, distance: 162.0
click at [785, 598] on span "SUBMIT" at bounding box center [772, 603] width 54 height 26
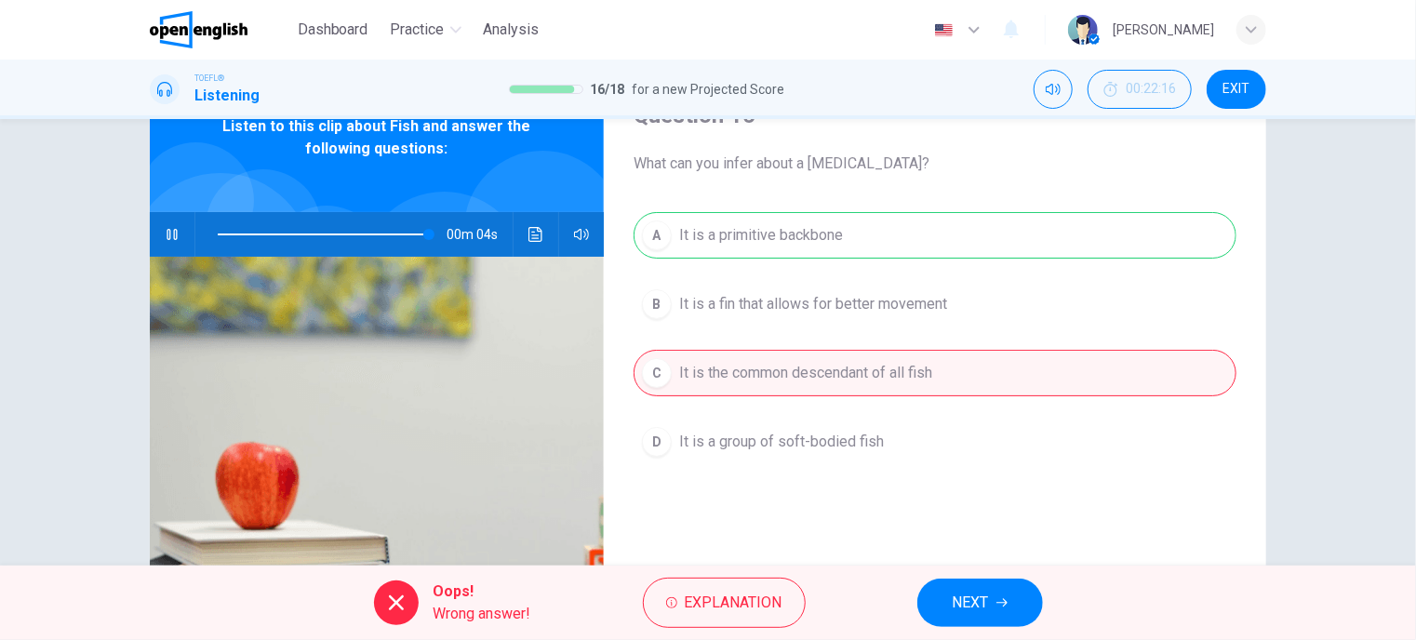
drag, startPoint x: 987, startPoint y: 605, endPoint x: 961, endPoint y: 522, distance: 87.7
click at [987, 605] on span "NEXT" at bounding box center [970, 603] width 36 height 26
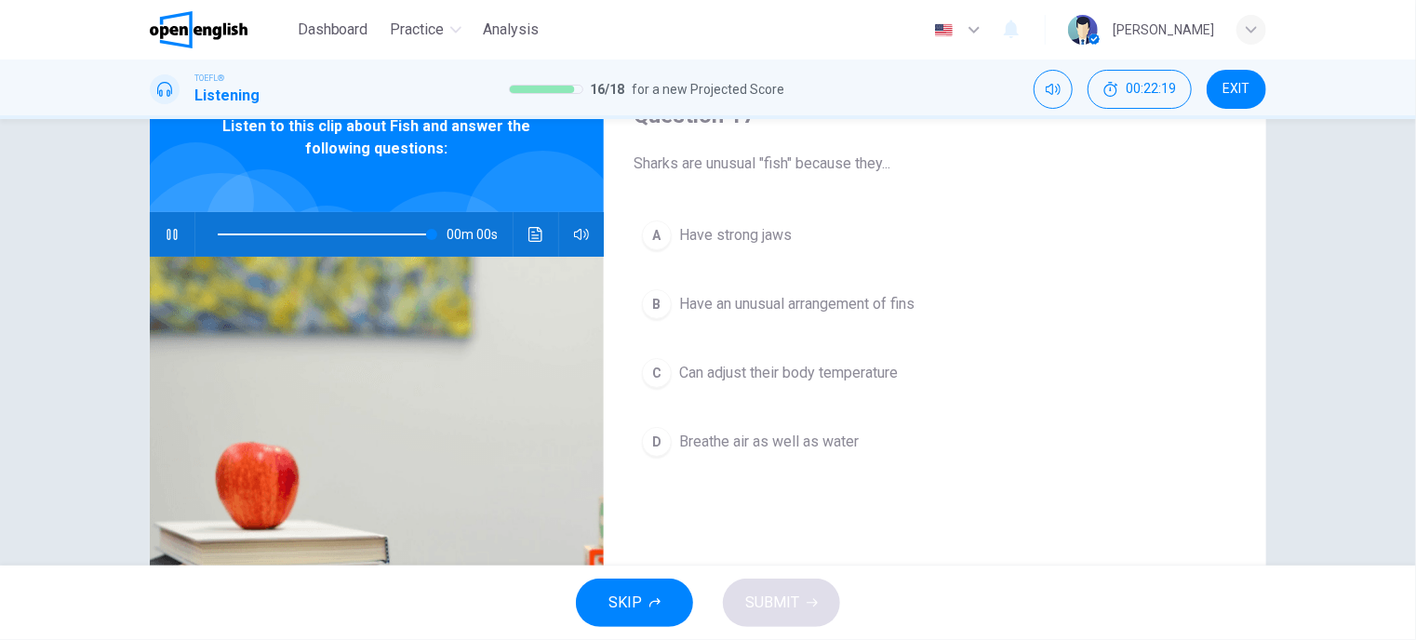
type input "*"
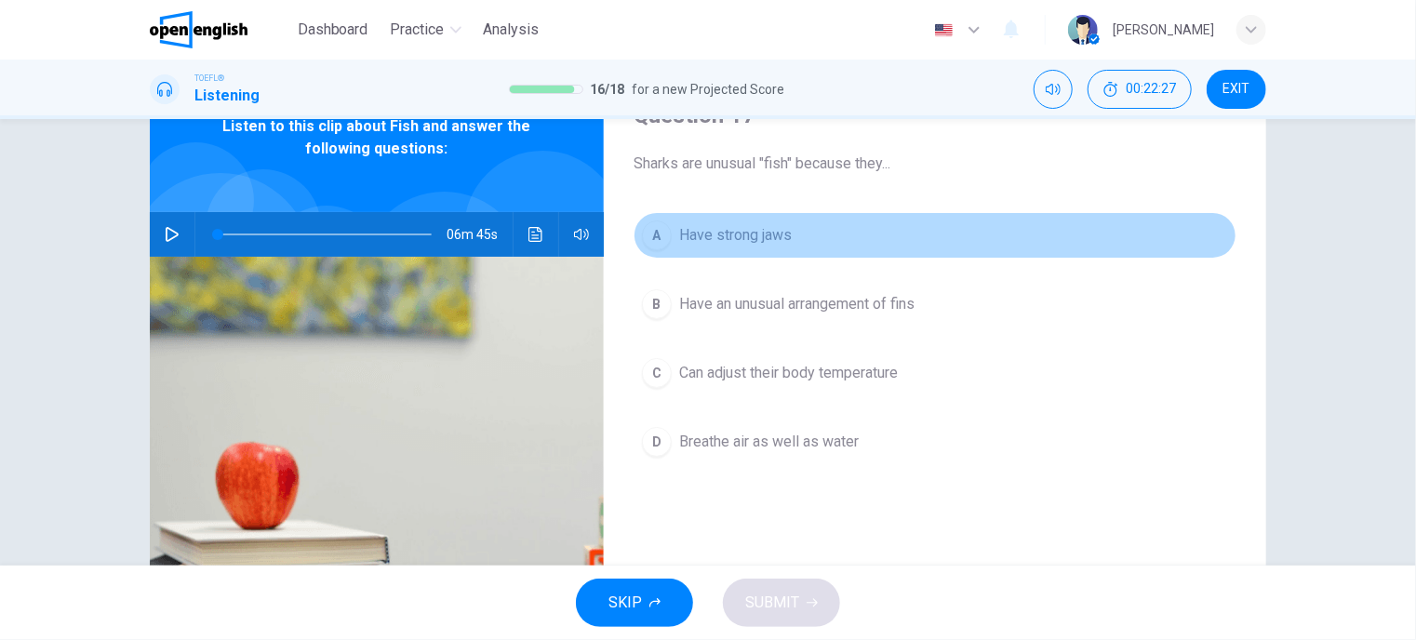
click at [753, 233] on span "Have strong jaws" at bounding box center [735, 235] width 113 height 22
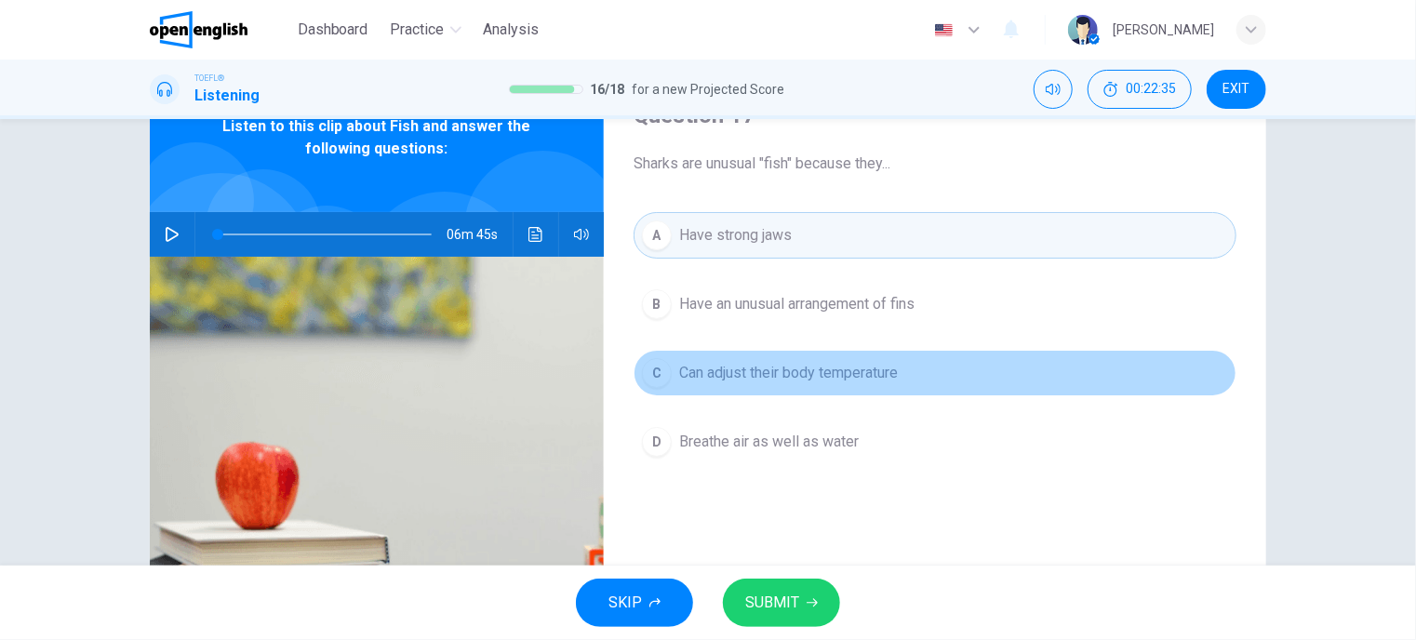
click at [773, 371] on span "Can adjust their body temperature" at bounding box center [788, 373] width 219 height 22
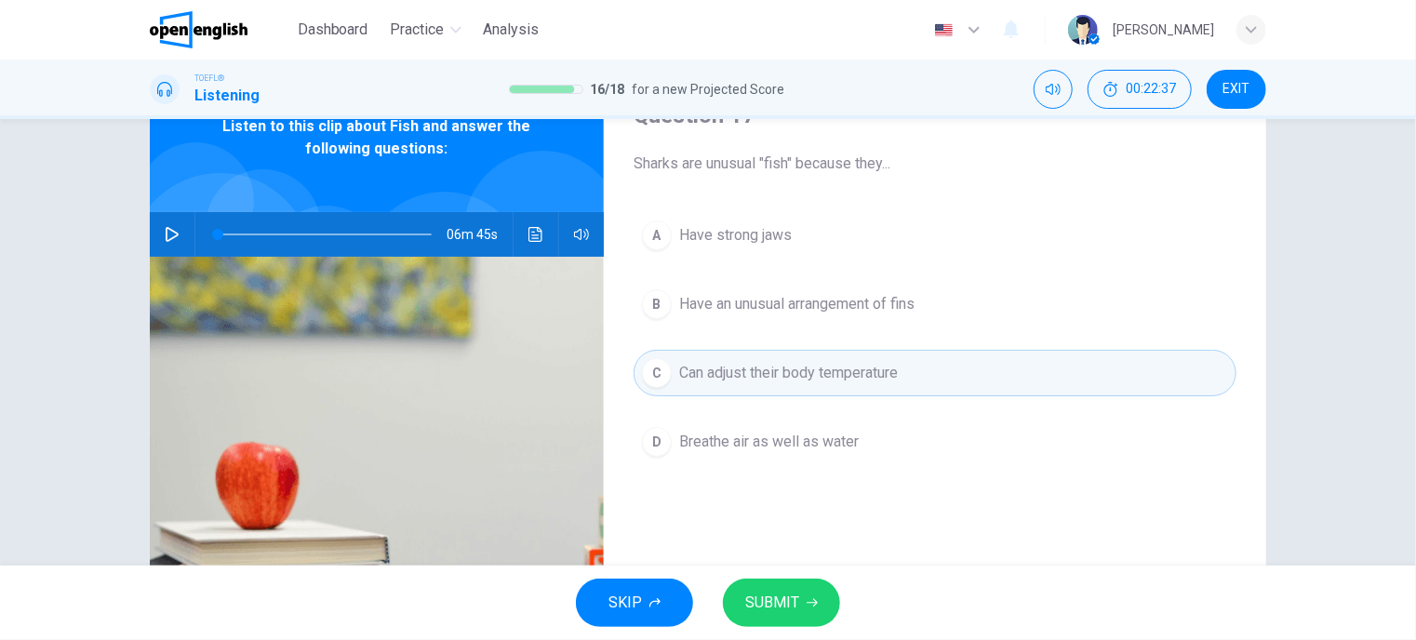
click at [768, 592] on span "SUBMIT" at bounding box center [772, 603] width 54 height 26
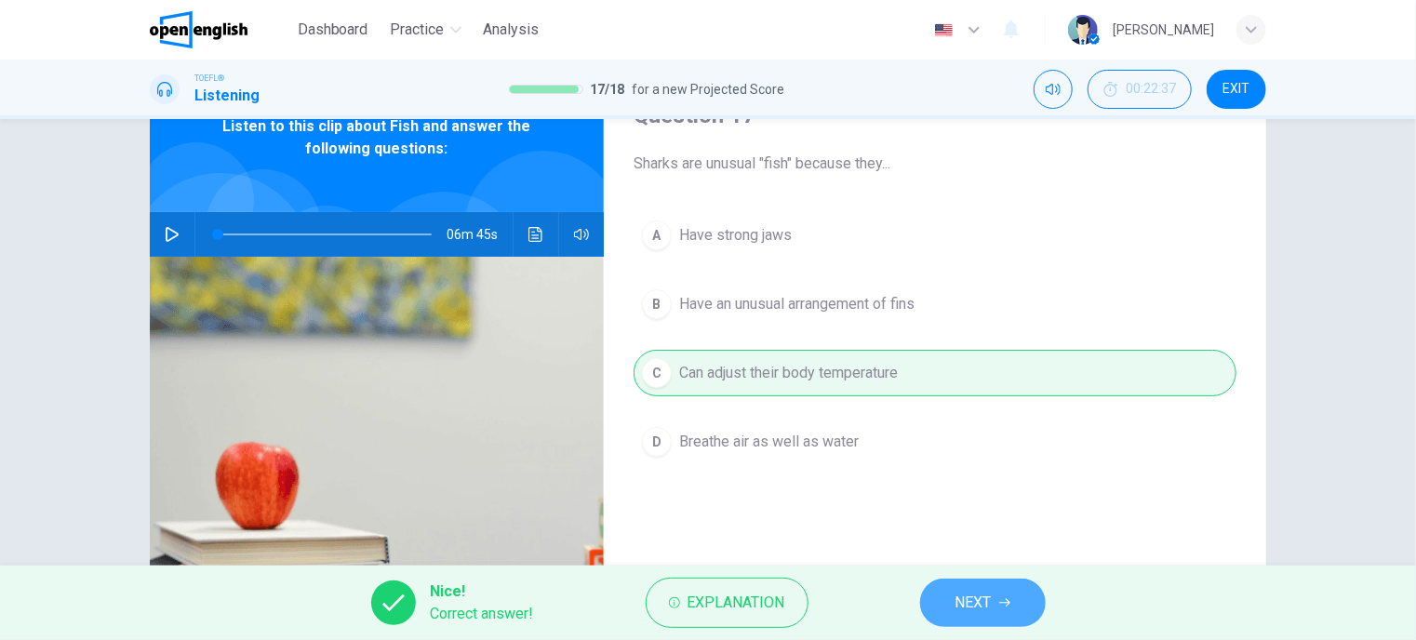
click at [998, 601] on button "NEXT" at bounding box center [983, 602] width 126 height 48
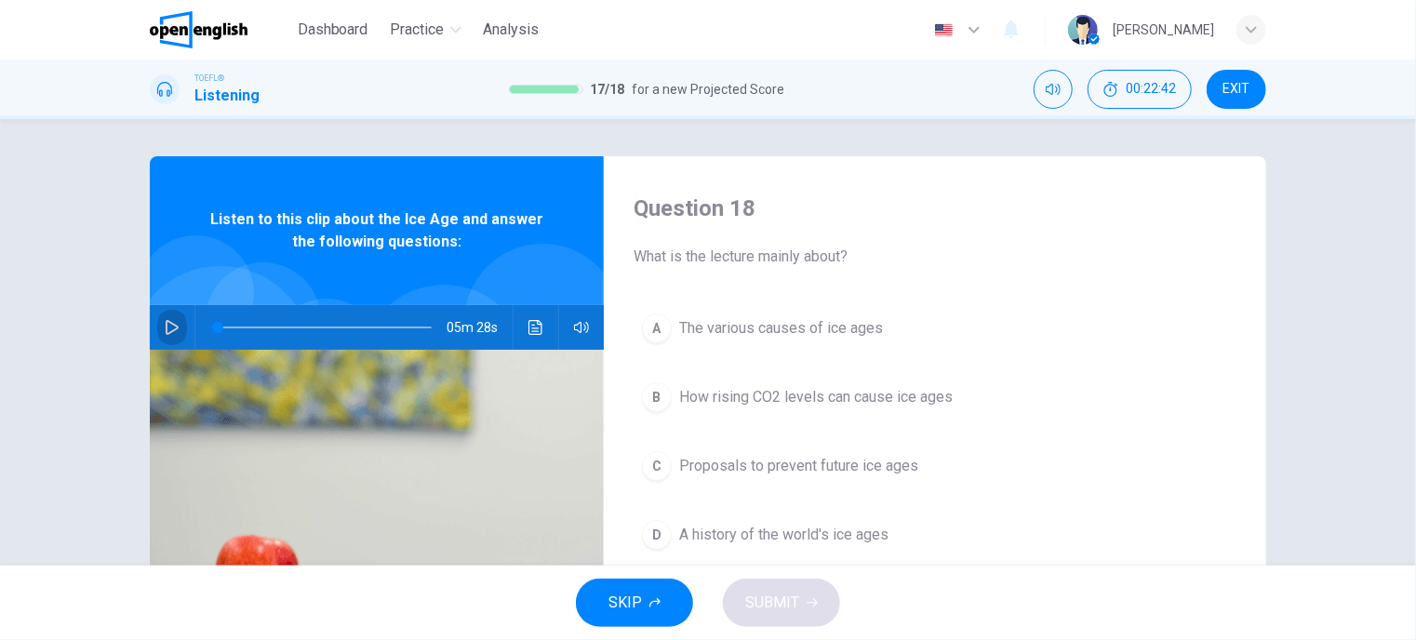
click at [166, 328] on icon "button" at bounding box center [172, 327] width 15 height 15
click at [799, 527] on span "A history of the world's ice ages" at bounding box center [783, 535] width 209 height 22
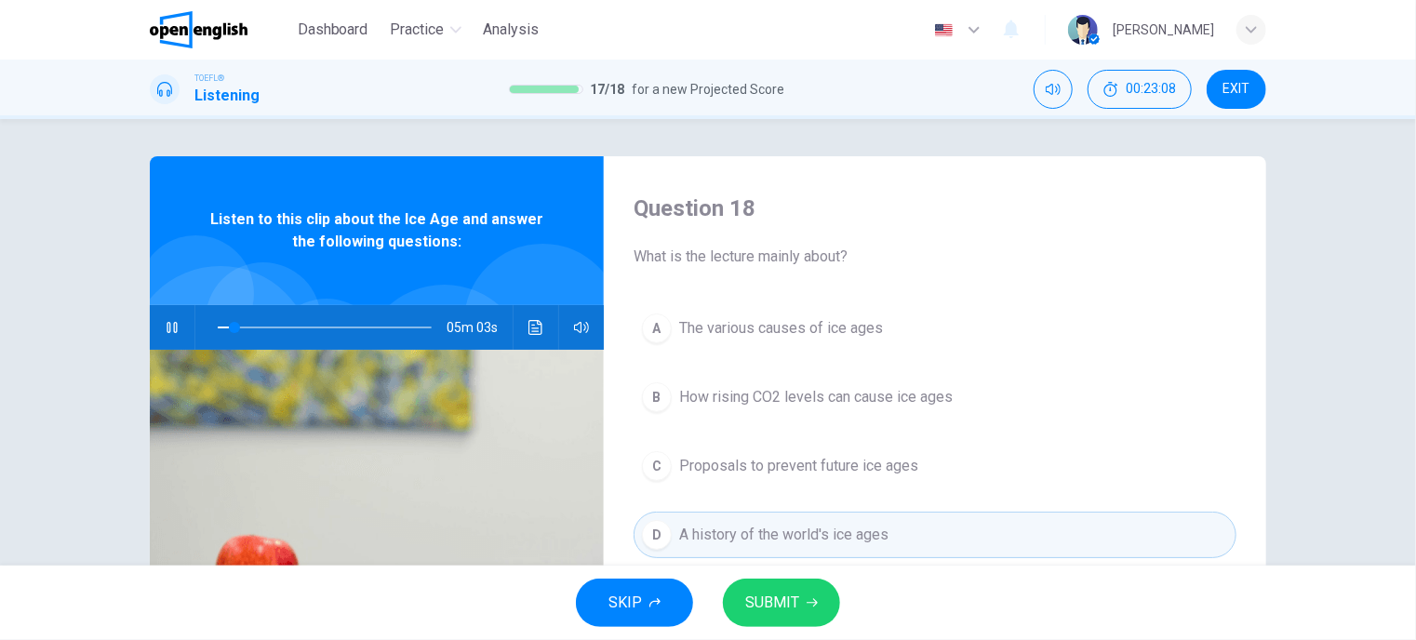
drag, startPoint x: 772, startPoint y: 598, endPoint x: 777, endPoint y: 543, distance: 55.1
click at [772, 599] on span "SUBMIT" at bounding box center [772, 603] width 54 height 26
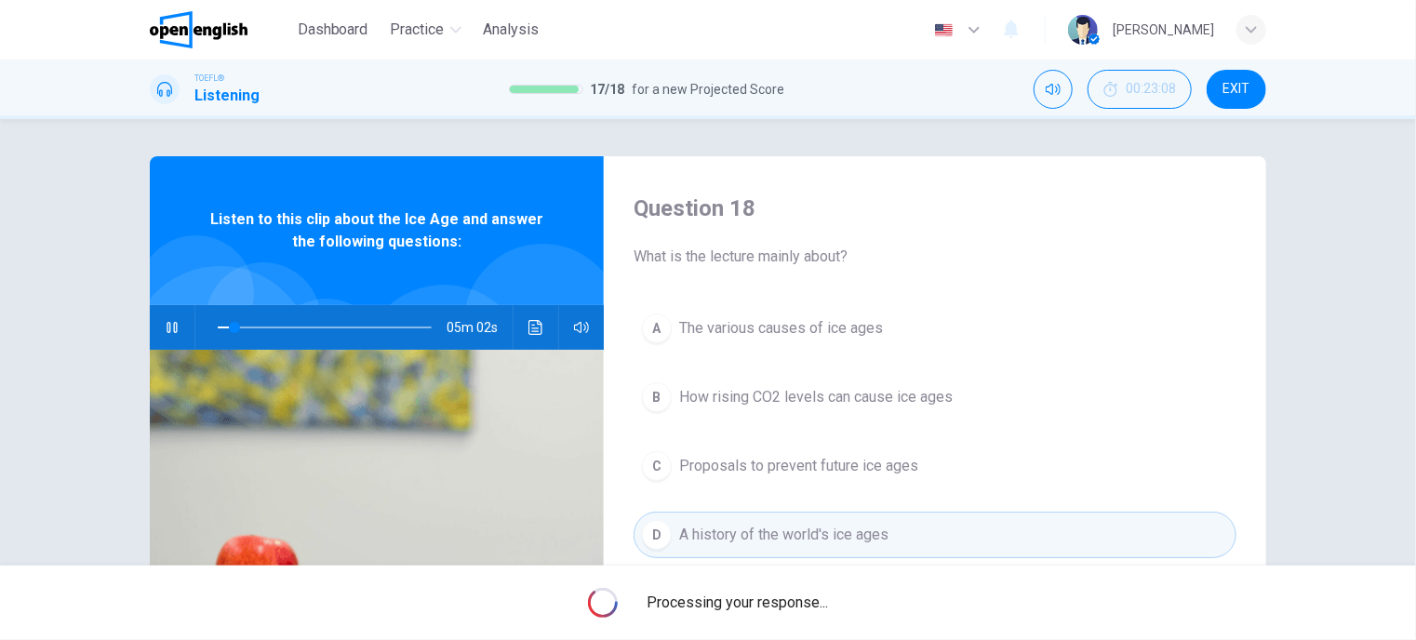
type input "*"
